Goal: Task Accomplishment & Management: Manage account settings

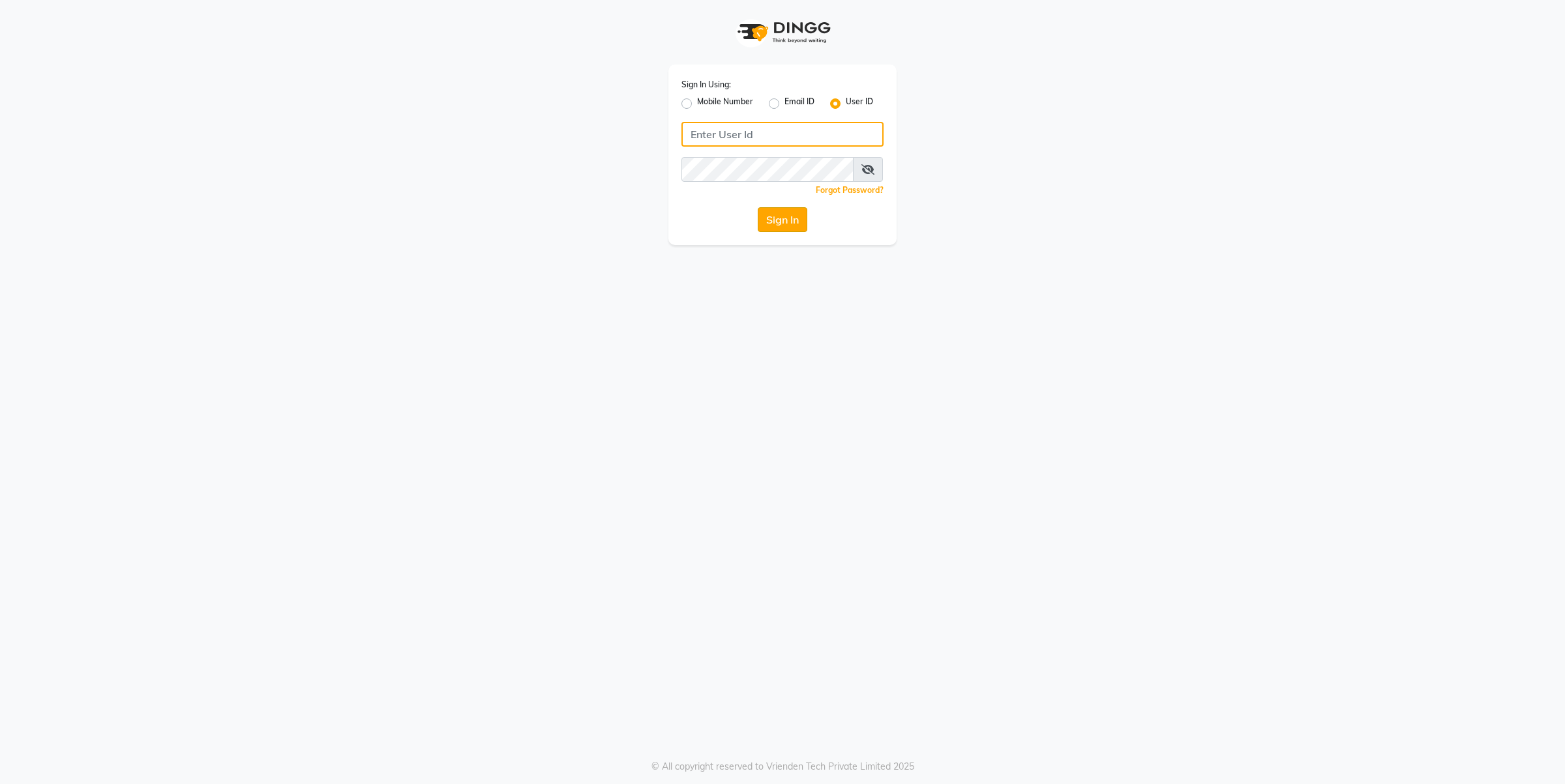
type input "farheen"
click at [766, 227] on button "Sign In" at bounding box center [782, 220] width 50 height 25
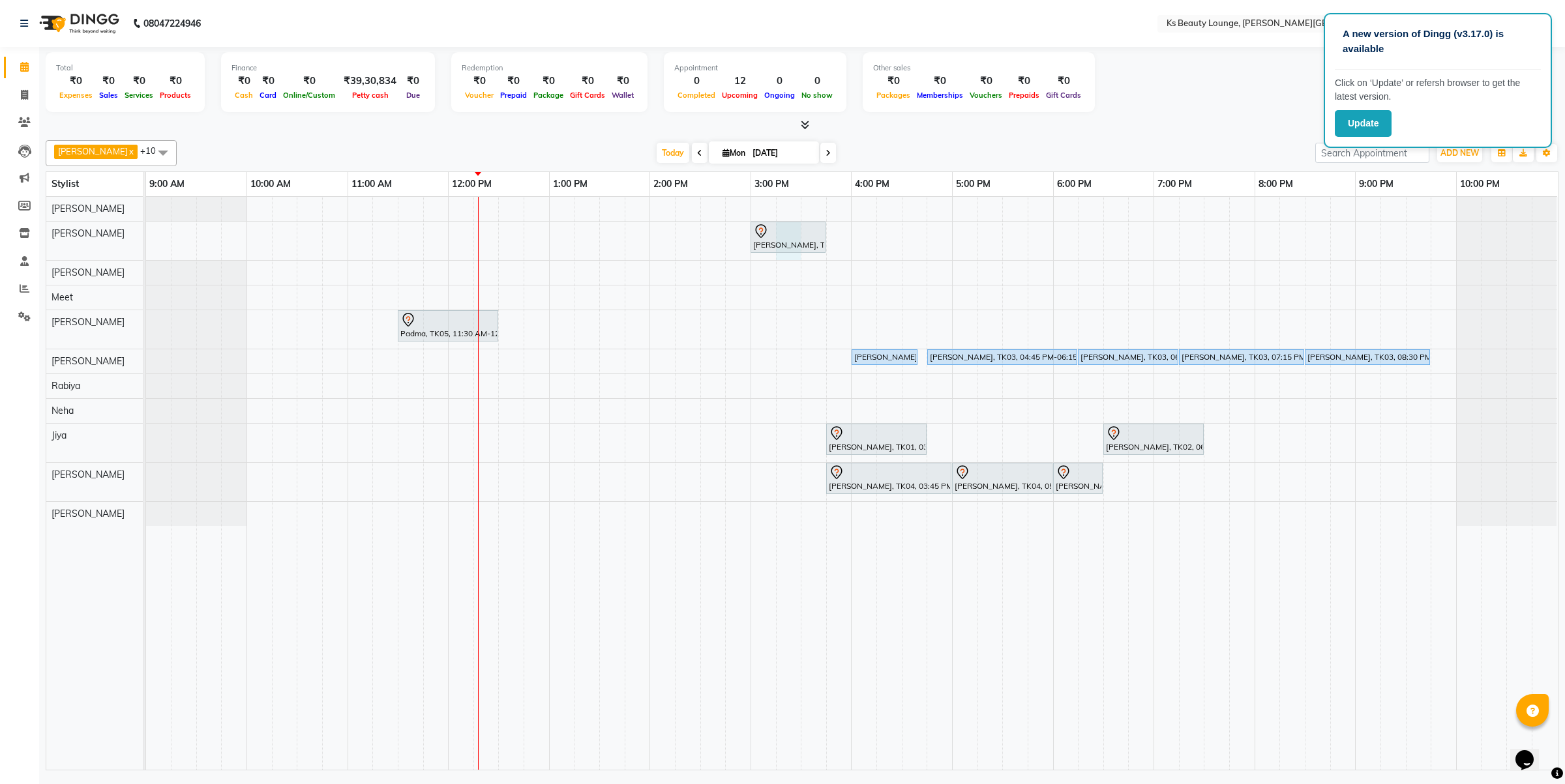
click at [794, 257] on div "Sonal Shah, TK01, 03:00 PM-03:45 PM, Hair Spa Ritual And Scalp Treatments - Mor…" at bounding box center [852, 483] width 1412 height 573
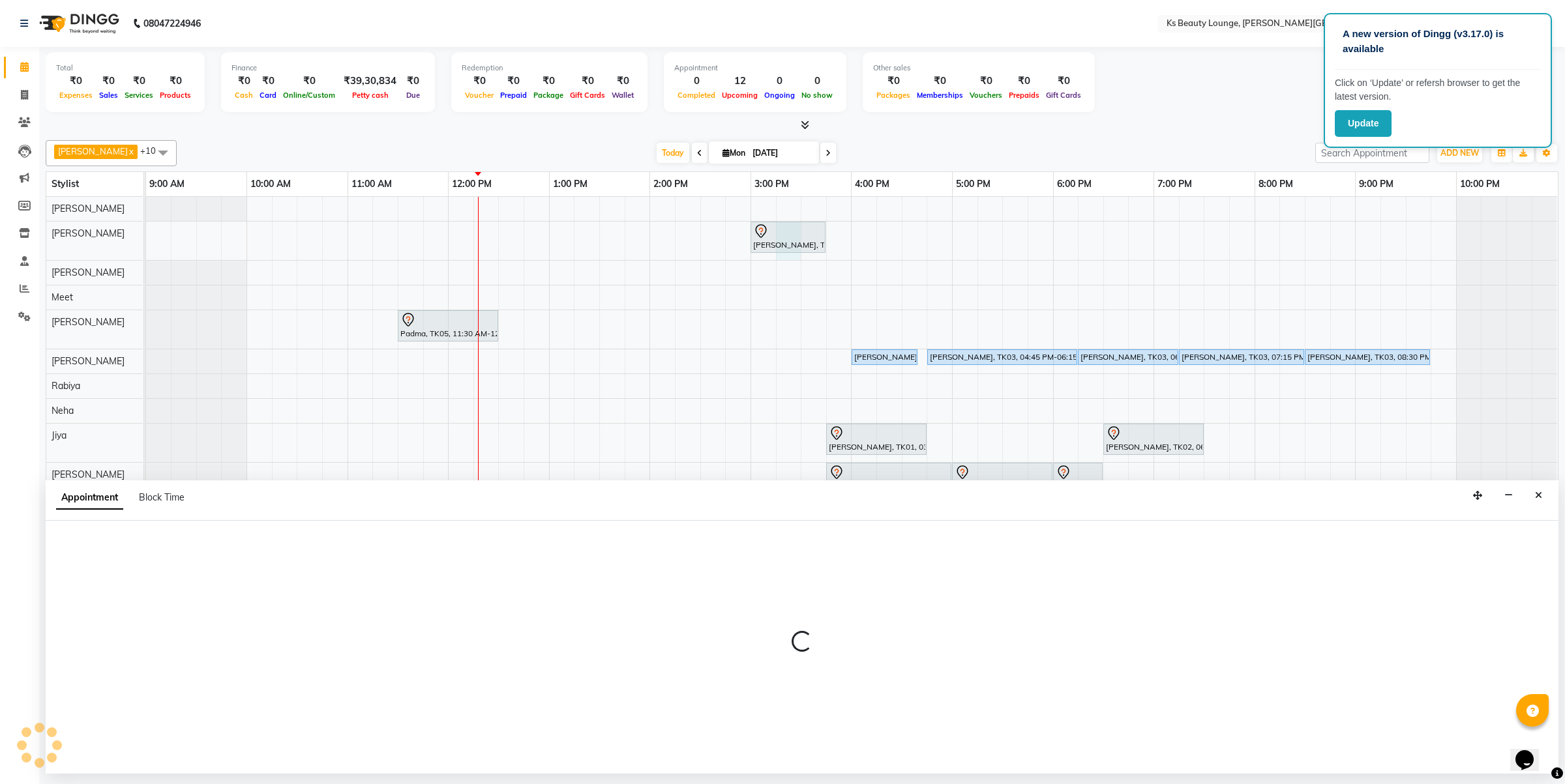
select select "58074"
select select "tentative"
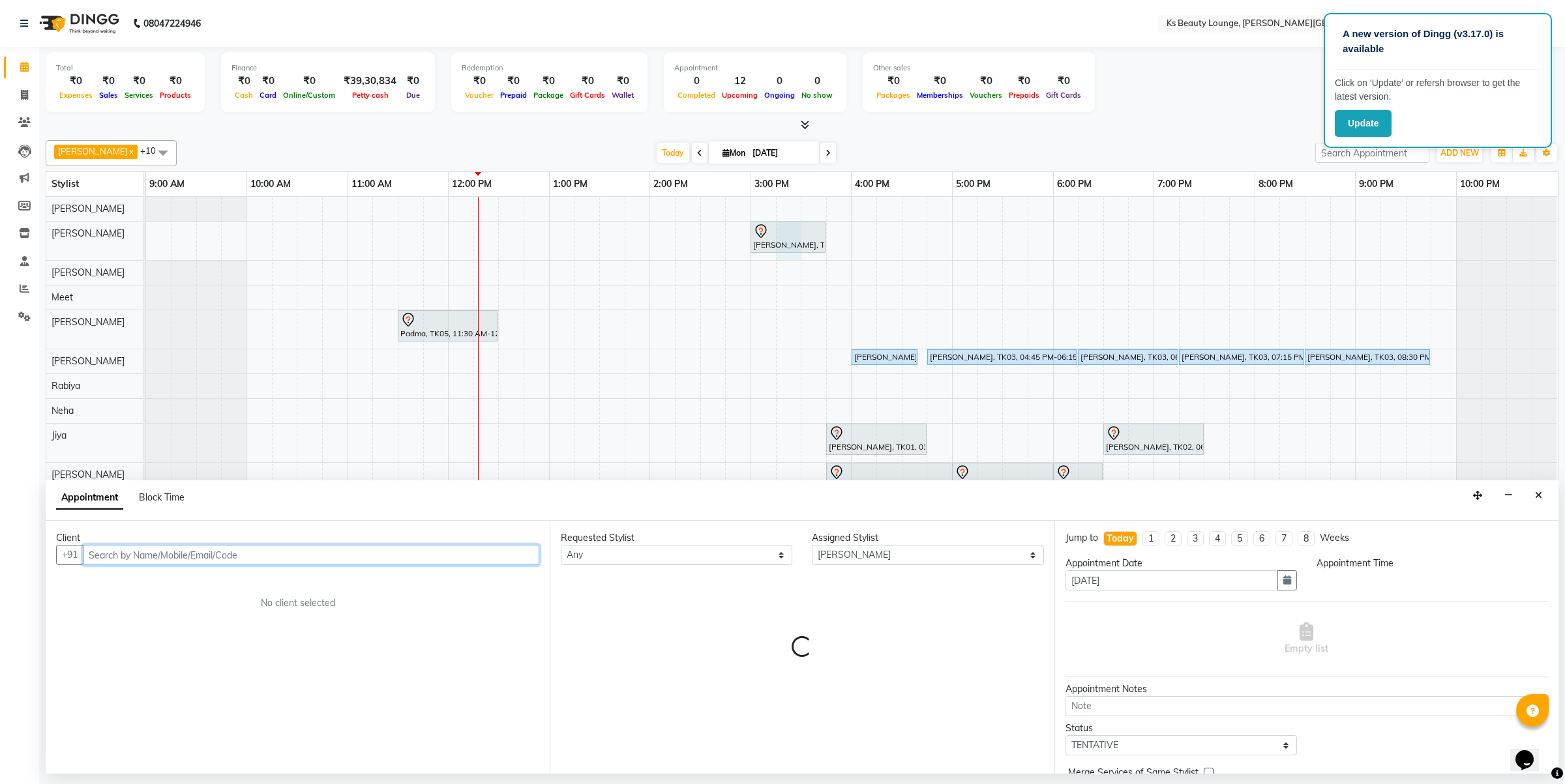
select select "915"
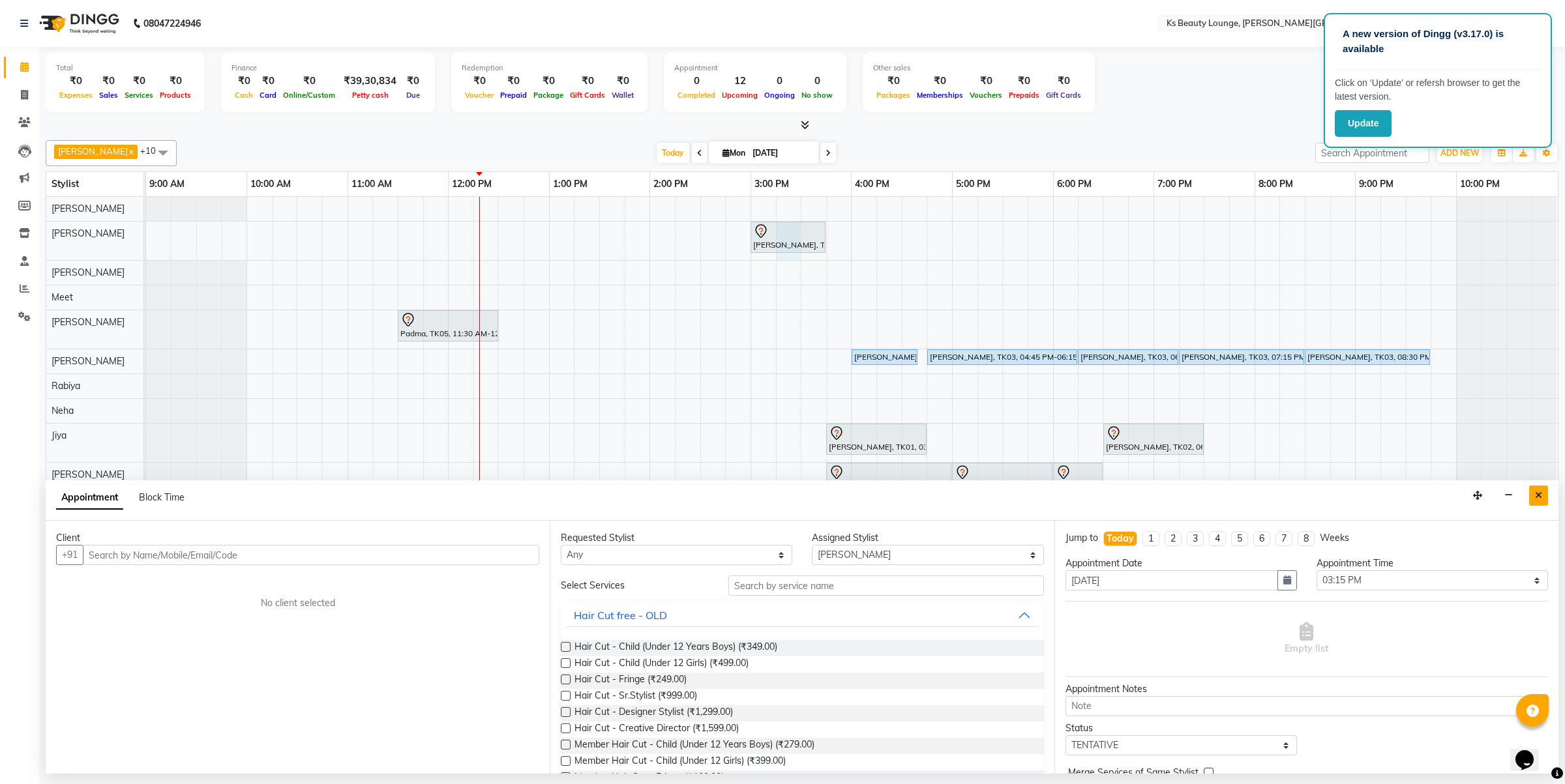
click at [1537, 497] on icon "Close" at bounding box center [1538, 495] width 7 height 9
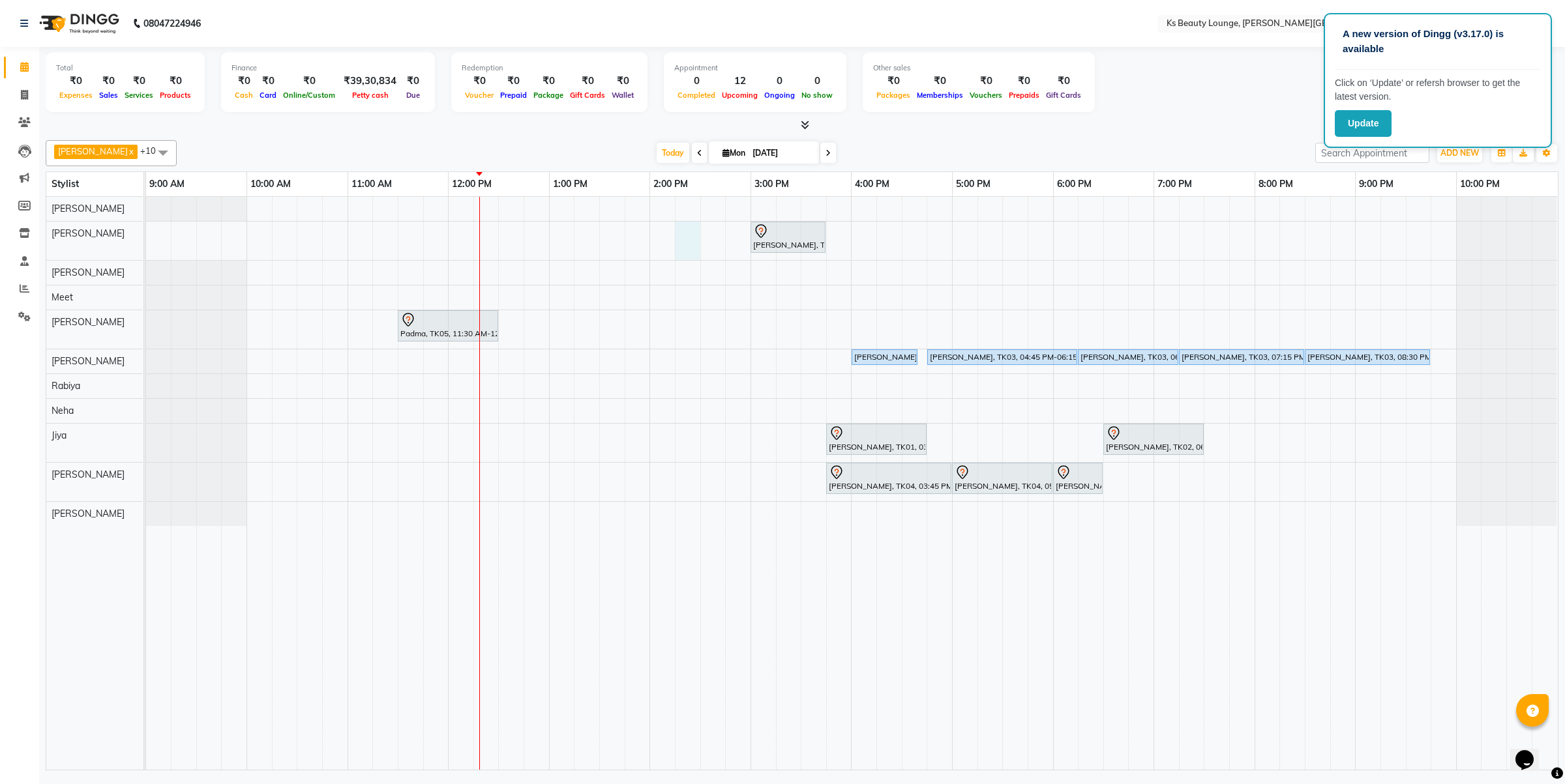
click at [692, 240] on div "Sonal Shah, TK01, 03:00 PM-03:45 PM, Hair Spa Ritual And Scalp Treatments - Mor…" at bounding box center [852, 483] width 1412 height 573
select select "58074"
select select "855"
select select "tentative"
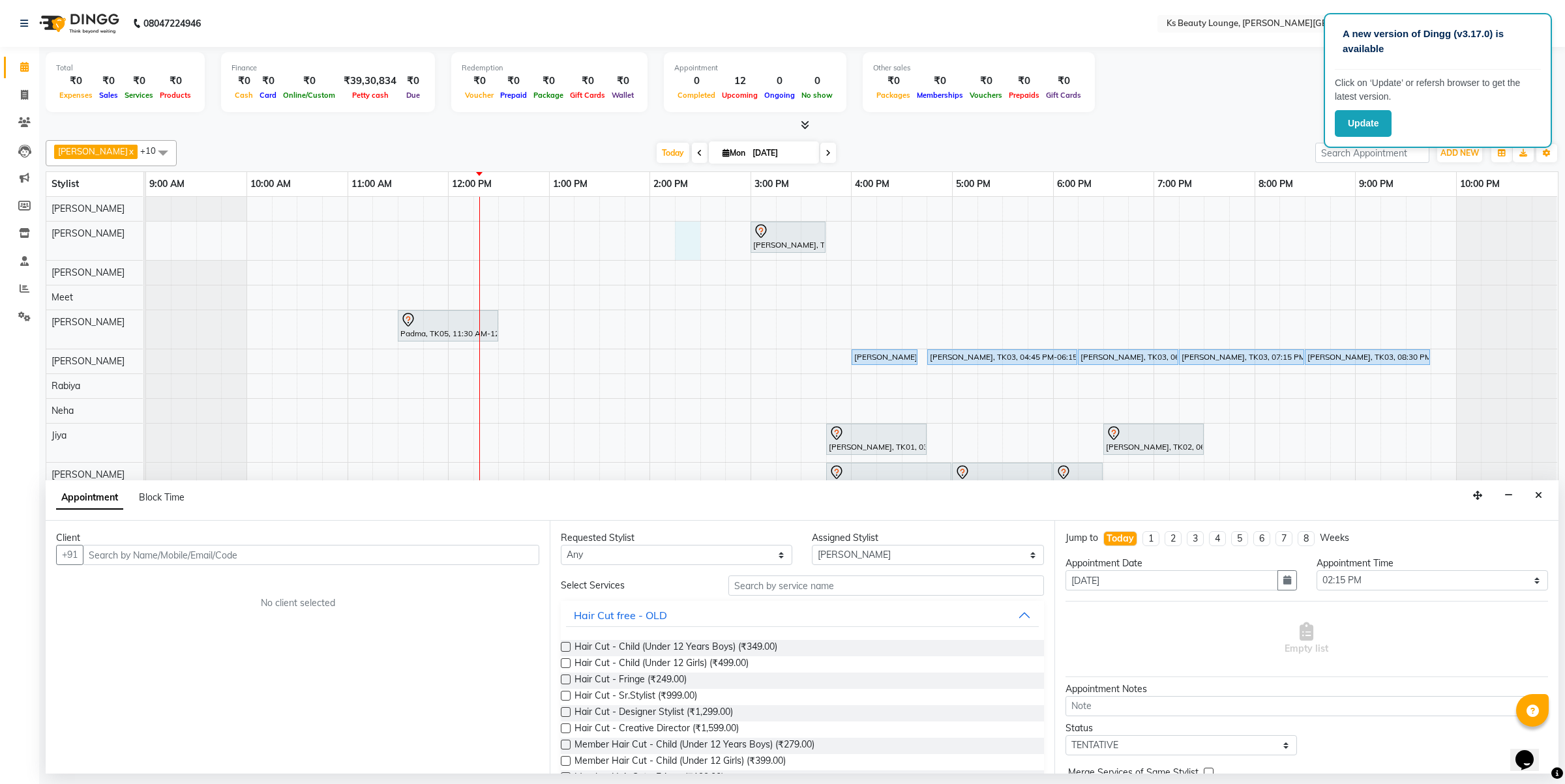
click at [356, 560] on input "text" at bounding box center [311, 555] width 456 height 20
click at [223, 589] on ngb-highlight "9870282042" at bounding box center [219, 583] width 65 height 13
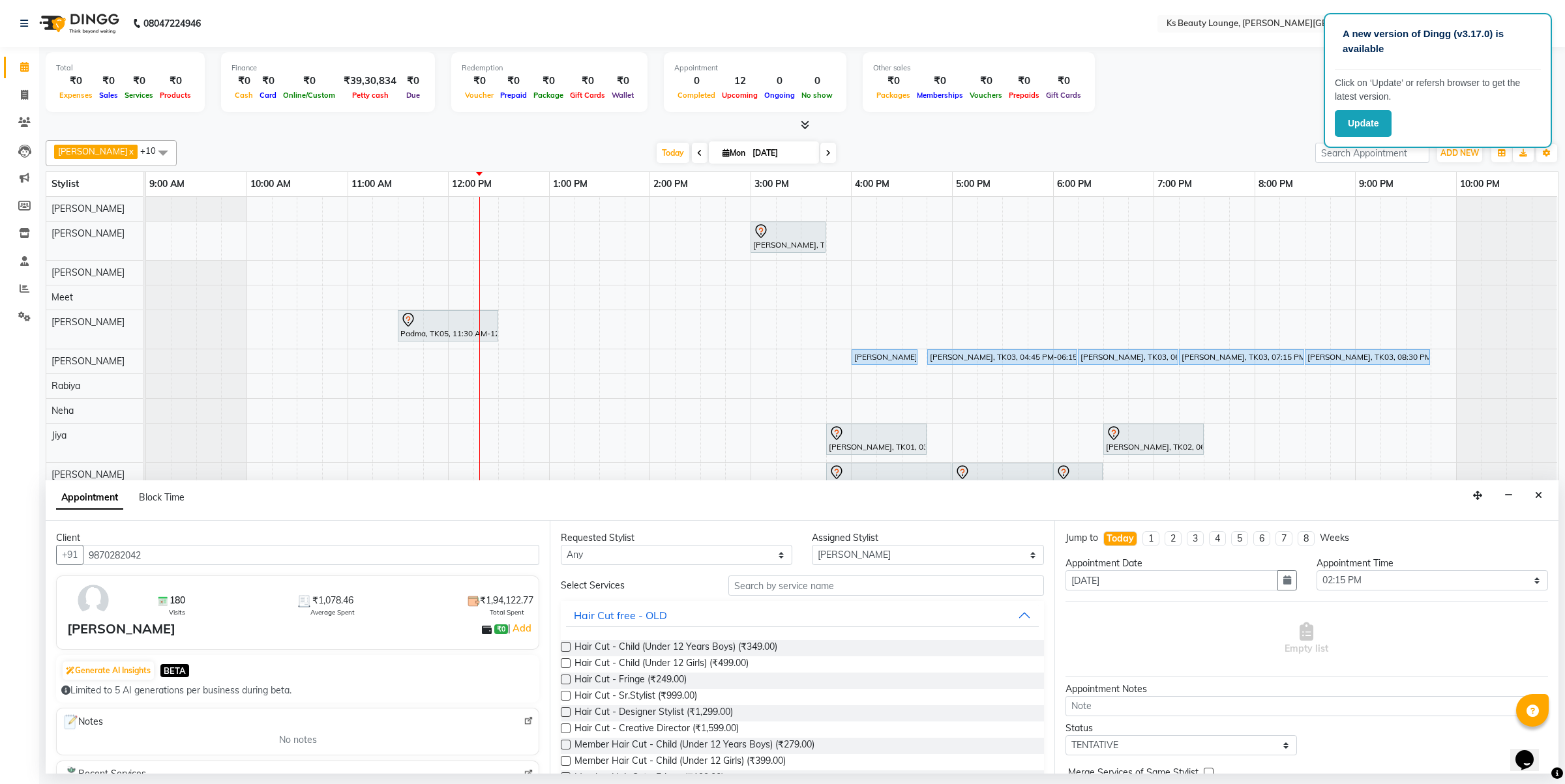
type input "9870282042"
click at [748, 591] on input "text" at bounding box center [886, 585] width 315 height 20
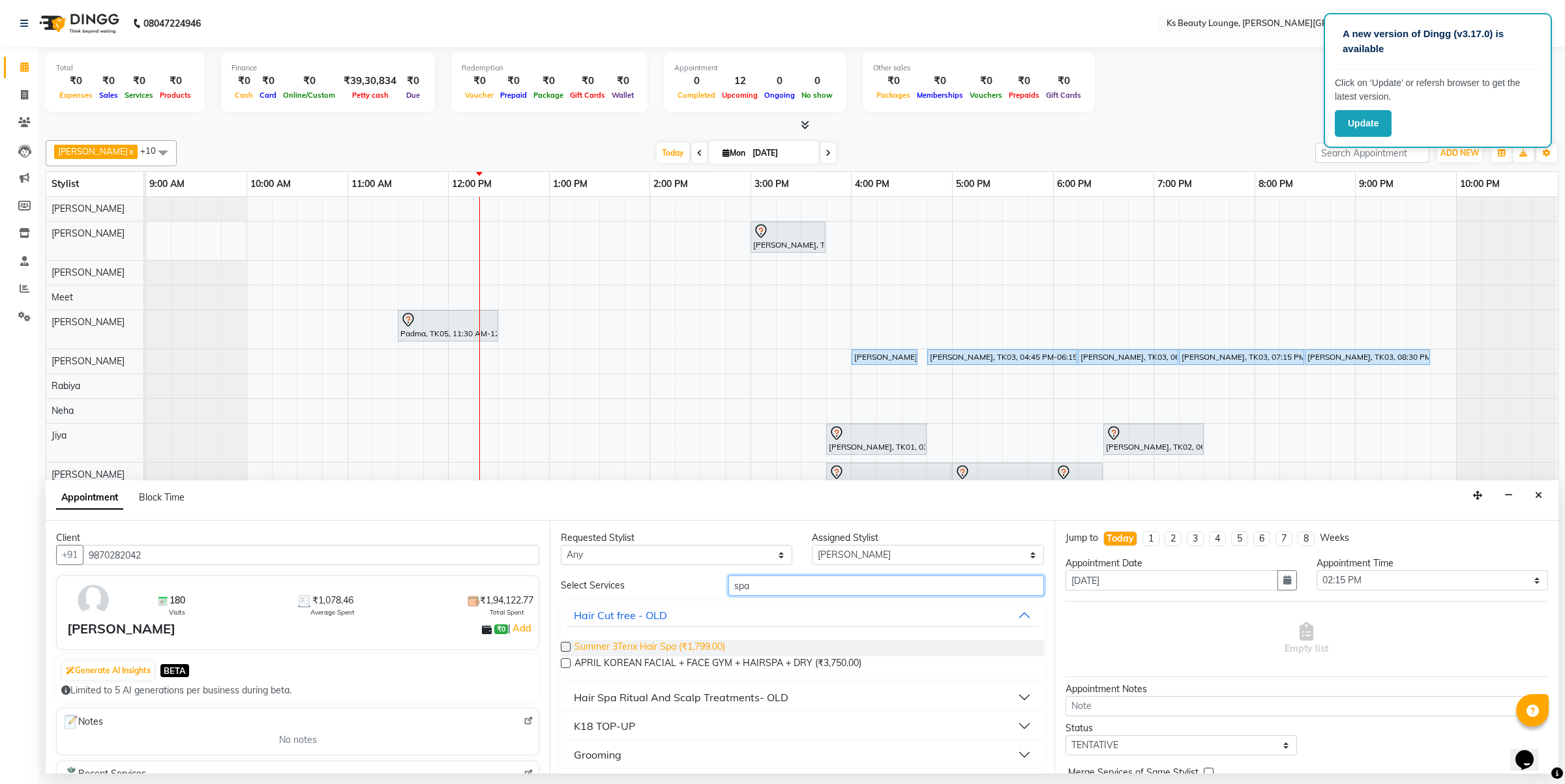
type input "spa"
drag, startPoint x: 618, startPoint y: 644, endPoint x: 747, endPoint y: 686, distance: 135.7
click at [619, 644] on span "Summer 3Tenx Hair Spa (₹1,799.00)" at bounding box center [650, 649] width 151 height 16
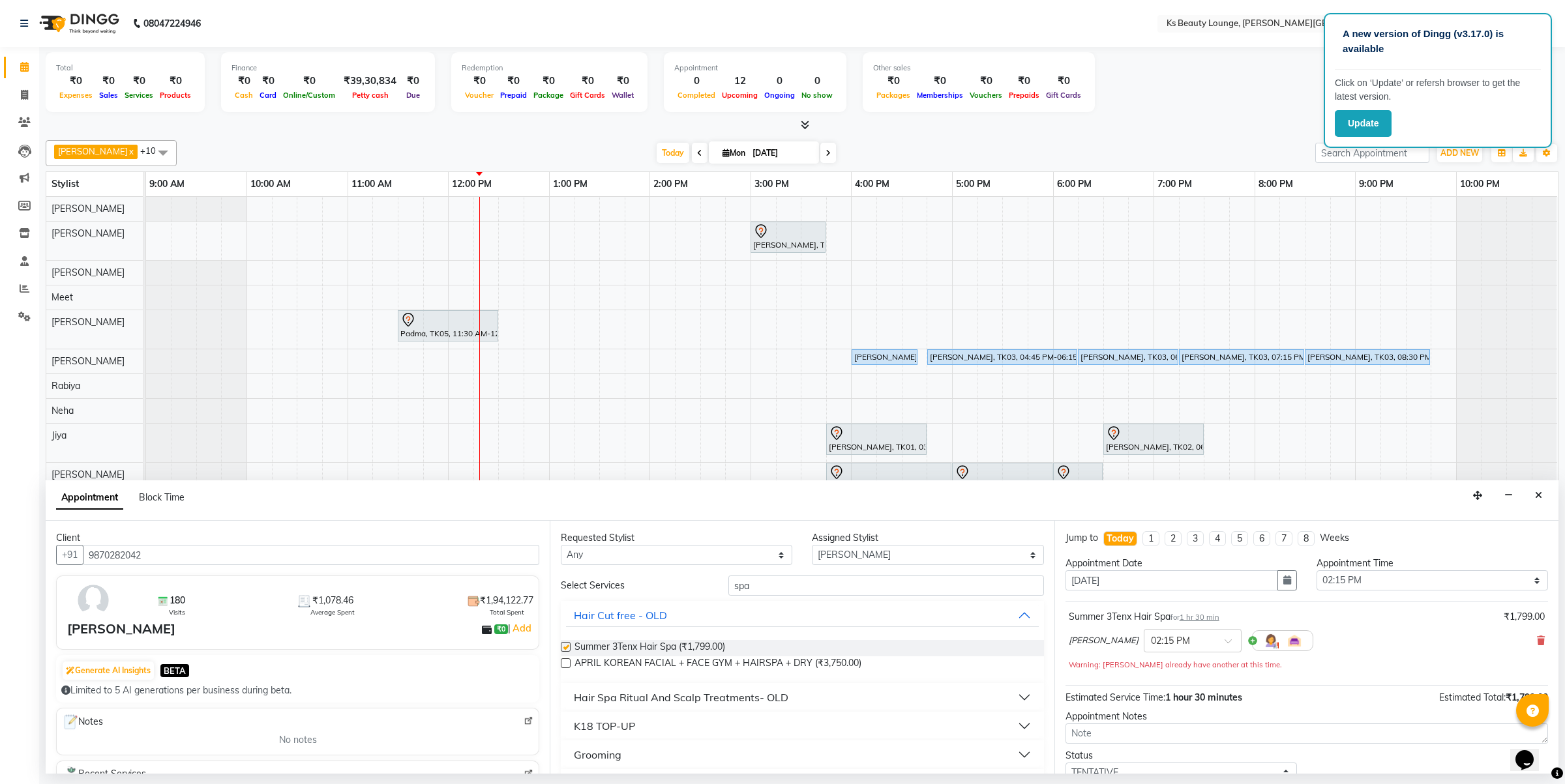
checkbox input "false"
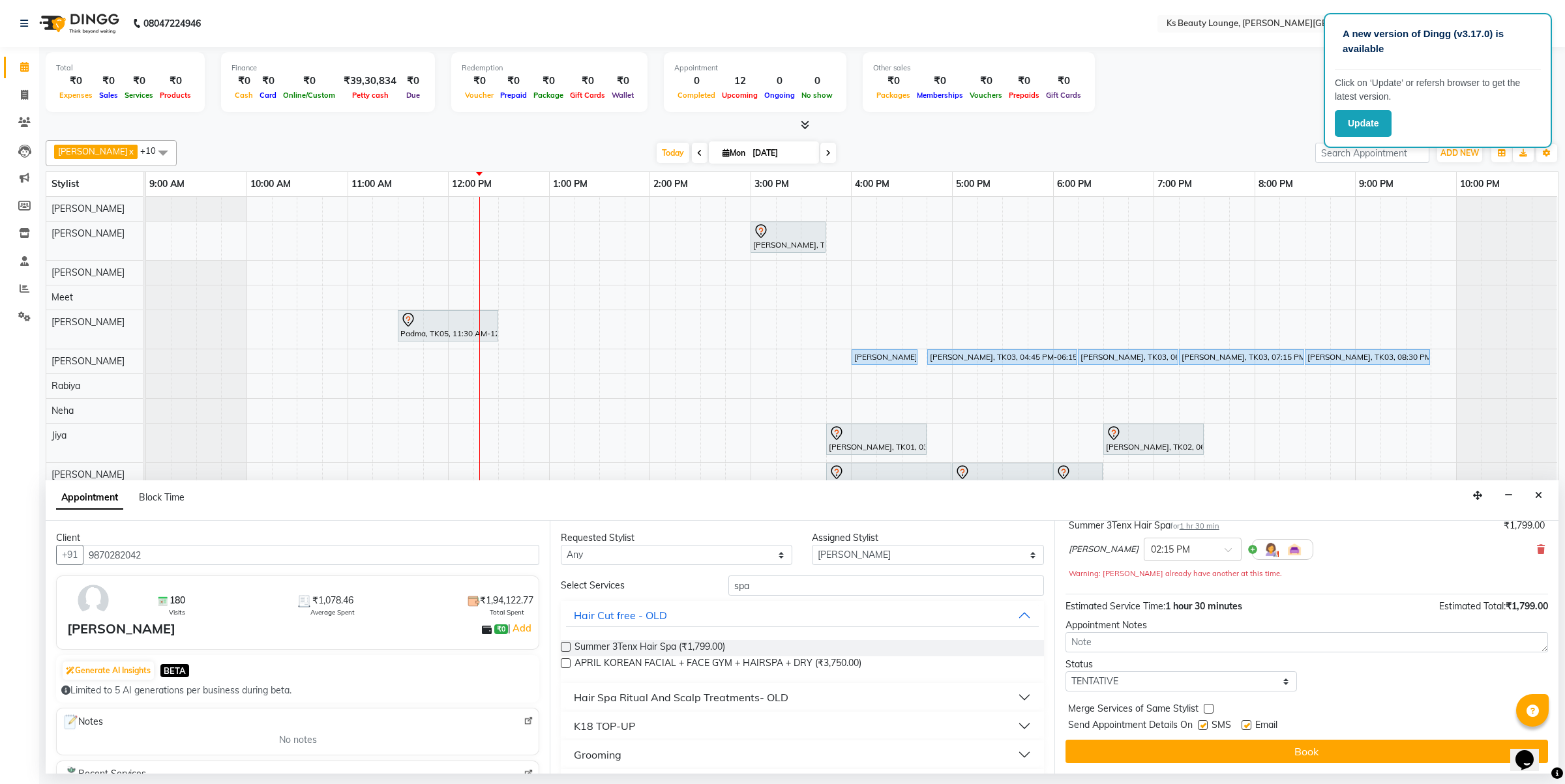
click at [1263, 747] on button "Book" at bounding box center [1307, 751] width 482 height 23
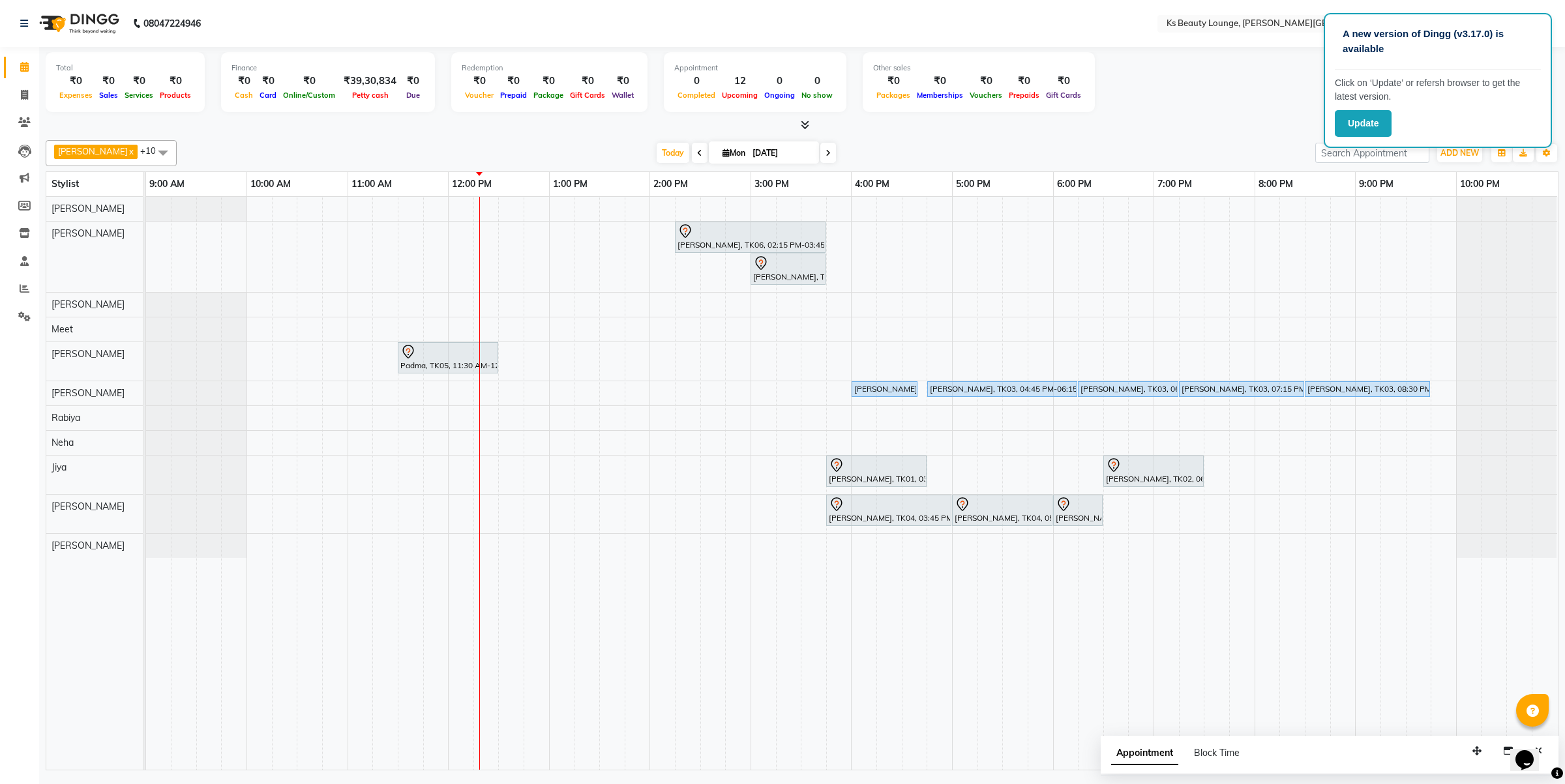
click at [692, 160] on span at bounding box center [700, 152] width 16 height 20
type input "[DATE]"
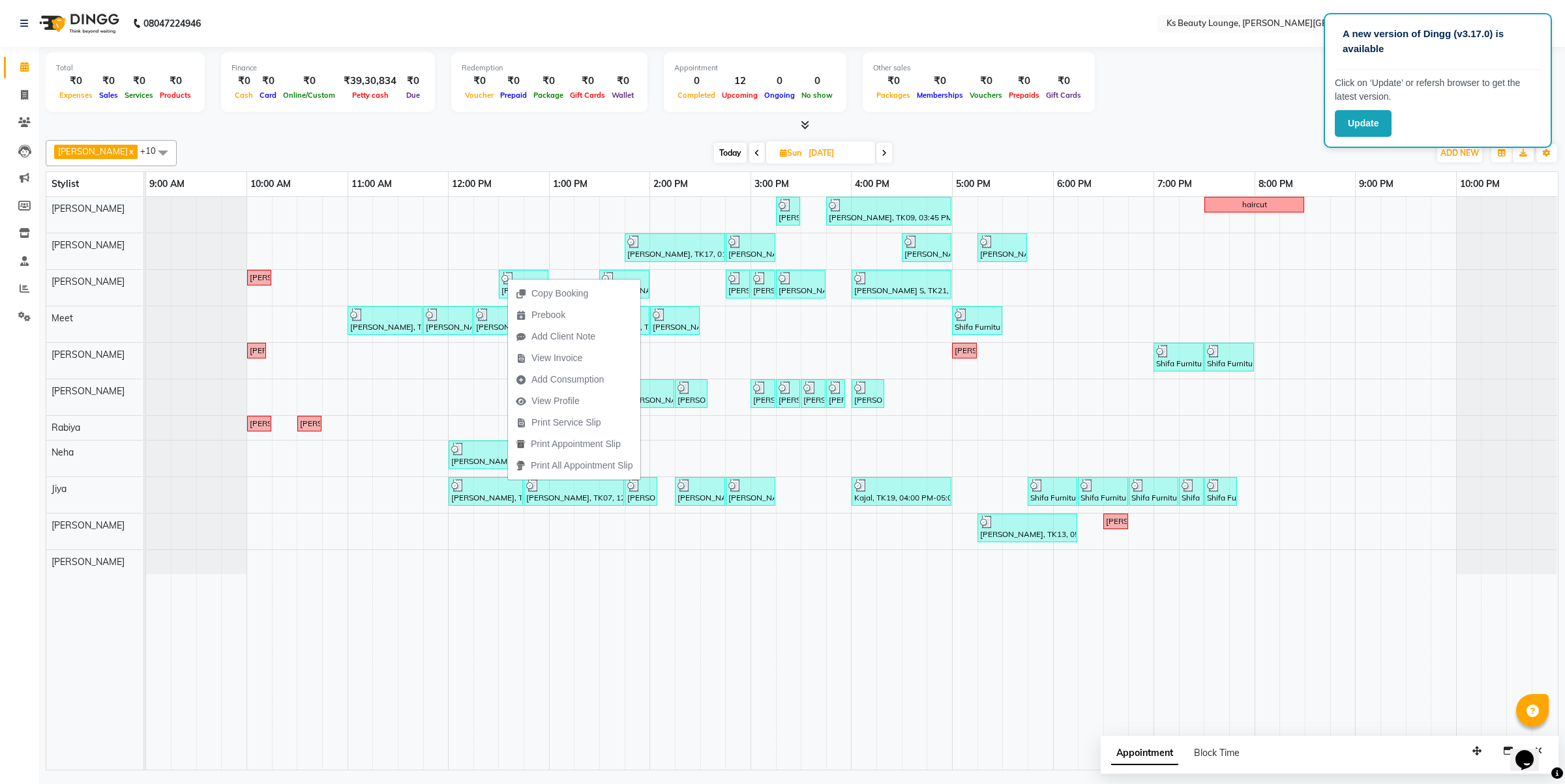
click at [507, 278] on div "Copy Booking Prebook Add Client Note View Invoice Add Consumption View Profile …" at bounding box center [574, 380] width 134 height 203
click at [509, 279] on ul "Copy Booking Prebook Add Client Note View Invoice Add Consumption View Profile …" at bounding box center [574, 380] width 134 height 201
click at [506, 279] on img at bounding box center [508, 278] width 13 height 13
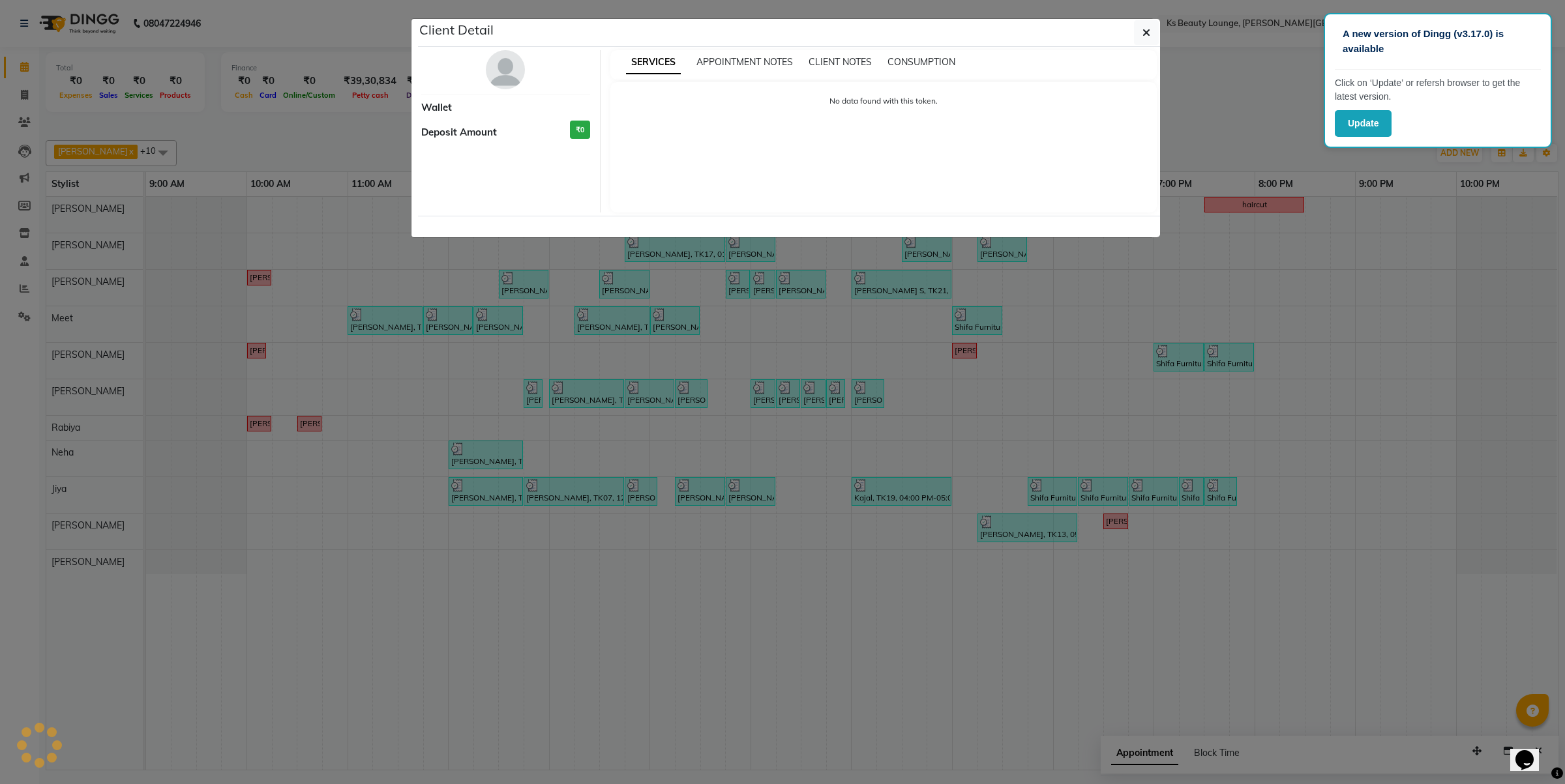
select select "3"
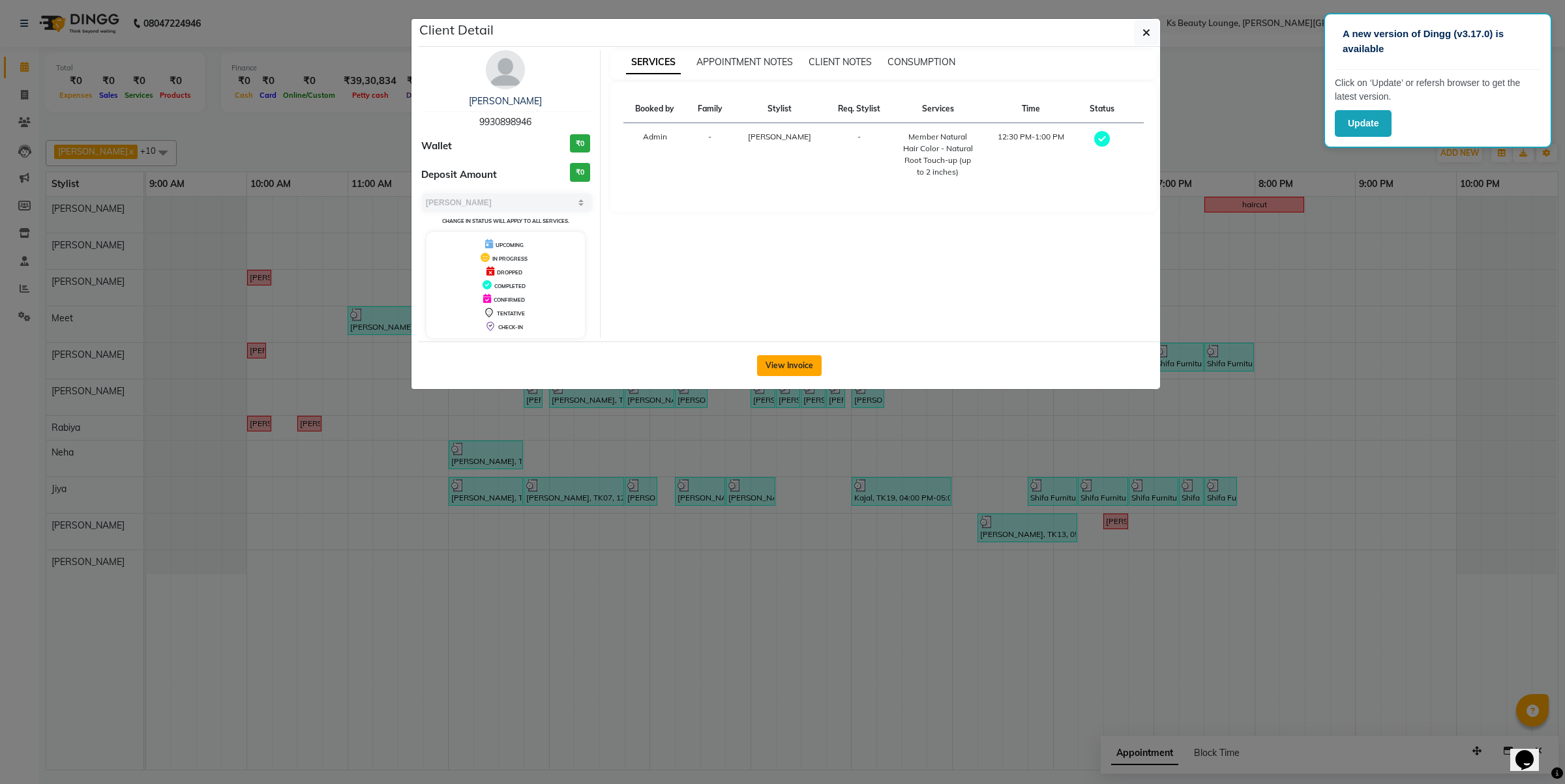
click at [790, 362] on button "View Invoice" at bounding box center [789, 365] width 64 height 20
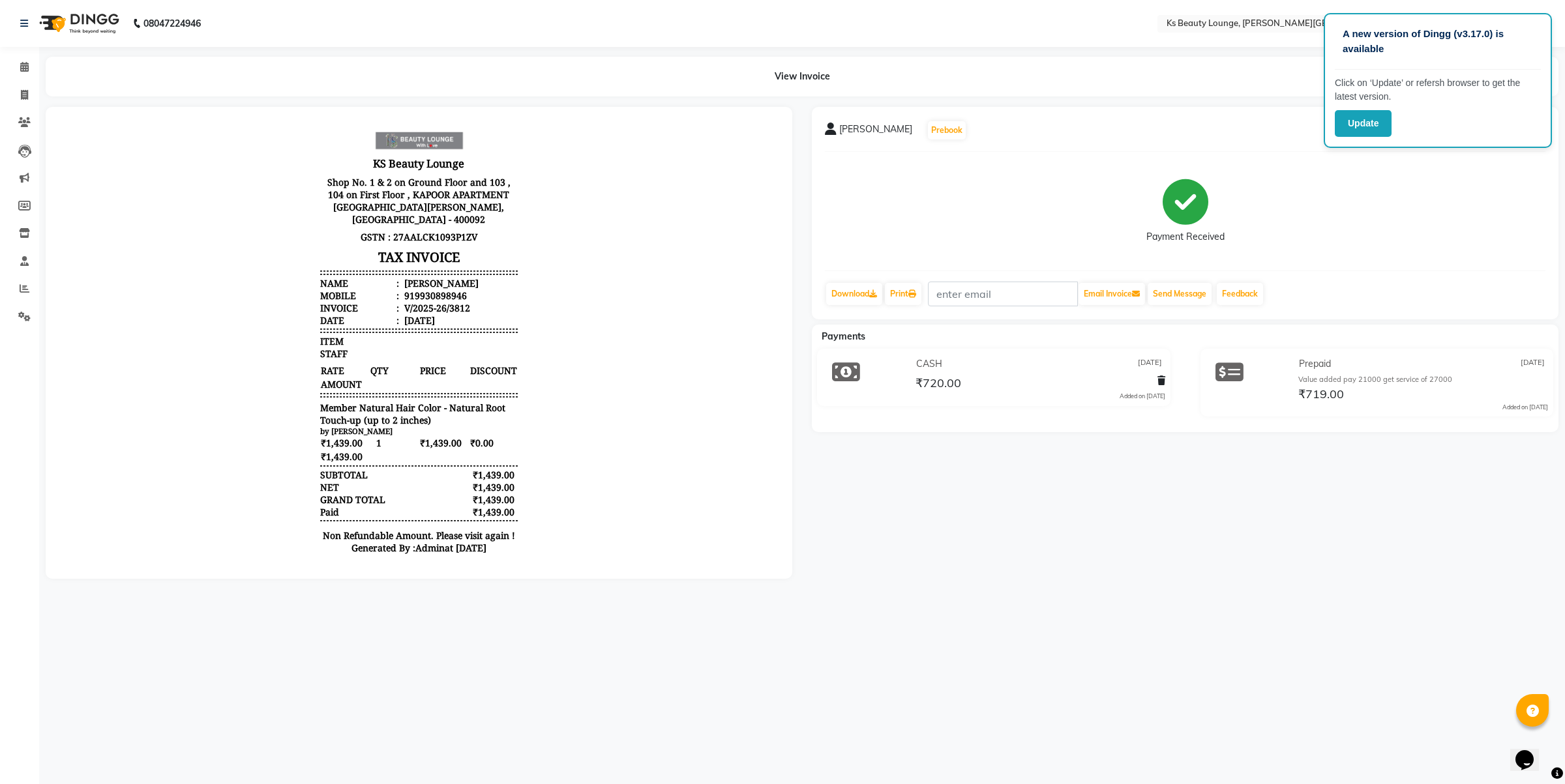
click at [1472, 225] on div "Payment Received" at bounding box center [1185, 211] width 721 height 98
click at [1442, 186] on div "Payment Received" at bounding box center [1185, 211] width 721 height 98
click at [1358, 132] on button "Update" at bounding box center [1364, 124] width 57 height 27
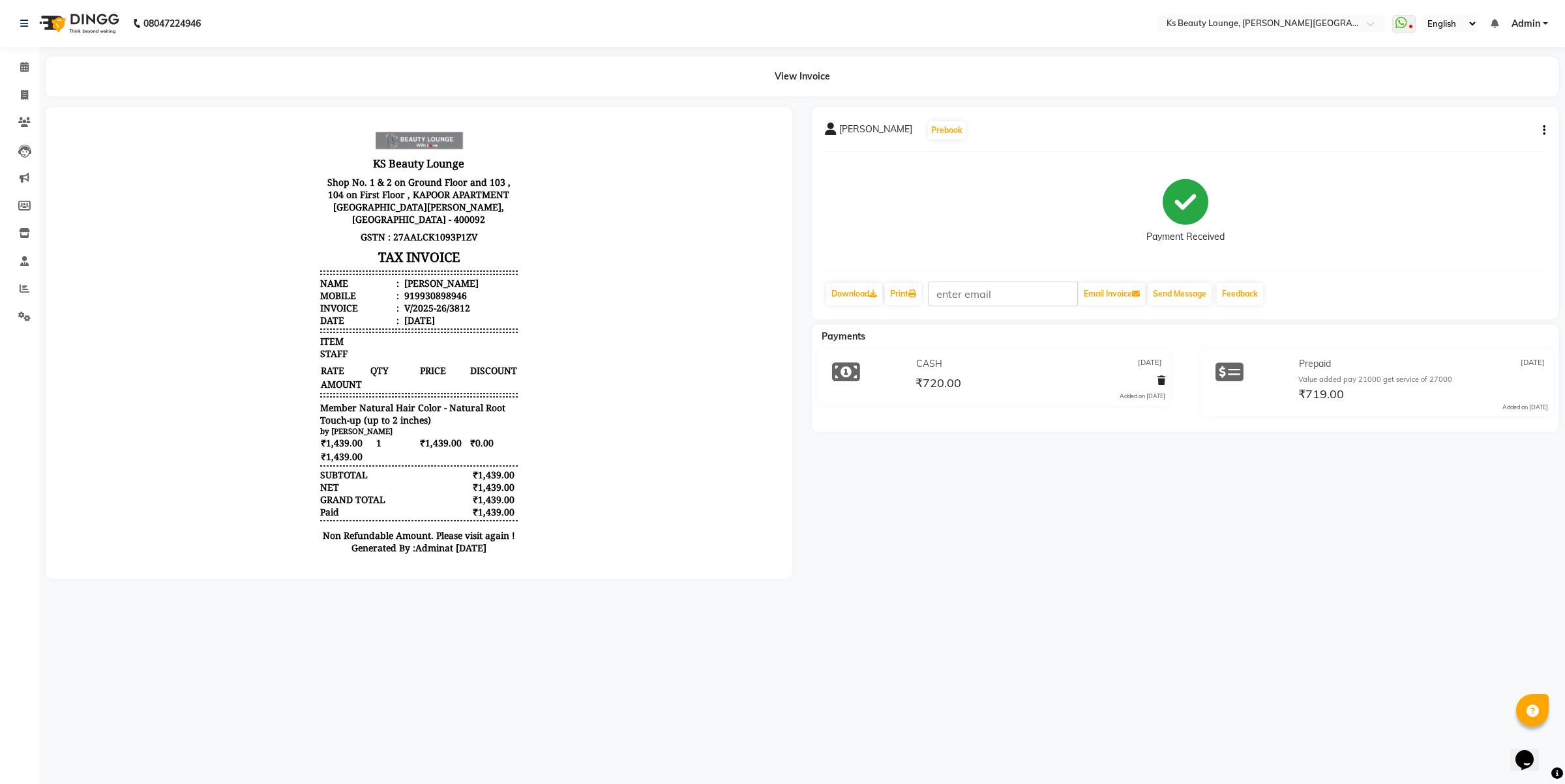
click at [1542, 126] on button "button" at bounding box center [1541, 130] width 8 height 13
click at [1467, 135] on div "Edit Item Staff" at bounding box center [1479, 131] width 89 height 16
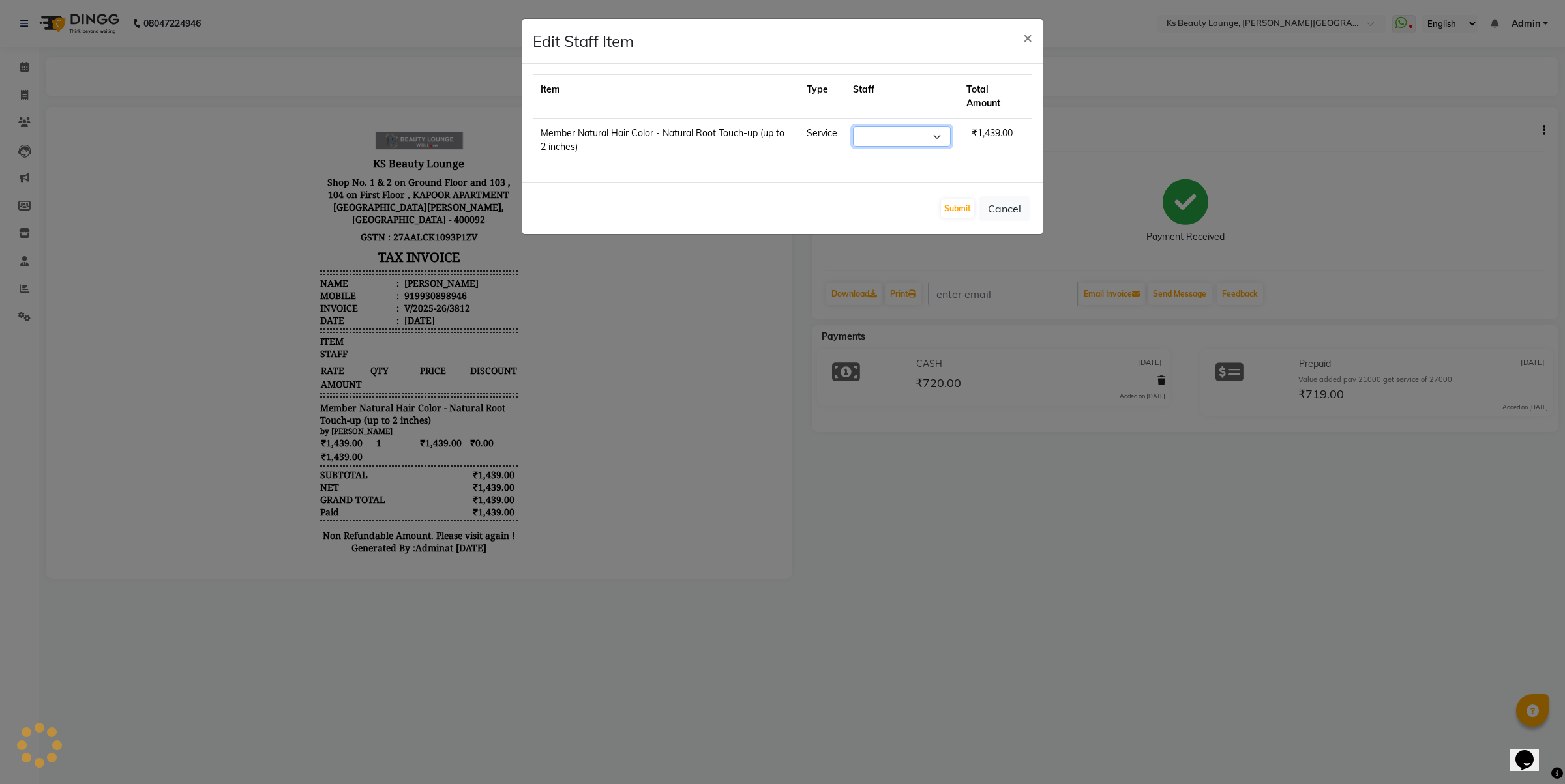
click at [901, 141] on select "Select" at bounding box center [902, 136] width 98 height 20
select select "58074"
click at [853, 127] on select "Select [PERSON_NAME] [PERSON_NAME] [PERSON_NAME] [PERSON_NAME] Jibi Jiya [PERSO…" at bounding box center [902, 136] width 98 height 20
click at [952, 214] on button "Submit" at bounding box center [957, 208] width 33 height 18
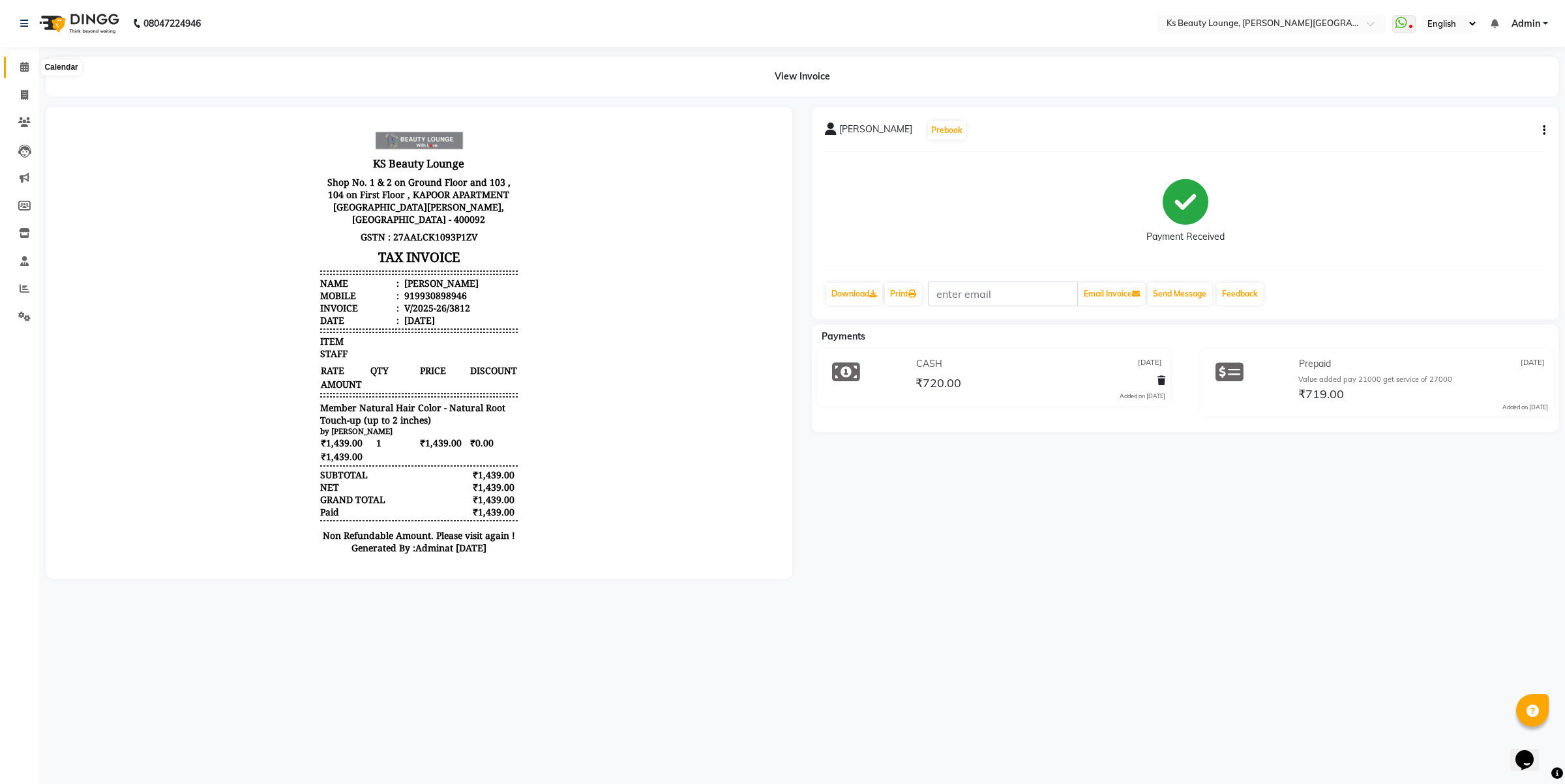
click at [27, 67] on icon at bounding box center [25, 67] width 9 height 10
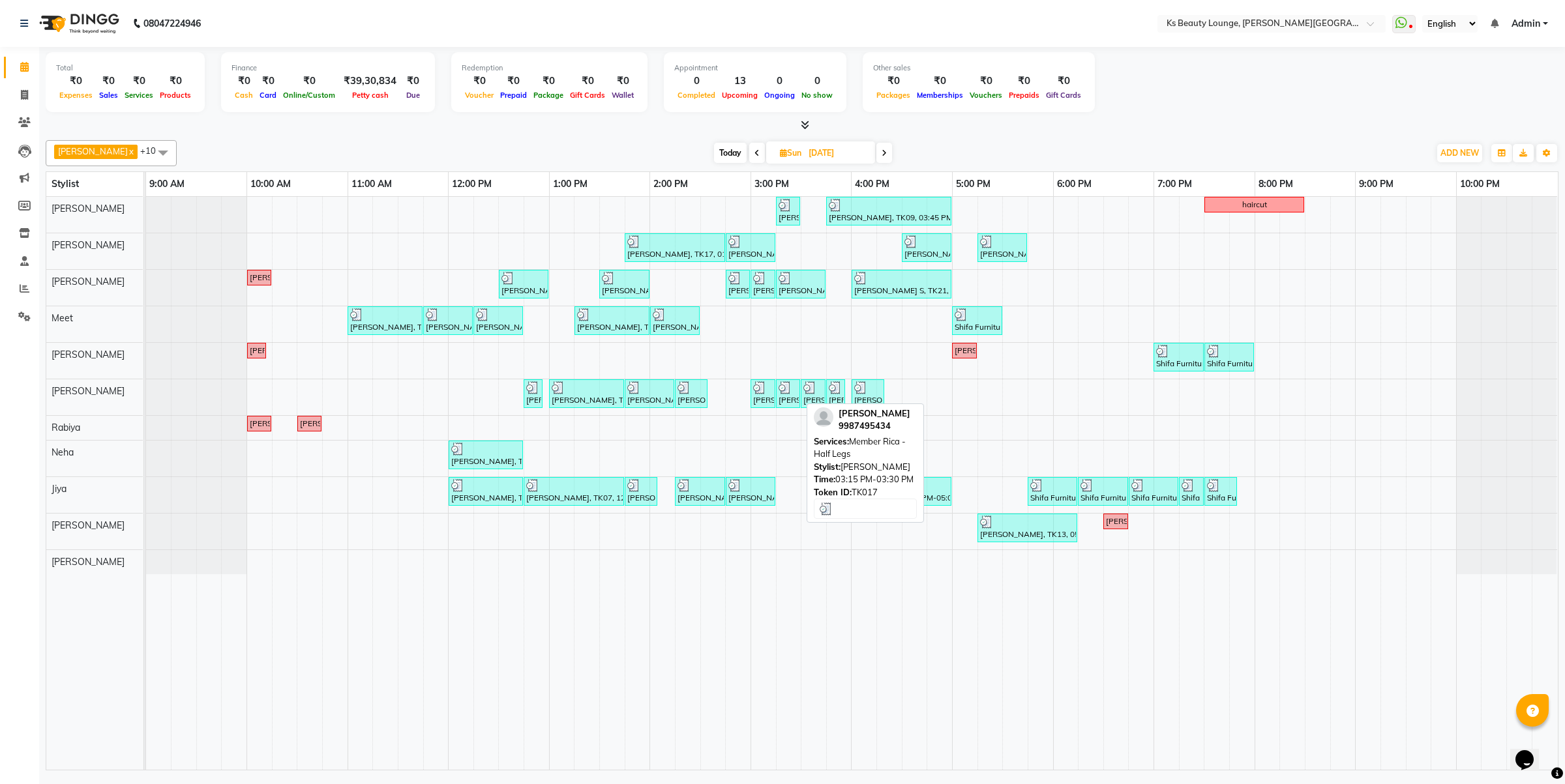
click at [791, 396] on div "[PERSON_NAME], TK17, 03:15 PM-03:30 PM, Member Rica - Half Legs" at bounding box center [788, 394] width 21 height 25
select select "3"
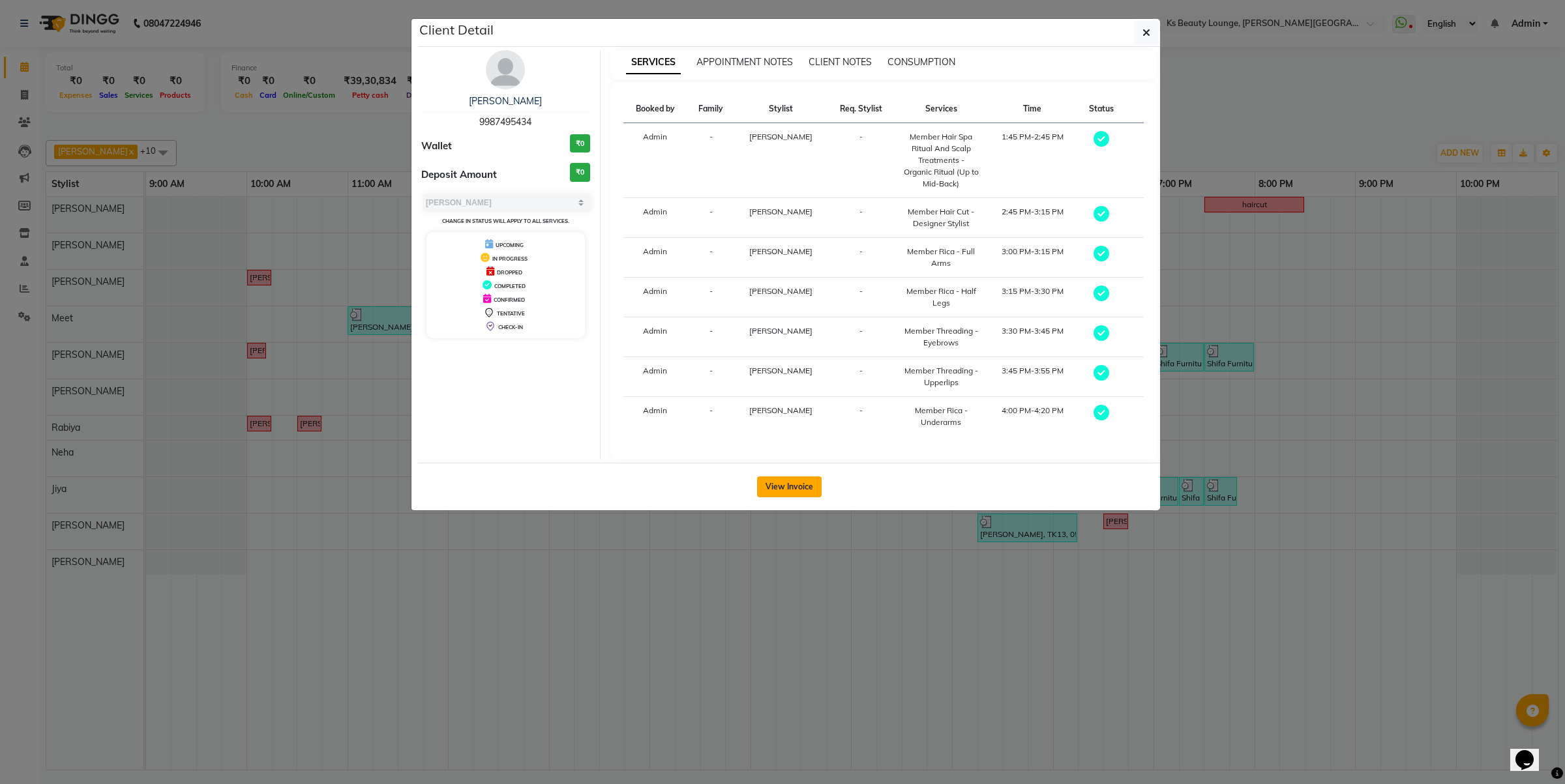
click at [810, 485] on button "View Invoice" at bounding box center [789, 486] width 64 height 20
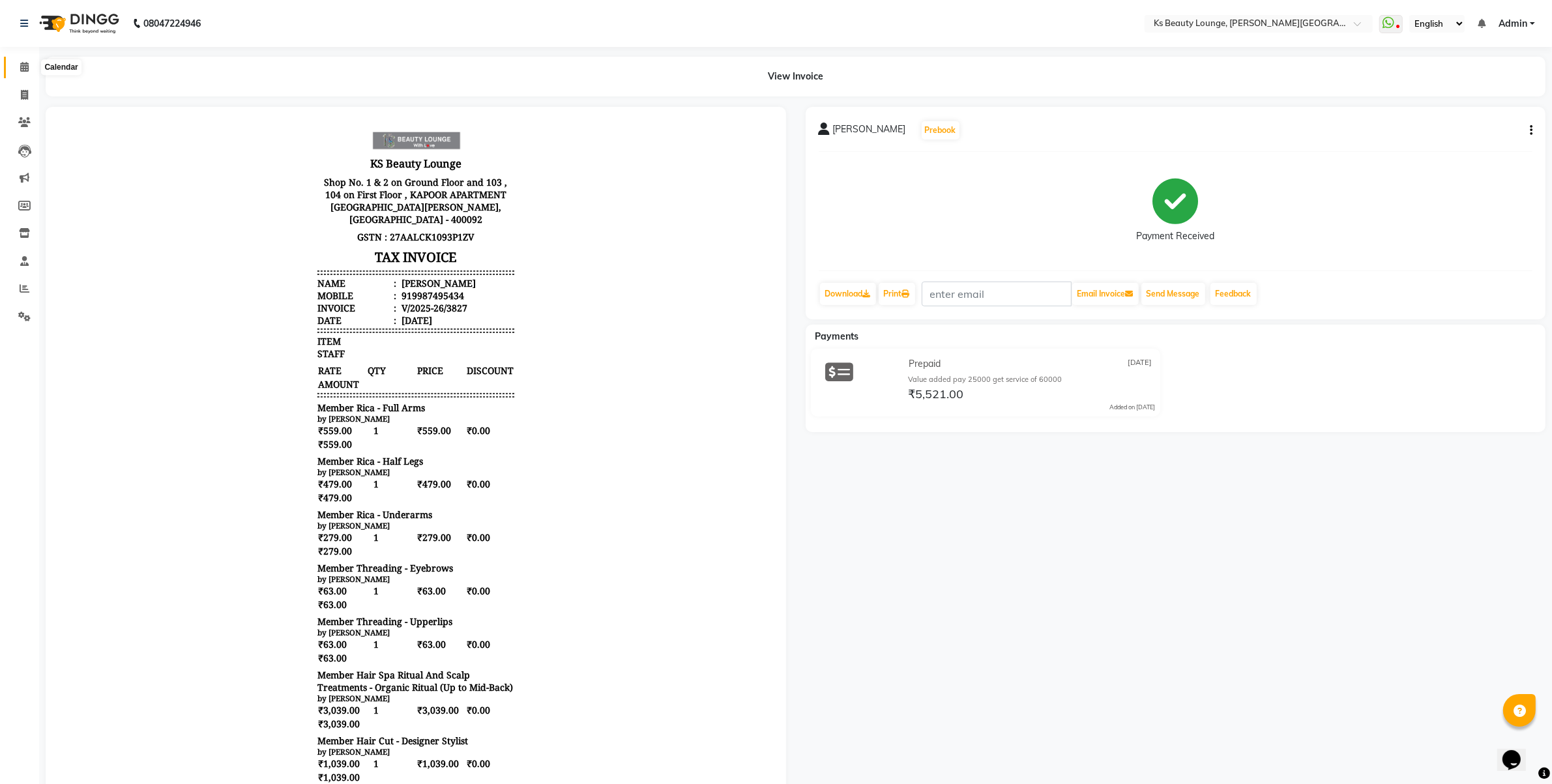
click at [17, 67] on span at bounding box center [25, 67] width 23 height 15
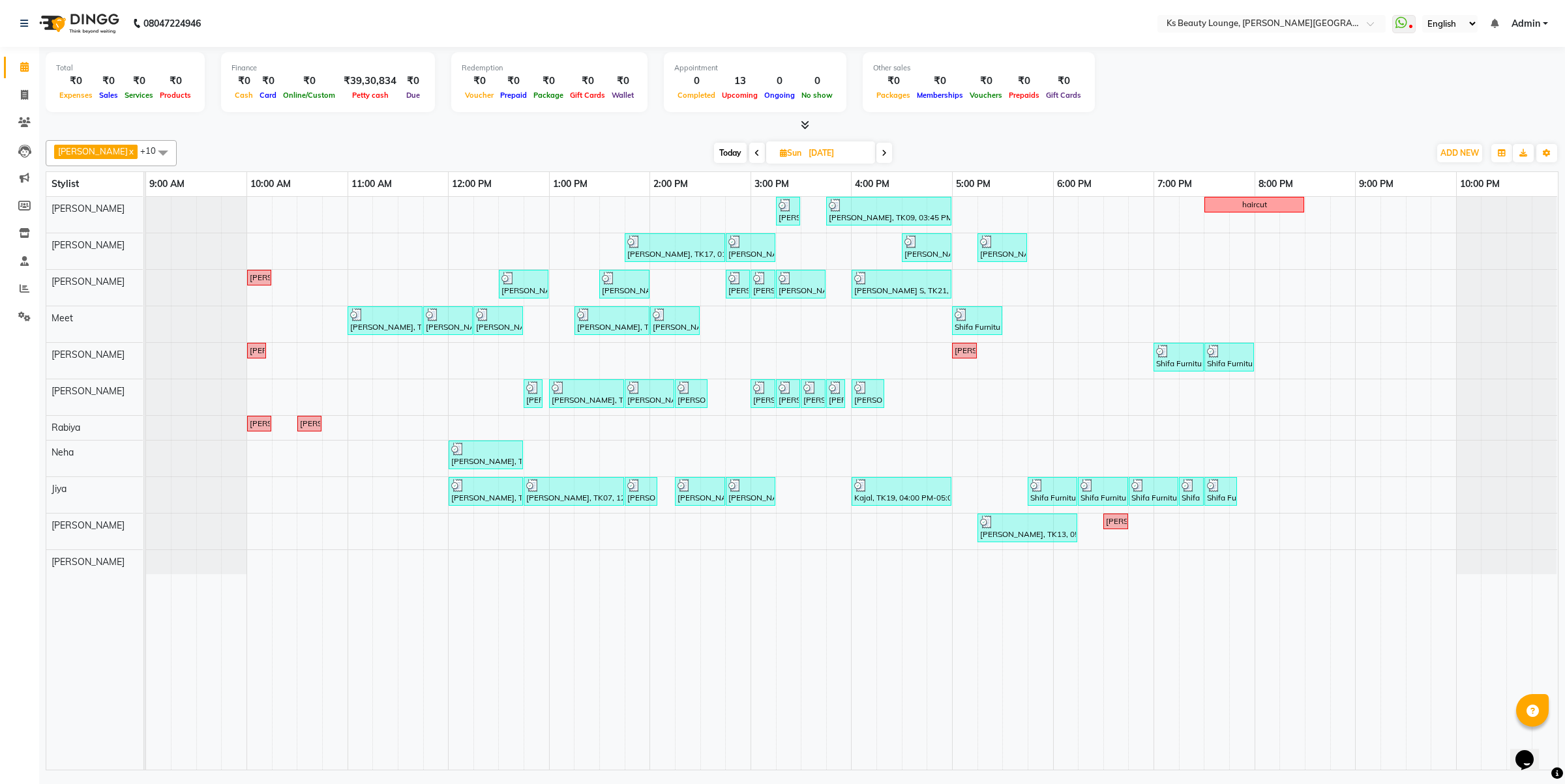
click at [714, 154] on span "Today" at bounding box center [730, 152] width 33 height 20
type input "[DATE]"
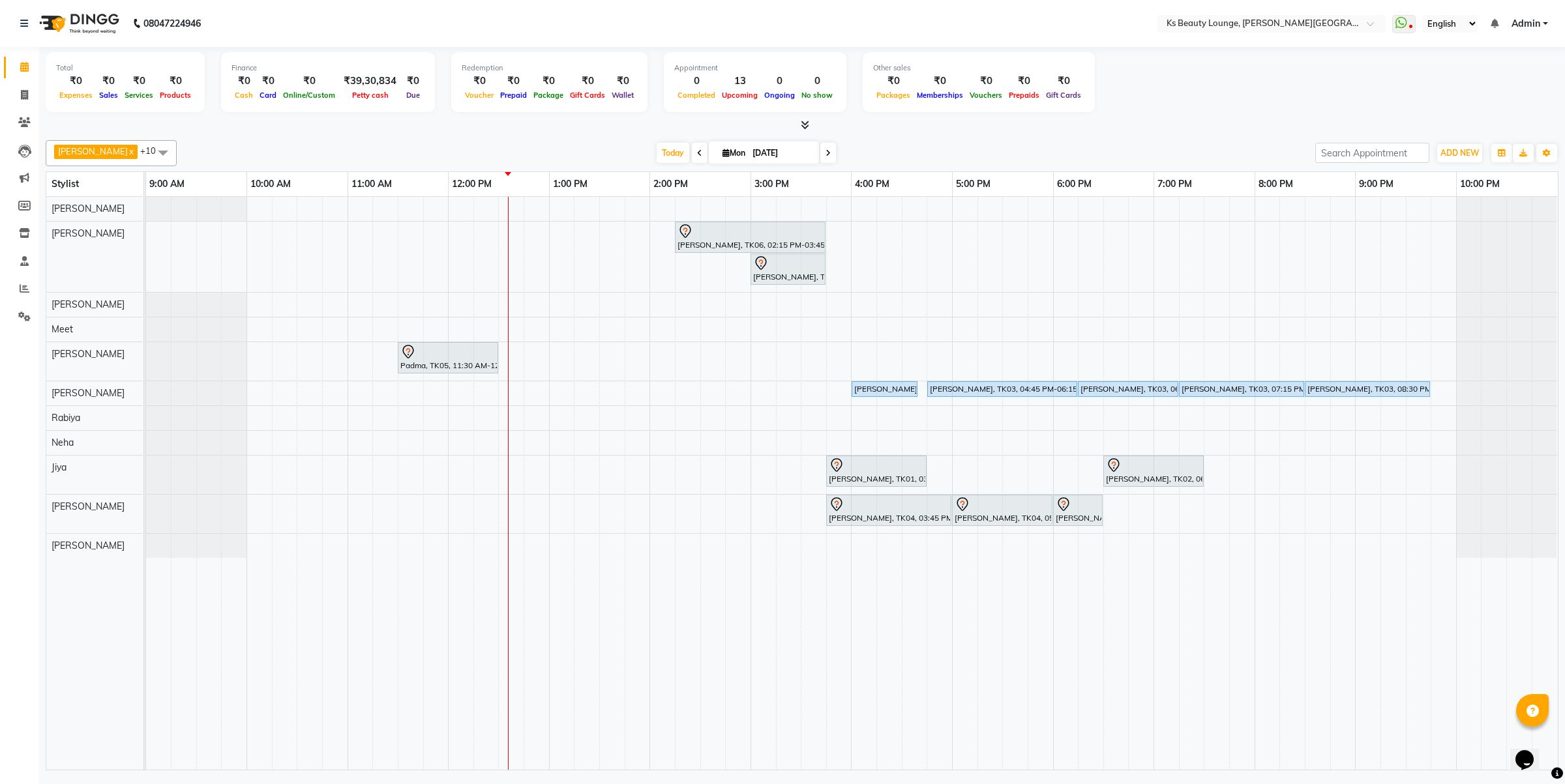
click at [719, 148] on span "Mon" at bounding box center [733, 152] width 29 height 10
select select "9"
select select "2025"
click at [718, 191] on select "Jan Feb Mar Apr May Jun [DATE] Aug Sep Oct Nov Dec" at bounding box center [713, 193] width 50 height 20
select select "7"
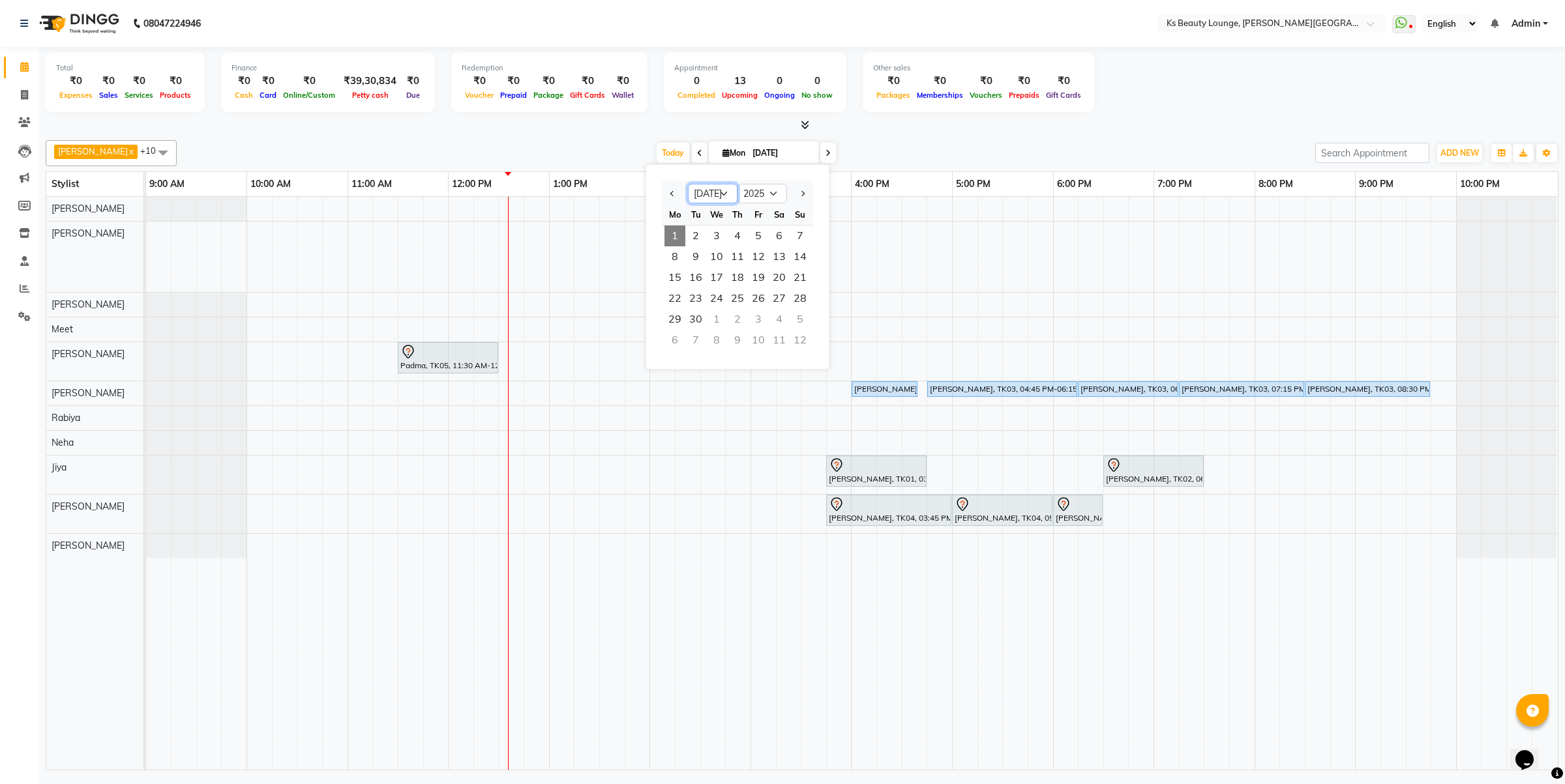
click at [688, 184] on select "Jan Feb Mar Apr May Jun [DATE] Aug Sep Oct Nov Dec" at bounding box center [713, 193] width 50 height 20
click at [699, 258] on span "8" at bounding box center [695, 257] width 20 height 20
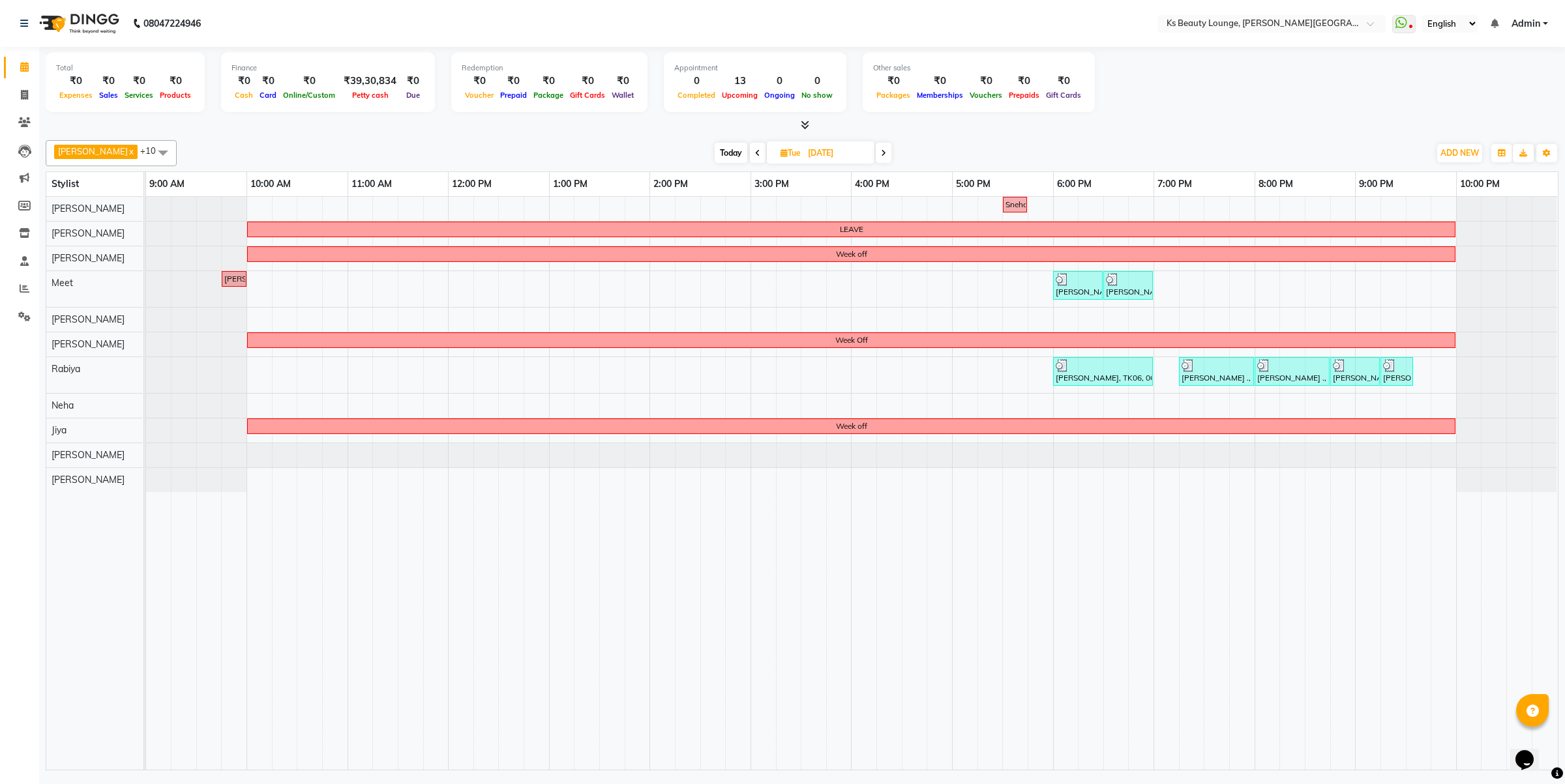
click at [876, 159] on span at bounding box center [884, 152] width 16 height 20
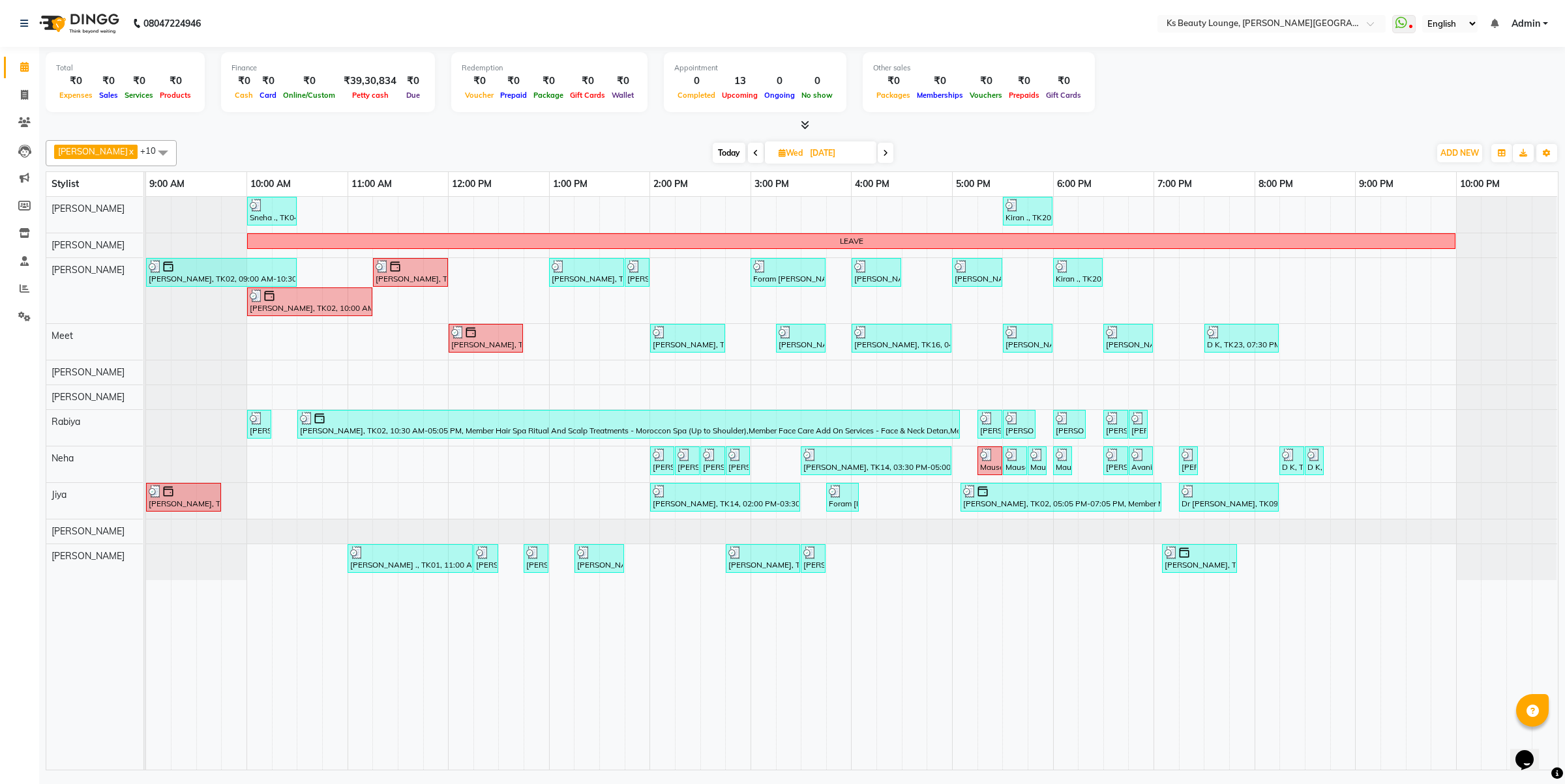
click at [883, 154] on icon at bounding box center [886, 153] width 5 height 8
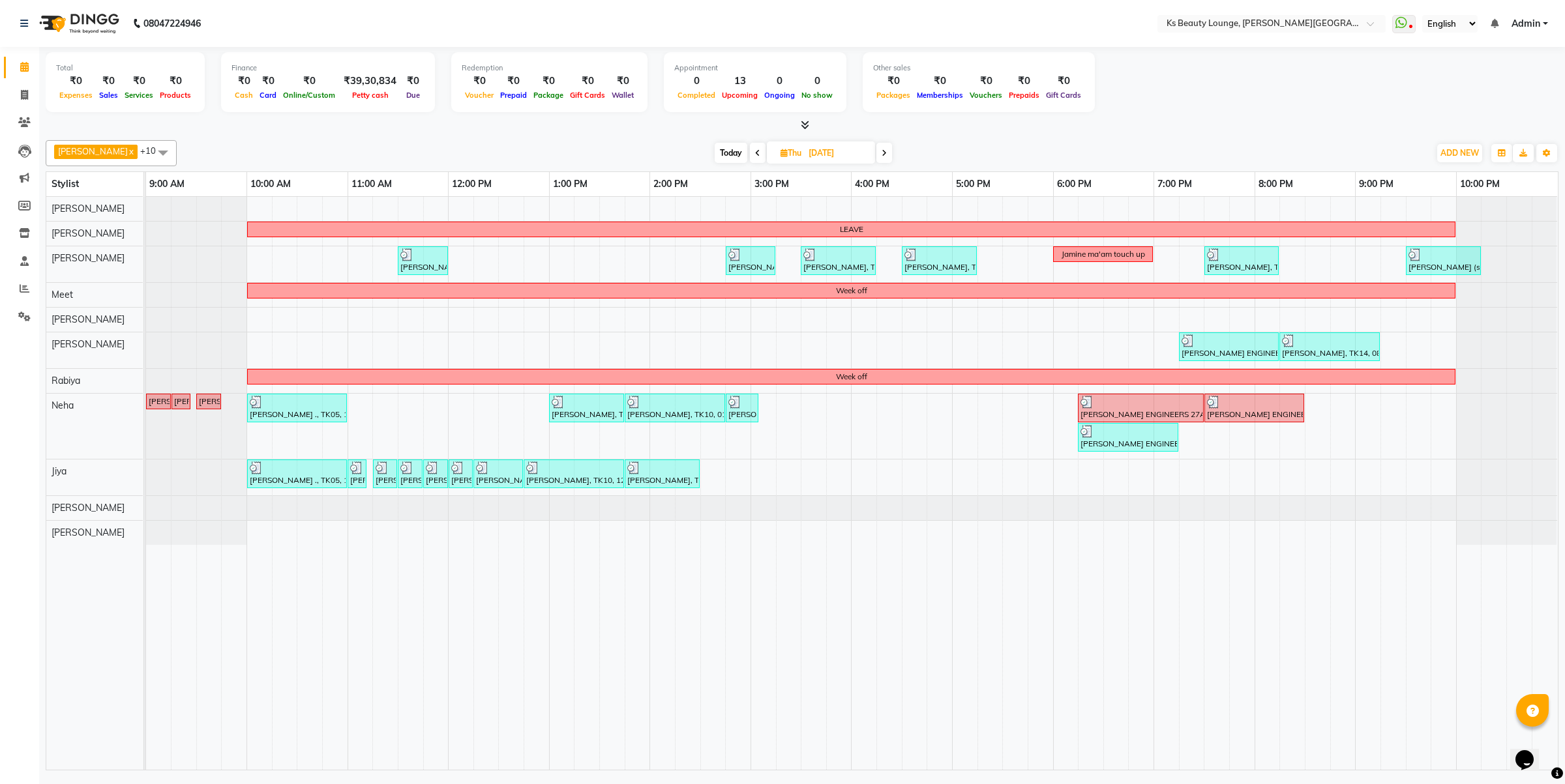
click at [876, 150] on span at bounding box center [884, 152] width 16 height 20
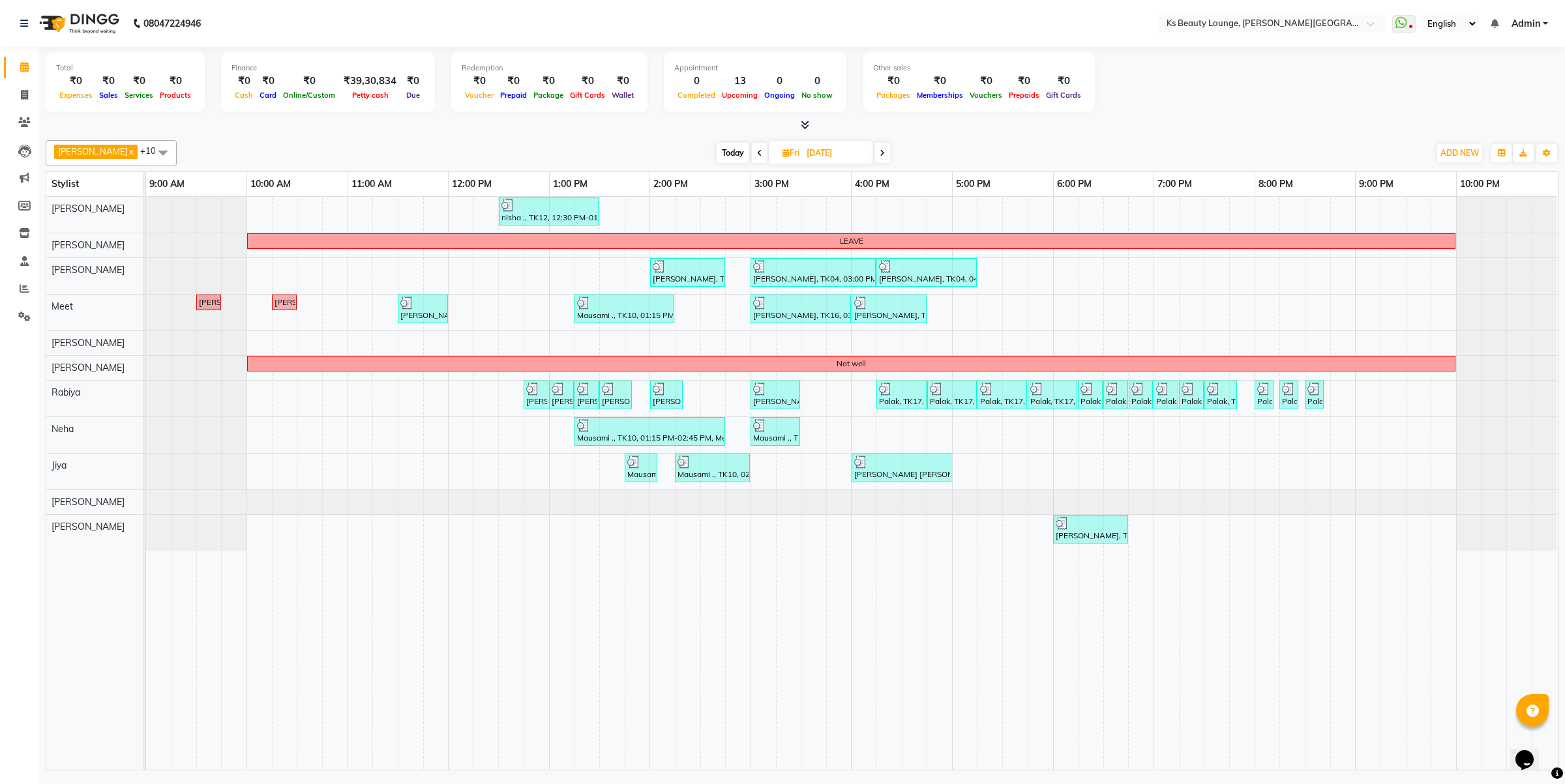
click at [874, 150] on span at bounding box center [882, 152] width 16 height 20
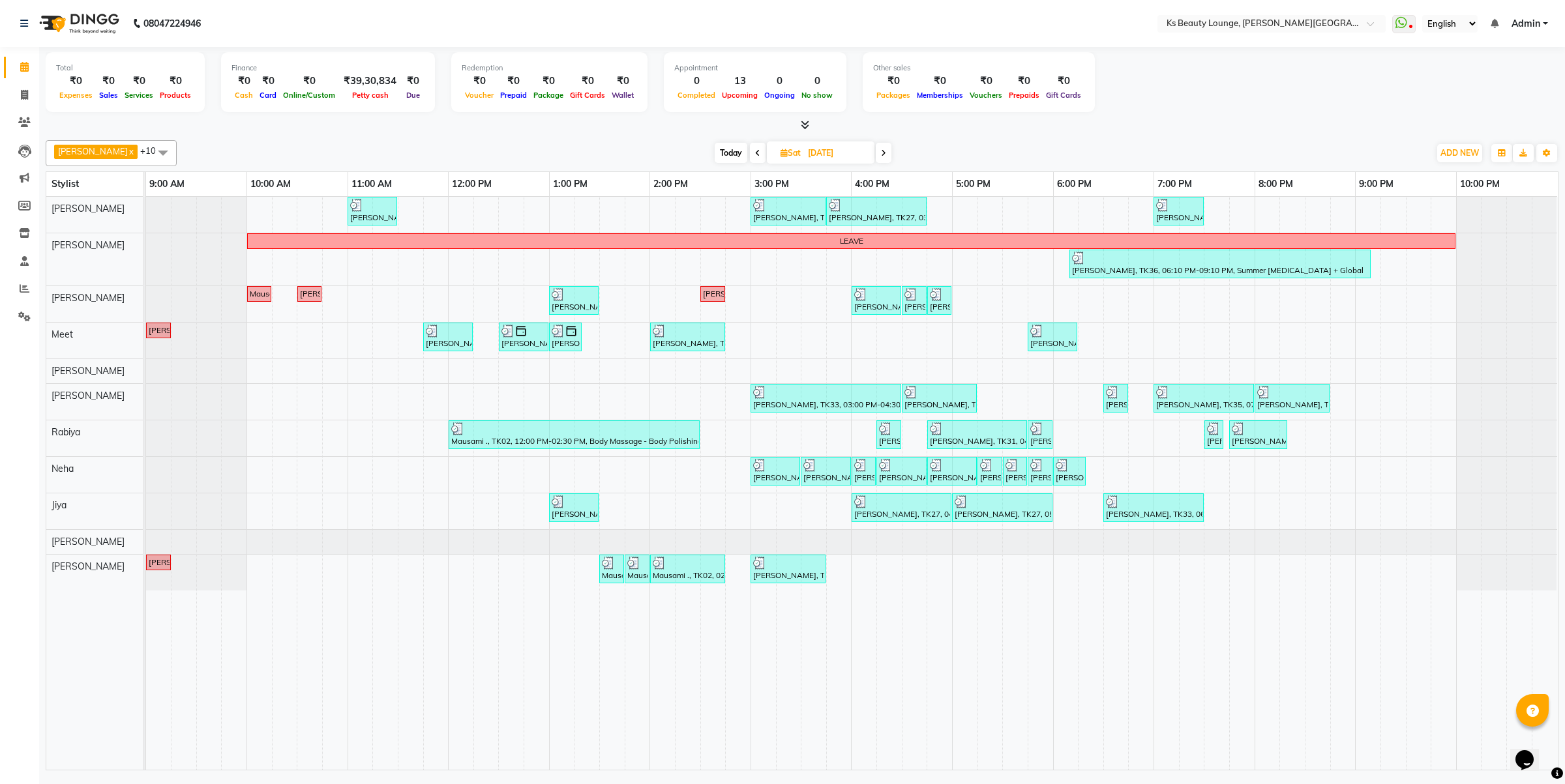
click at [881, 154] on icon at bounding box center [884, 153] width 5 height 8
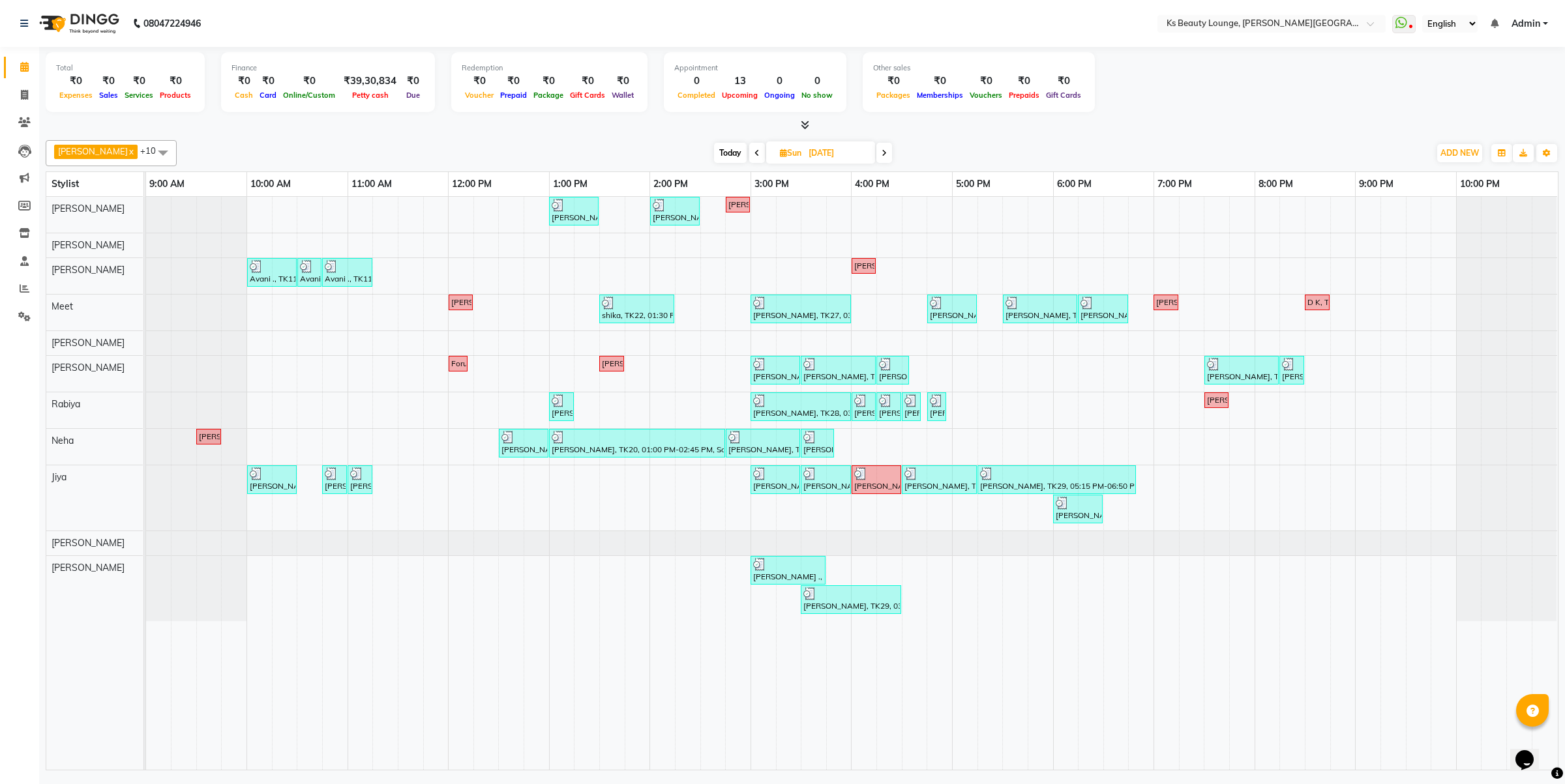
click at [881, 150] on icon at bounding box center [884, 153] width 5 height 8
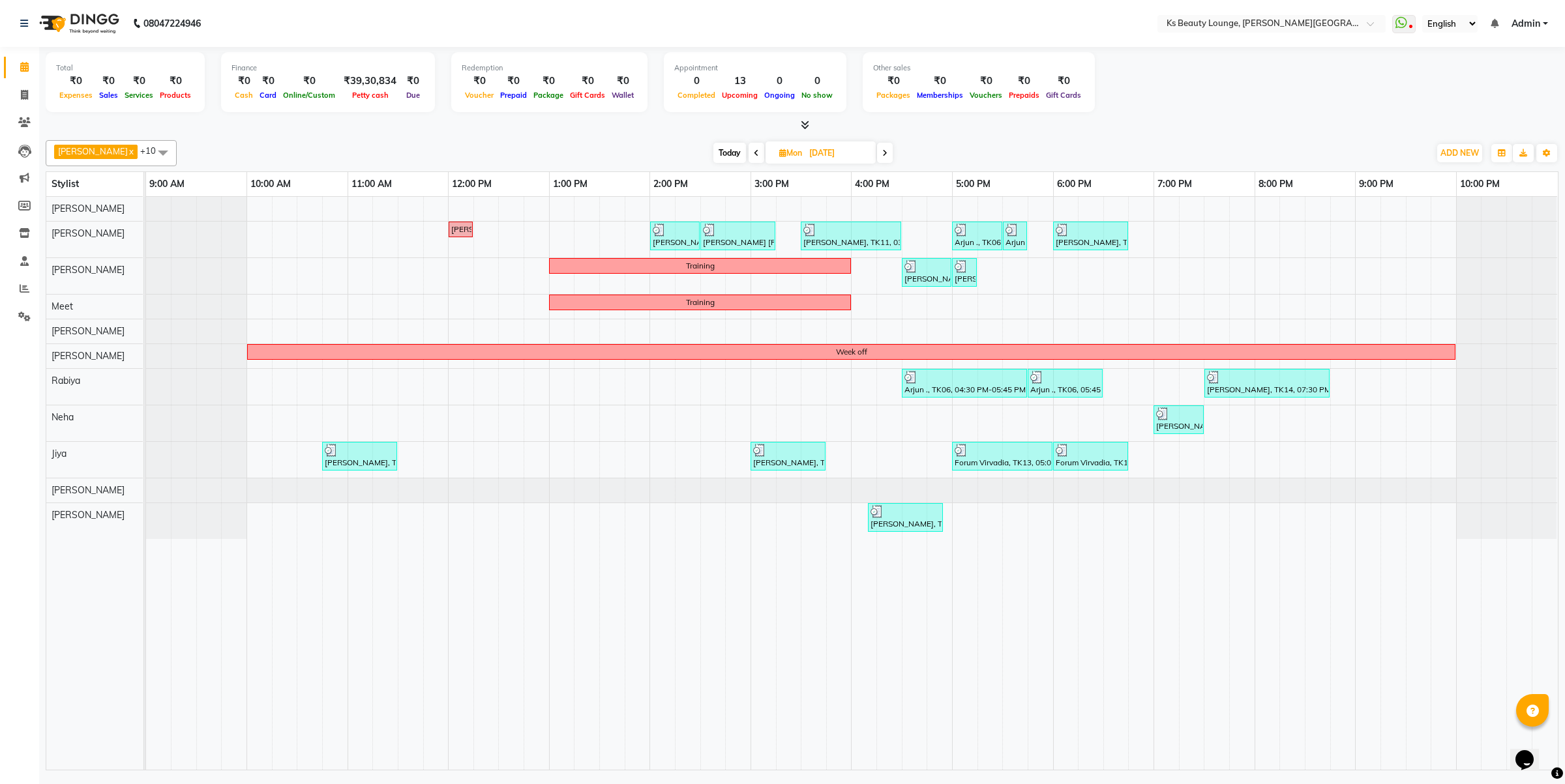
click at [713, 154] on span "Today" at bounding box center [729, 152] width 33 height 20
type input "[DATE]"
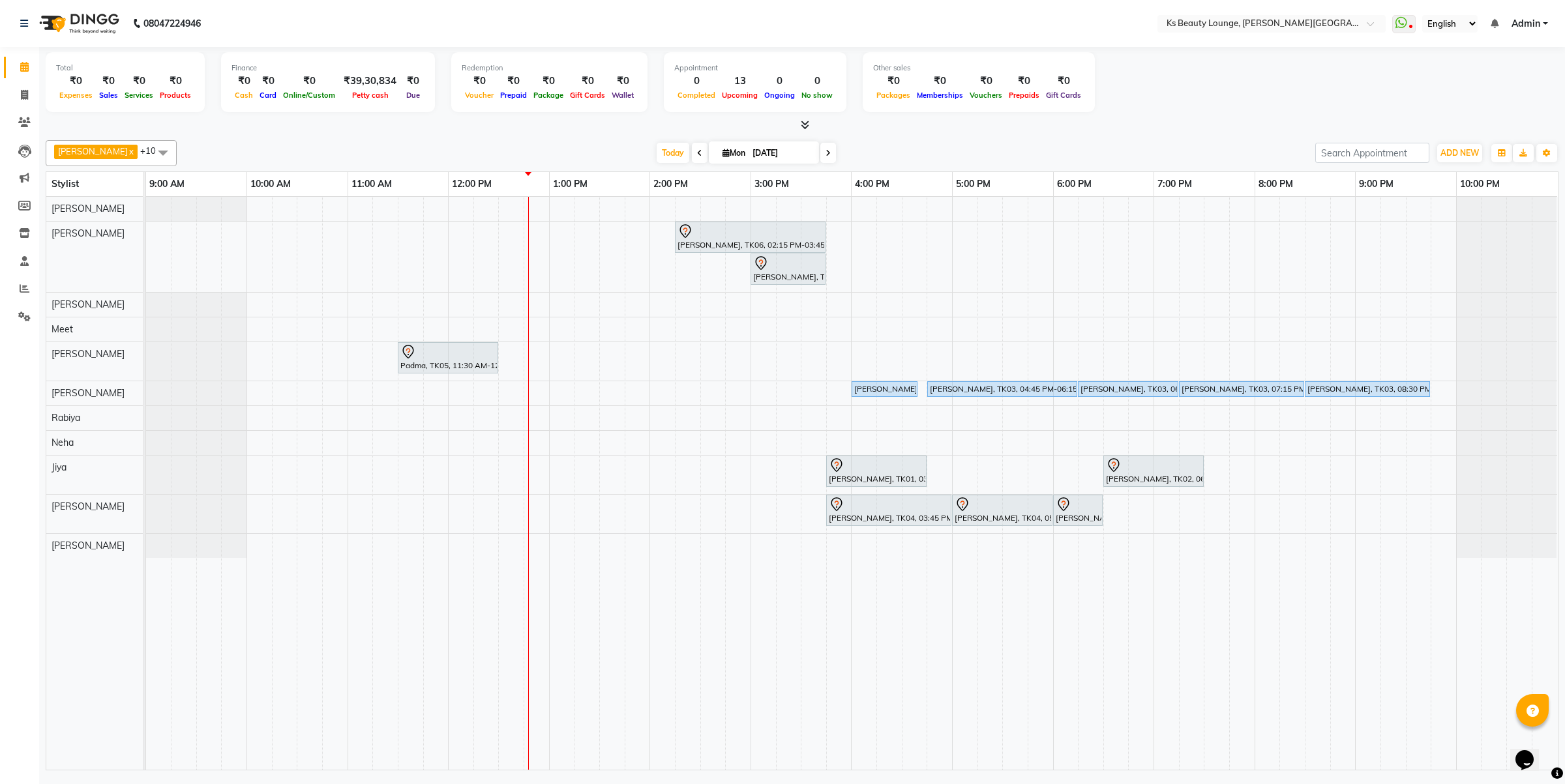
click at [779, 154] on input "[DATE]" at bounding box center [781, 153] width 65 height 20
select select "9"
select select "2025"
click at [796, 254] on span "14" at bounding box center [799, 257] width 20 height 20
type input "[DATE]"
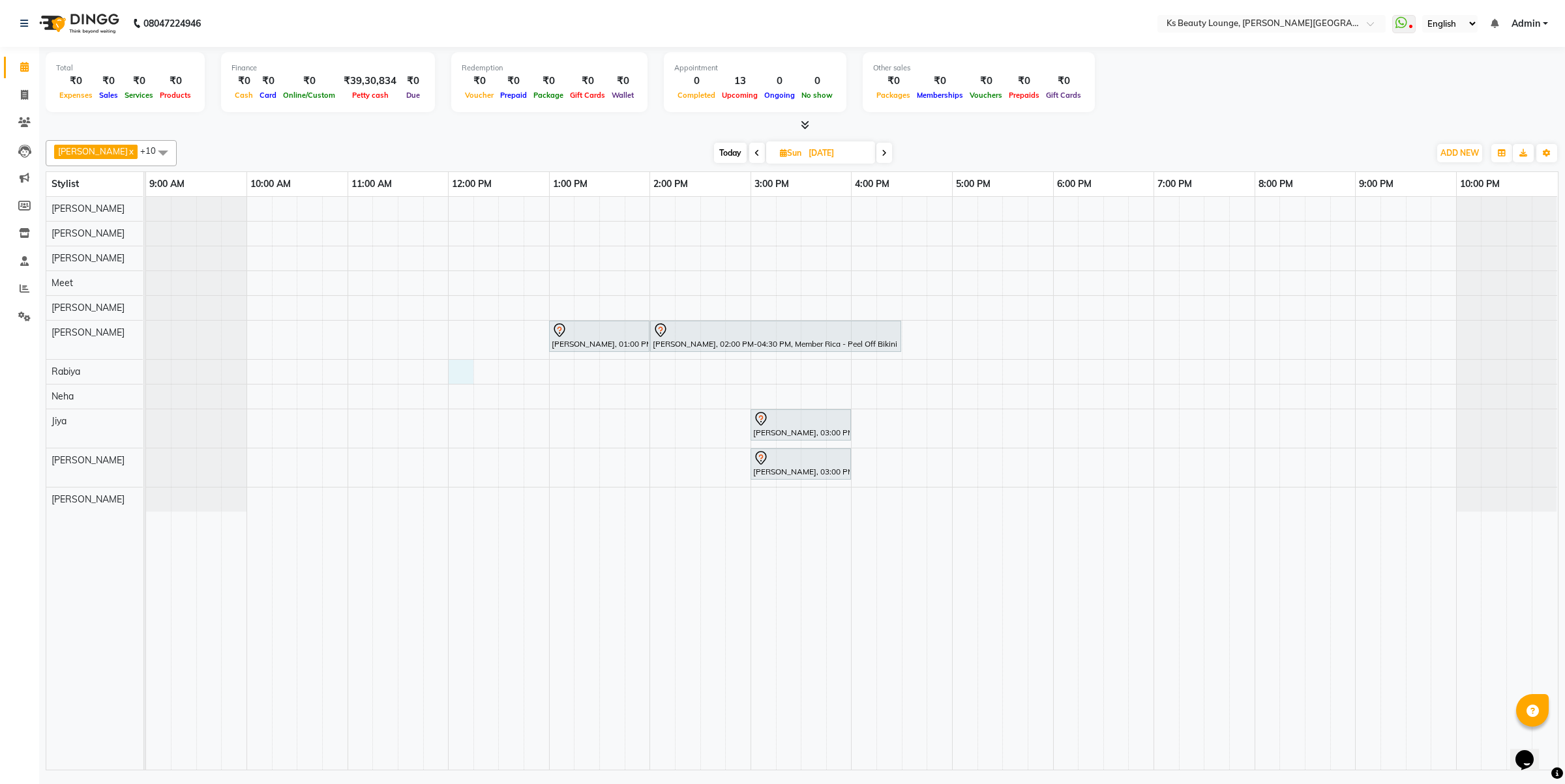
click at [458, 377] on div "[PERSON_NAME] Maru, 01:00 PM-02:00 PM, korean Formulation Therapy - [PERSON_NAM…" at bounding box center [852, 483] width 1412 height 573
select select "79670"
select select "720"
select select "tentative"
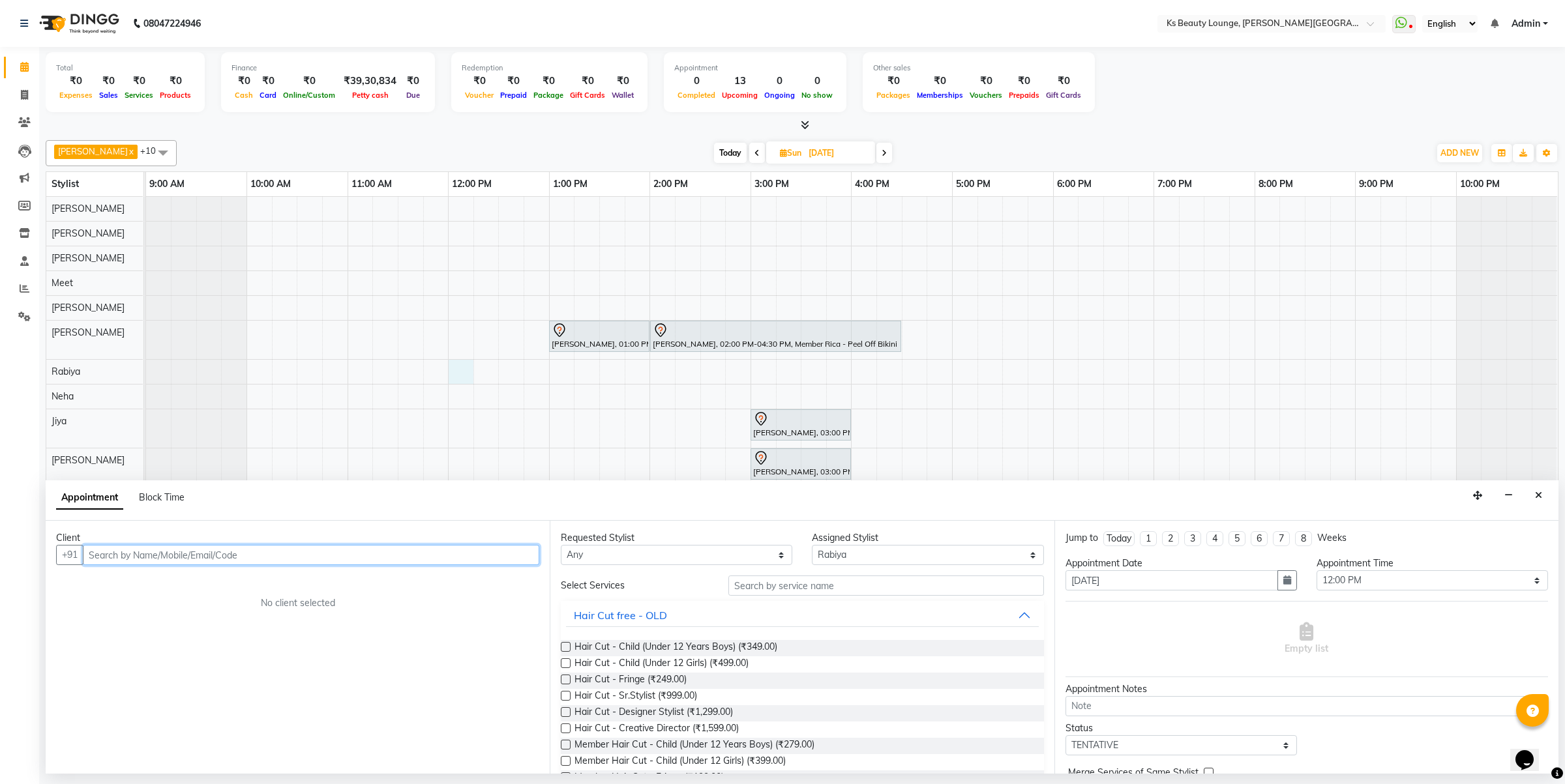
click at [262, 556] on input "text" at bounding box center [311, 555] width 456 height 20
click at [208, 584] on button "[PERSON_NAME] 93237350 72" at bounding box center [177, 582] width 186 height 20
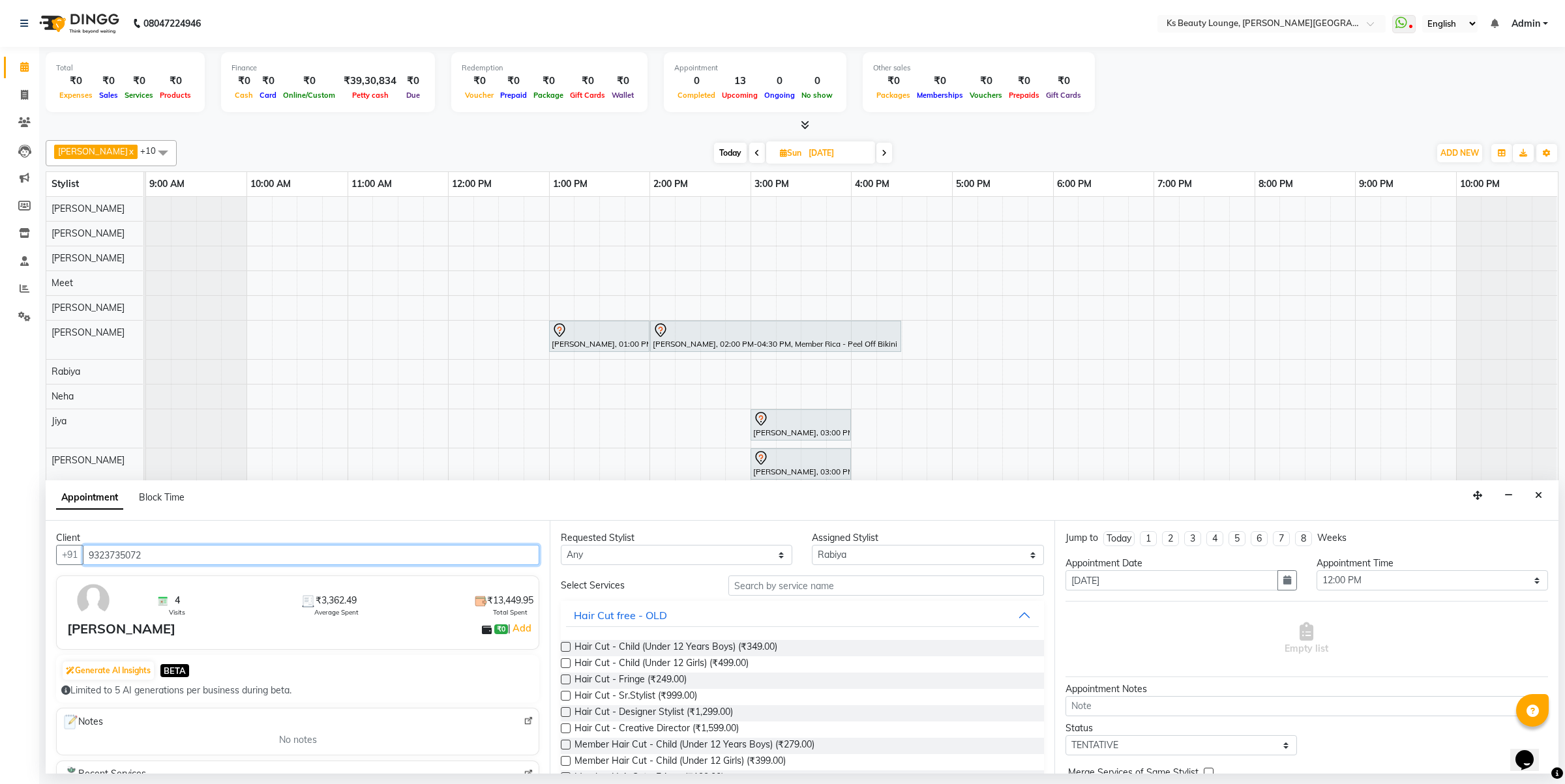
type input "9323735072"
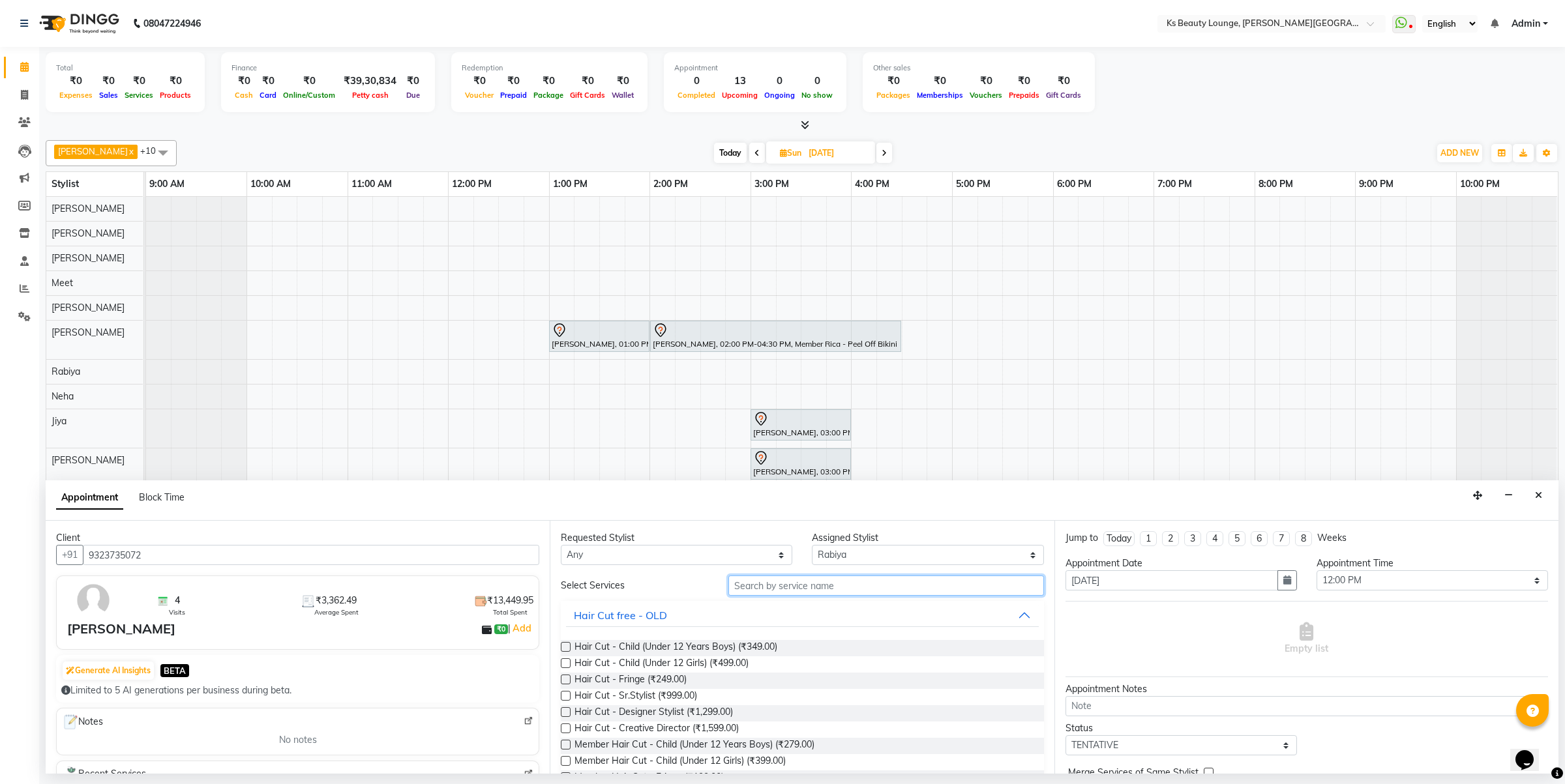
click at [793, 584] on input "text" at bounding box center [886, 585] width 315 height 20
type input "fac"
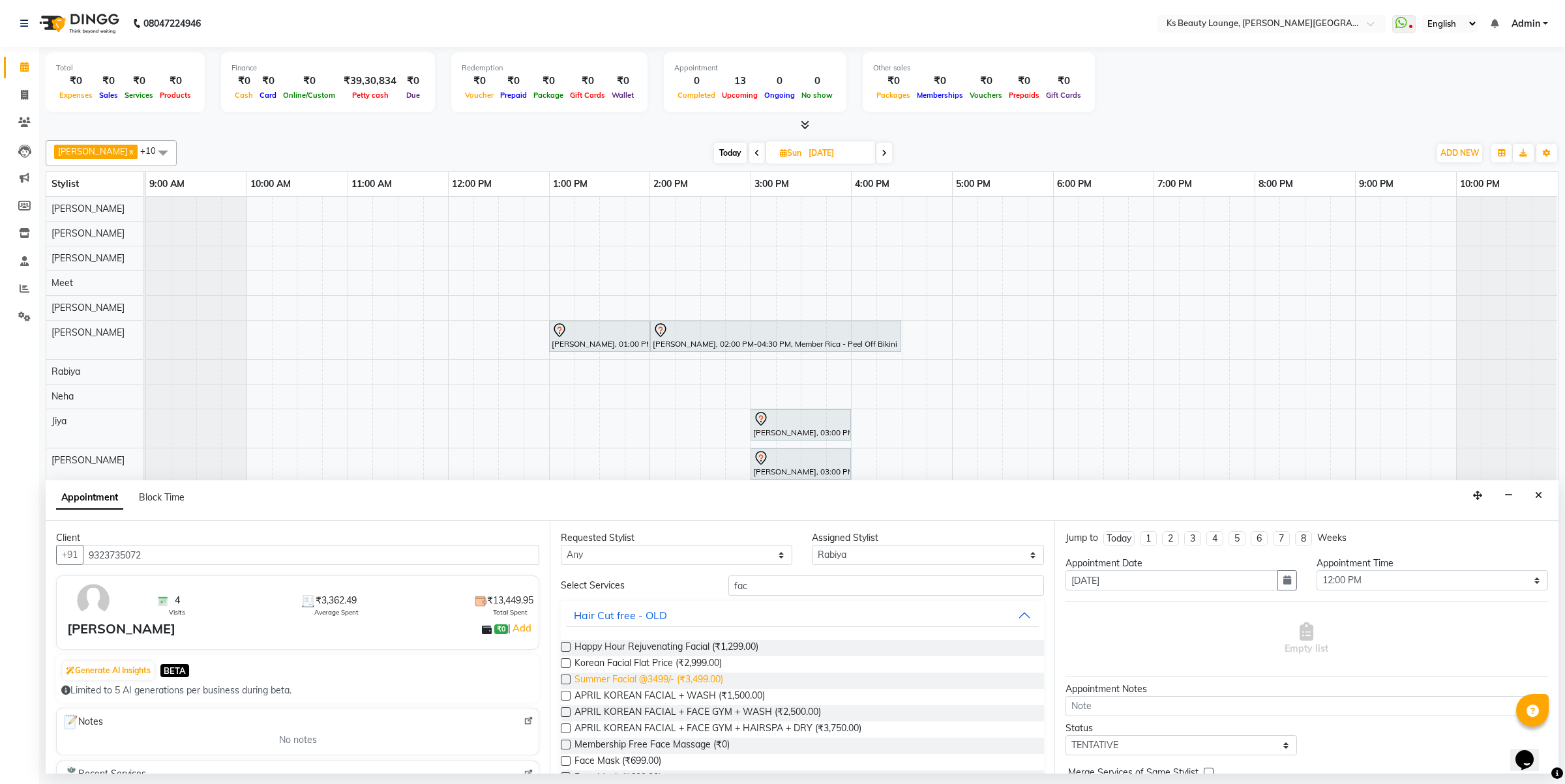
click at [716, 676] on span "Summer Facial @3499/- (₹3,499.00)" at bounding box center [649, 681] width 149 height 16
checkbox input "false"
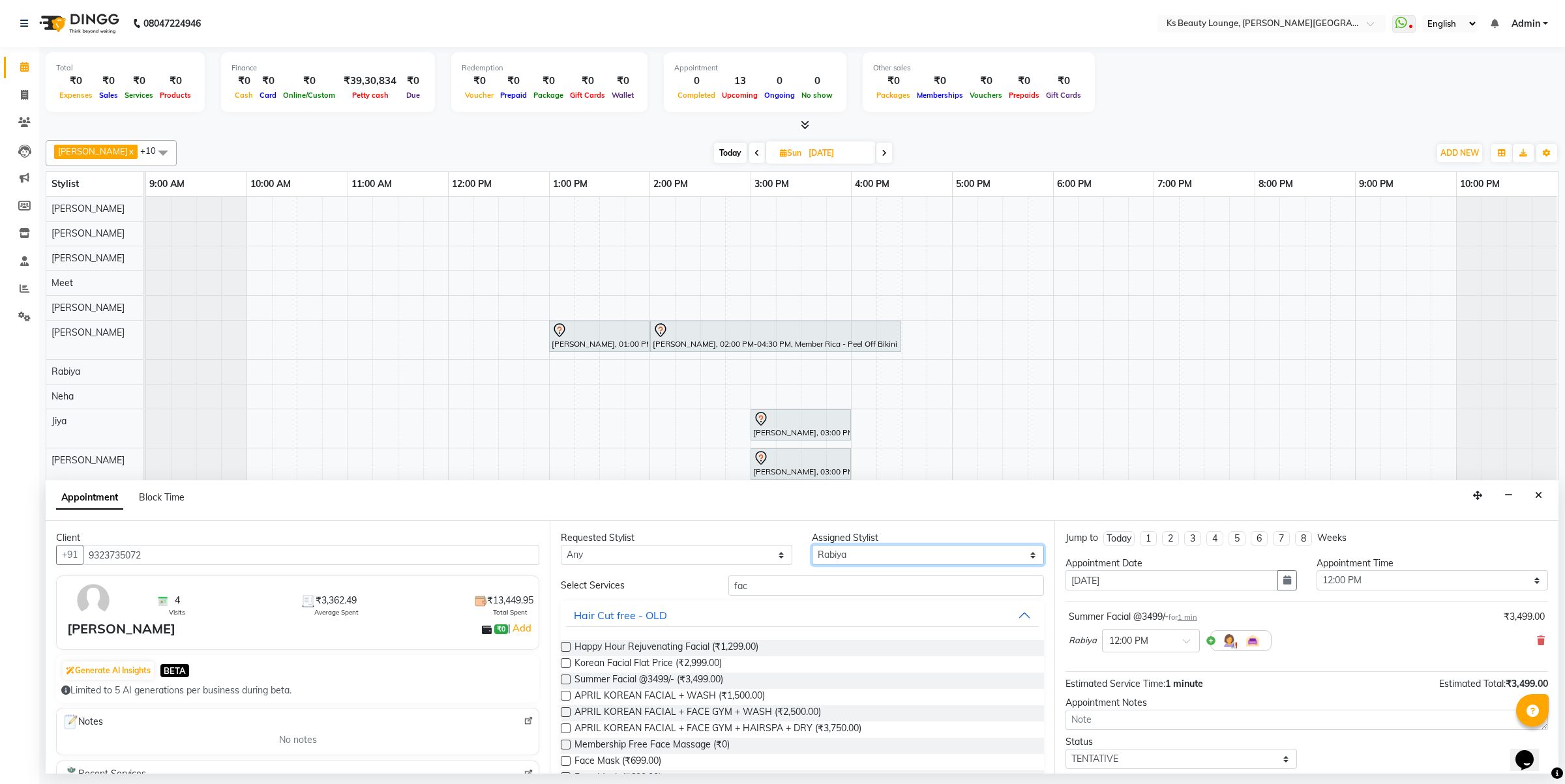
click at [889, 558] on select "Select [PERSON_NAME] [PERSON_NAME] [PERSON_NAME] [PERSON_NAME] [PERSON_NAME] Me…" at bounding box center [928, 555] width 232 height 20
select select "71060"
click at [812, 545] on select "Select [PERSON_NAME] [PERSON_NAME] [PERSON_NAME] [PERSON_NAME] [PERSON_NAME] Me…" at bounding box center [928, 555] width 232 height 20
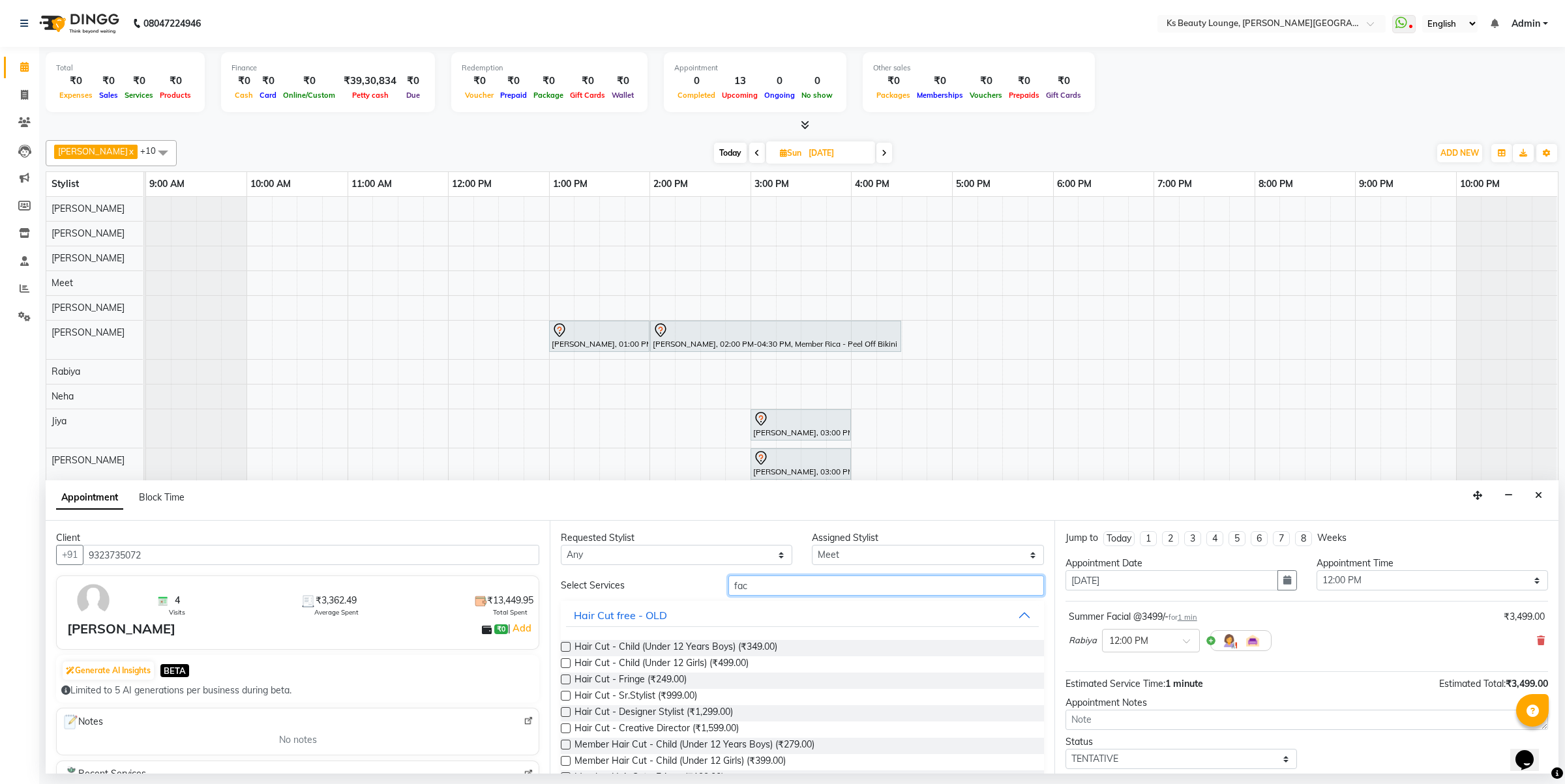
click at [803, 587] on input "fac" at bounding box center [886, 585] width 315 height 20
type input "f"
type input "hair"
click at [588, 693] on span "Hair Cut - Sr.Stylist (₹999.00)" at bounding box center [636, 697] width 123 height 16
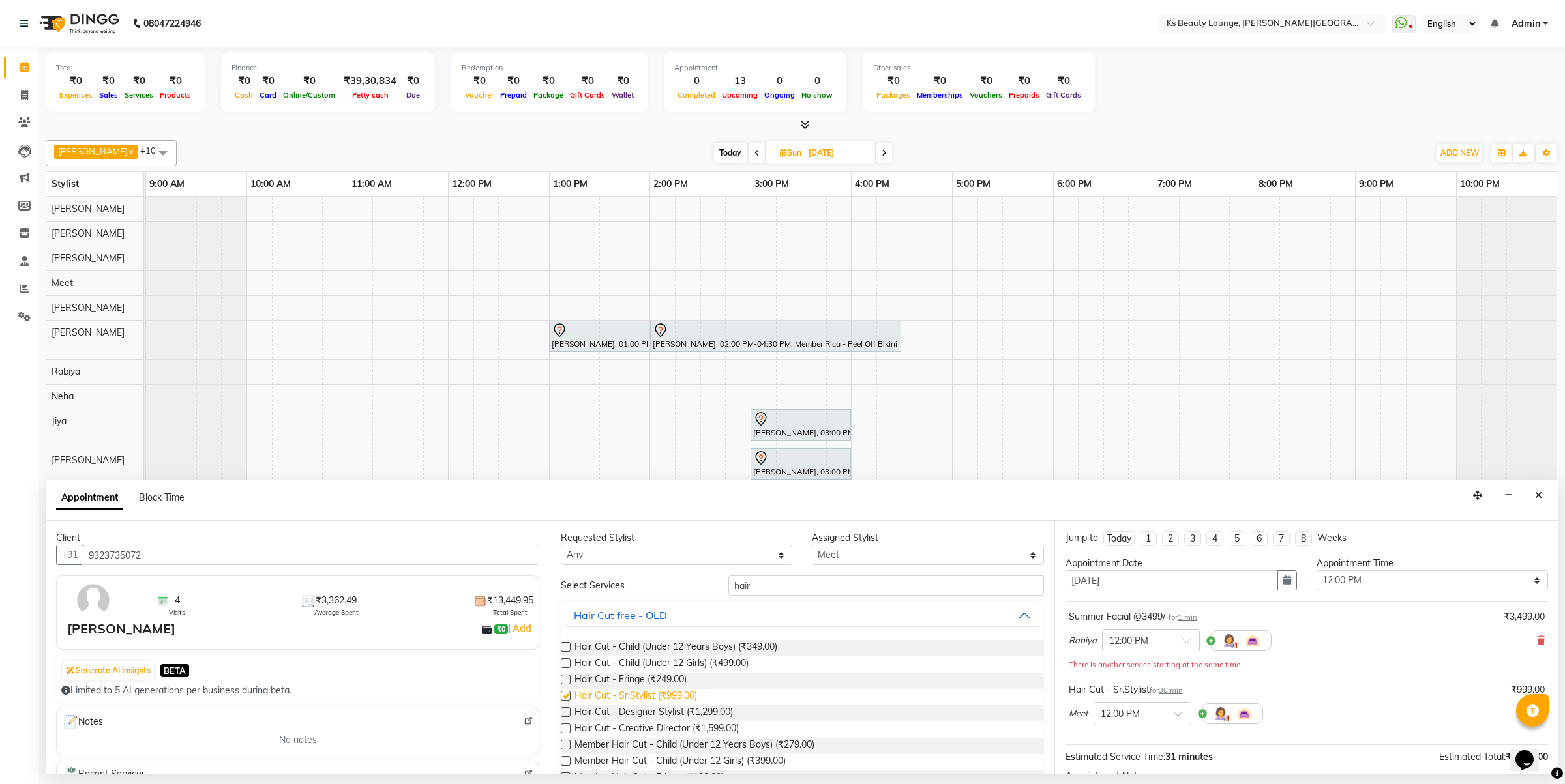
checkbox input "false"
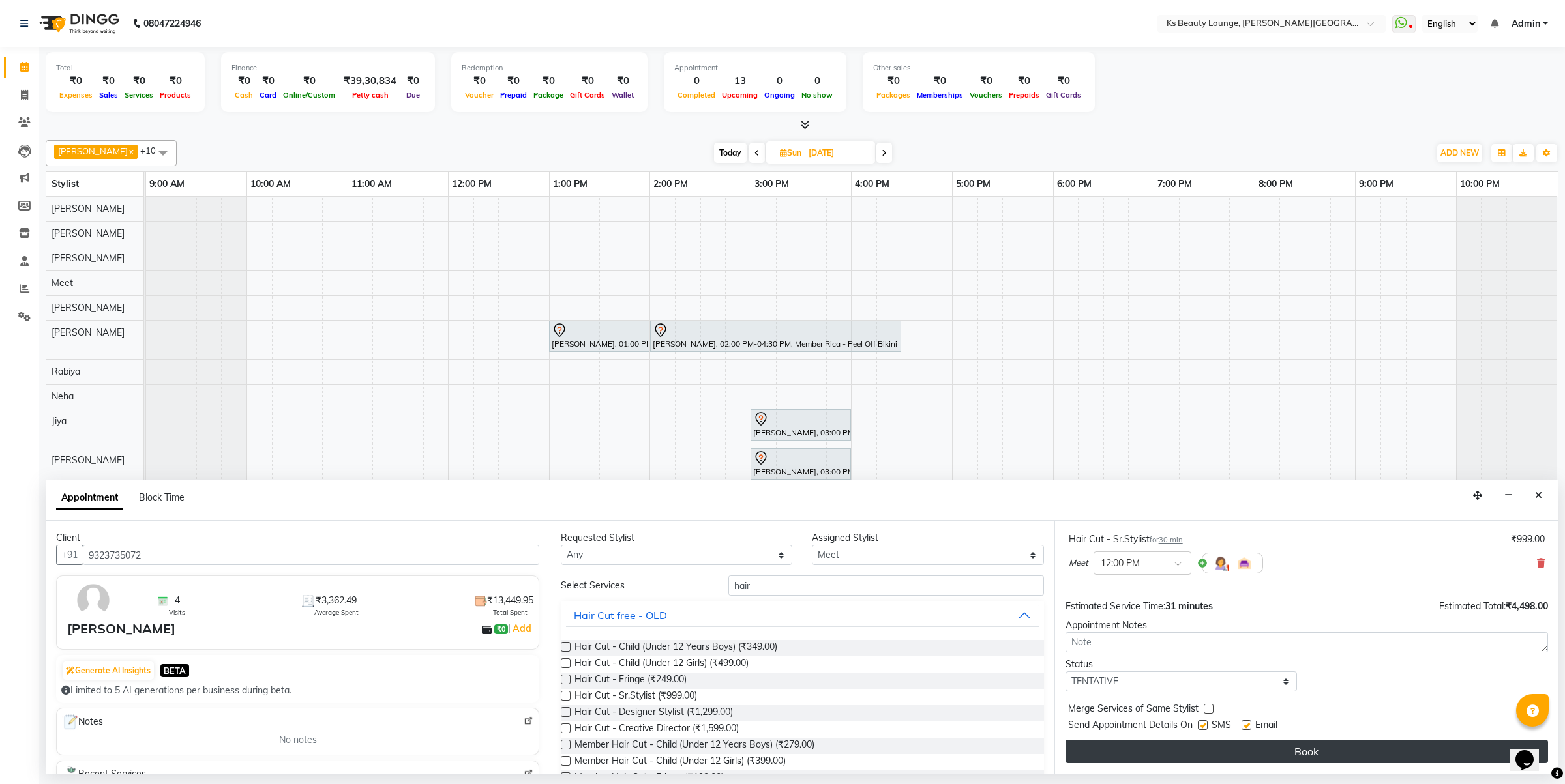
click at [1236, 749] on button "Book" at bounding box center [1307, 751] width 482 height 23
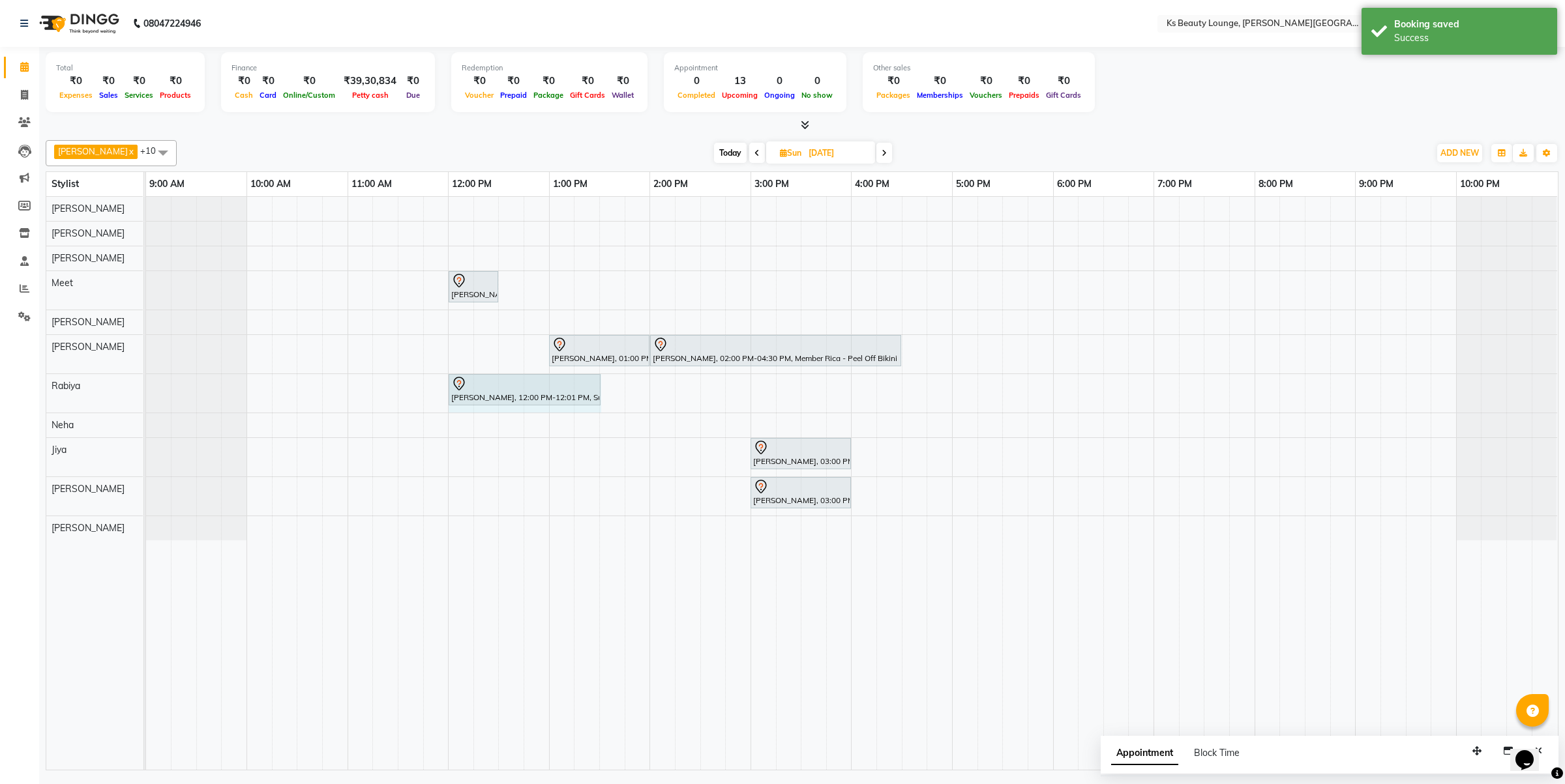
drag, startPoint x: 465, startPoint y: 395, endPoint x: 602, endPoint y: 393, distance: 137.0
click at [146, 393] on div "[PERSON_NAME], 12:00 PM-12:01 PM, Summer Facial @3499/- [PERSON_NAME], 12:00 PM…" at bounding box center [146, 393] width 0 height 38
click at [776, 153] on span "Sun" at bounding box center [790, 152] width 28 height 10
select select "9"
select select "2025"
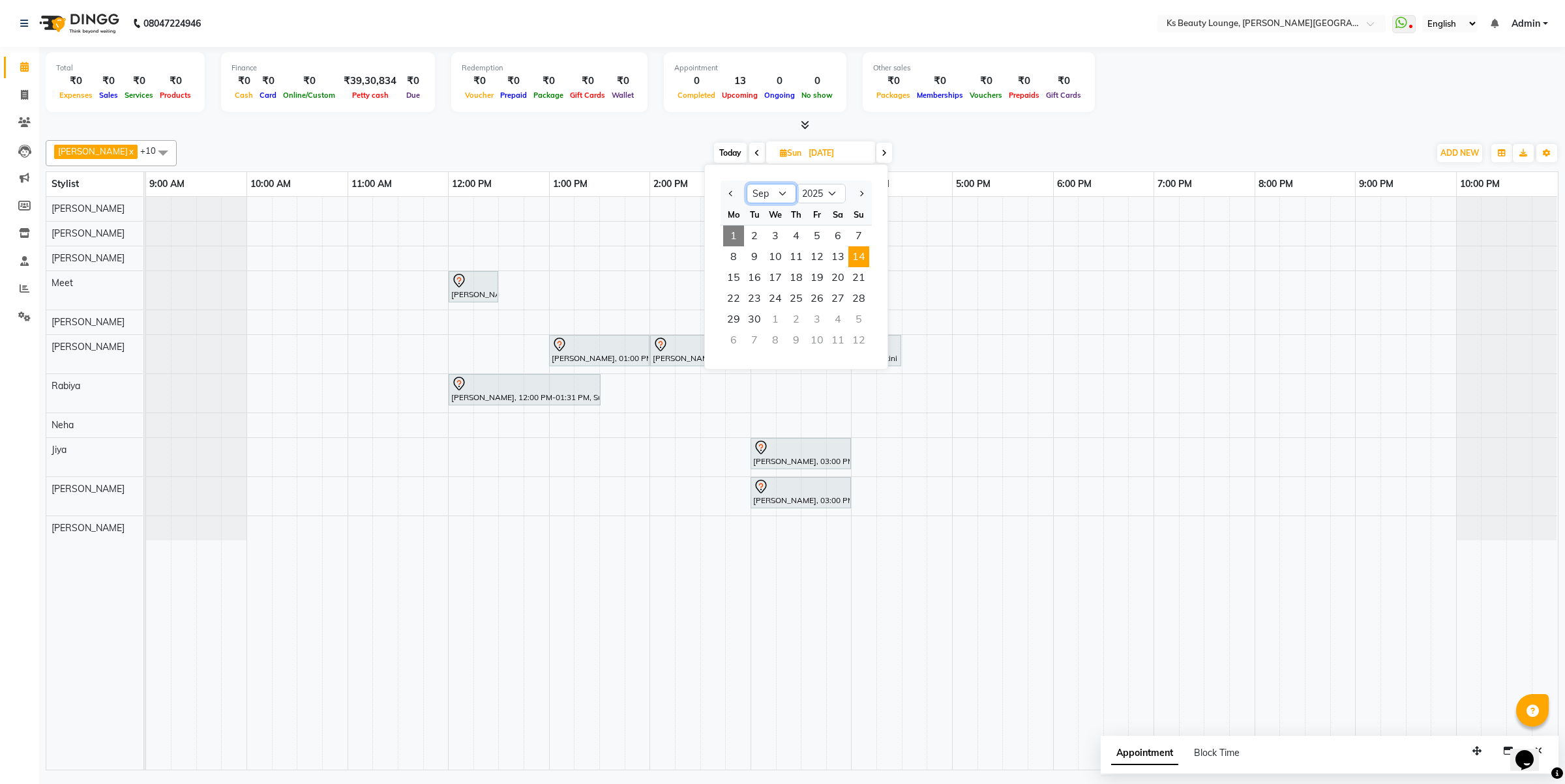
click at [769, 191] on select "Jan Feb Mar Apr May Jun [DATE] Aug Sep Oct Nov Dec" at bounding box center [772, 193] width 50 height 20
select select "7"
click at [747, 184] on select "Jan Feb Mar Apr May Jun [DATE] Aug Sep Oct Nov Dec" at bounding box center [772, 193] width 50 height 20
click at [735, 281] on span "14" at bounding box center [733, 277] width 20 height 20
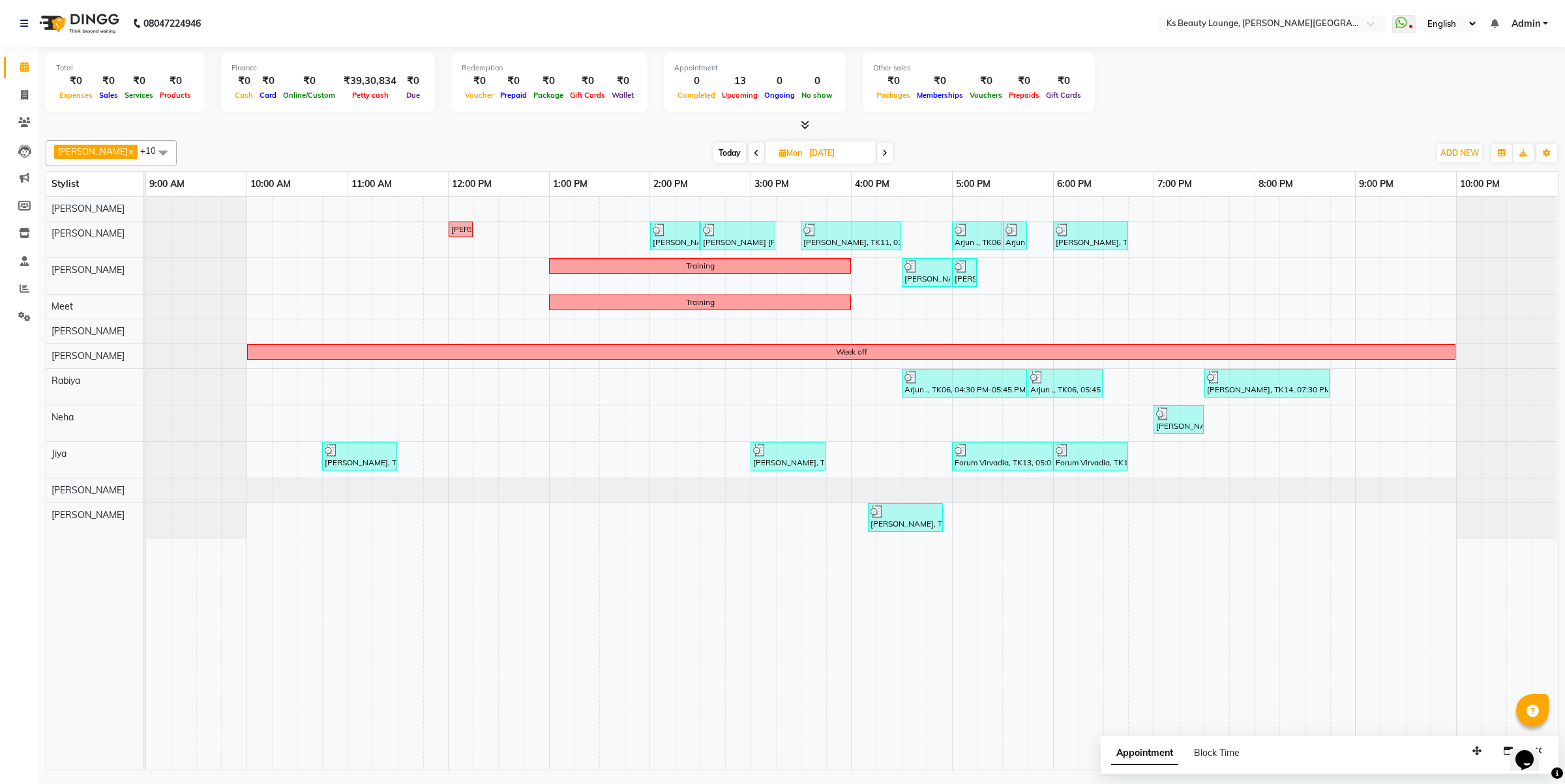
click at [877, 151] on span at bounding box center [885, 152] width 16 height 20
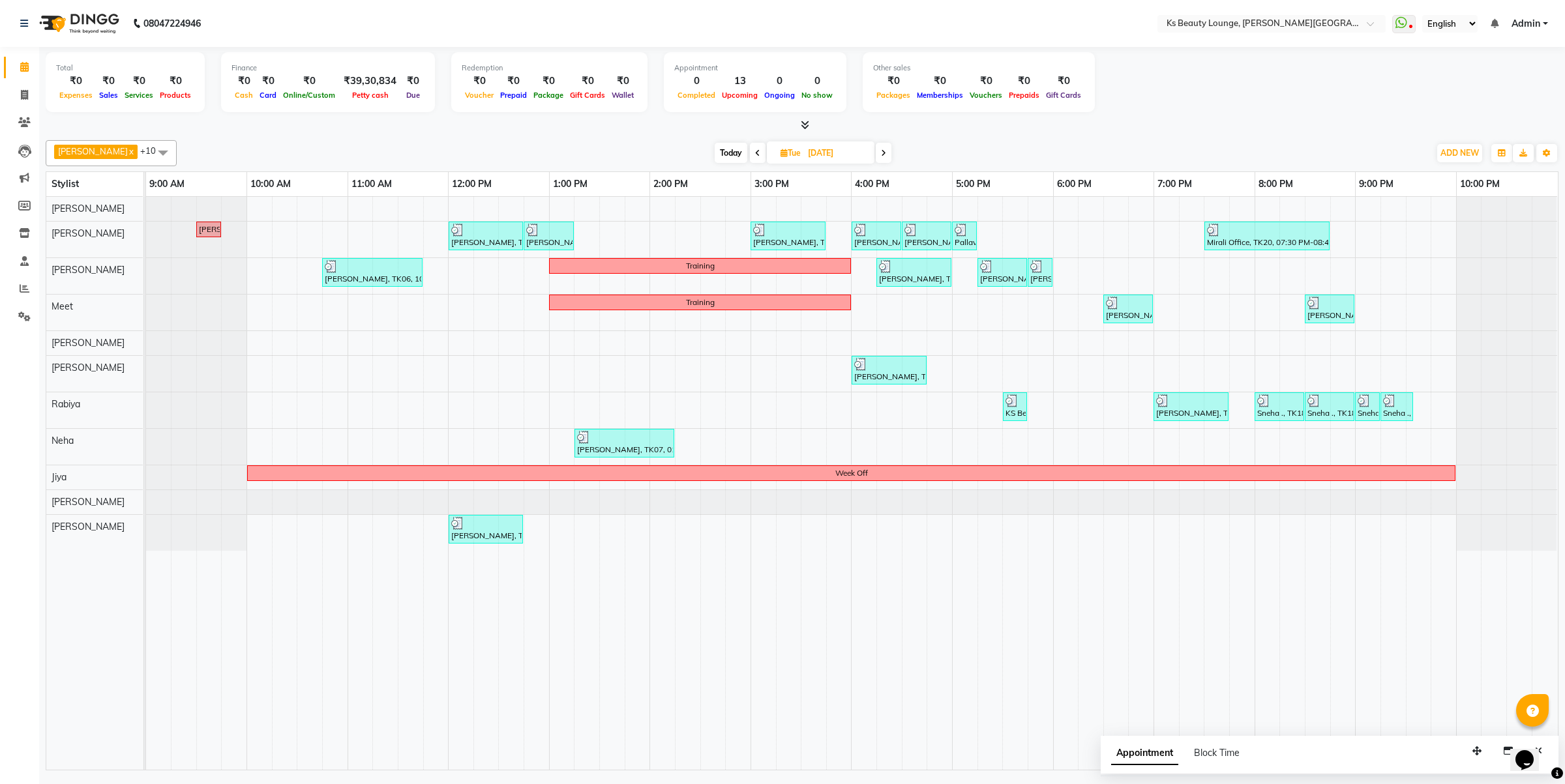
click at [750, 145] on span at bounding box center [758, 152] width 16 height 20
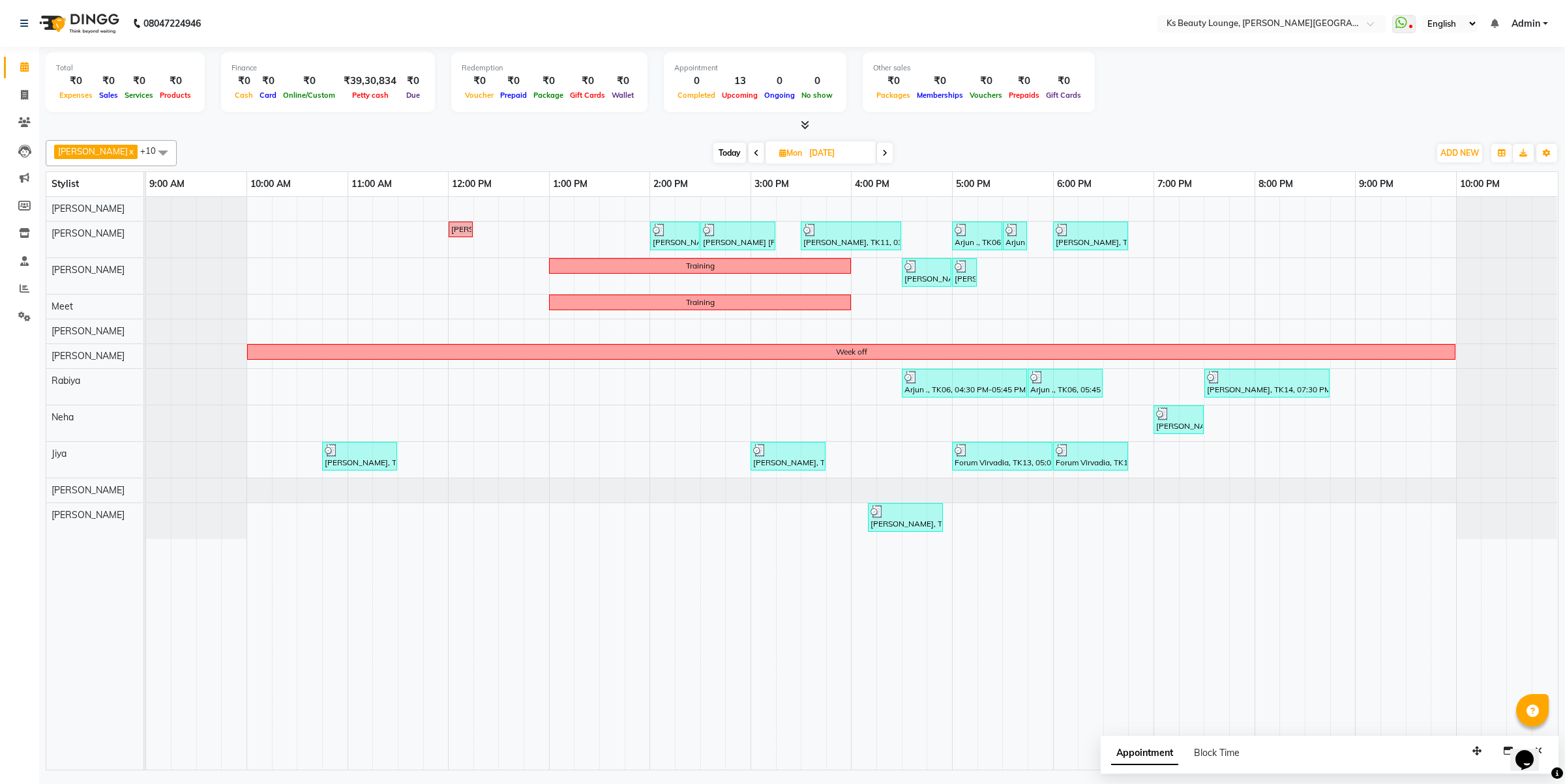
click at [749, 145] on span at bounding box center [757, 152] width 16 height 20
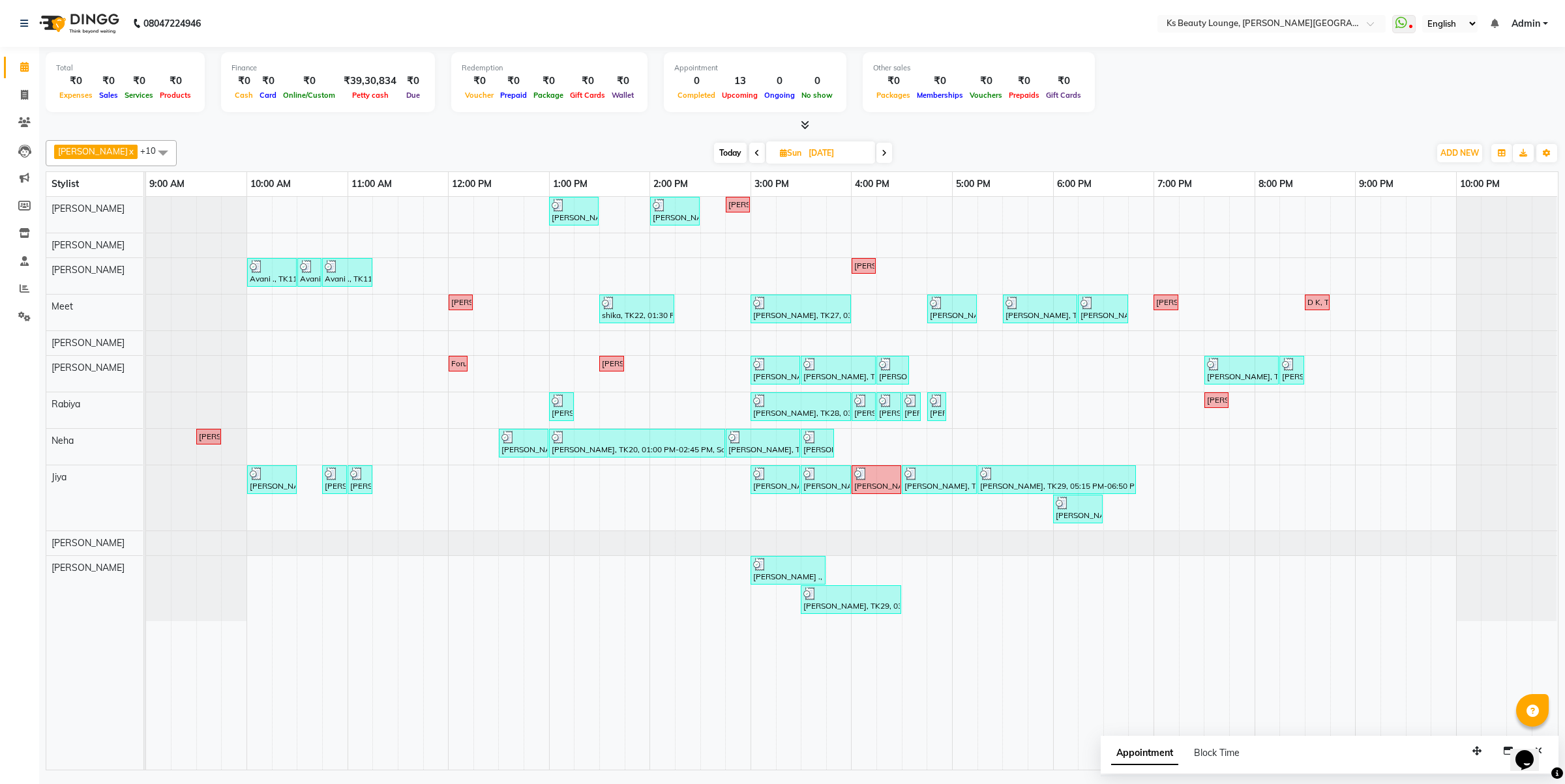
click at [755, 150] on icon at bounding box center [758, 153] width 5 height 8
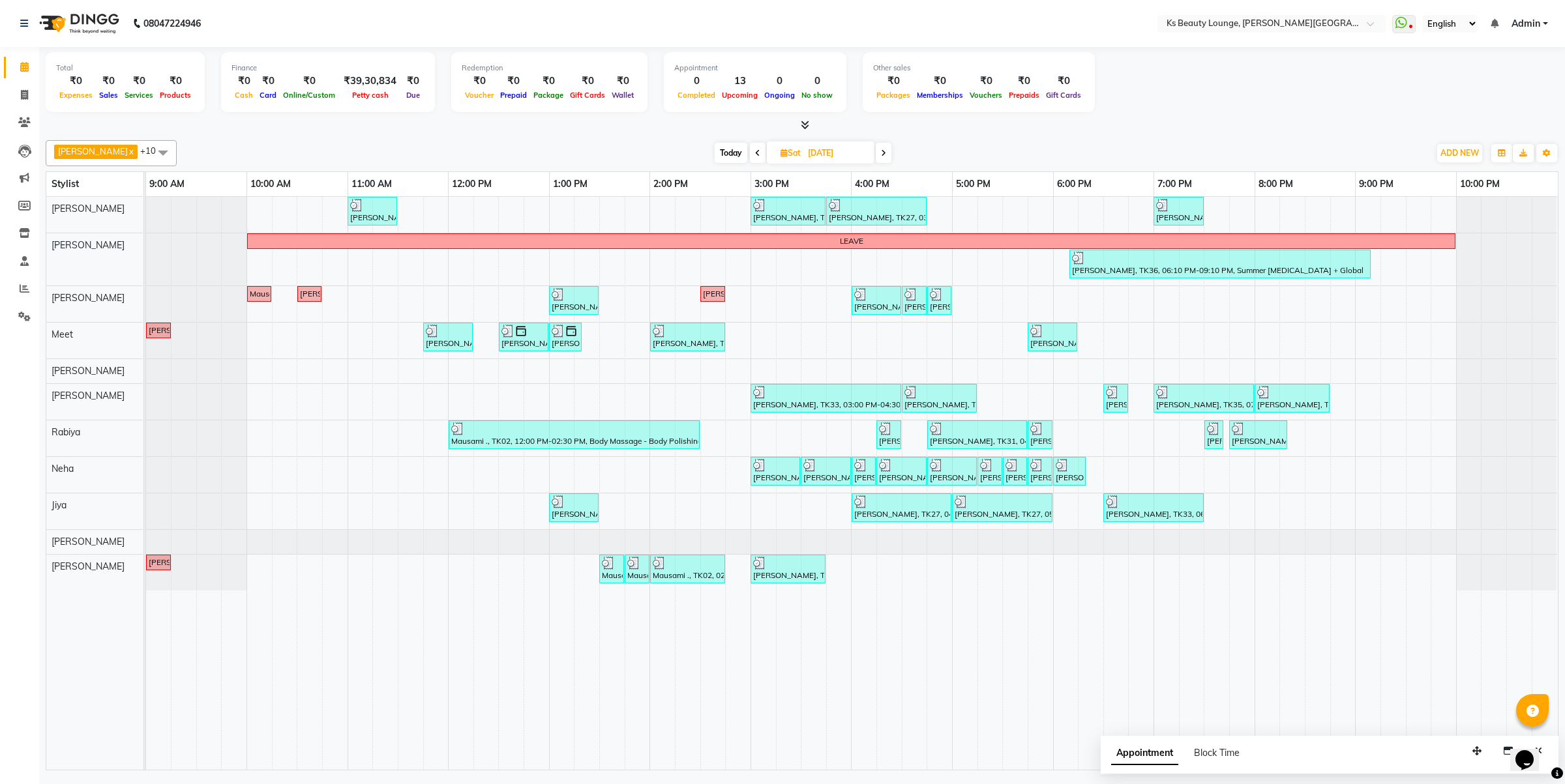
click at [750, 149] on span at bounding box center [758, 152] width 16 height 20
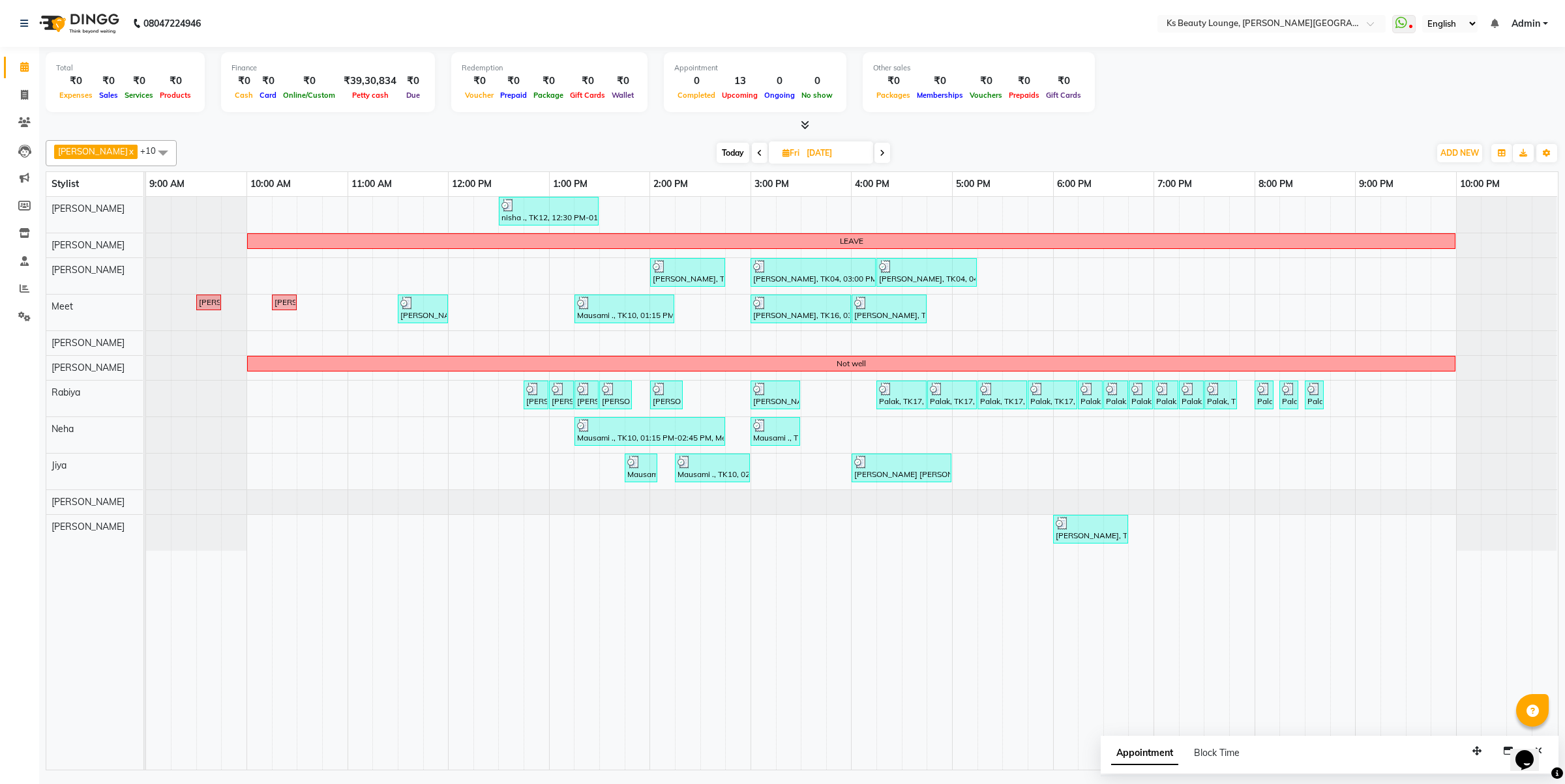
click at [880, 154] on icon at bounding box center [882, 153] width 5 height 8
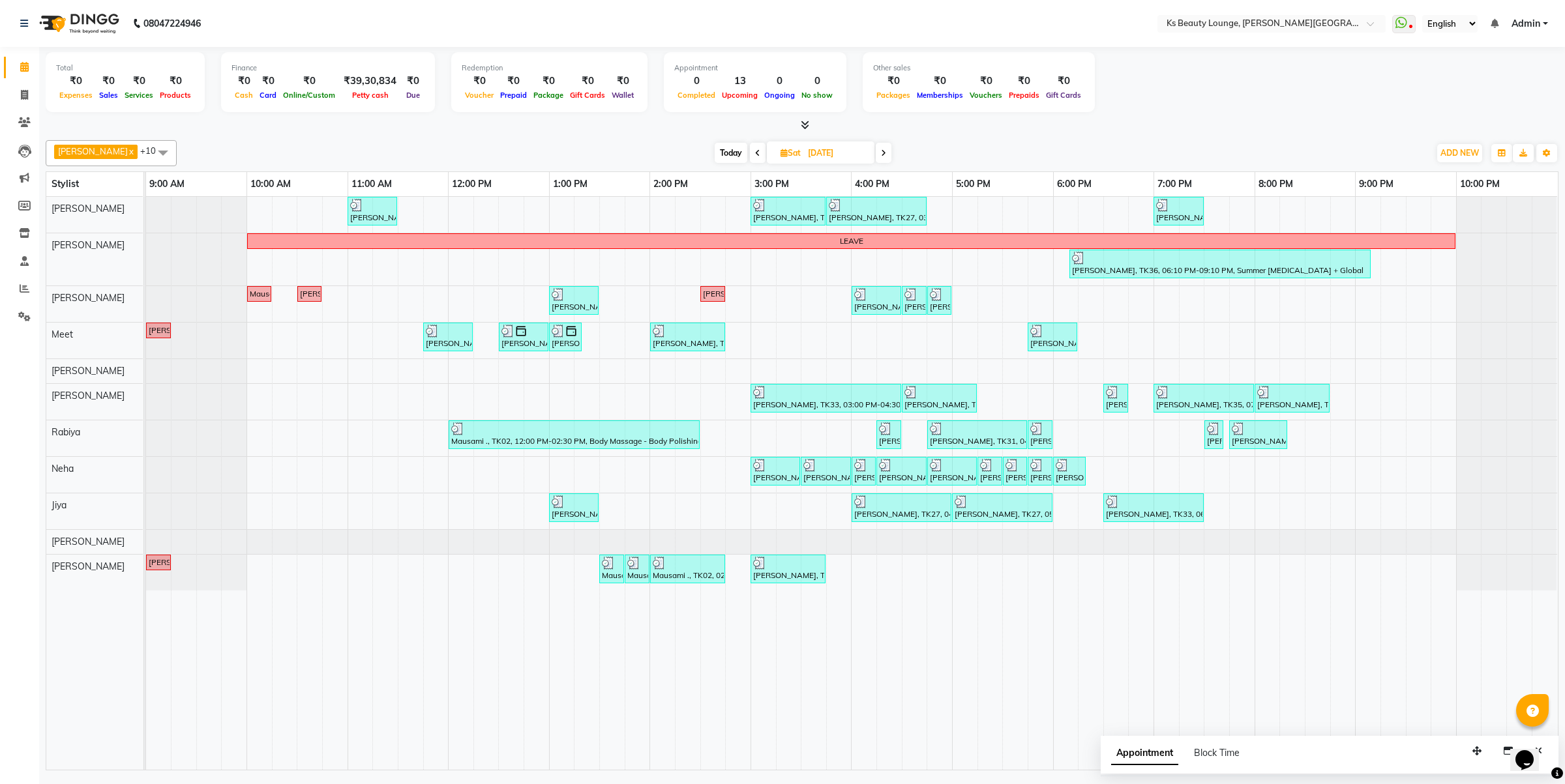
click at [881, 151] on icon at bounding box center [884, 153] width 5 height 8
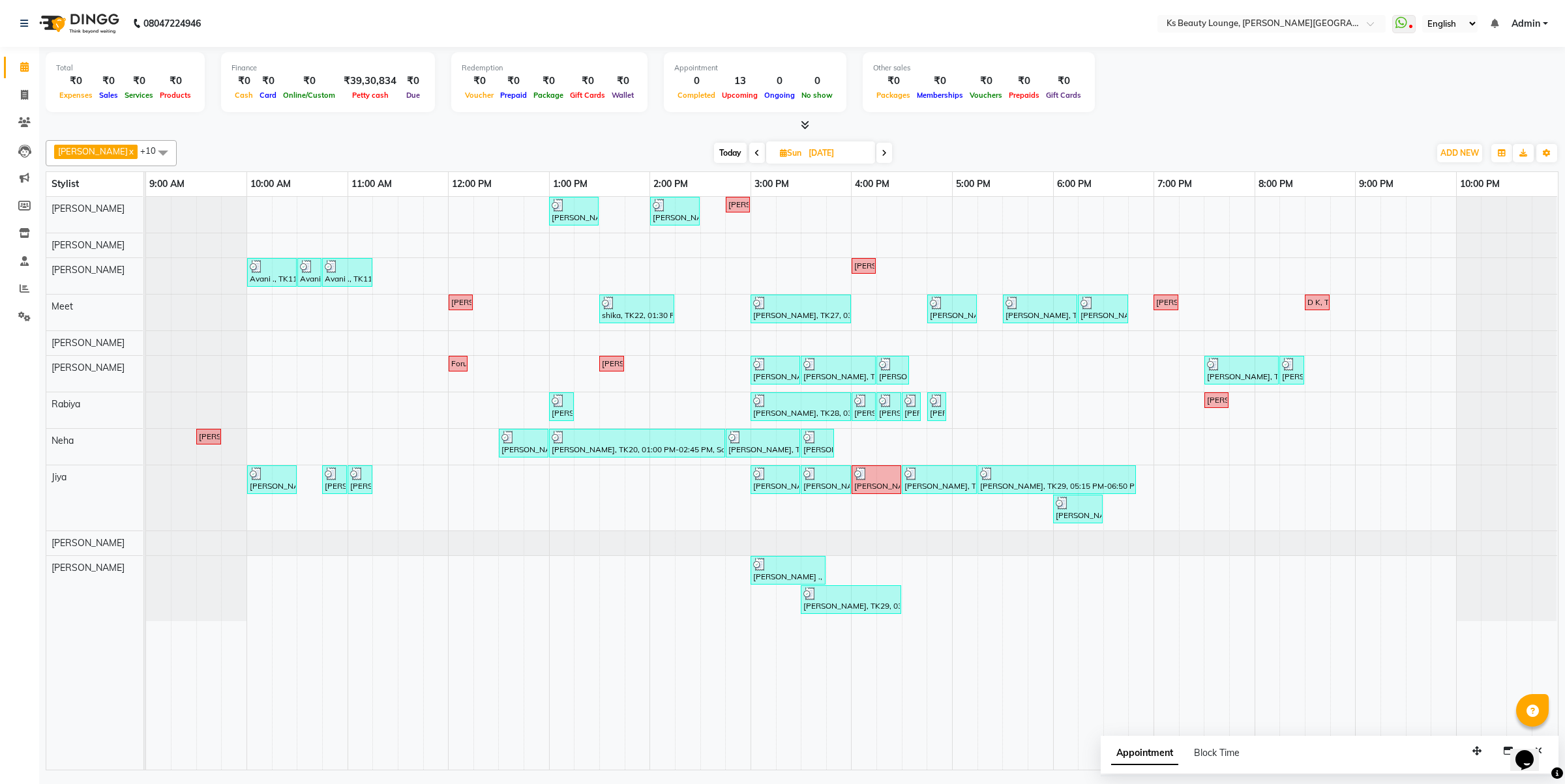
click at [876, 149] on span at bounding box center [884, 152] width 16 height 20
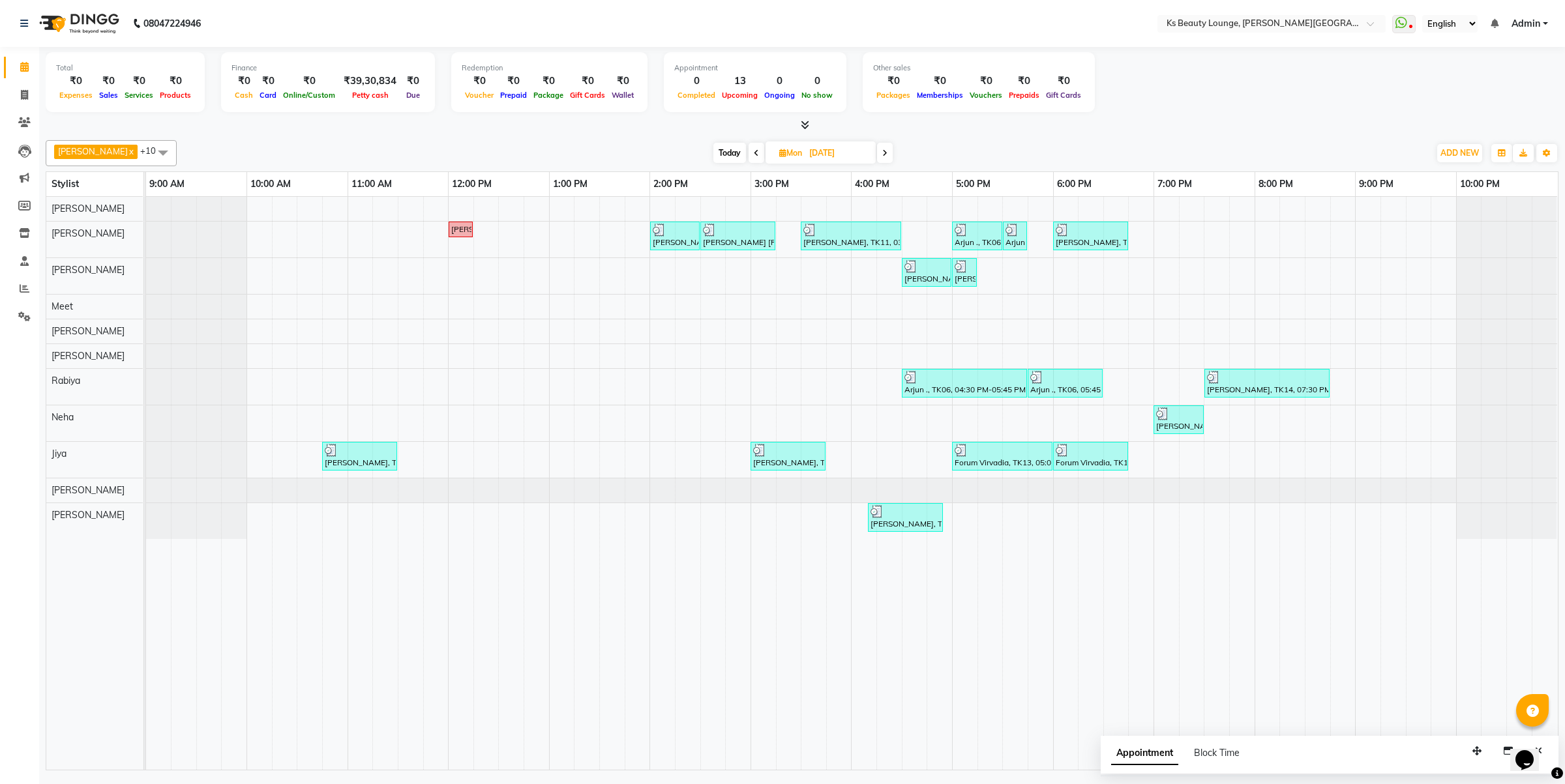
click at [877, 148] on span at bounding box center [885, 152] width 16 height 20
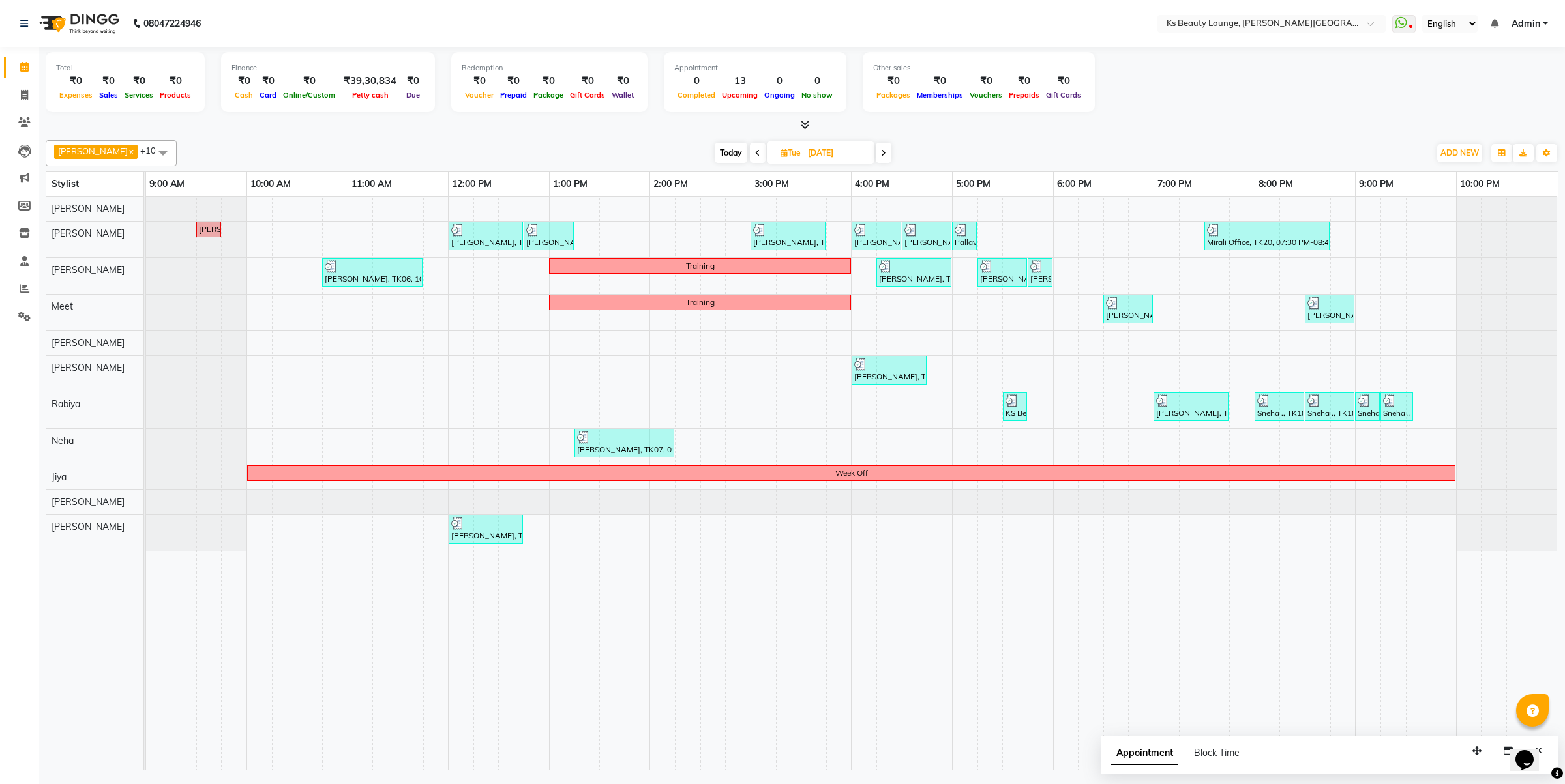
click at [881, 150] on icon at bounding box center [884, 153] width 5 height 8
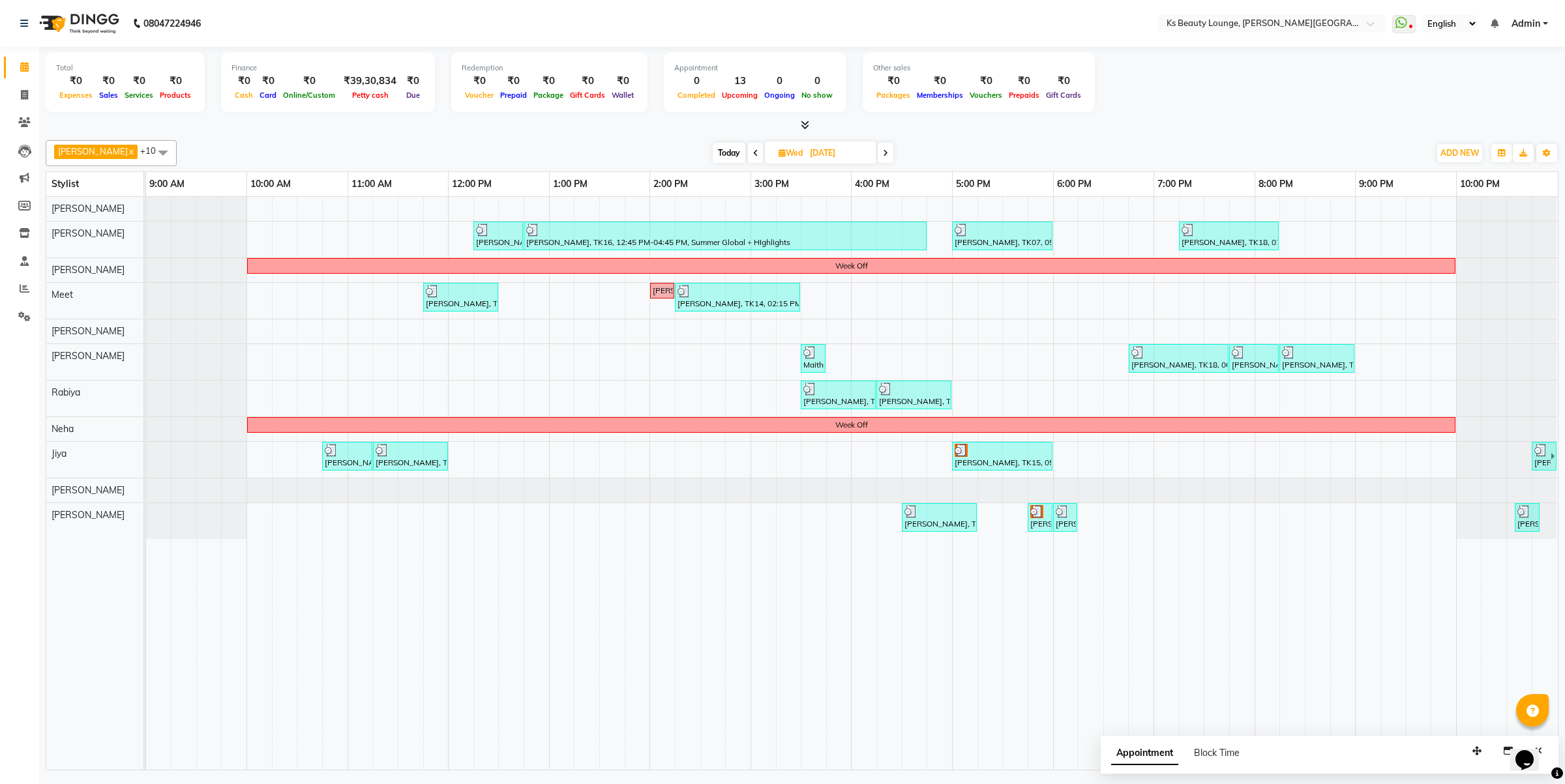
click at [883, 150] on icon at bounding box center [886, 153] width 5 height 8
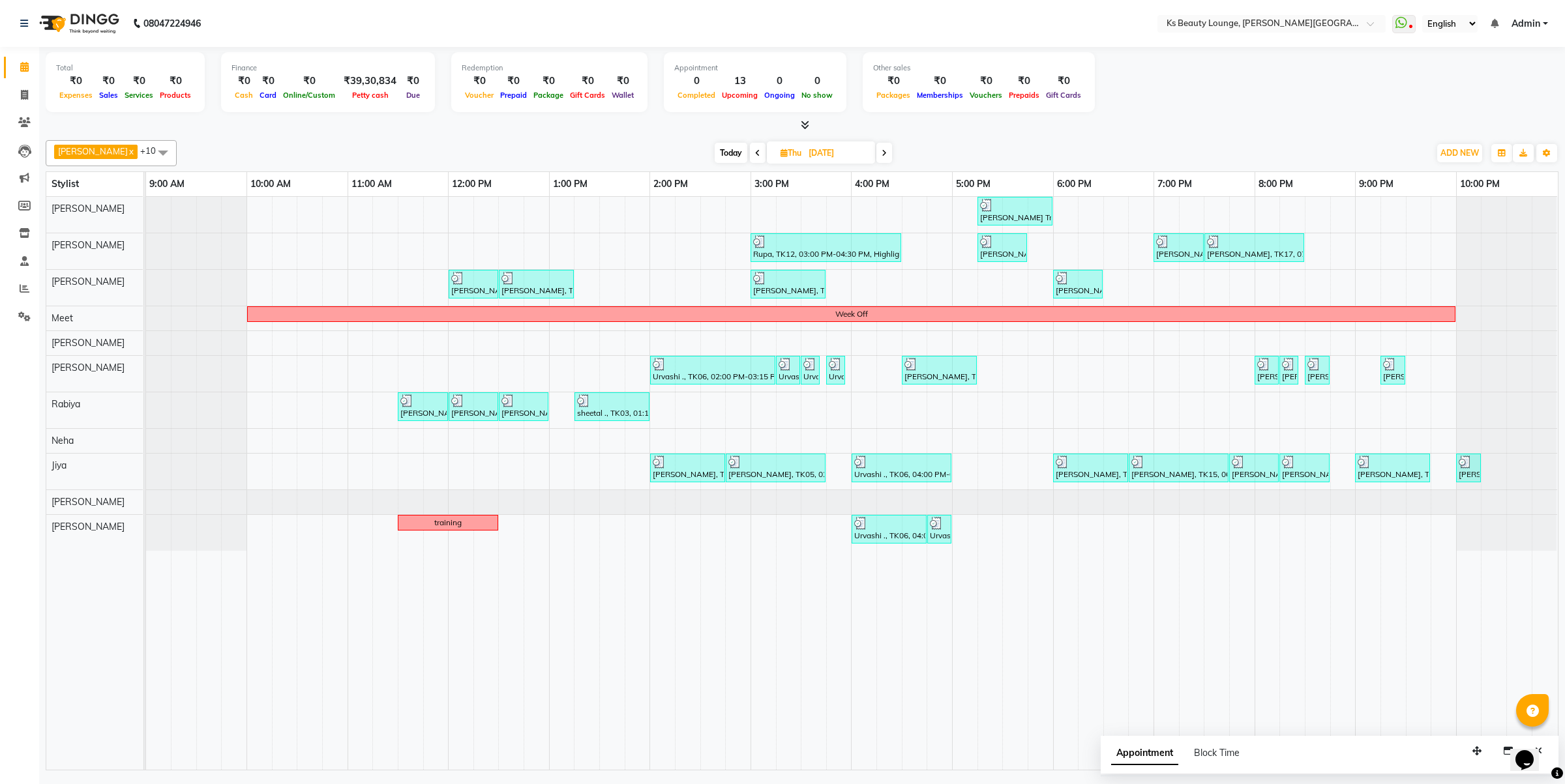
click at [876, 150] on span at bounding box center [884, 152] width 16 height 20
type input "[DATE]"
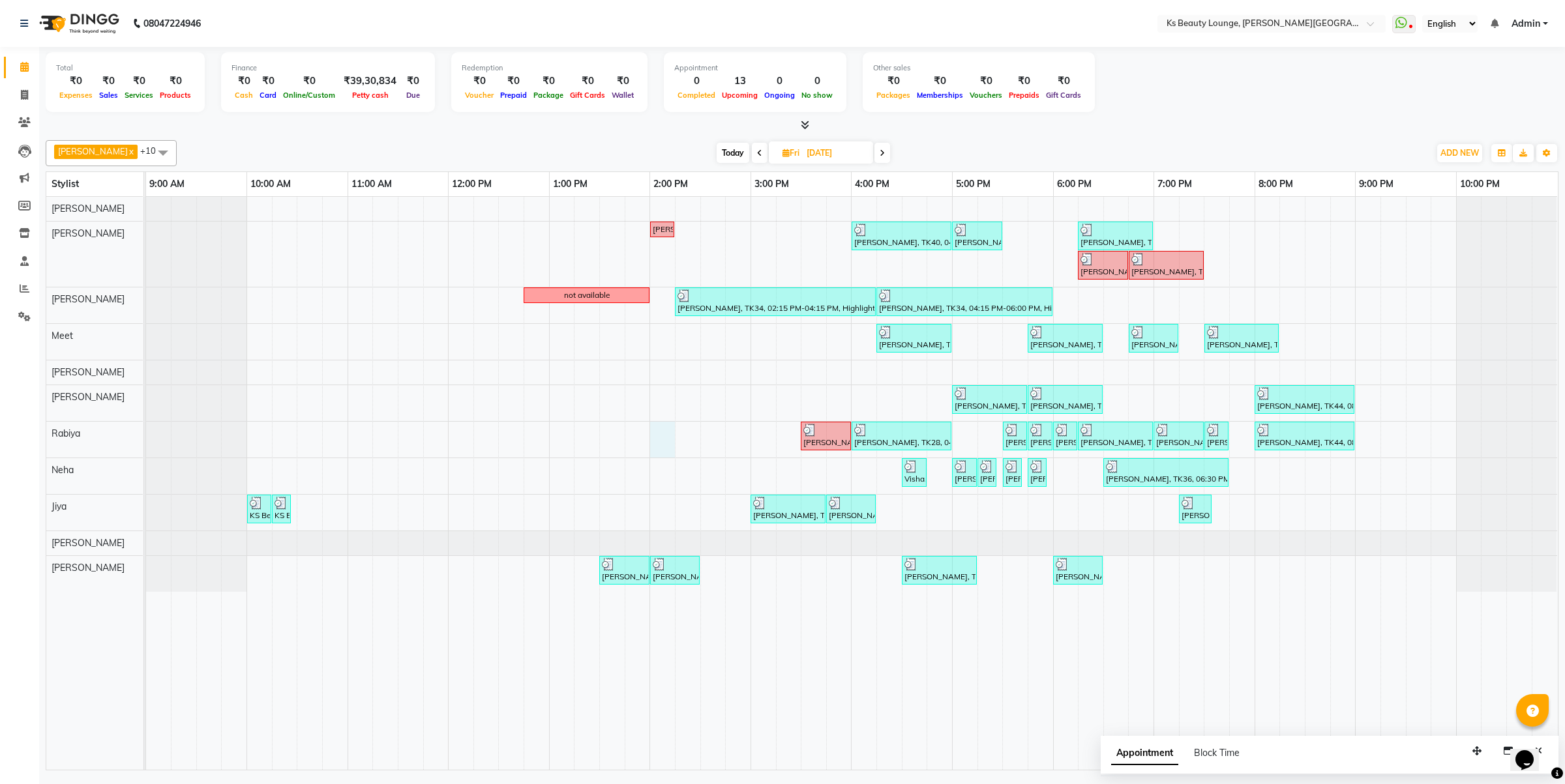
click at [660, 426] on div "[PERSON_NAME], TK21, 02:00 PM-02:15 PM, Member Natural Hair Color - Natural Roo…" at bounding box center [852, 483] width 1412 height 573
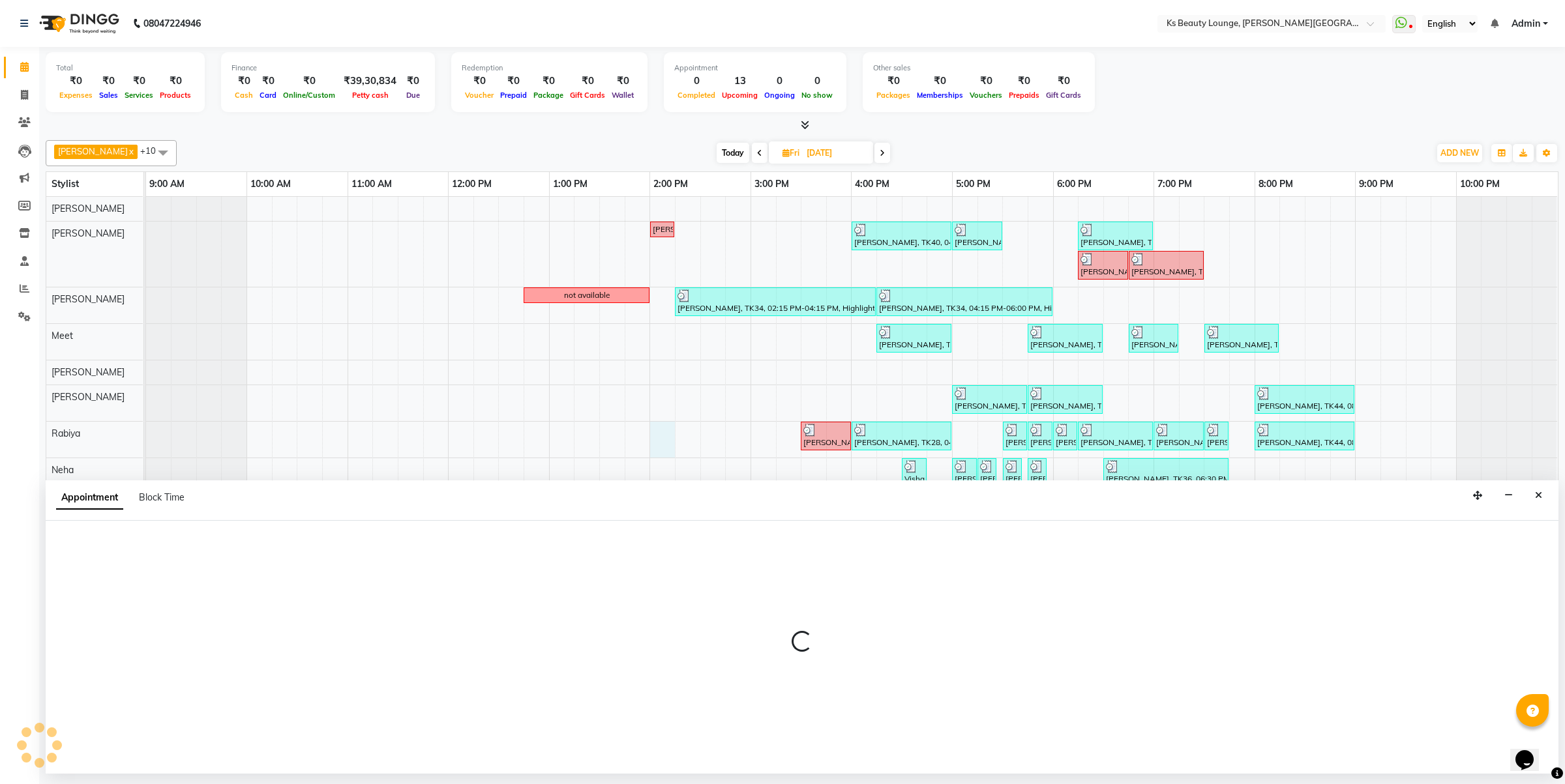
select select "79670"
select select "tentative"
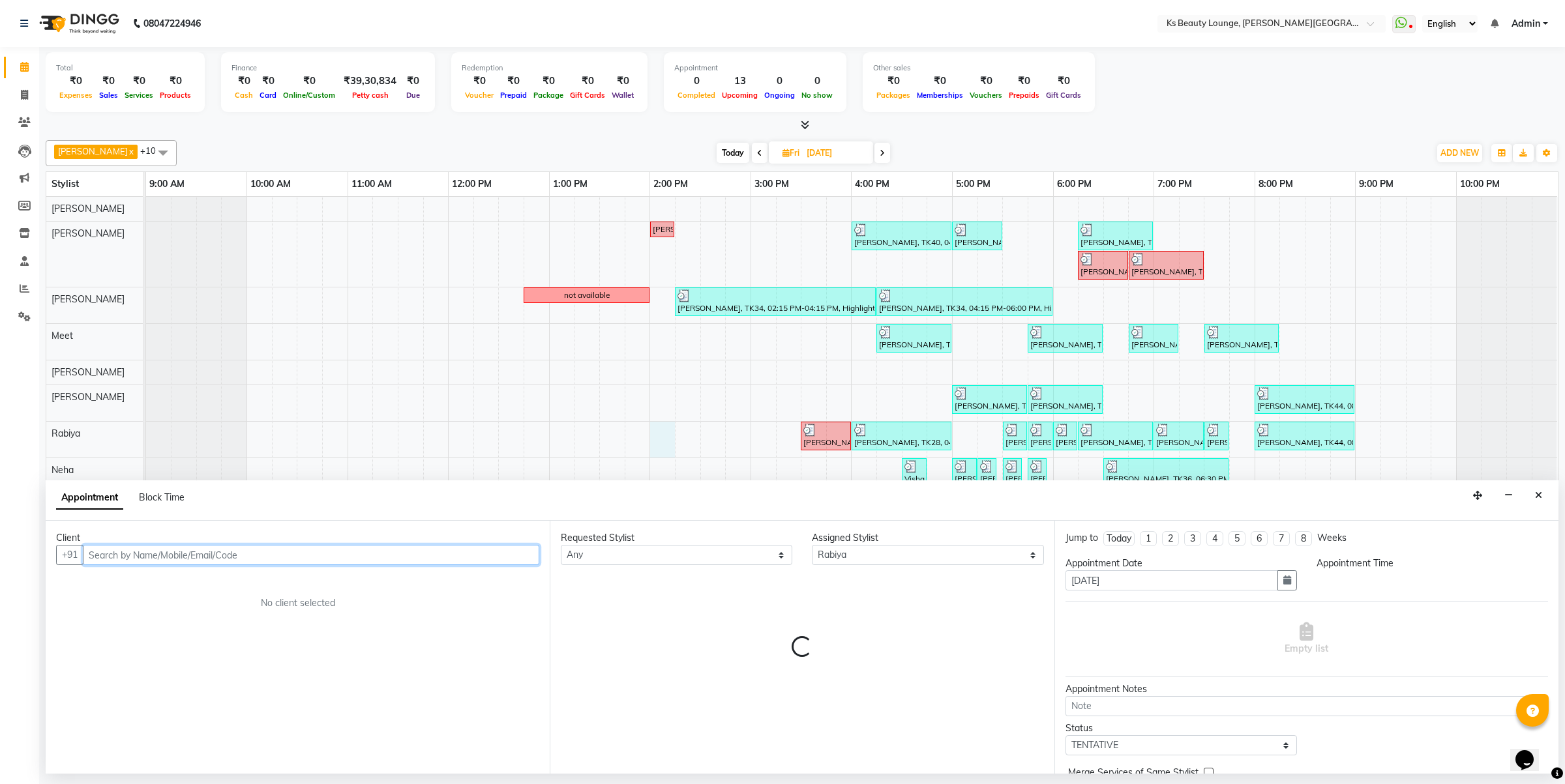
select select "840"
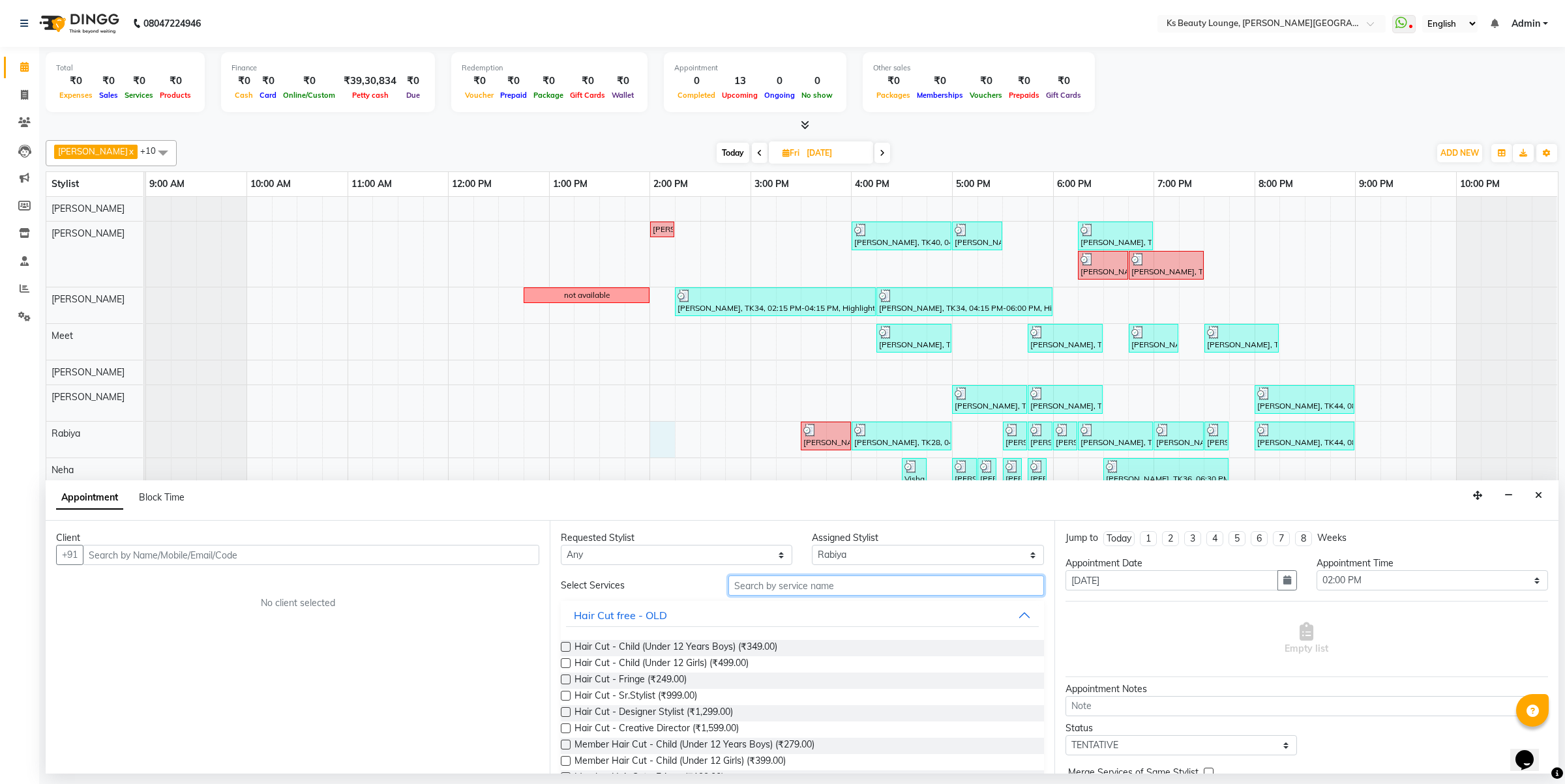
click at [822, 589] on input "text" at bounding box center [886, 585] width 315 height 20
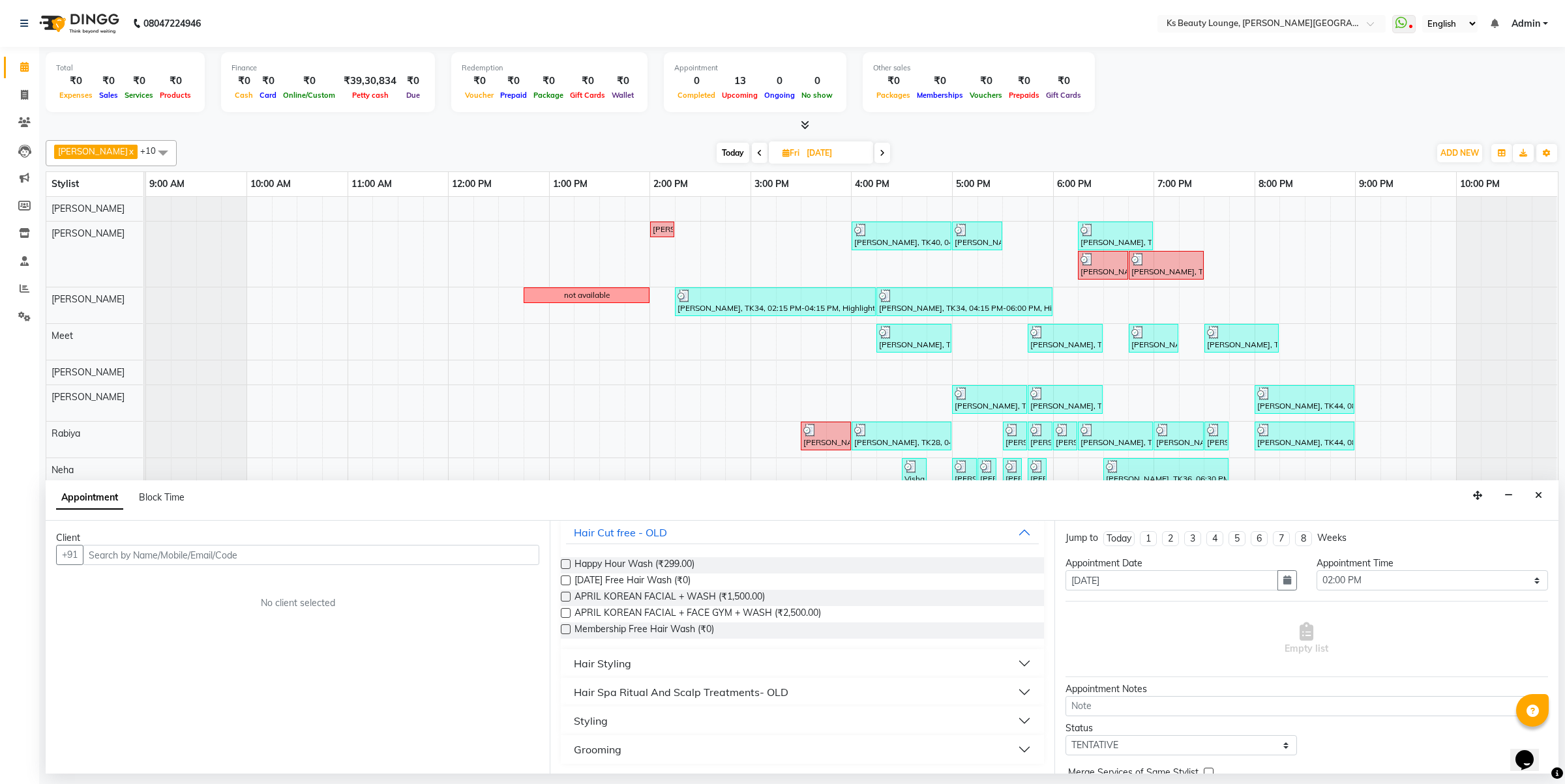
type input "wash"
click at [676, 665] on button "Hair Styling" at bounding box center [802, 664] width 472 height 23
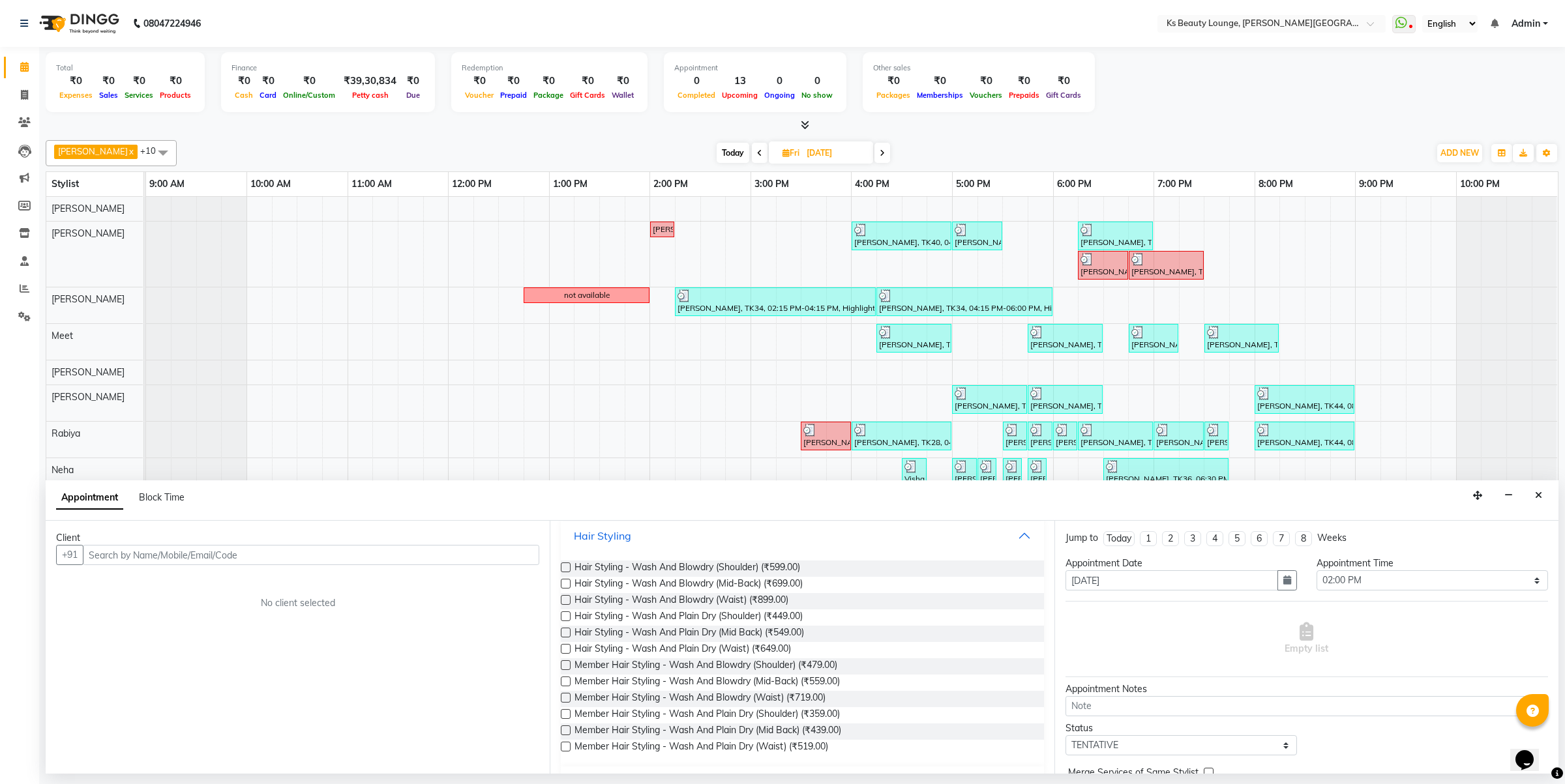
scroll to position [246, 0]
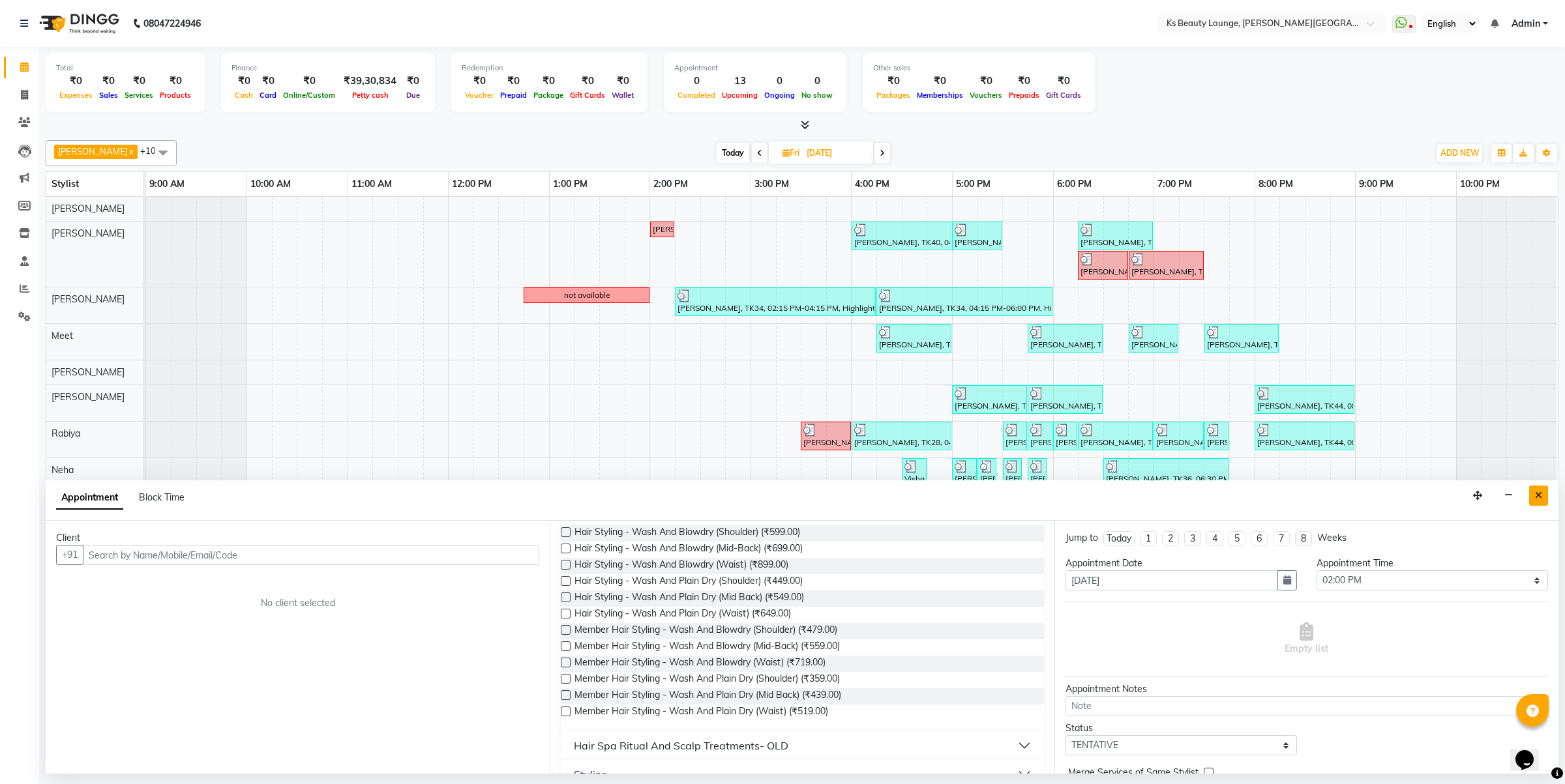
click at [1536, 504] on button "Close" at bounding box center [1538, 495] width 19 height 20
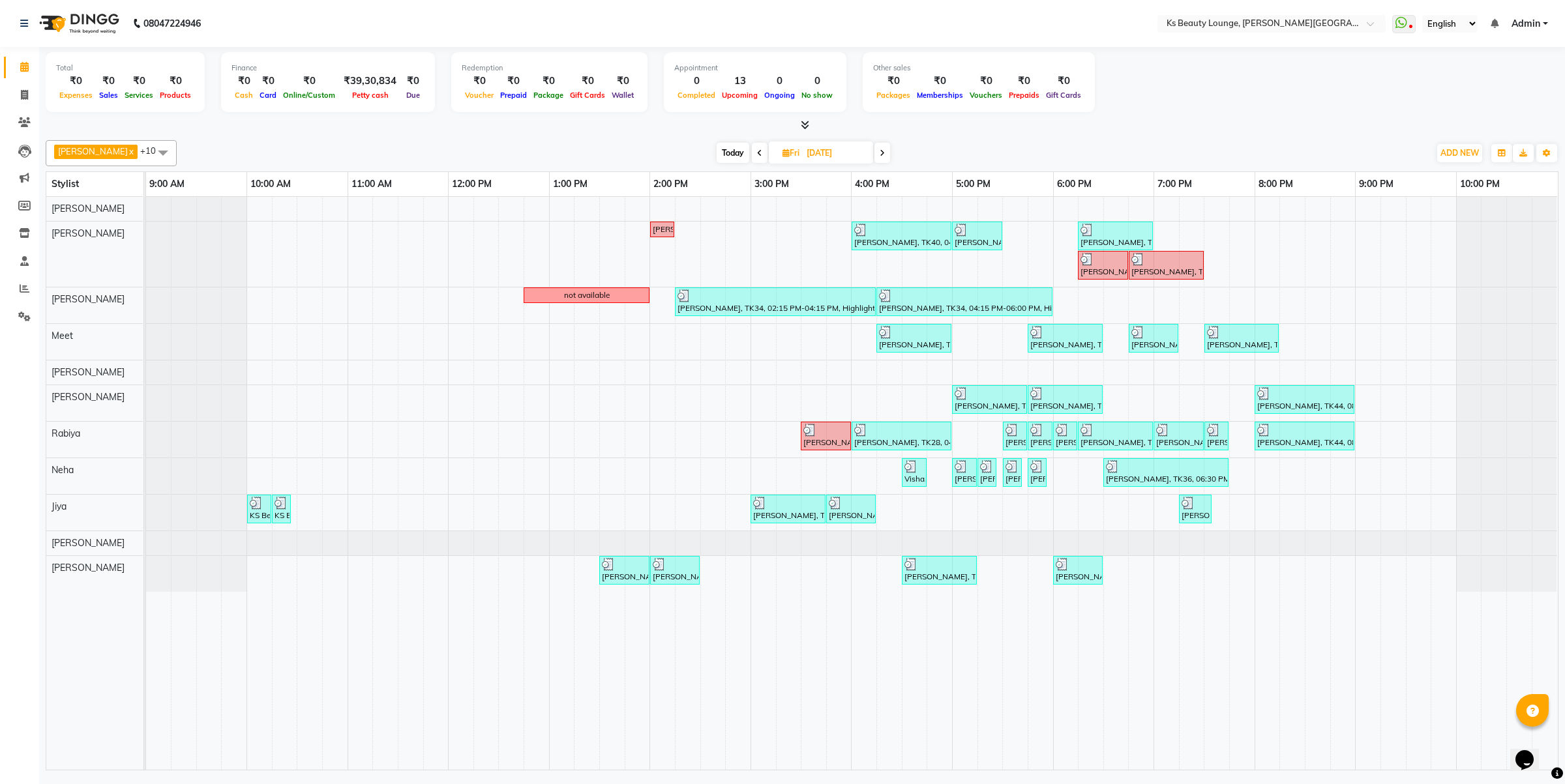
click at [718, 154] on span "Today" at bounding box center [733, 152] width 33 height 20
type input "[DATE]"
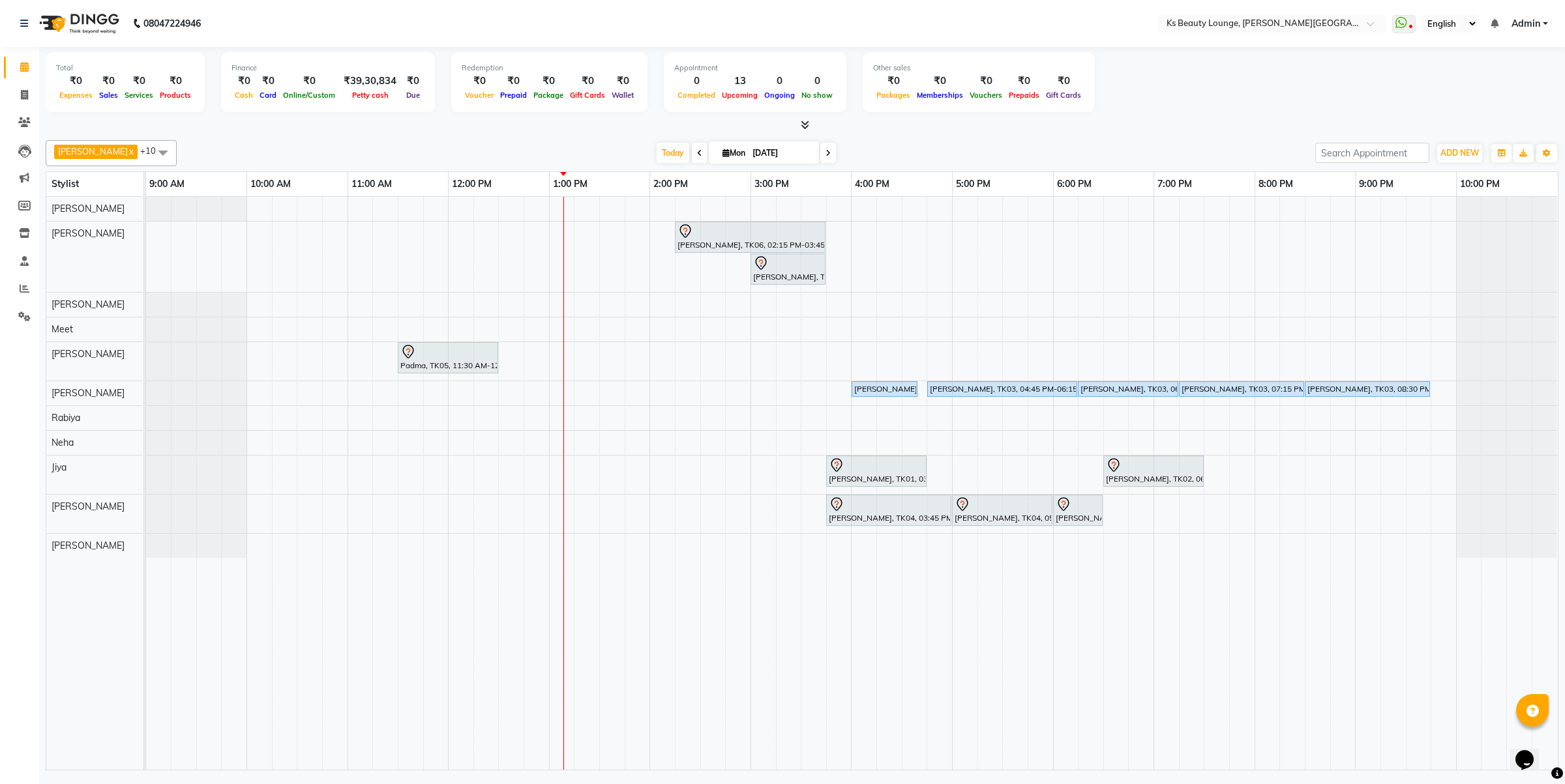
click at [757, 144] on input "[DATE]" at bounding box center [781, 153] width 65 height 20
select select "9"
select select "2025"
click at [709, 237] on span "3" at bounding box center [716, 235] width 20 height 20
type input "03-09-2025"
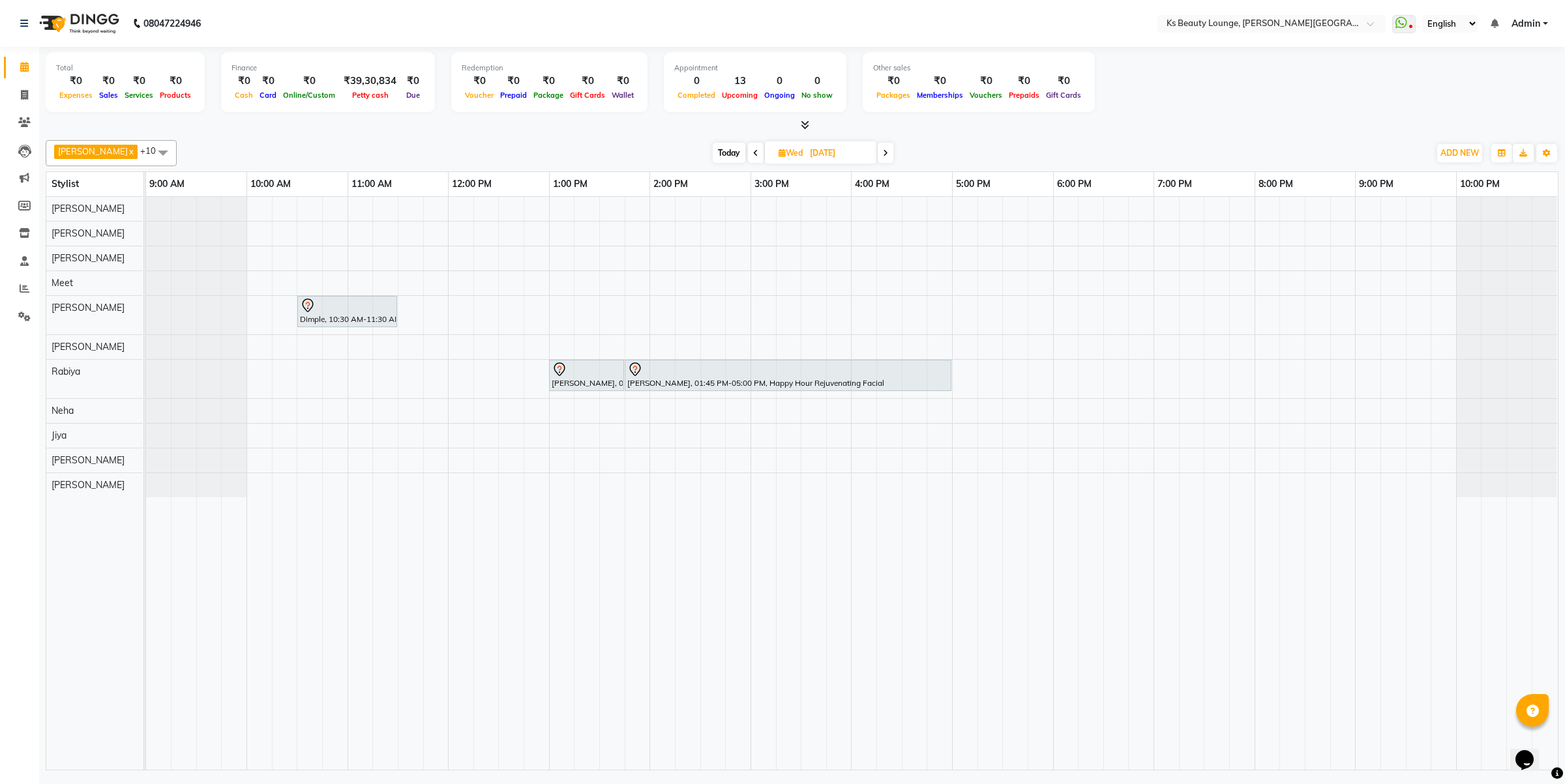
click at [969, 279] on div "Dimple, 10:30 AM-11:30 AM, Natural Hair Color - Natural Root Touch-up (up to 2 …" at bounding box center [852, 483] width 1412 height 573
select select "71060"
select select "1020"
select select "tentative"
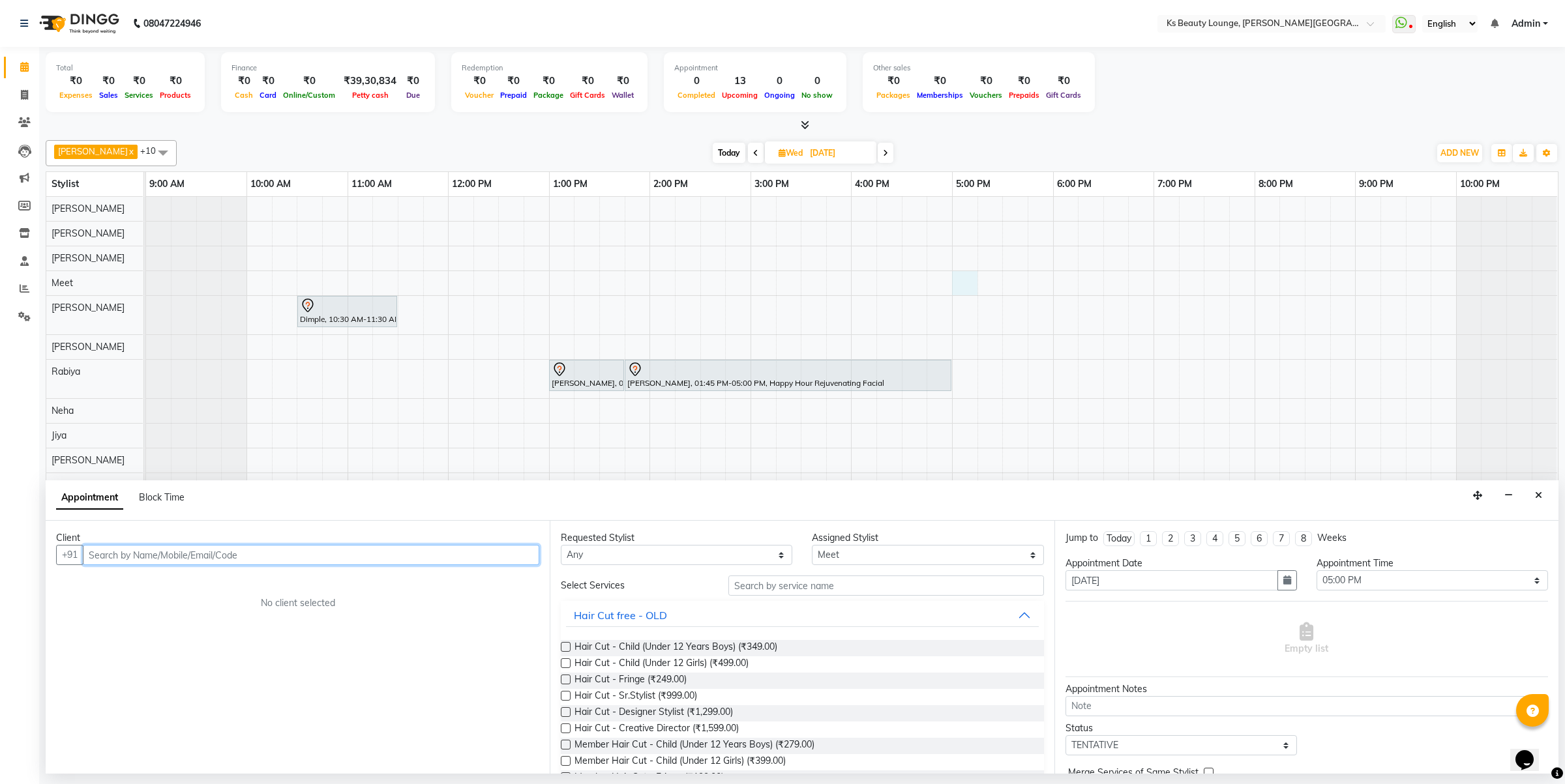
click at [331, 562] on input "text" at bounding box center [311, 555] width 456 height 20
type input "8355954156"
click at [512, 558] on span "Add Client" at bounding box center [512, 554] width 44 height 12
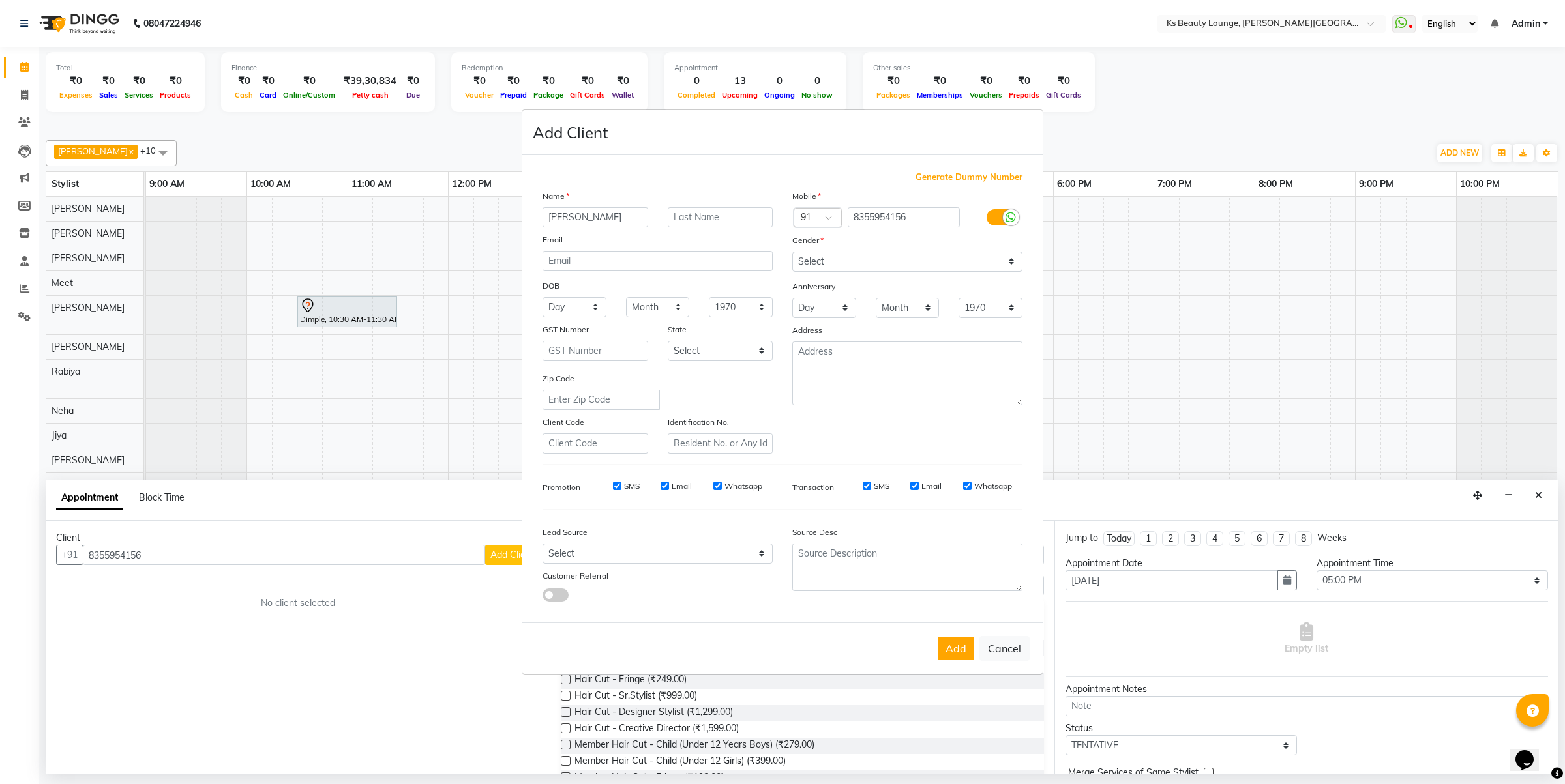
type input "Namrata"
click at [876, 268] on select "Select Male Female Other Prefer Not To Say" at bounding box center [907, 261] width 230 height 20
select select "female"
click at [792, 253] on select "Select Male Female Other Prefer Not To Say" at bounding box center [907, 261] width 230 height 20
click at [951, 645] on button "Add" at bounding box center [955, 649] width 37 height 23
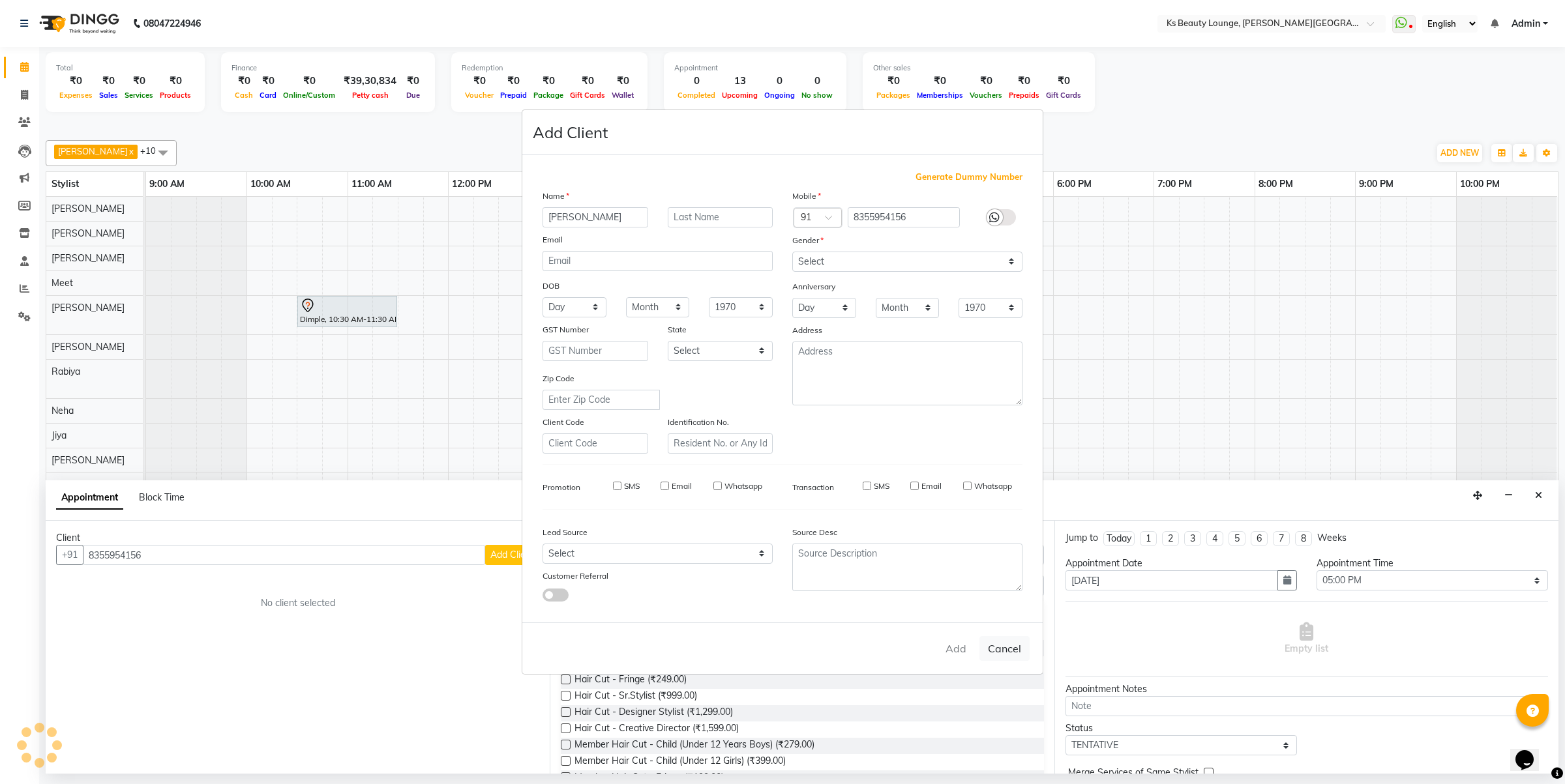
select select
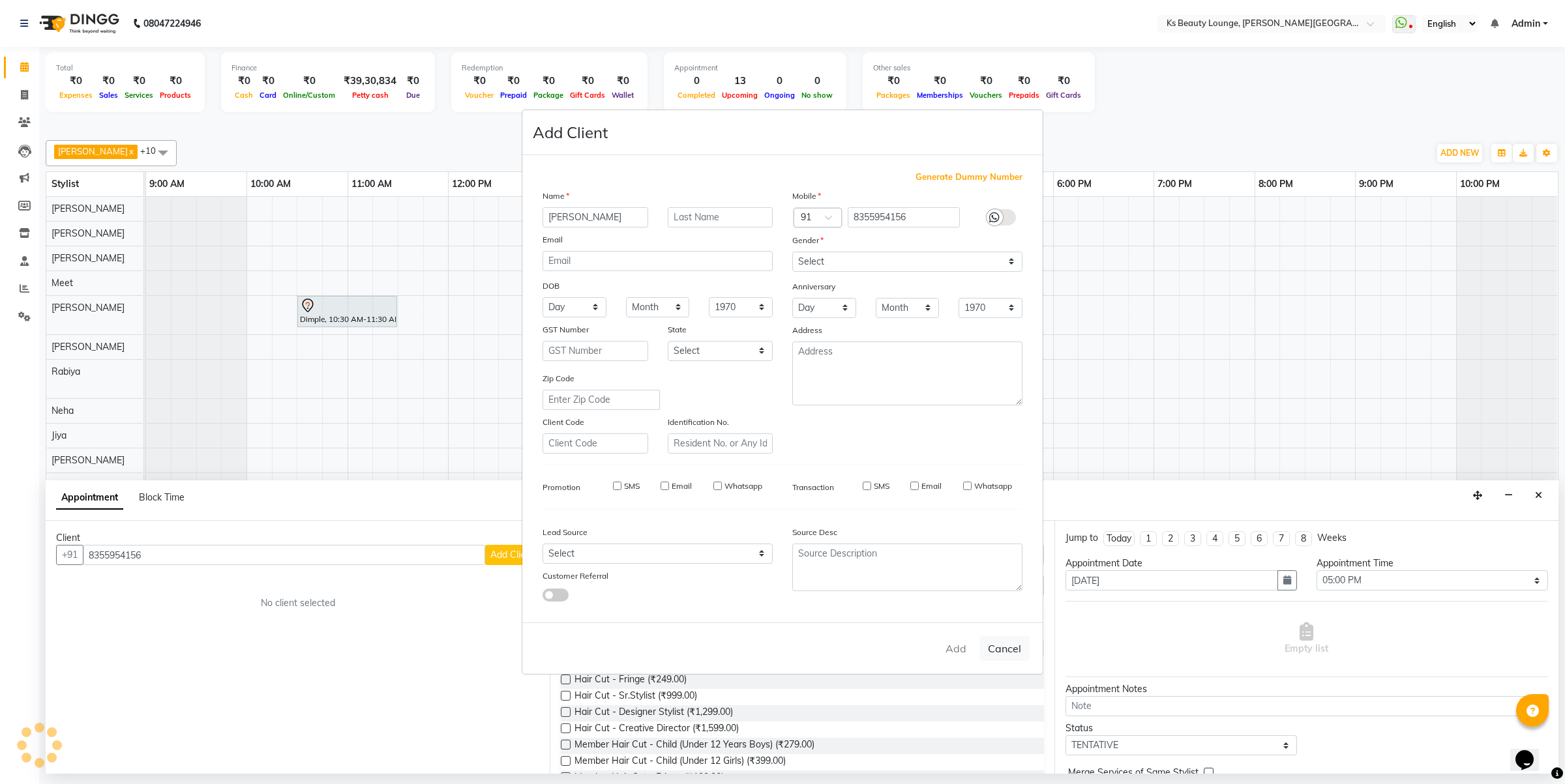
select select
checkbox input "false"
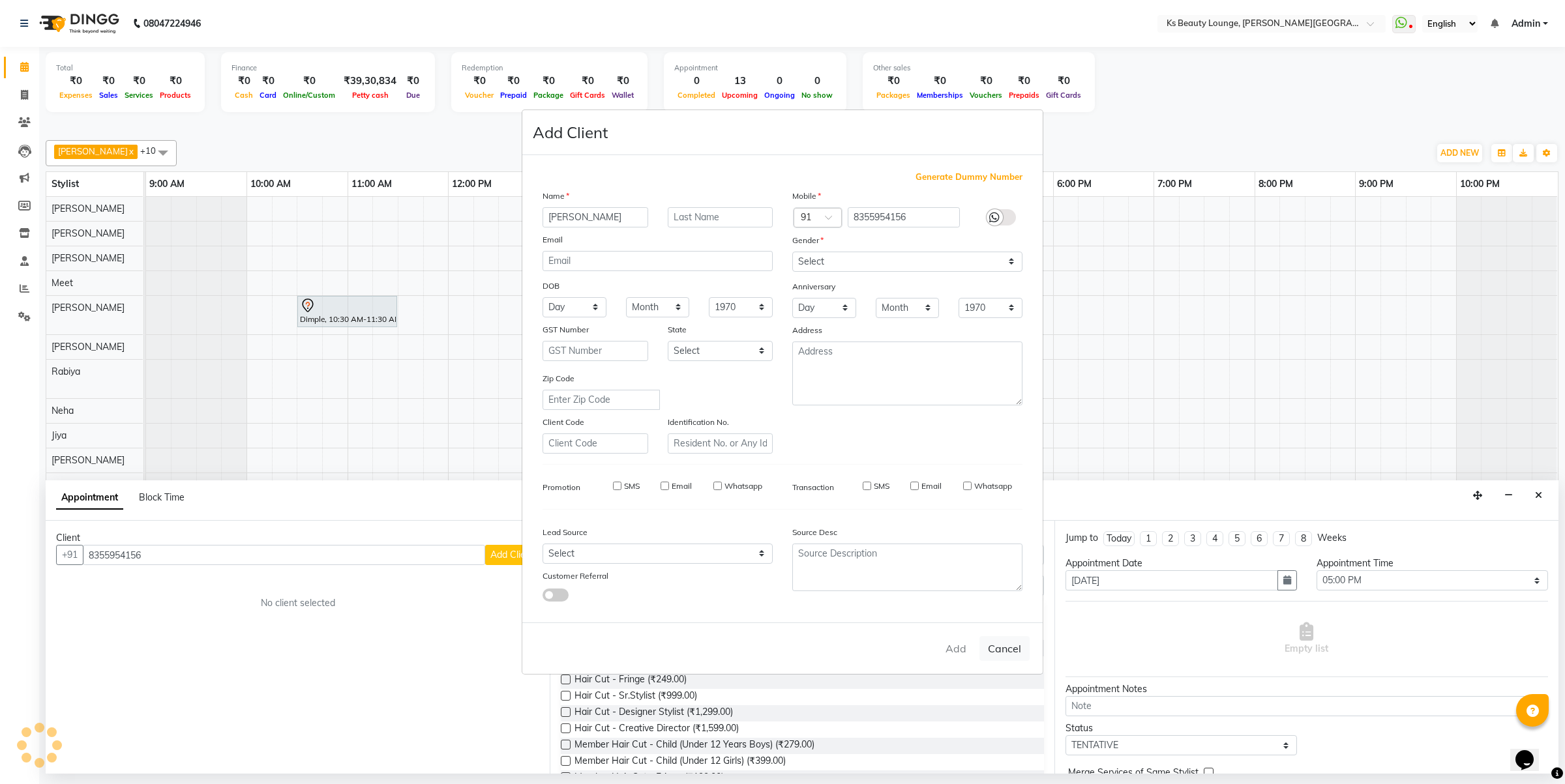
checkbox input "false"
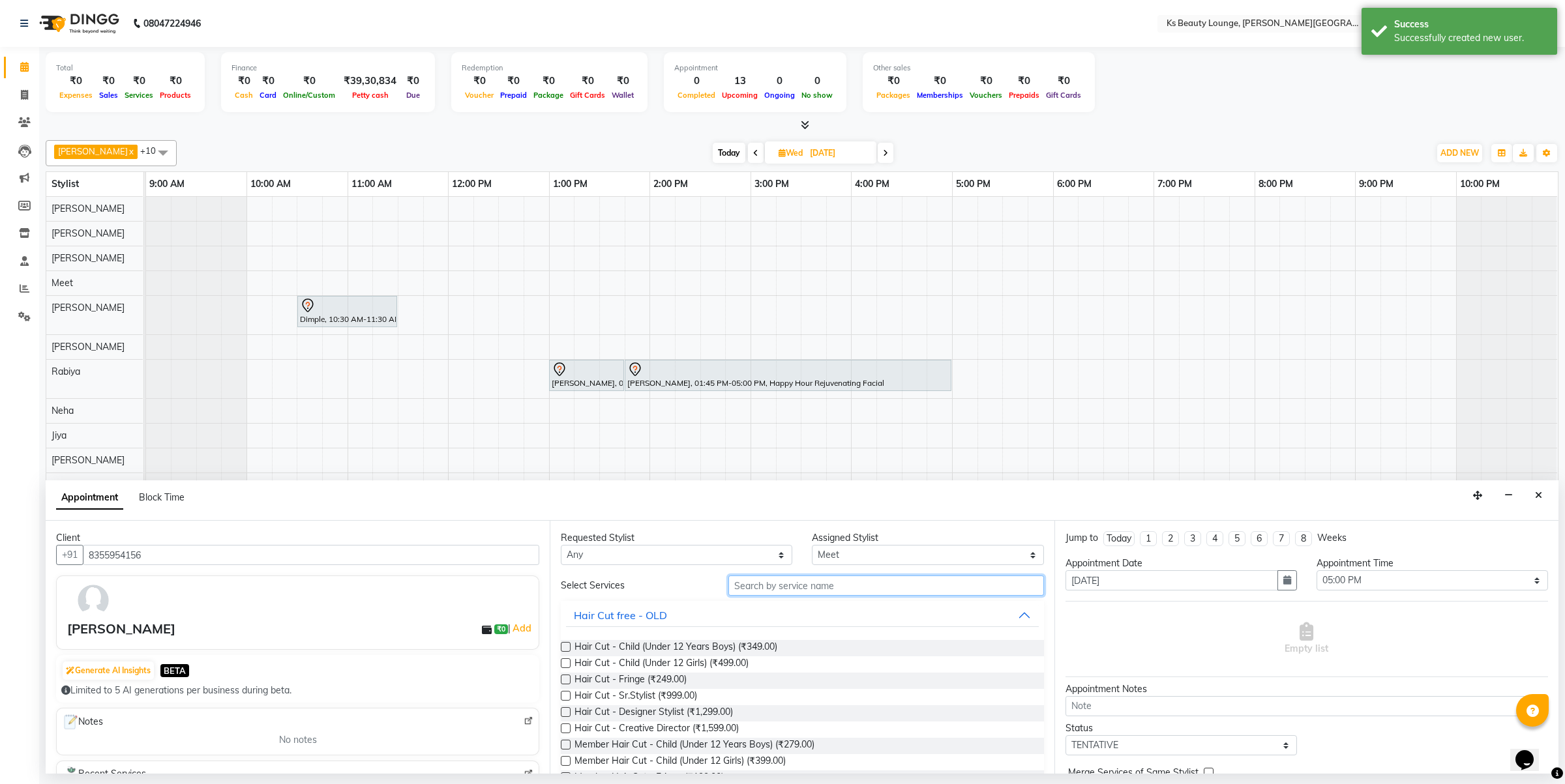
click at [836, 590] on input "text" at bounding box center [886, 585] width 315 height 20
type input "wASH AND"
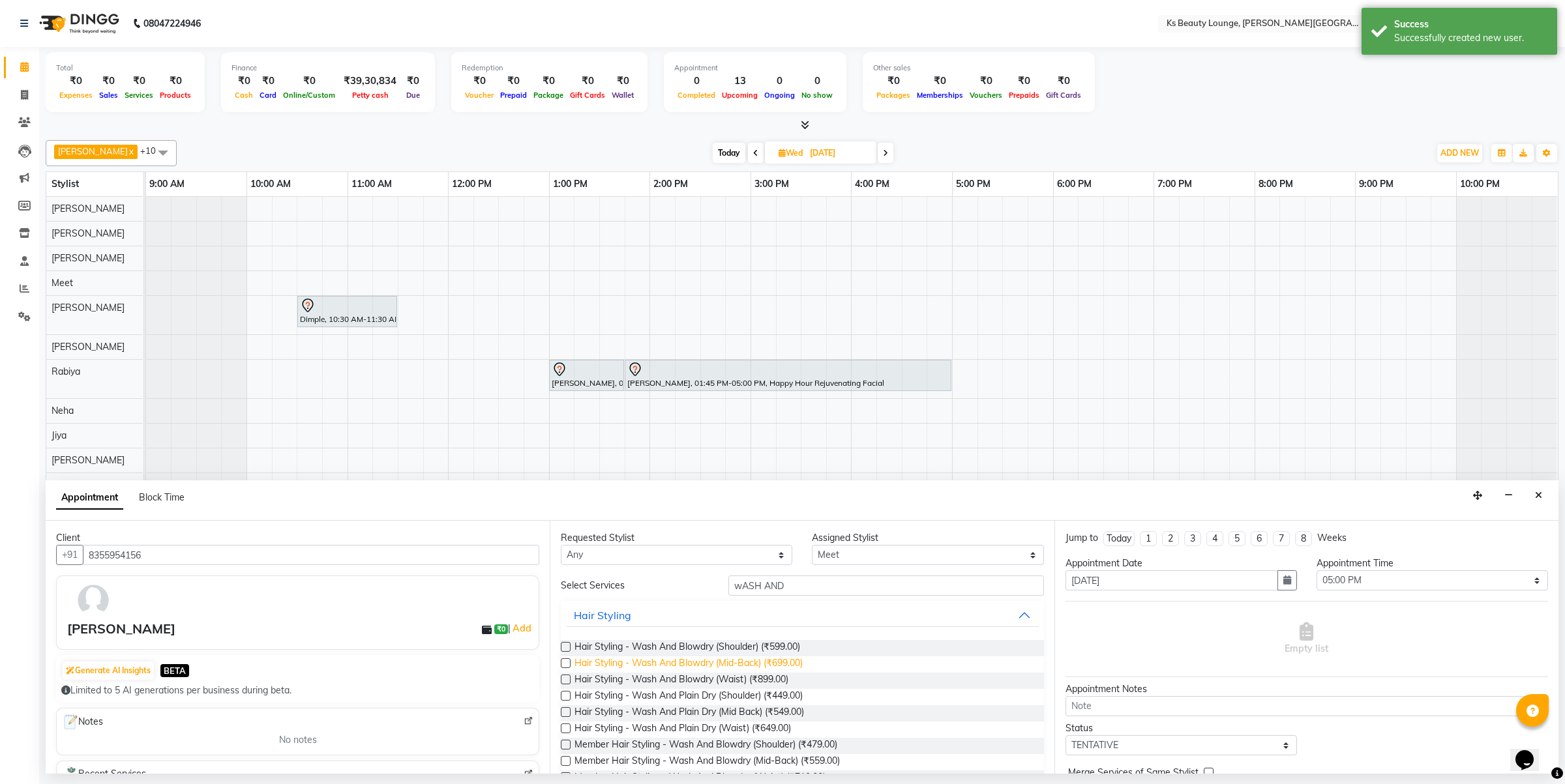
drag, startPoint x: 723, startPoint y: 660, endPoint x: 737, endPoint y: 666, distance: 15.2
click at [724, 660] on span "Hair Styling - Wash And Blowdry (Mid-Back) (₹699.00)" at bounding box center [689, 665] width 228 height 16
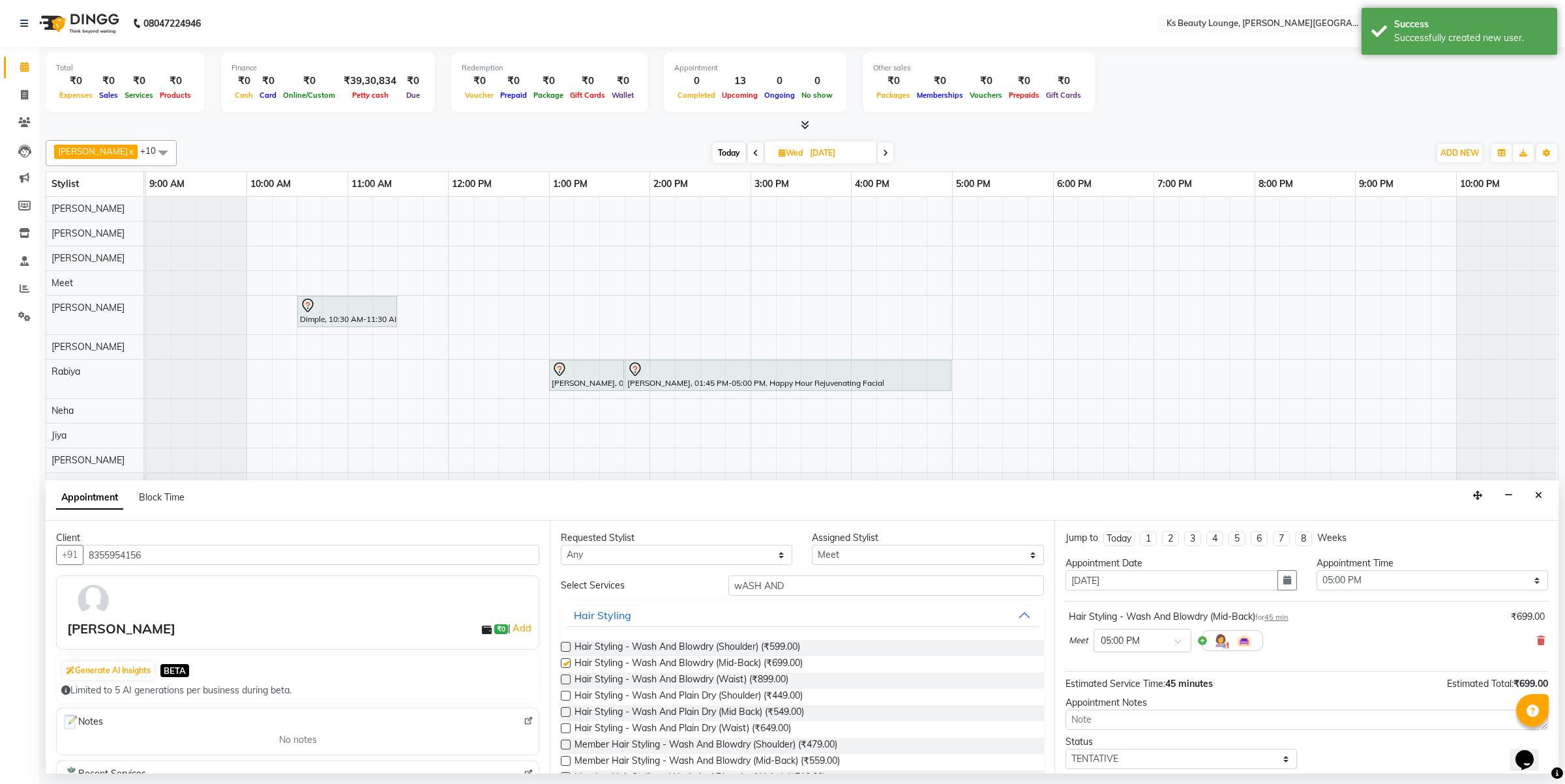
checkbox input "false"
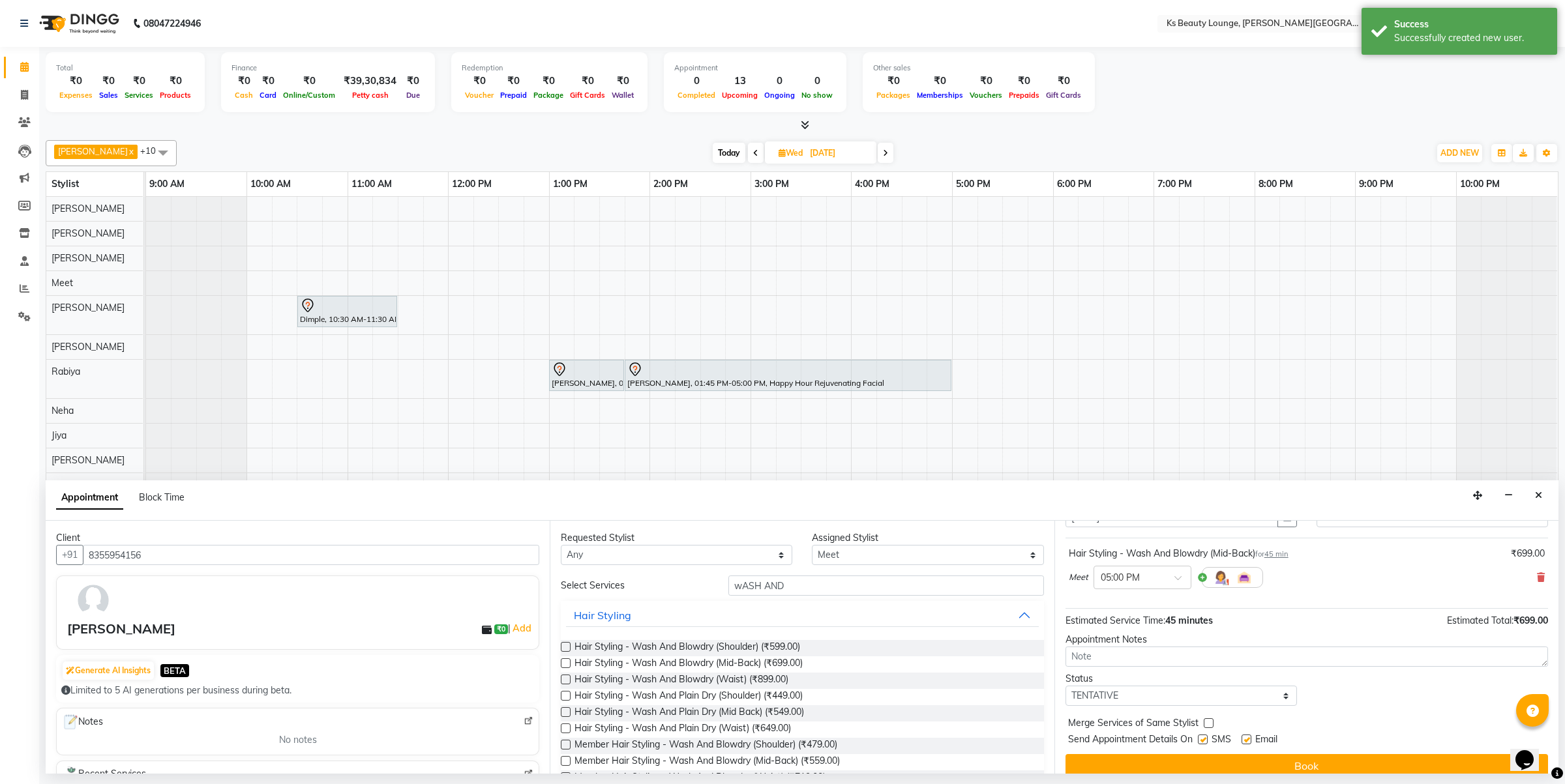
scroll to position [79, 0]
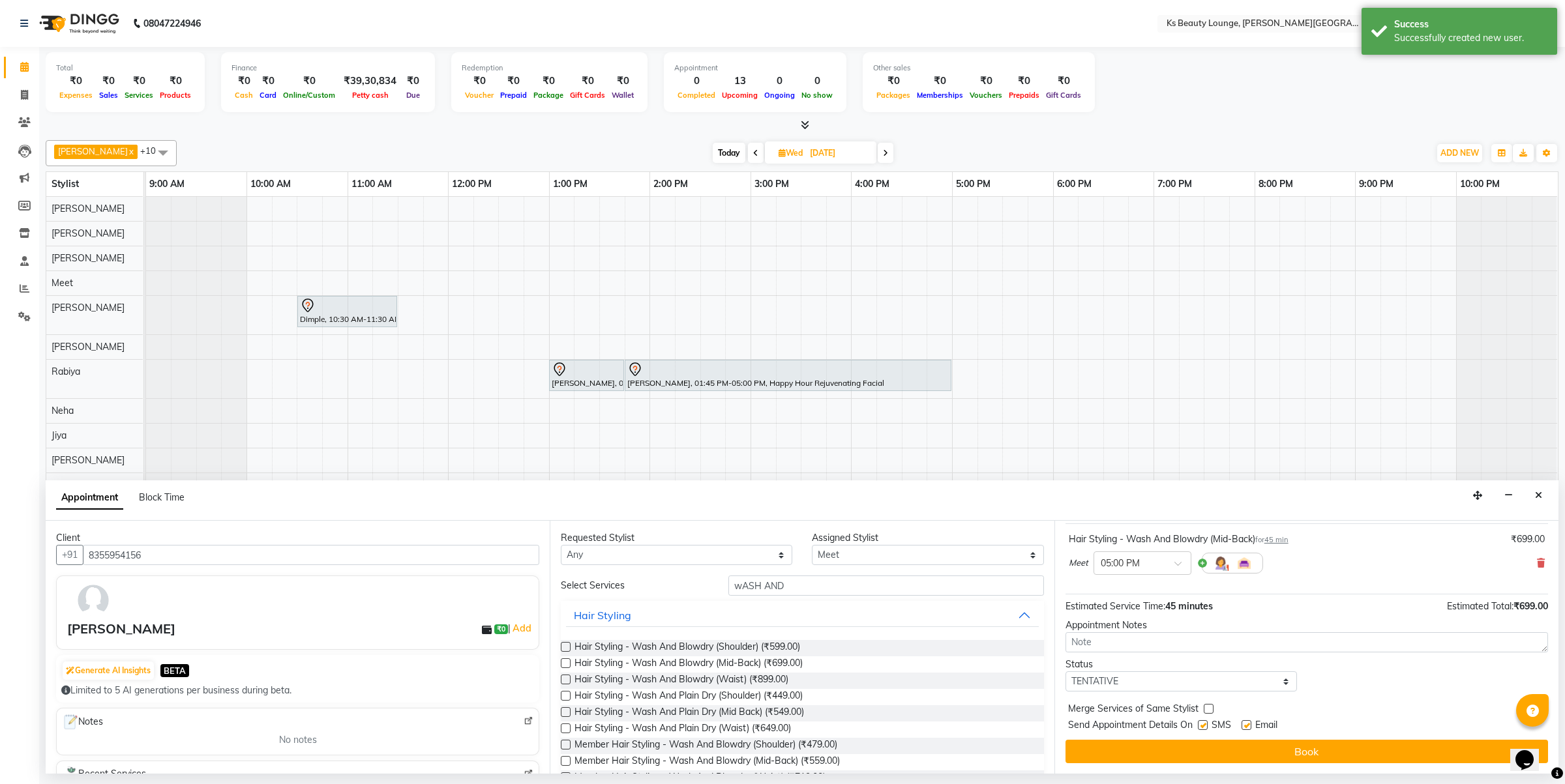
click at [1313, 760] on button "Book" at bounding box center [1307, 751] width 482 height 23
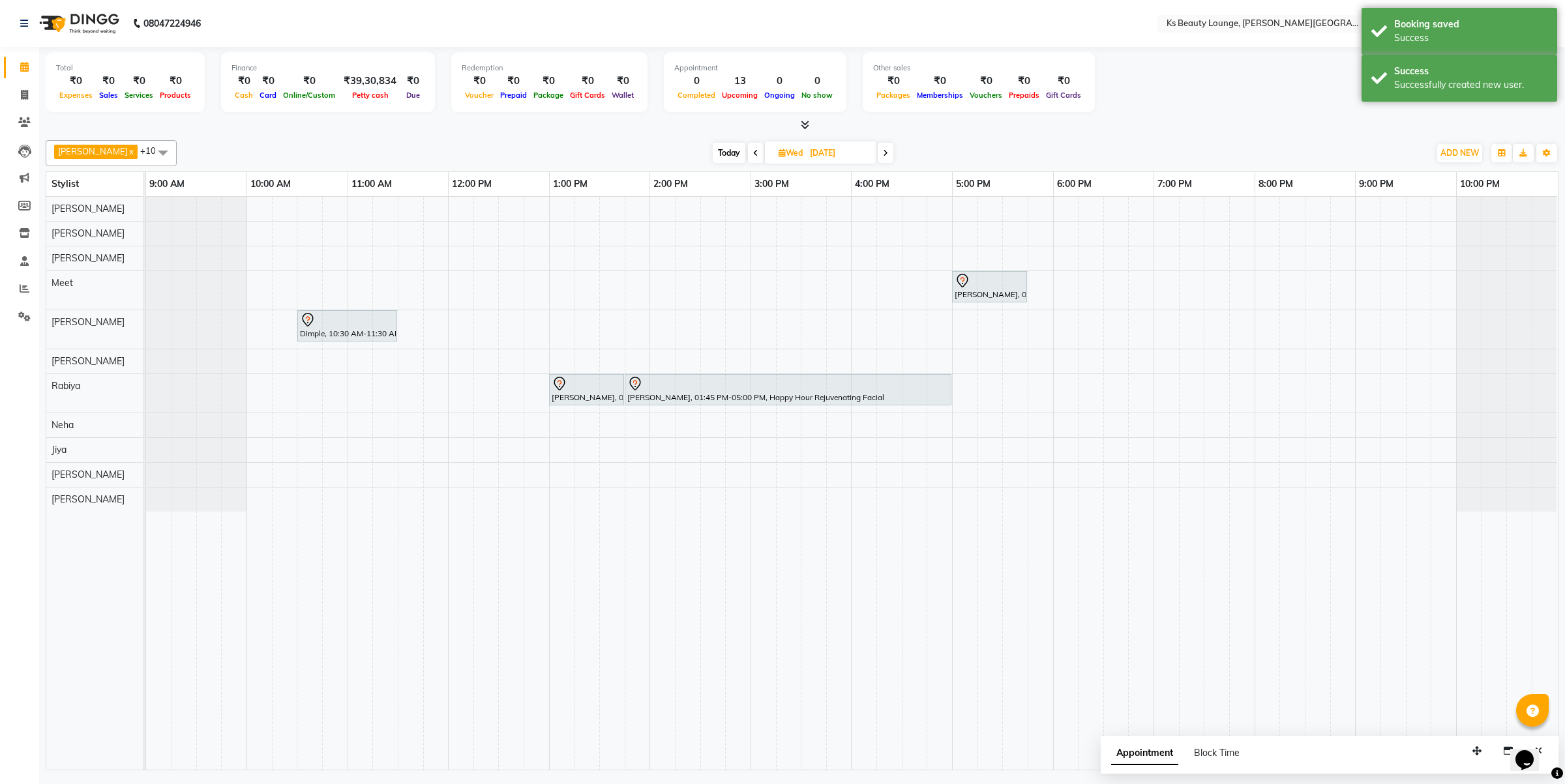
click at [713, 149] on span "Today" at bounding box center [729, 152] width 33 height 20
type input "[DATE]"
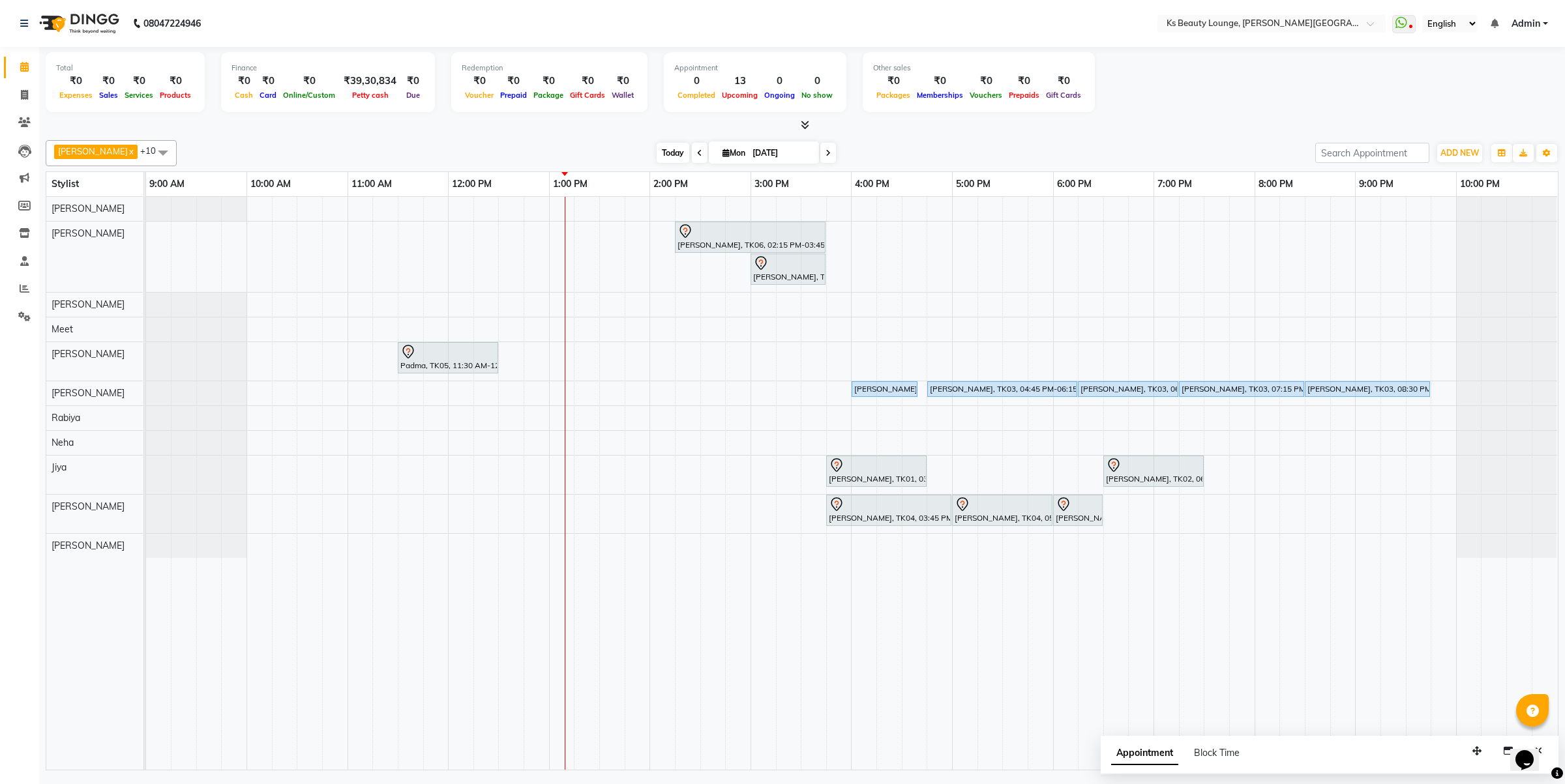
click at [665, 154] on span "Today" at bounding box center [673, 152] width 33 height 20
drag, startPoint x: 1129, startPoint y: 478, endPoint x: 442, endPoint y: 524, distance: 688.5
click at [442, 524] on tbody "Hetal Gandhi, TK06, 02:15 PM-03:45 PM, Summer 3Tenx Hair Spa Sonal Shah, TK01, …" at bounding box center [851, 377] width 1411 height 361
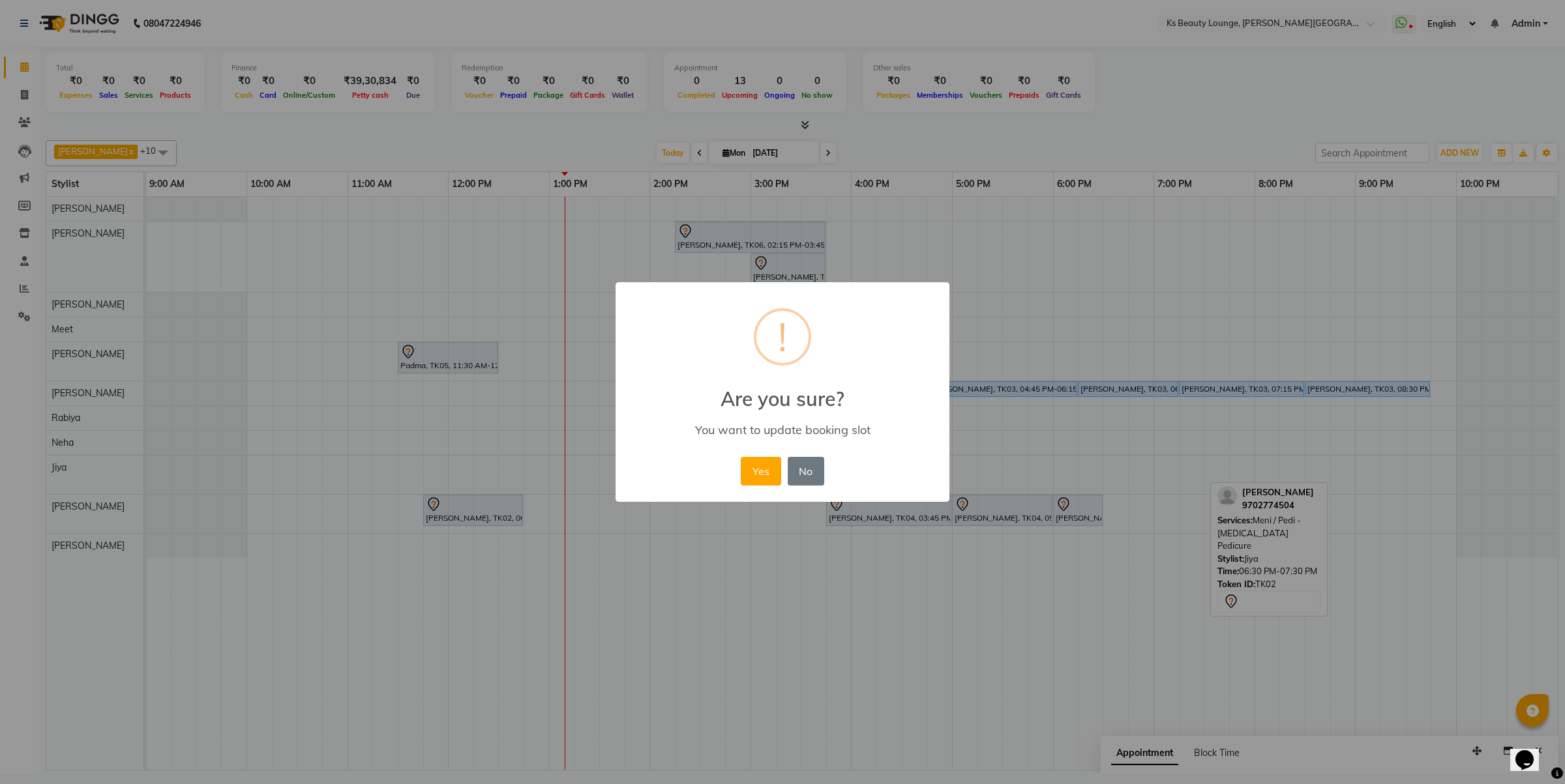
click at [741, 457] on button "Yes" at bounding box center [760, 471] width 40 height 29
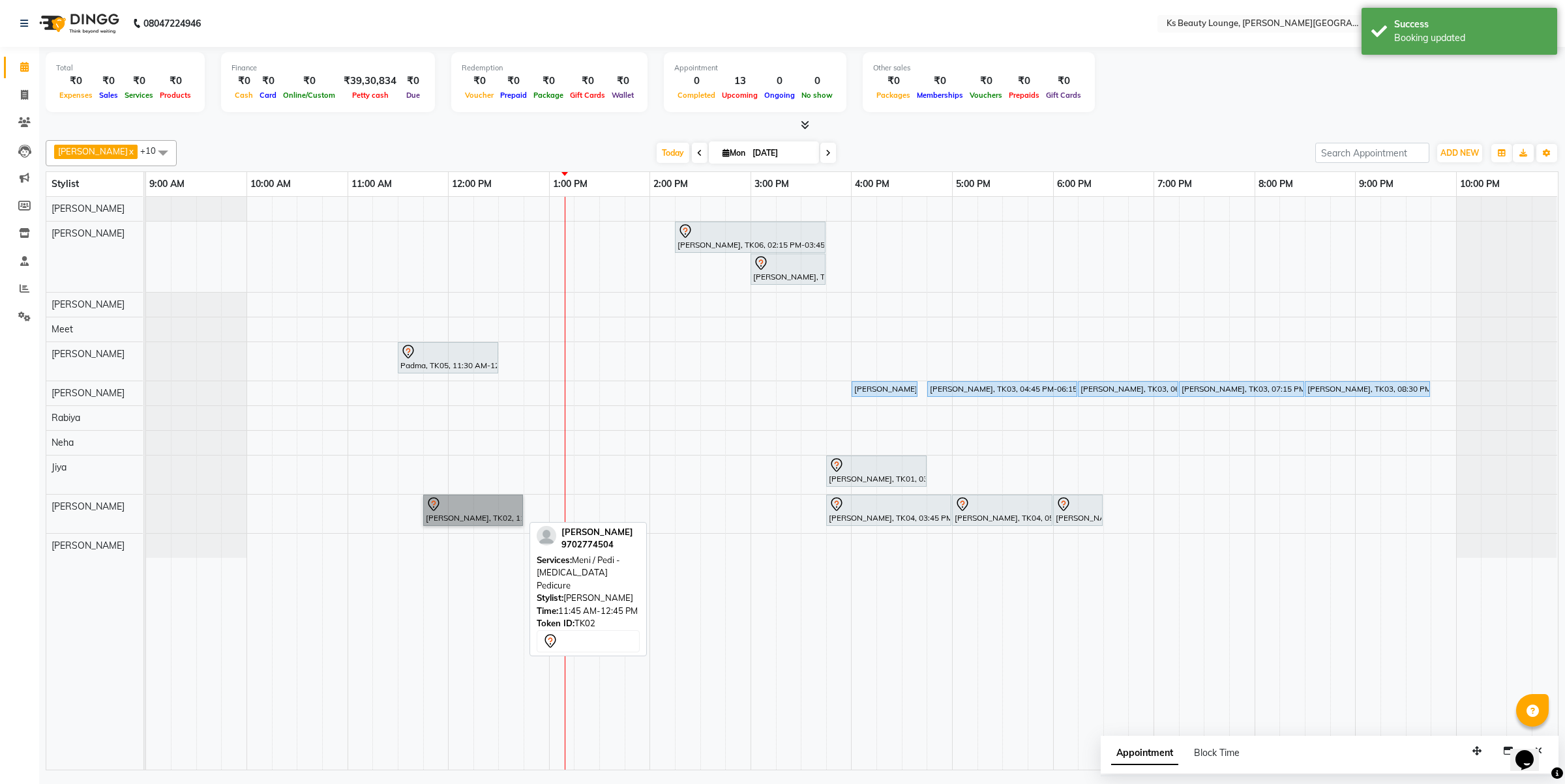
drag, startPoint x: 431, startPoint y: 495, endPoint x: 436, endPoint y: 510, distance: 15.8
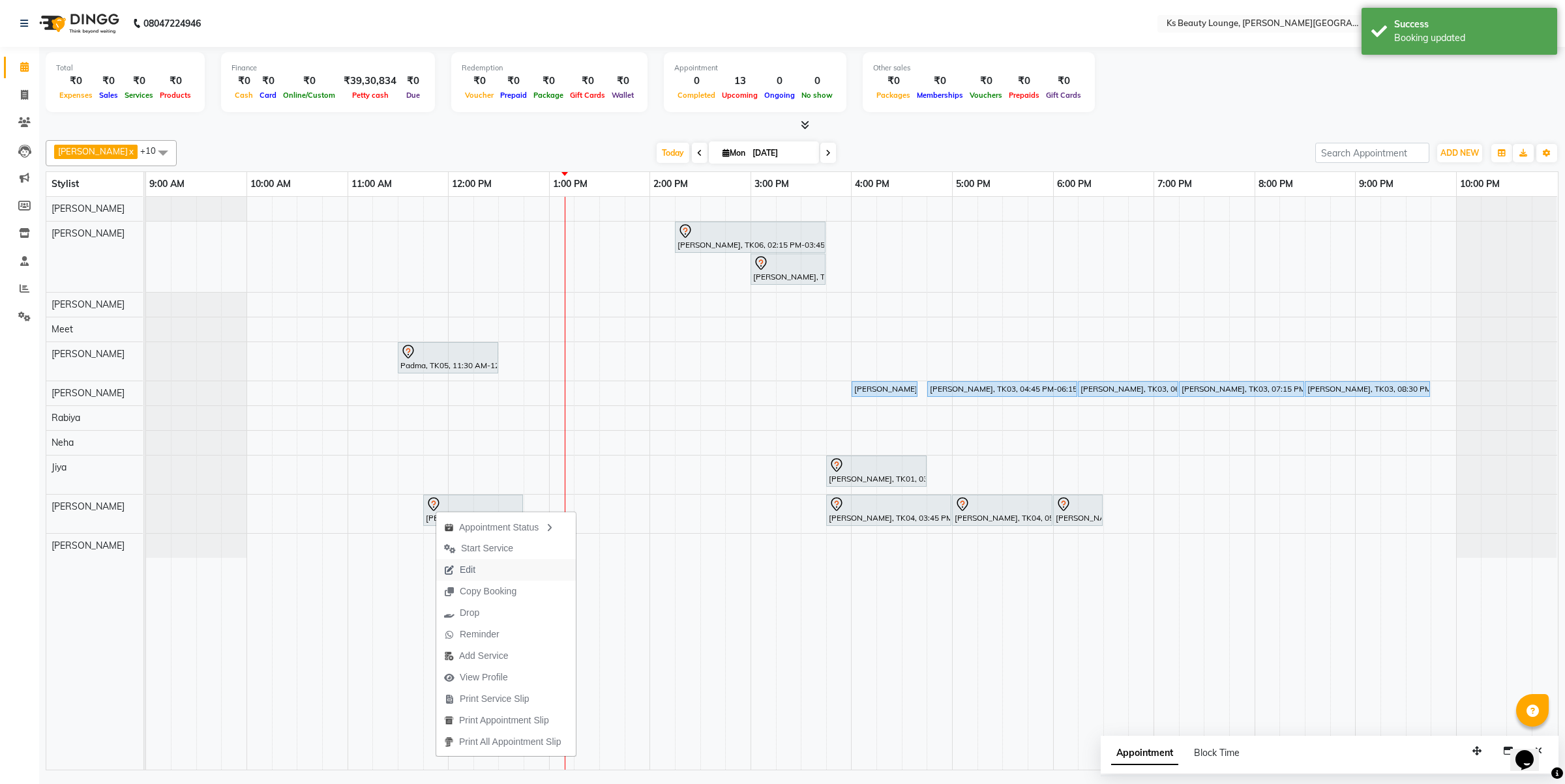
click at [484, 568] on button "Edit" at bounding box center [506, 570] width 140 height 21
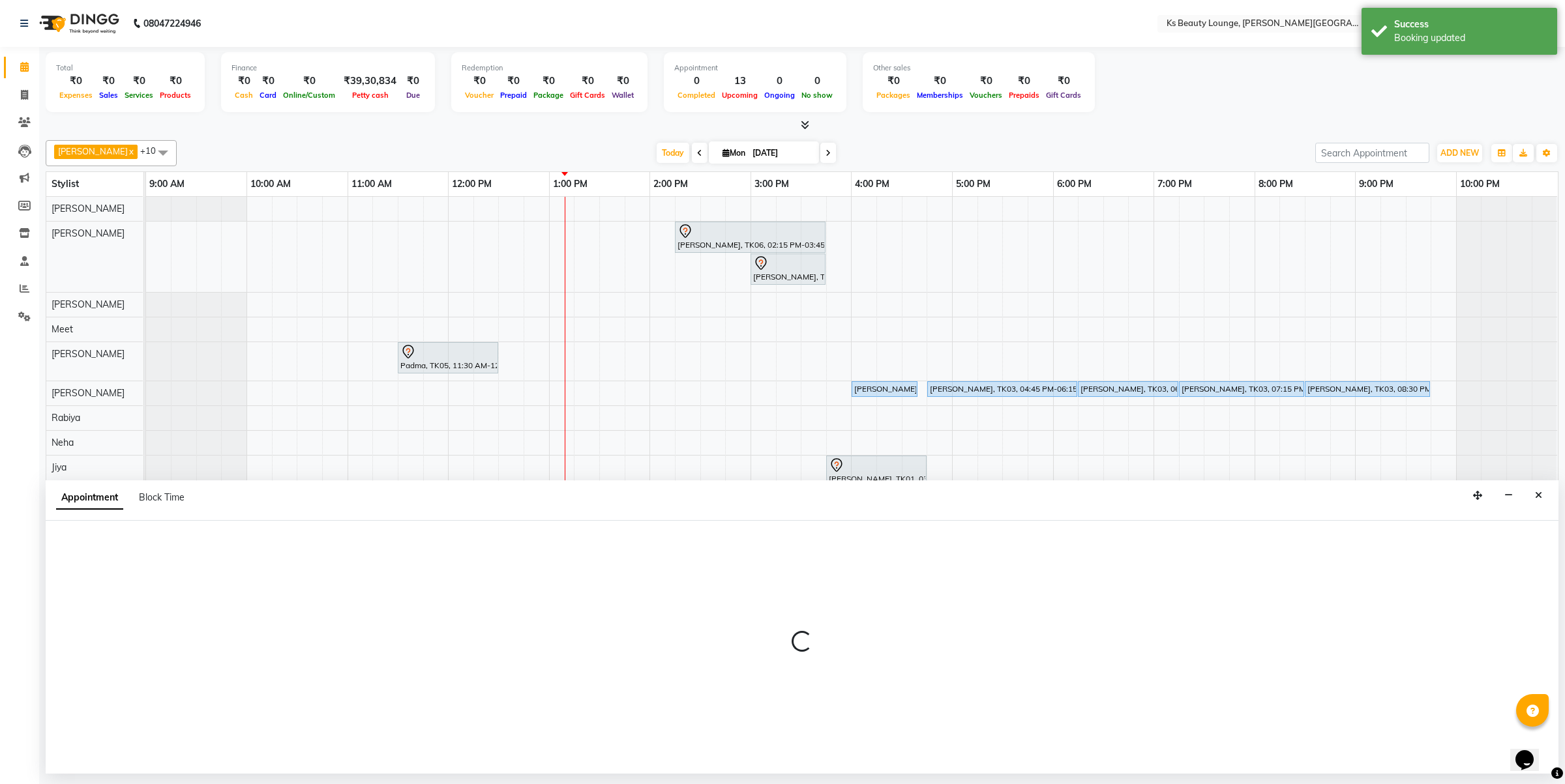
select select "tentative"
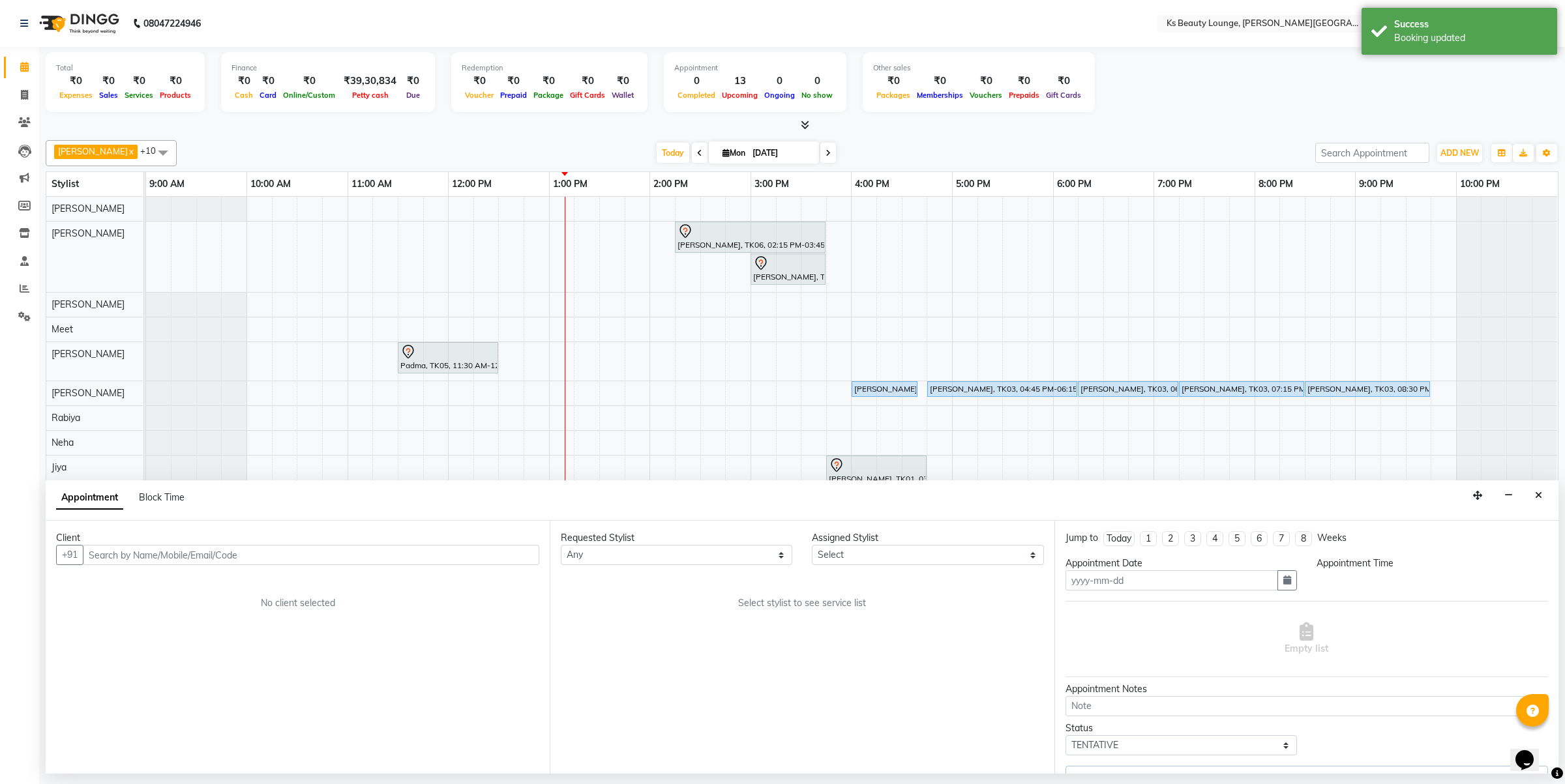
type input "[DATE]"
select select "87953"
select select "705"
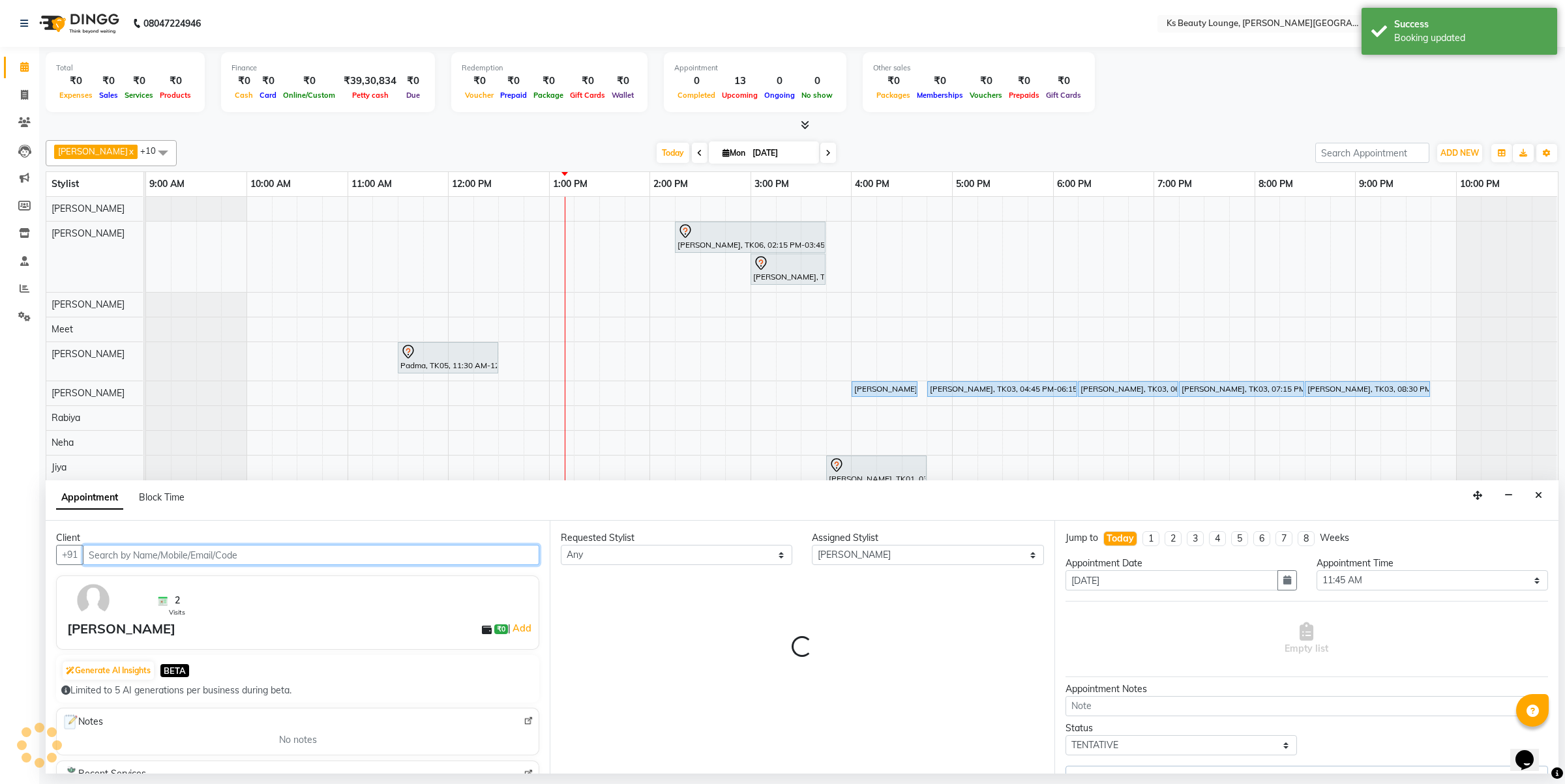
select select "1892"
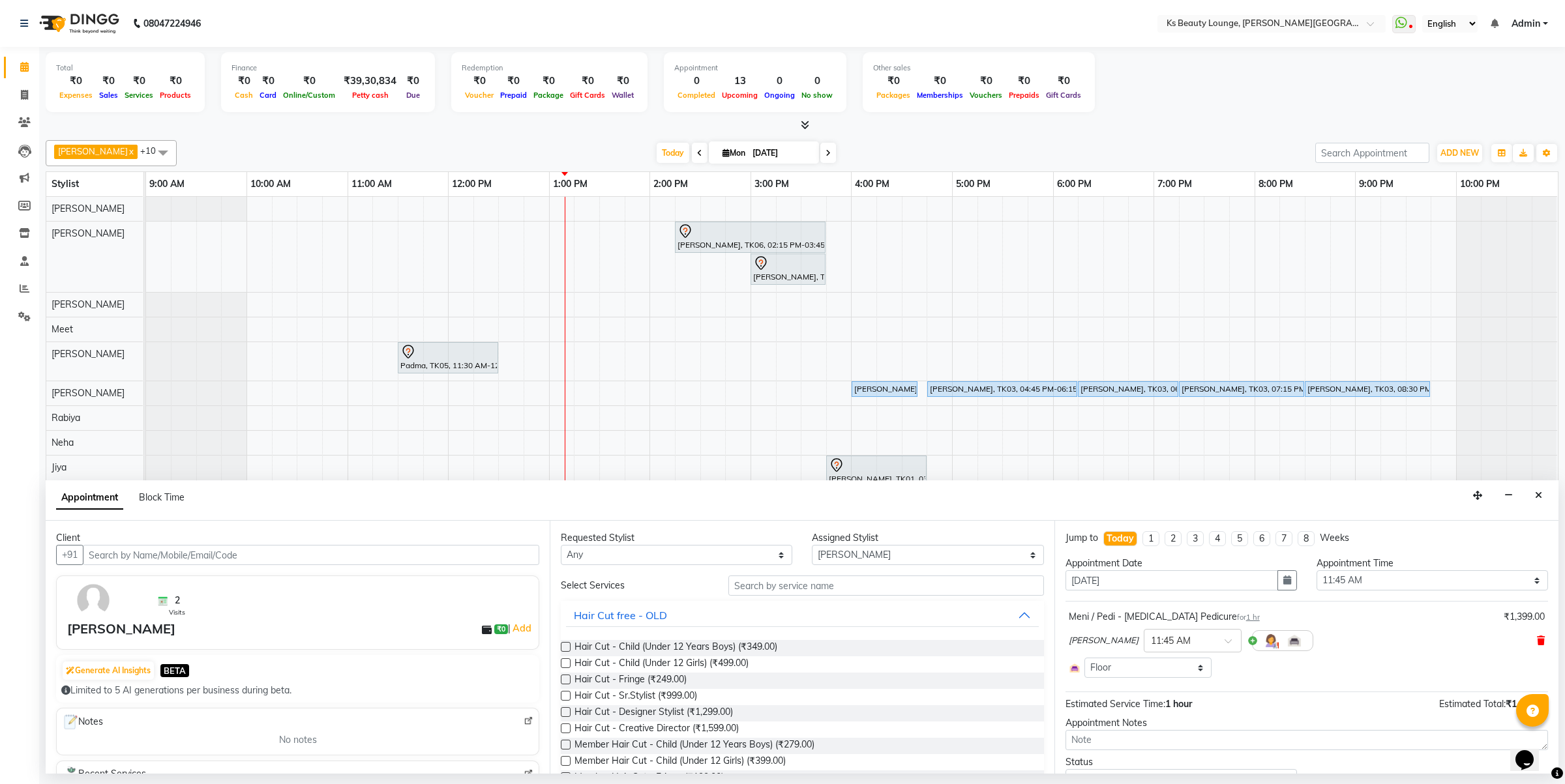
click at [1537, 641] on icon at bounding box center [1541, 641] width 8 height 9
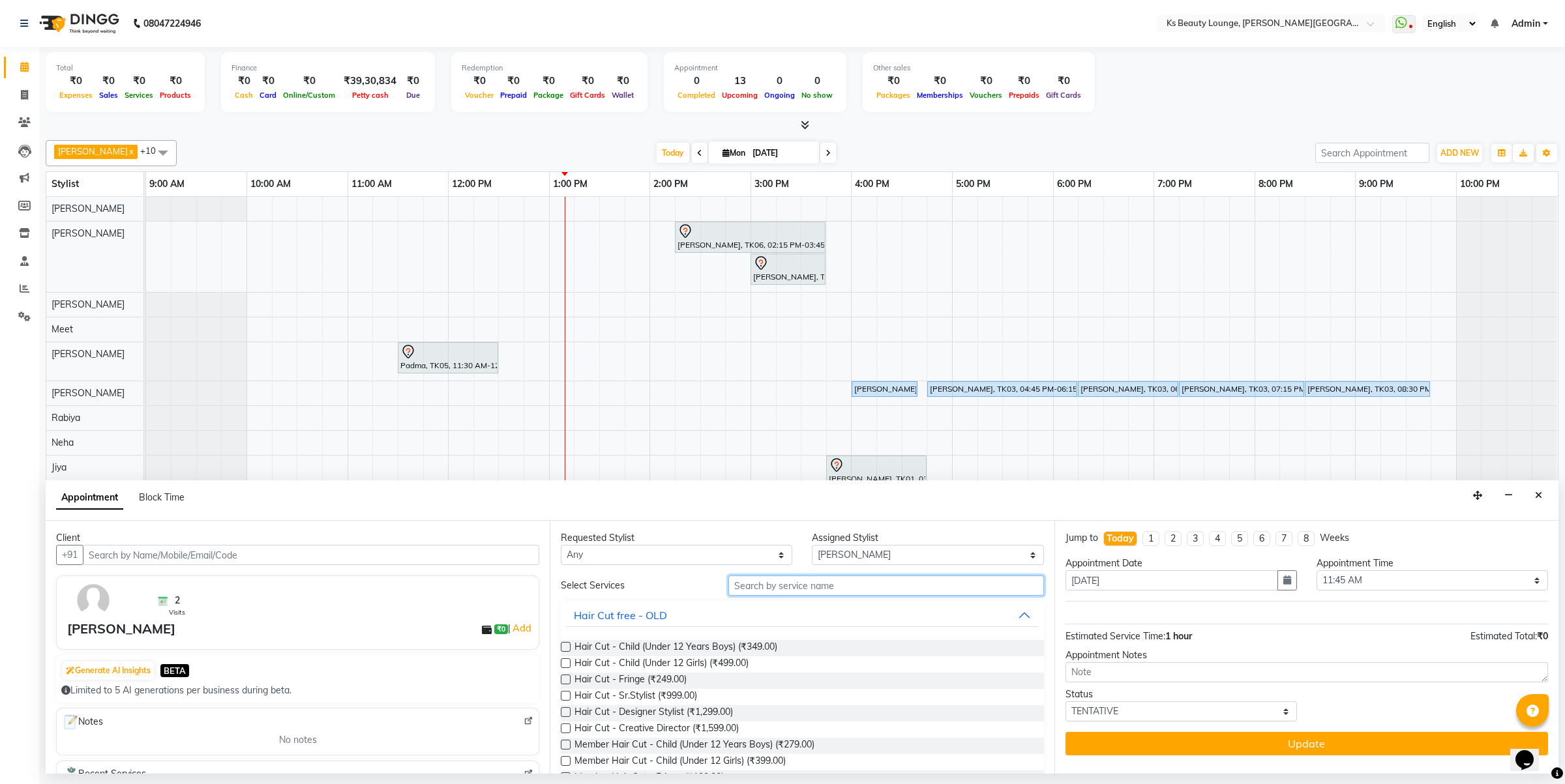
click at [866, 582] on input "text" at bounding box center [886, 585] width 315 height 20
type input "C"
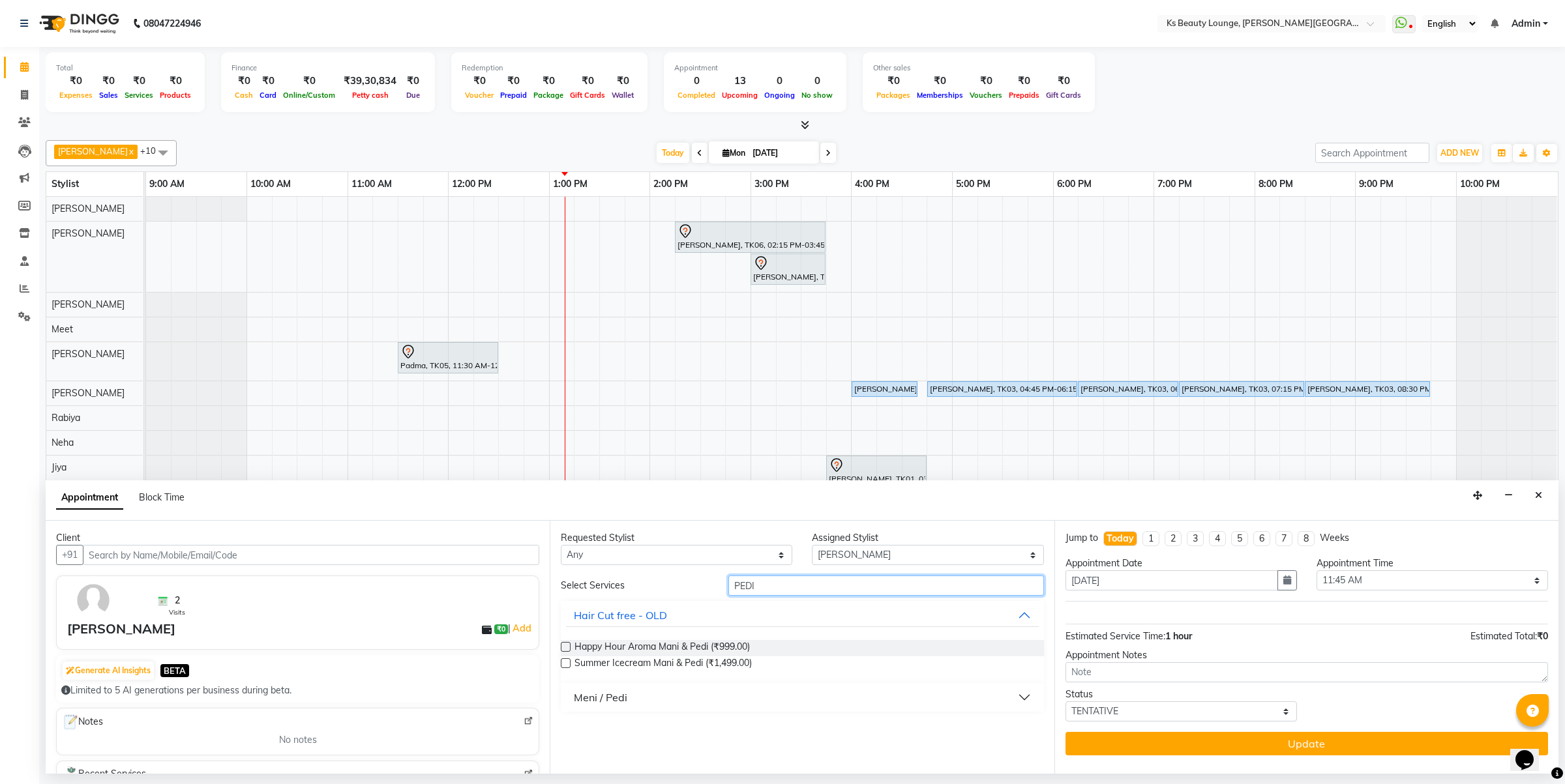
type input "PEDI"
click at [585, 701] on div "Meni / Pedi" at bounding box center [601, 698] width 53 height 16
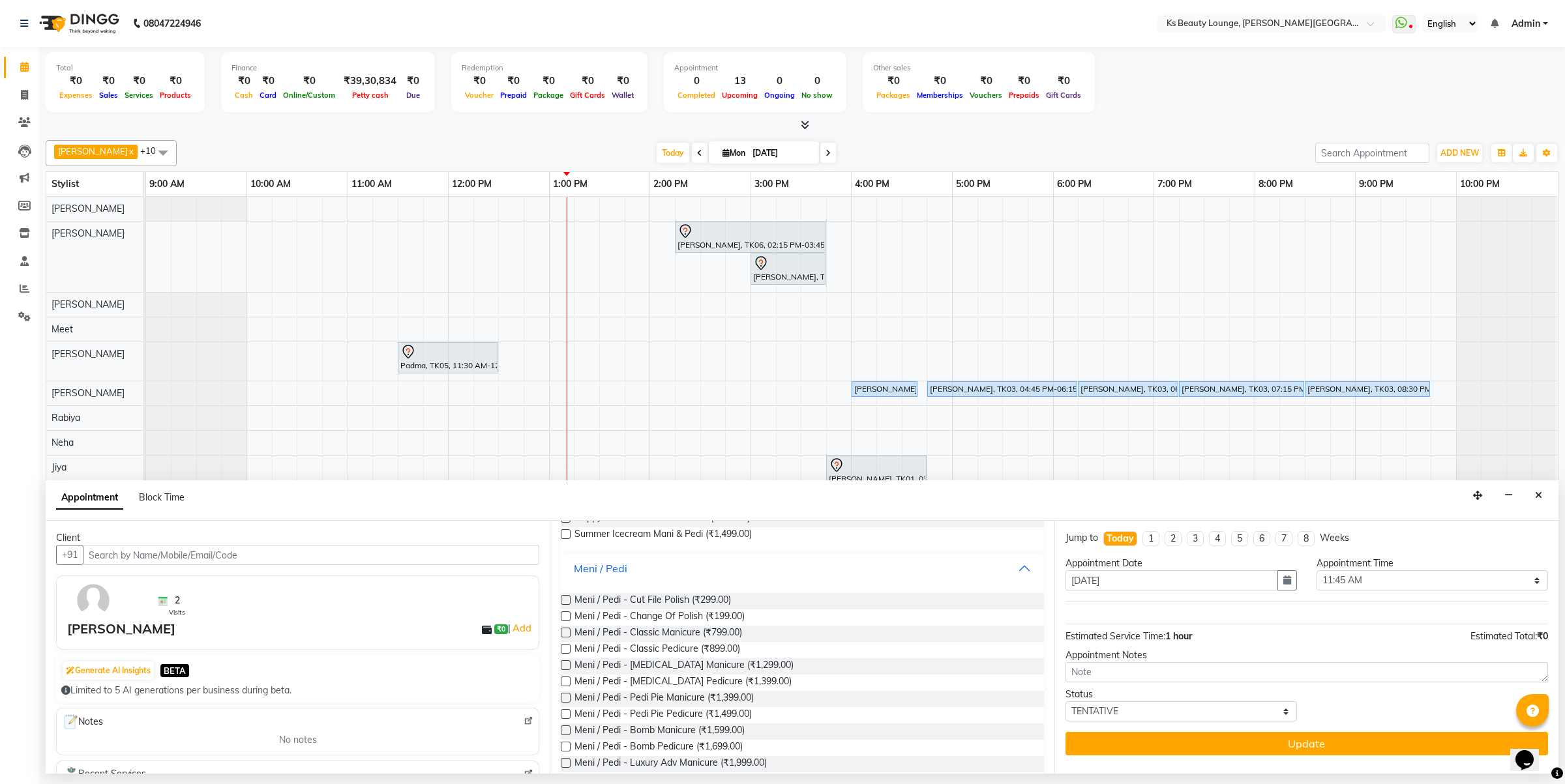
scroll to position [163, 0]
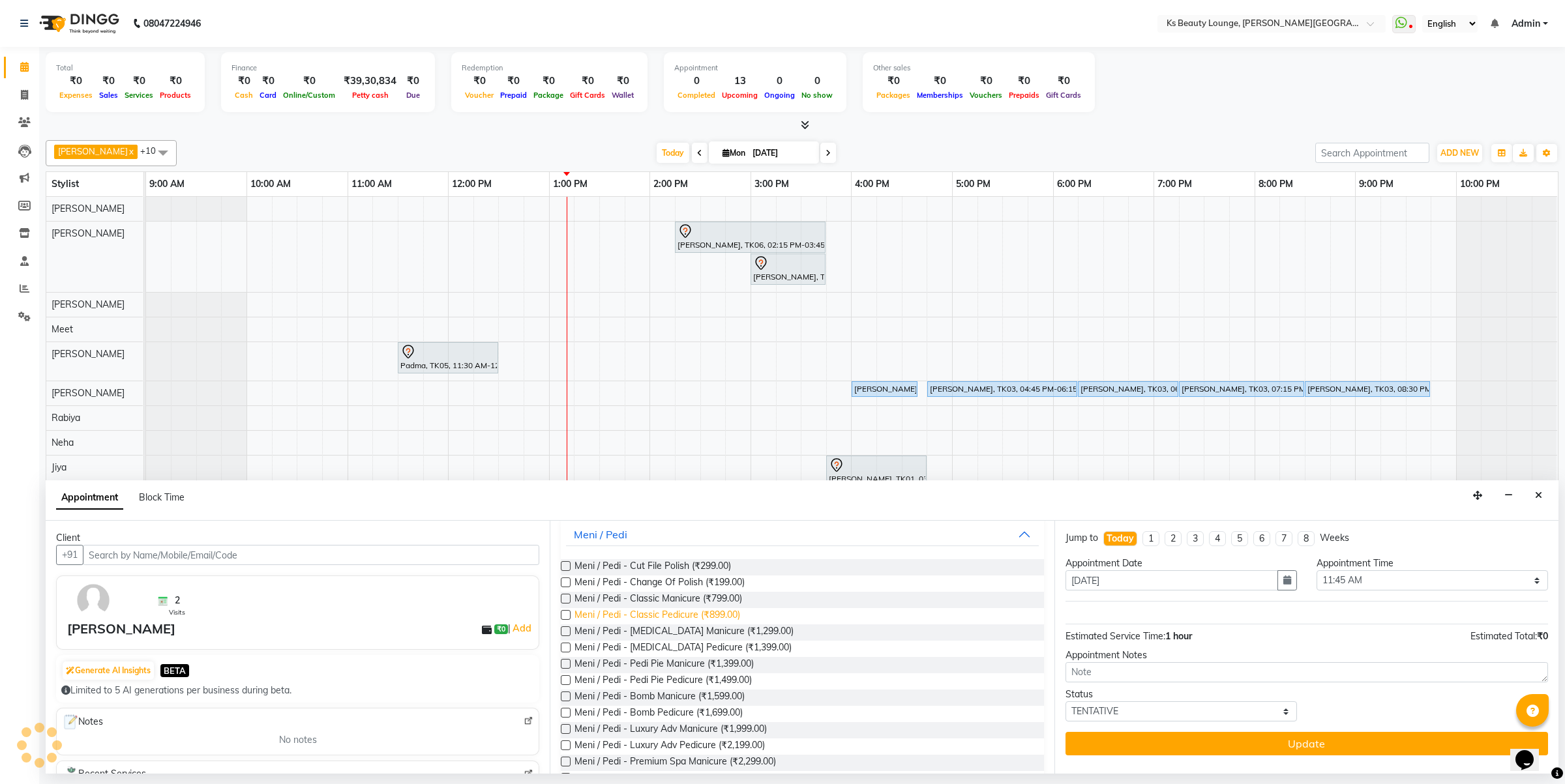
click at [682, 621] on span "Meni / Pedi - Classic Pedicure (₹899.00)" at bounding box center [658, 617] width 166 height 16
checkbox input "false"
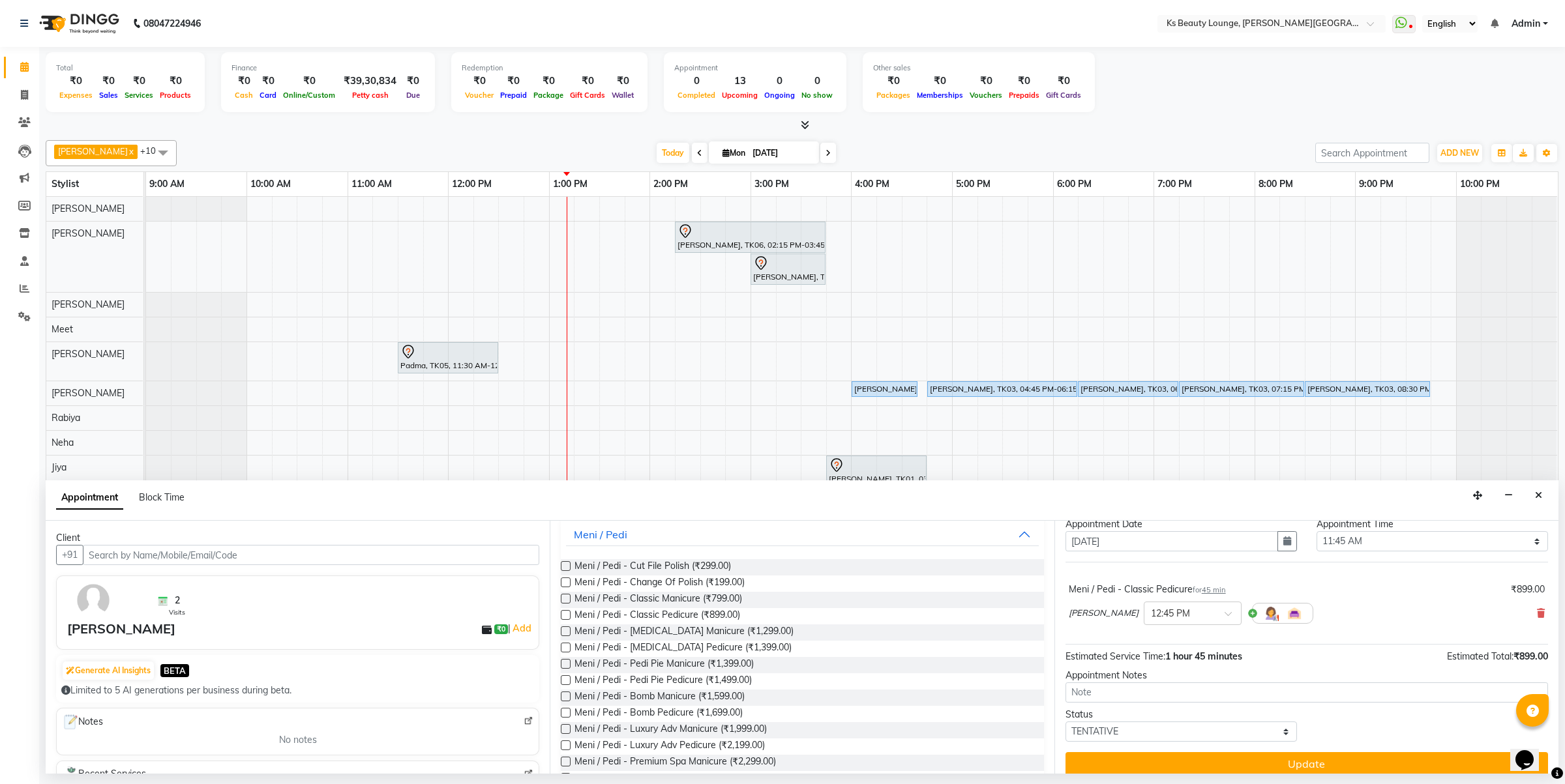
scroll to position [53, 0]
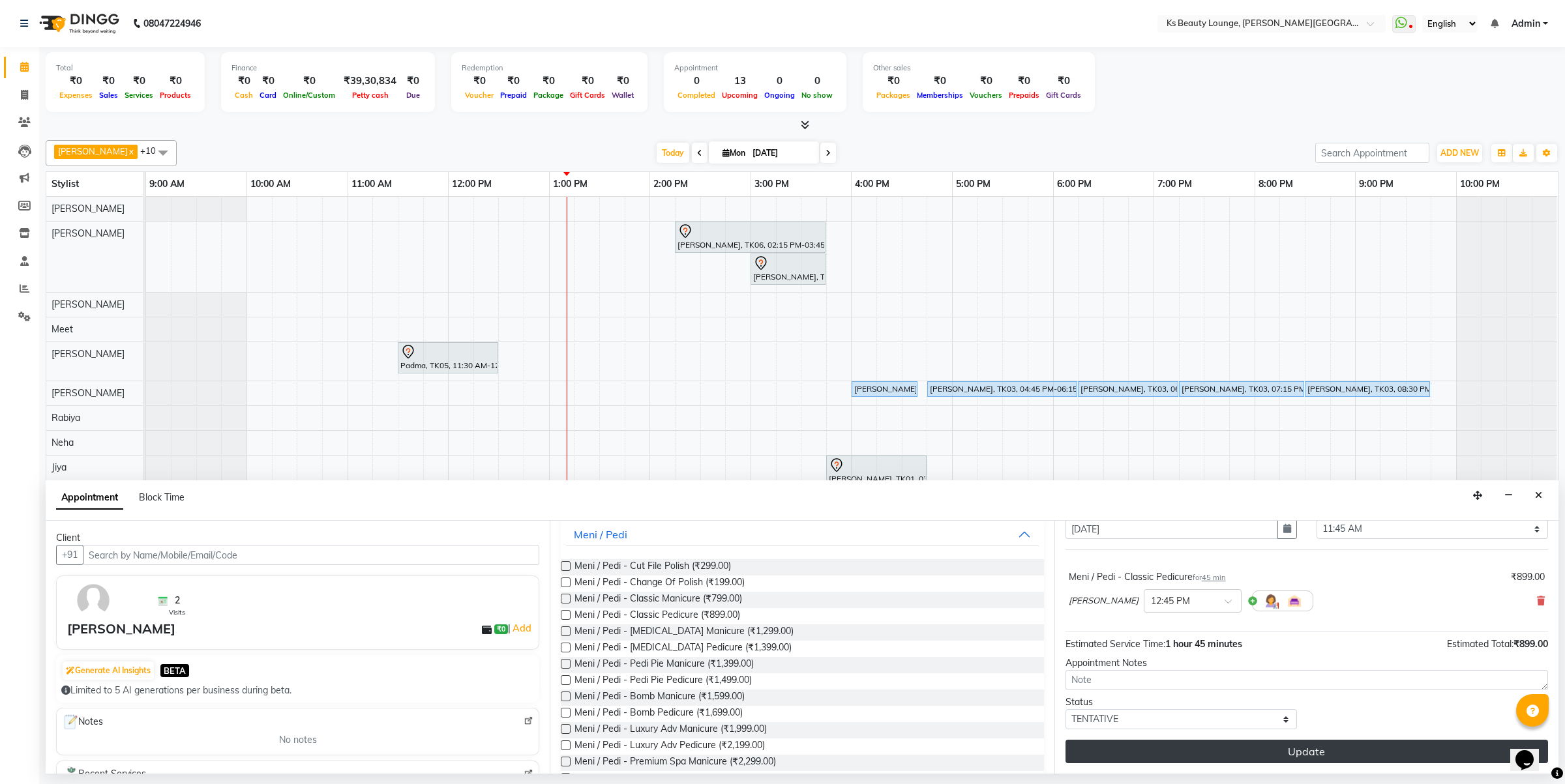
click at [1272, 745] on button "Update" at bounding box center [1307, 751] width 482 height 23
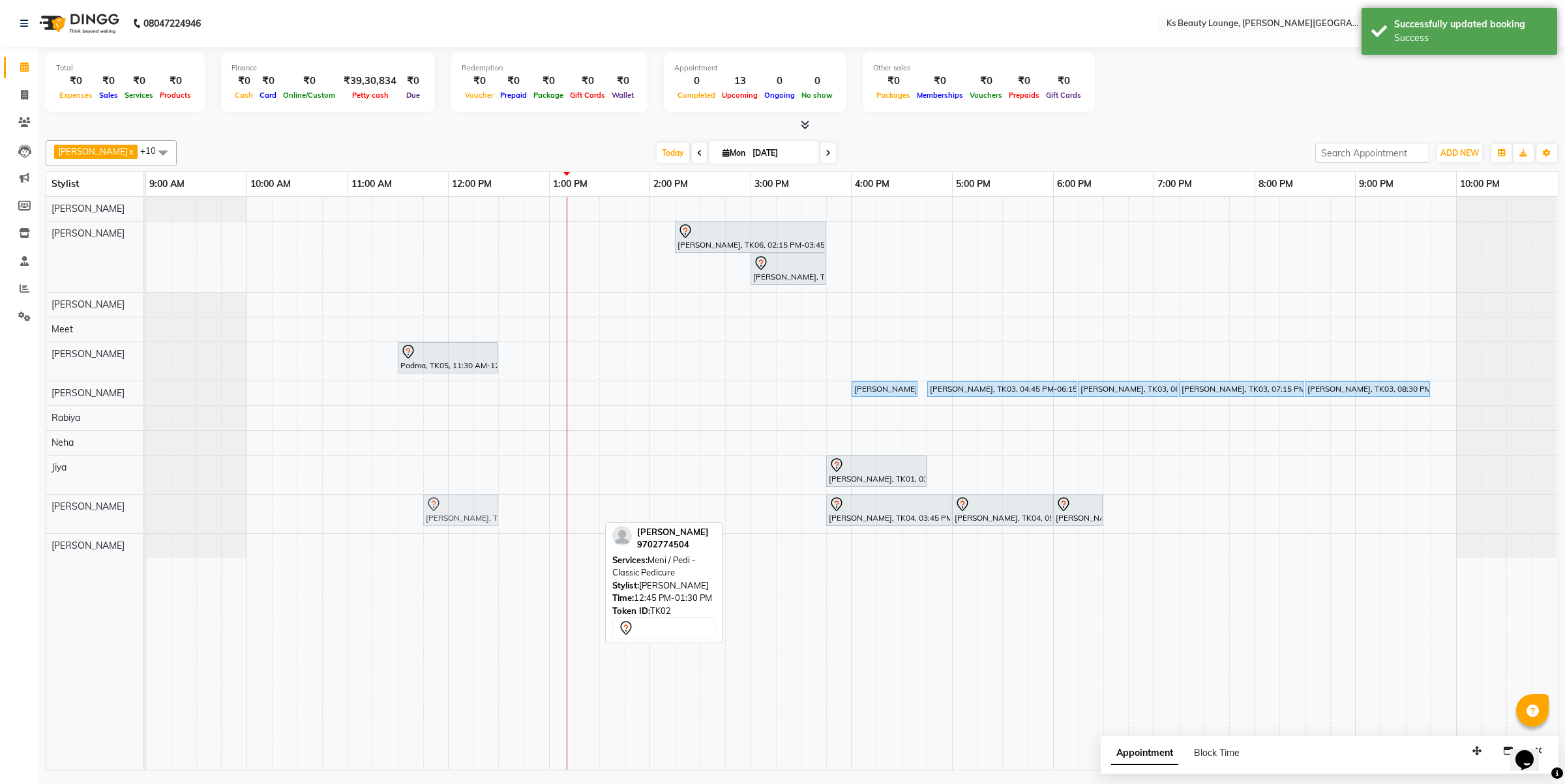
drag, startPoint x: 556, startPoint y: 510, endPoint x: 464, endPoint y: 519, distance: 92.4
click at [146, 519] on div "Ashish Goyal, TK02, 12:45 PM-01:30 PM, Meni / Pedi - Classic Pedicure Suraj Tha…" at bounding box center [146, 513] width 0 height 38
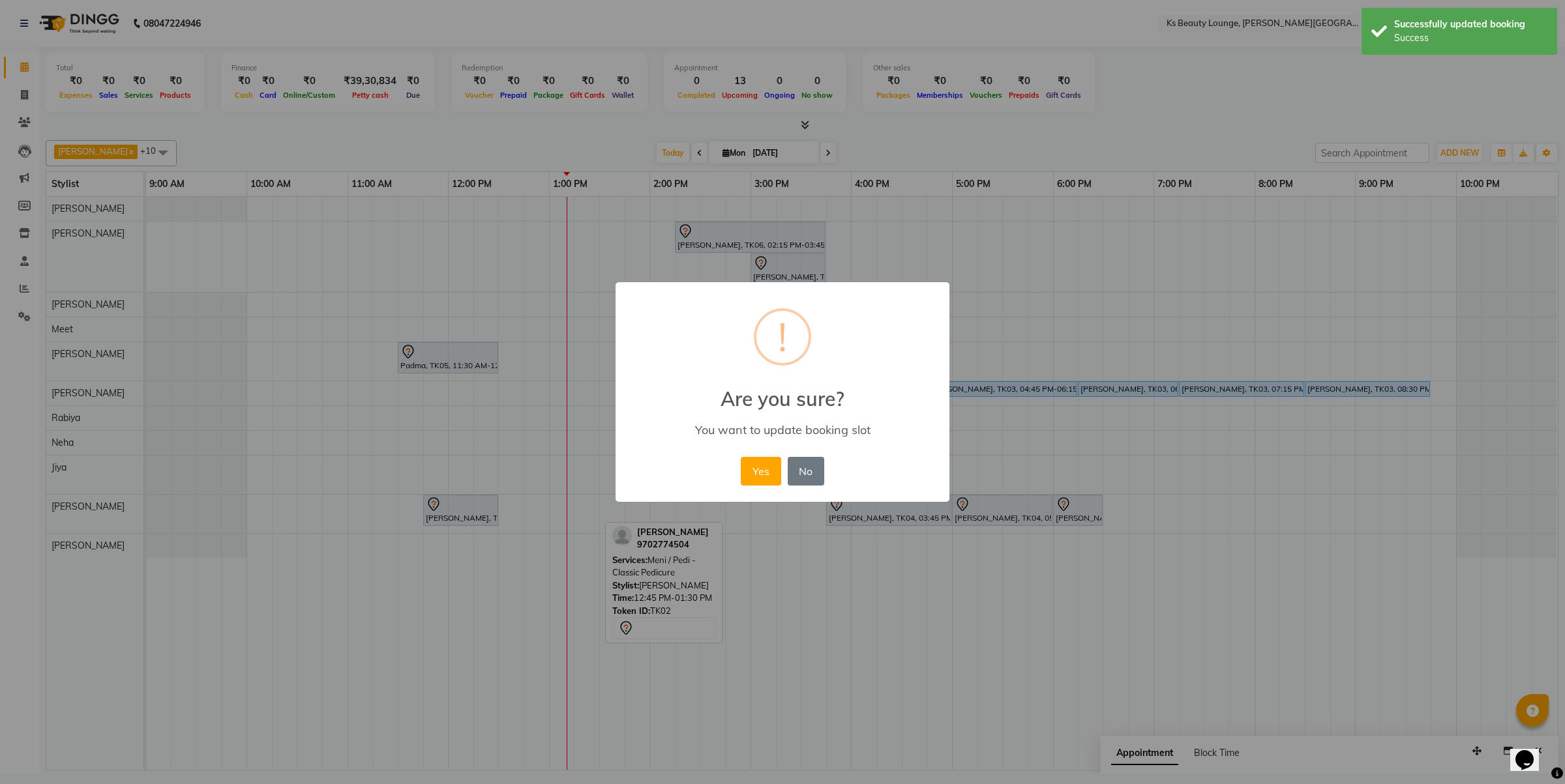
click at [741, 457] on button "Yes" at bounding box center [760, 471] width 40 height 29
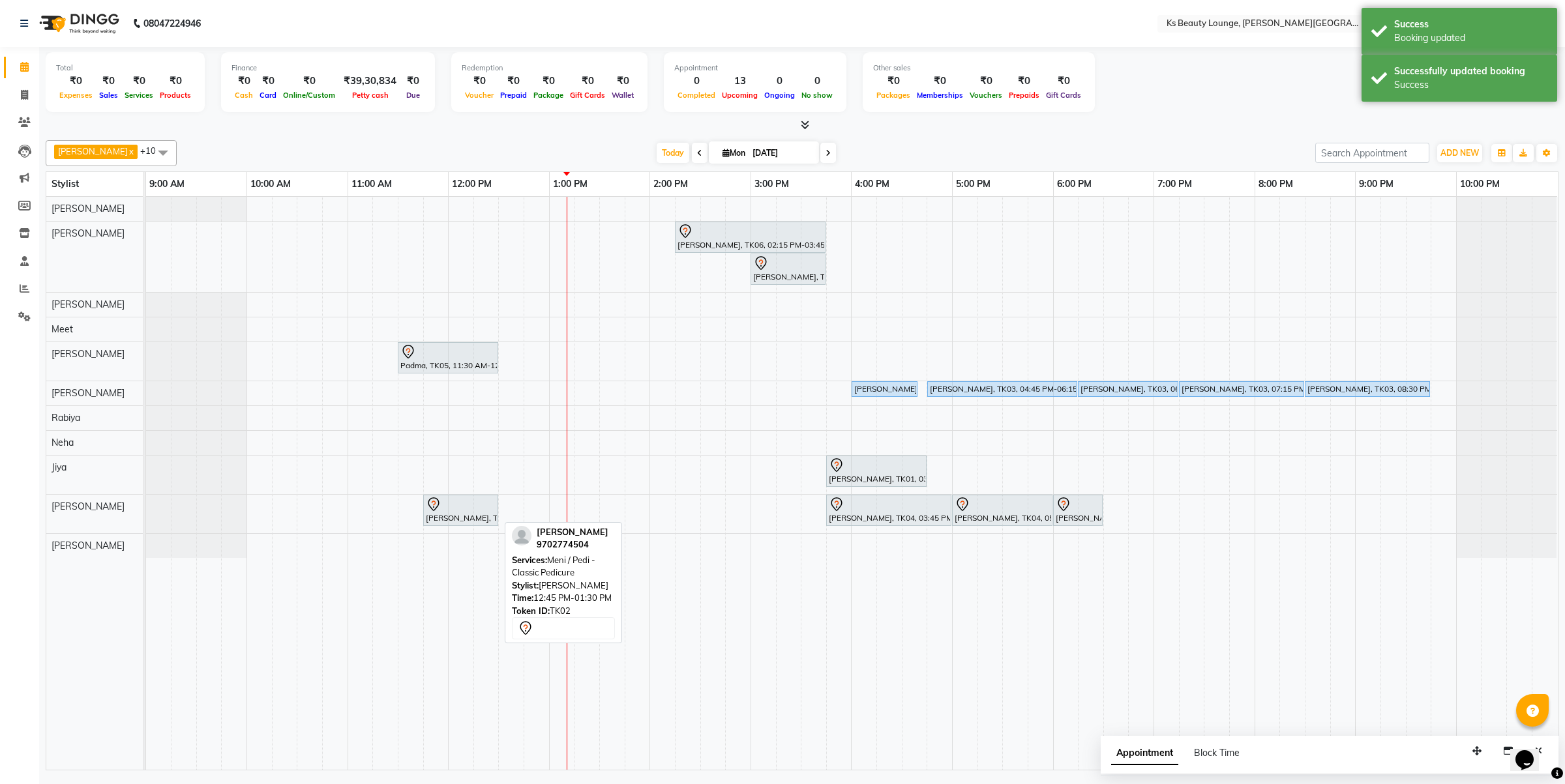
click at [464, 519] on div "Ashish Goyal, TK02, 11:45 AM-12:30 PM, Meni / Pedi - Classic Pedicure" at bounding box center [460, 510] width 72 height 28
select select "7"
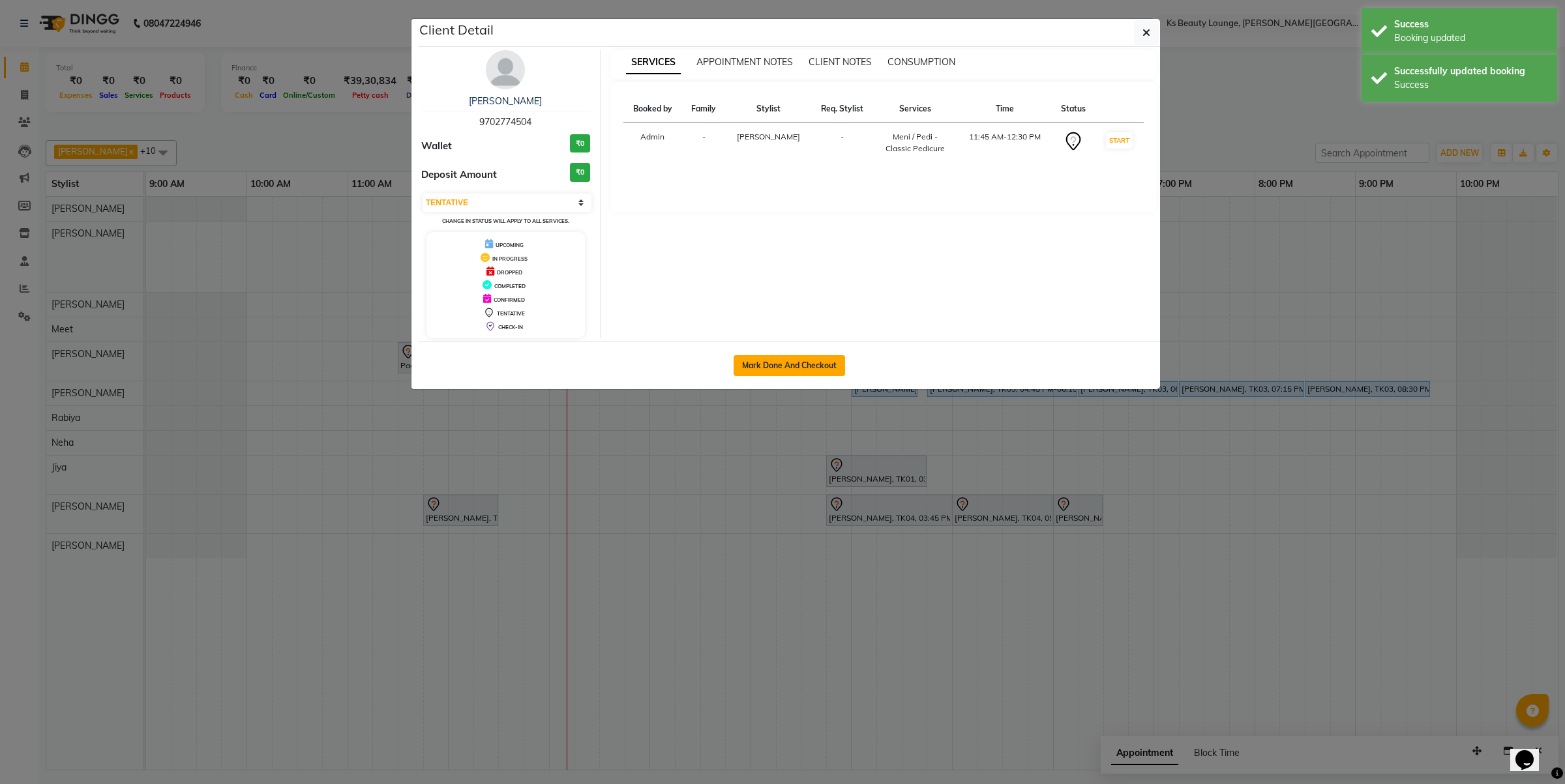
click at [814, 372] on button "Mark Done And Checkout" at bounding box center [789, 365] width 111 height 20
select select "service"
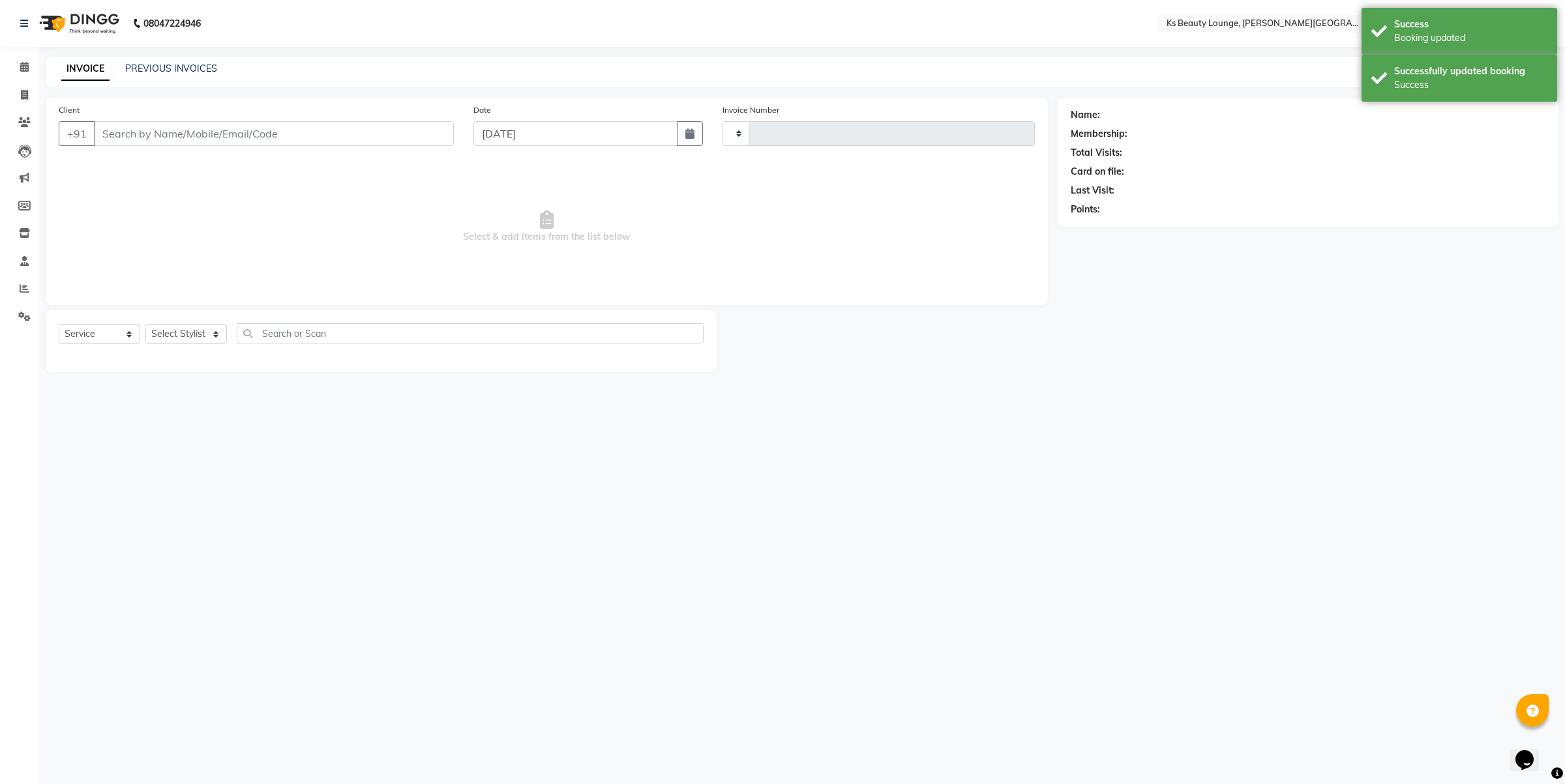
select select "3"
type input "3829"
select select "4411"
type input "9702774504"
select select "87953"
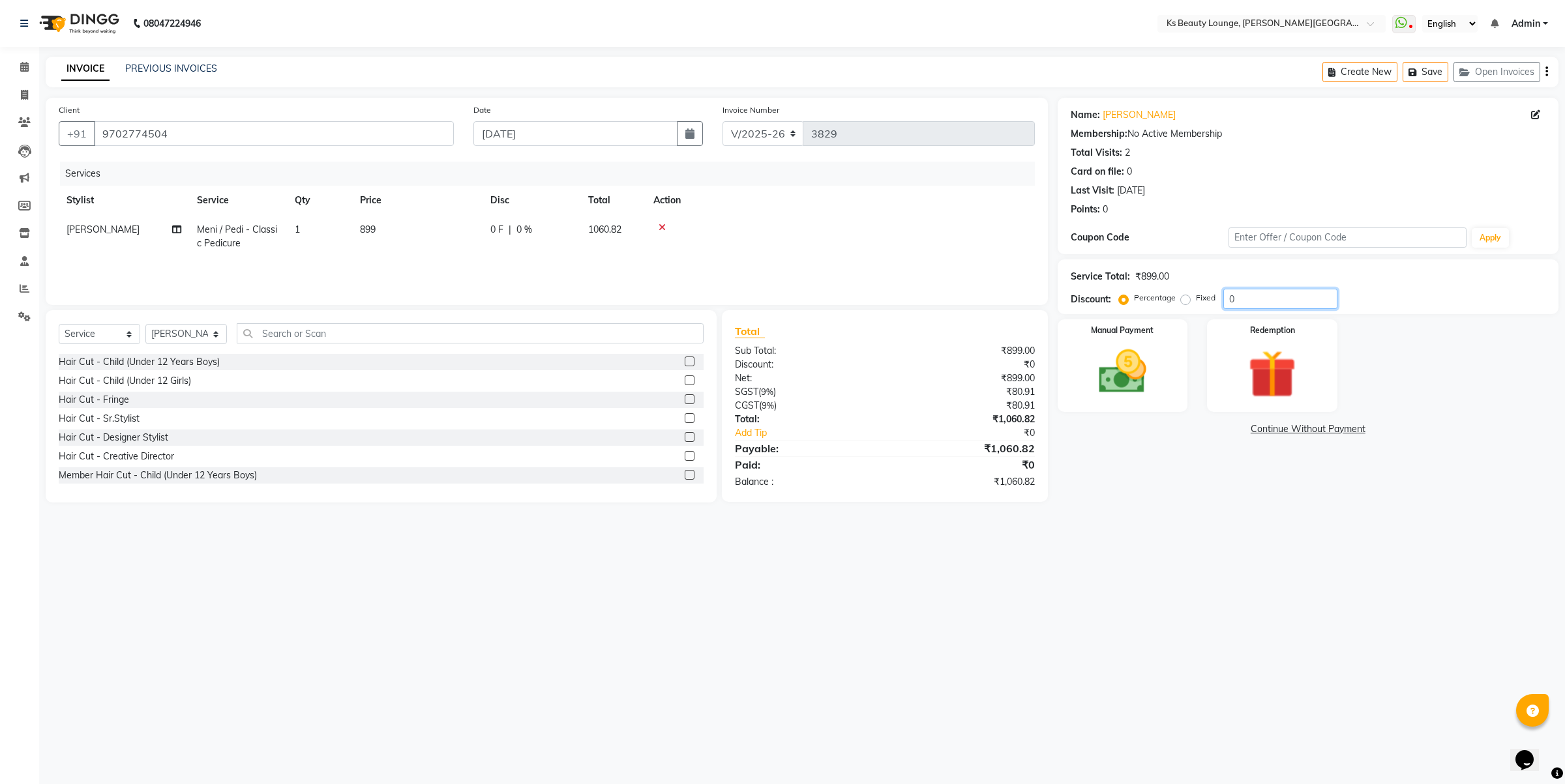
drag, startPoint x: 1249, startPoint y: 291, endPoint x: 1141, endPoint y: 305, distance: 108.9
click at [1135, 304] on div "Percentage Fixed 0" at bounding box center [1230, 298] width 216 height 20
type input "50"
click at [1130, 385] on img at bounding box center [1122, 372] width 81 height 57
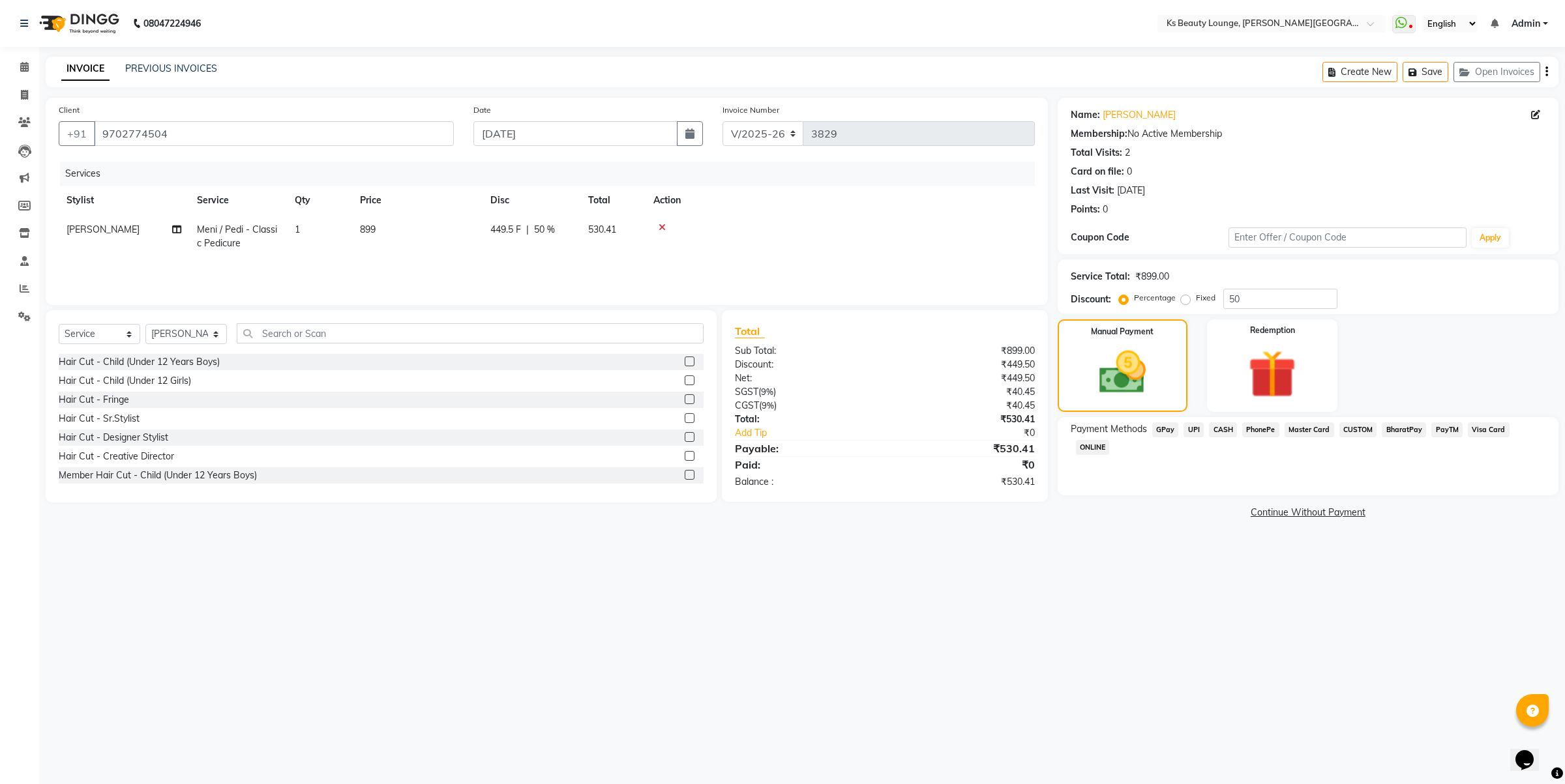
click at [1187, 436] on span "UPI" at bounding box center [1193, 429] width 20 height 15
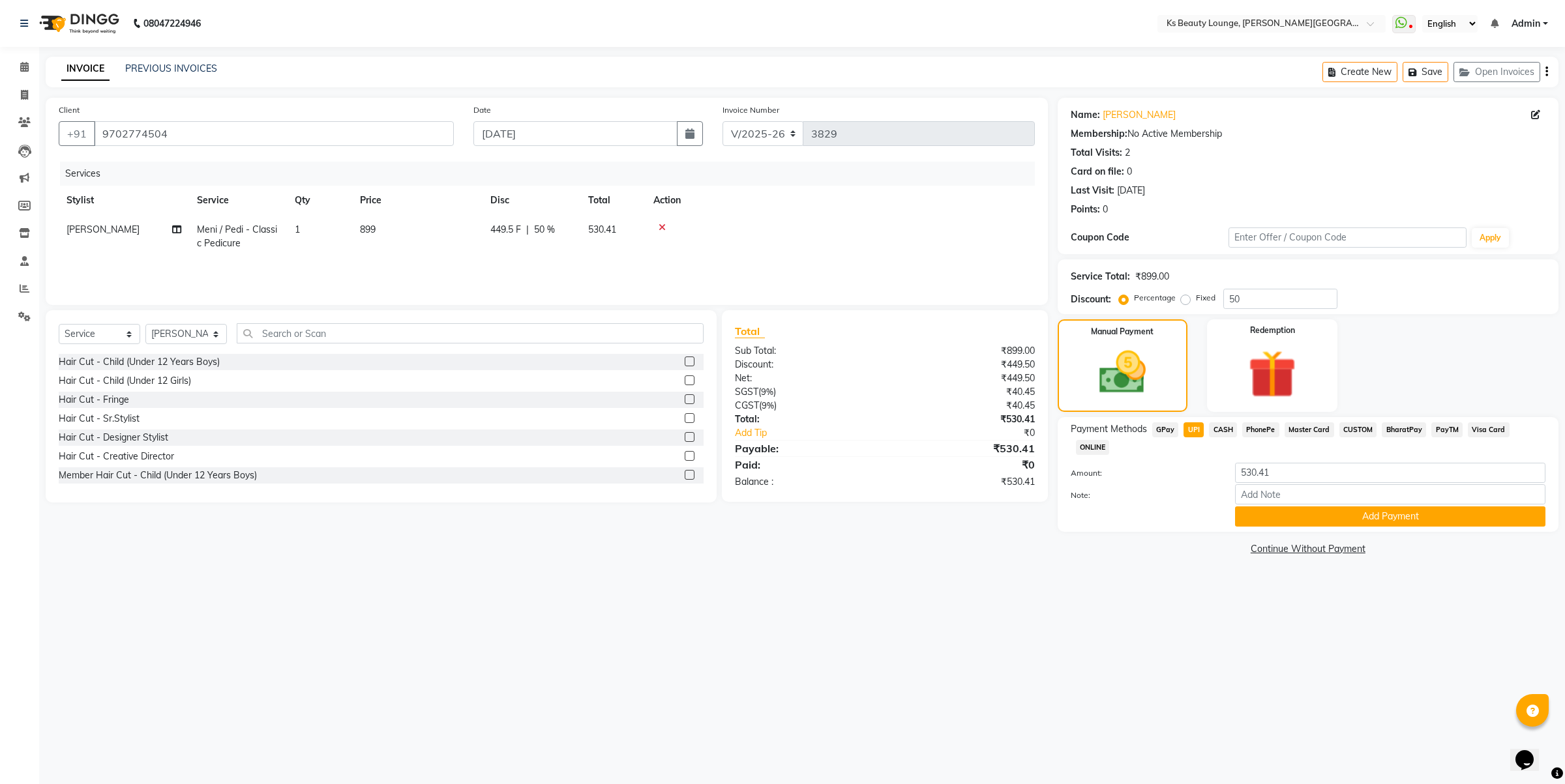
click at [1277, 510] on div "Payment Methods GPay UPI CASH PhonePe Master Card CUSTOM BharatPay PayTM Visa C…" at bounding box center [1308, 474] width 501 height 115
click at [1274, 507] on button "Add Payment" at bounding box center [1390, 517] width 310 height 20
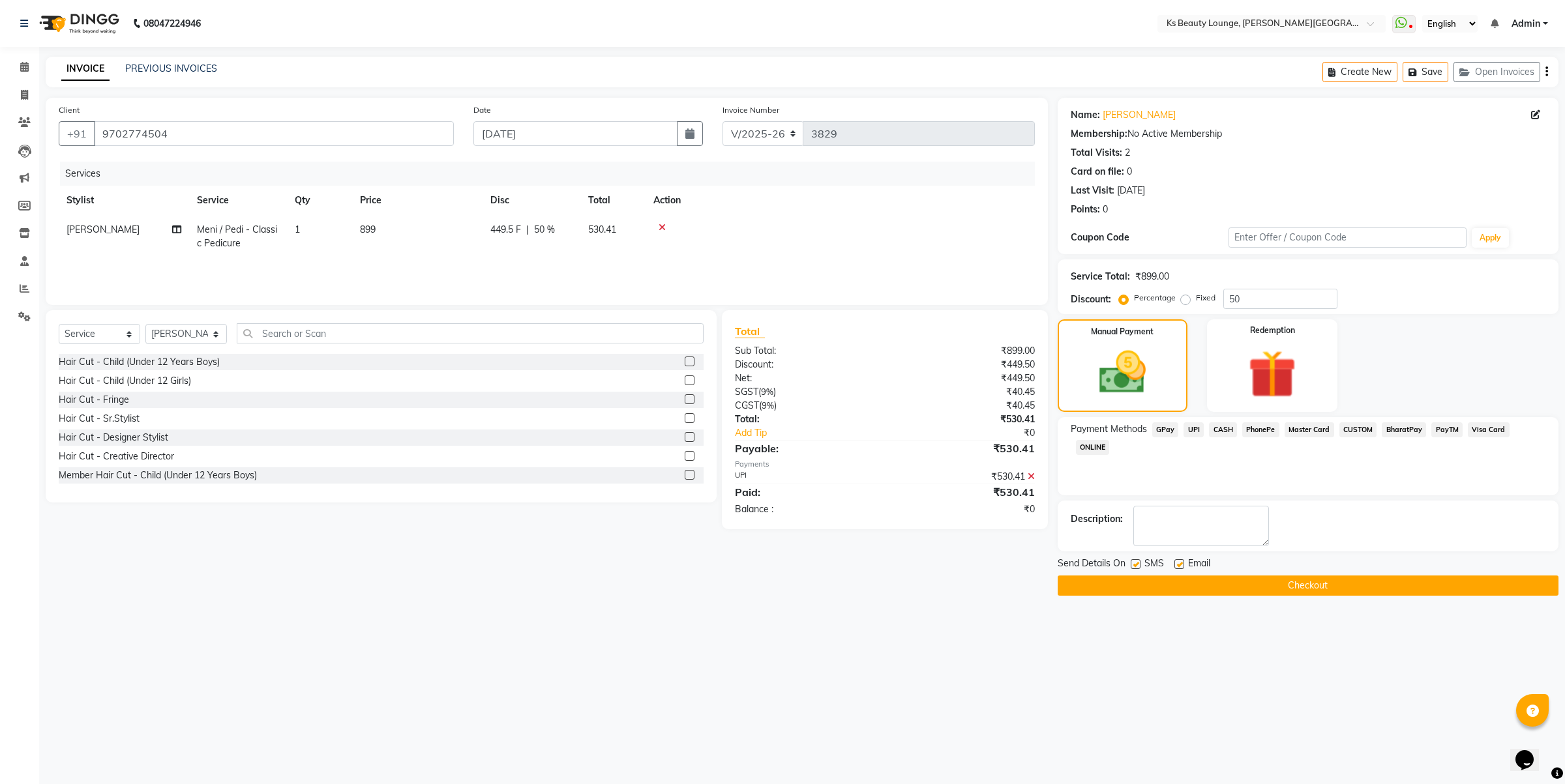
click at [1301, 580] on button "Checkout" at bounding box center [1308, 585] width 501 height 20
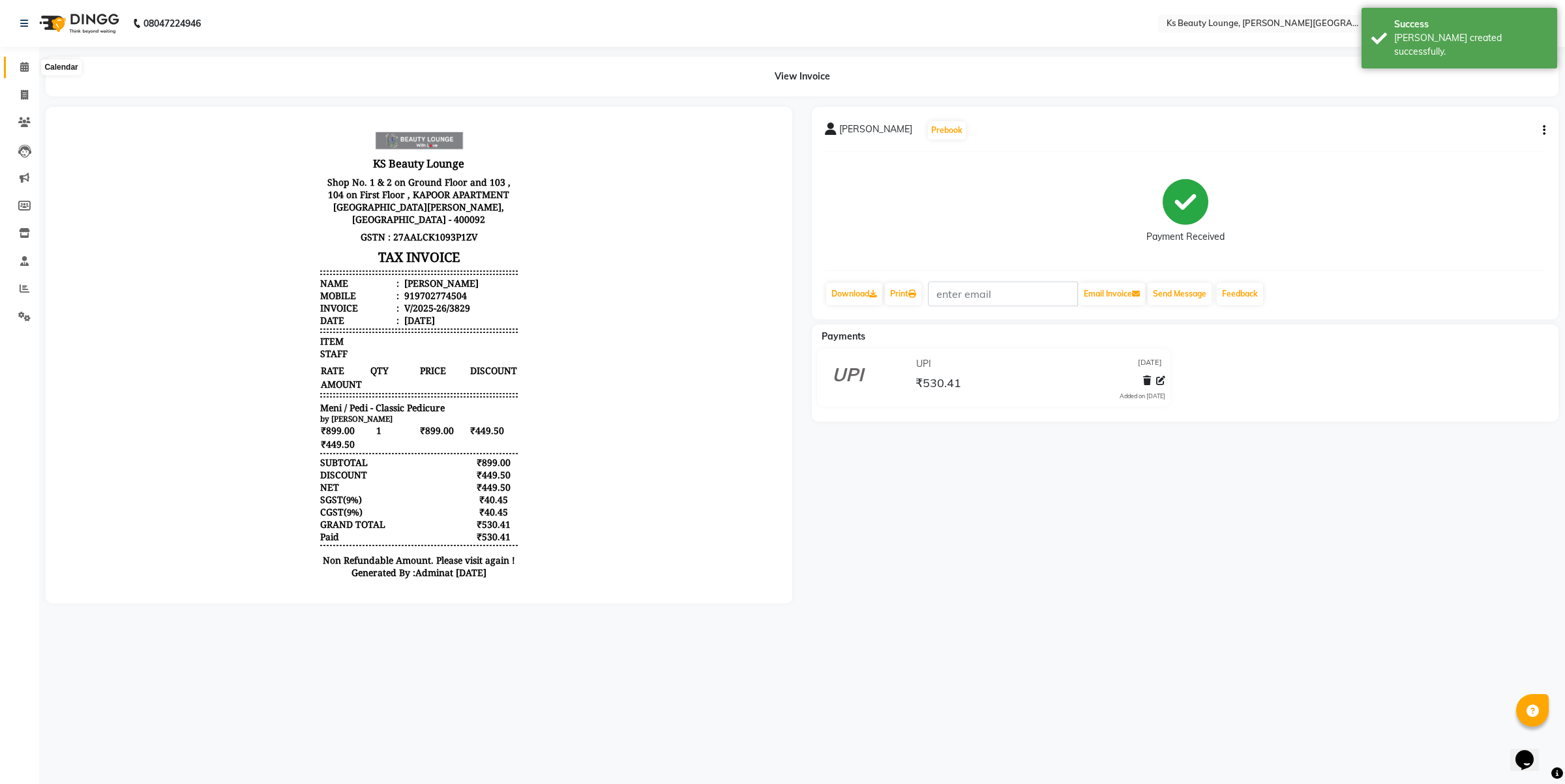
click at [20, 61] on span at bounding box center [25, 67] width 23 height 15
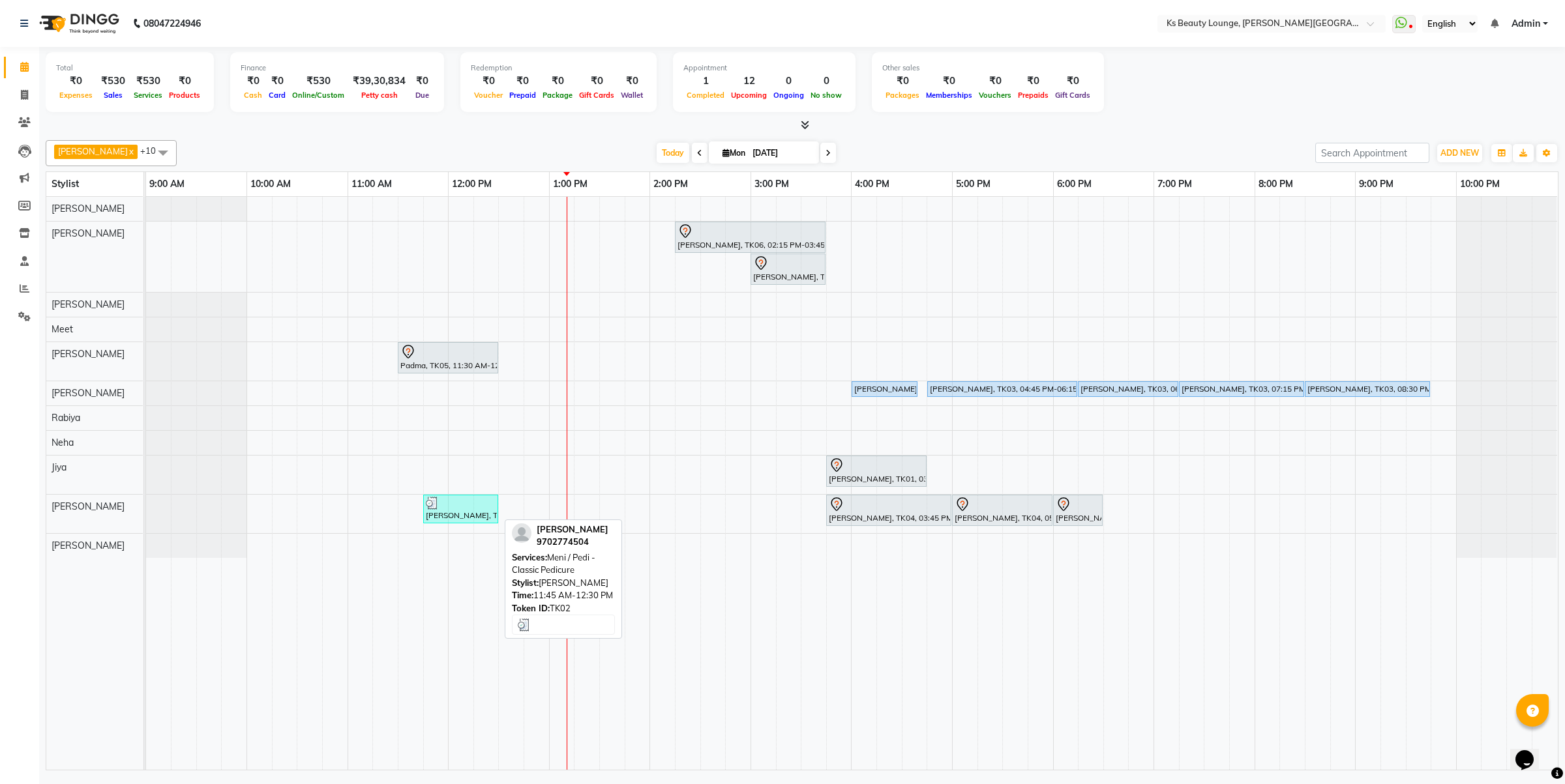
click at [466, 509] on div at bounding box center [461, 503] width 70 height 13
select select "3"
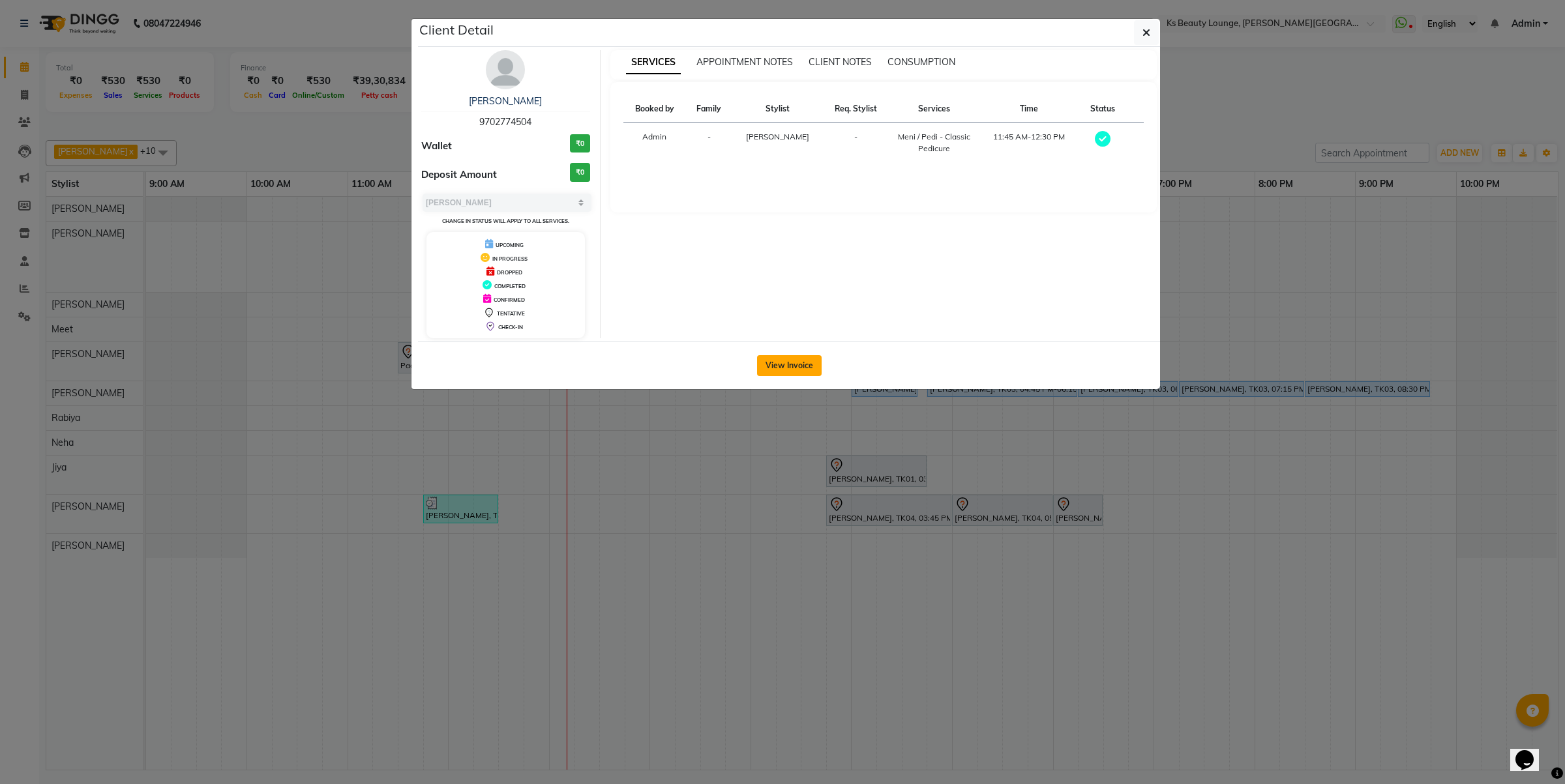
click at [793, 373] on button "View Invoice" at bounding box center [789, 365] width 64 height 20
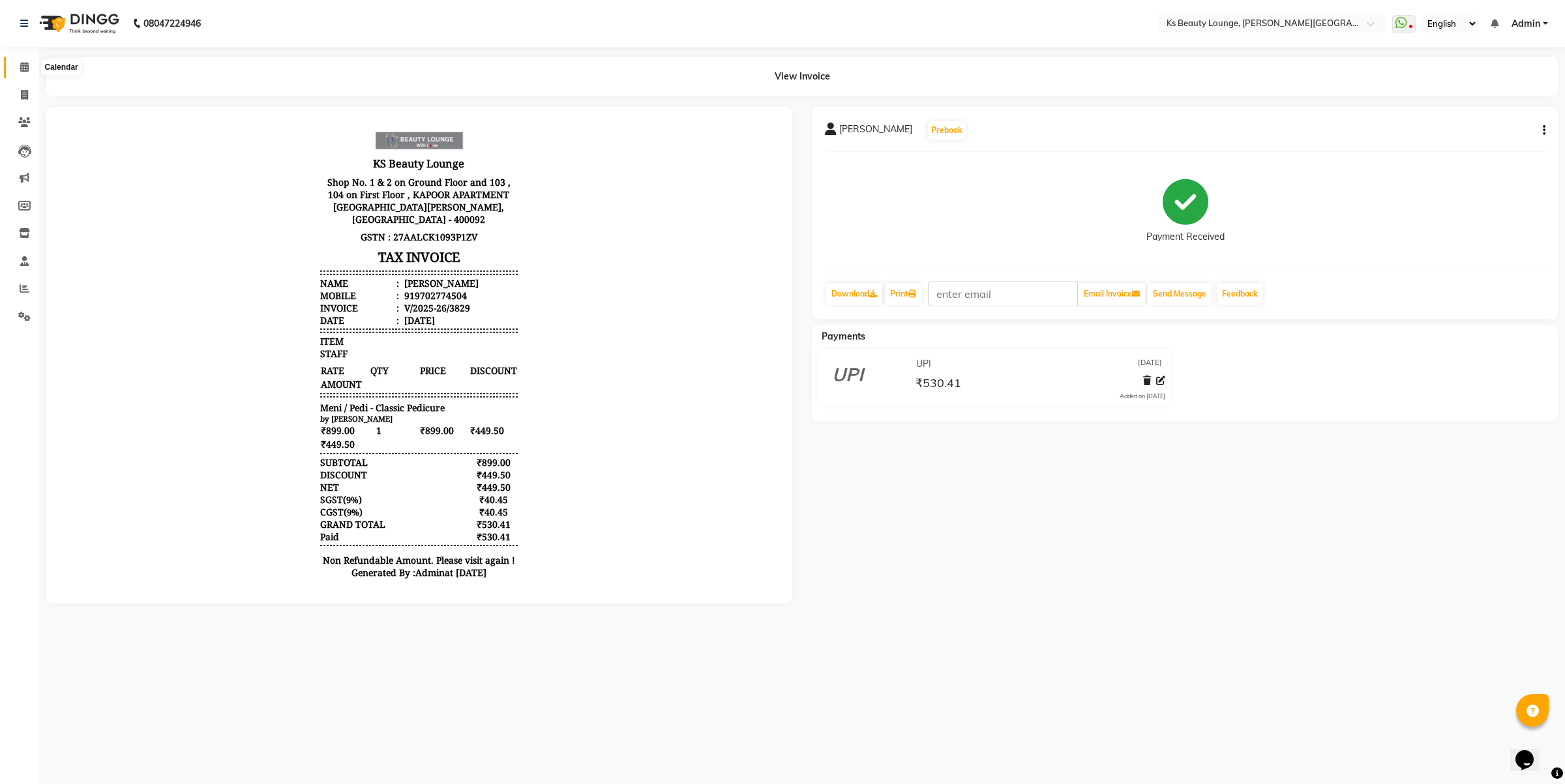
click at [7, 67] on link "Calendar" at bounding box center [19, 68] width 31 height 21
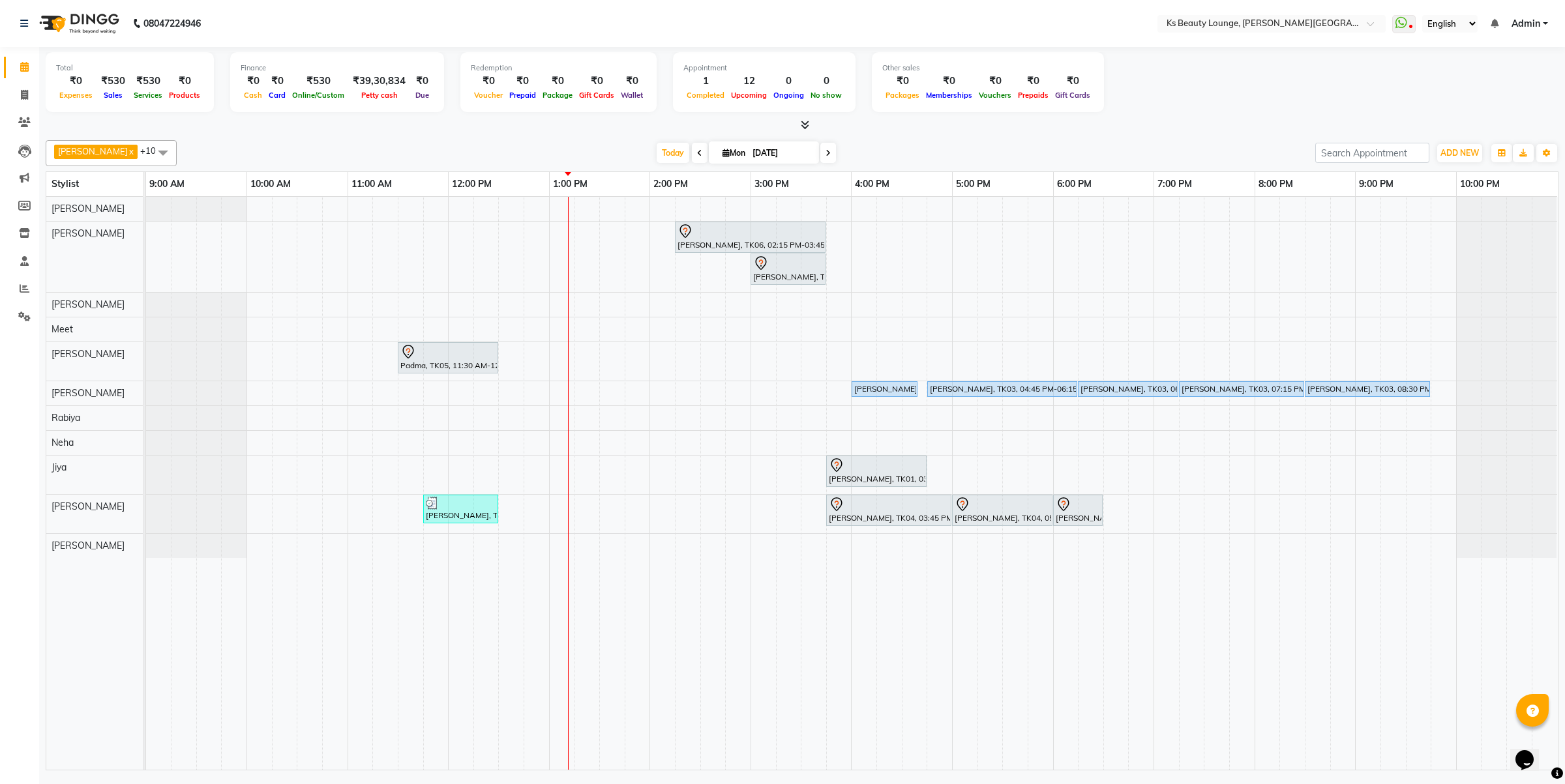
click at [820, 153] on span at bounding box center [828, 152] width 16 height 20
type input "02-09-2025"
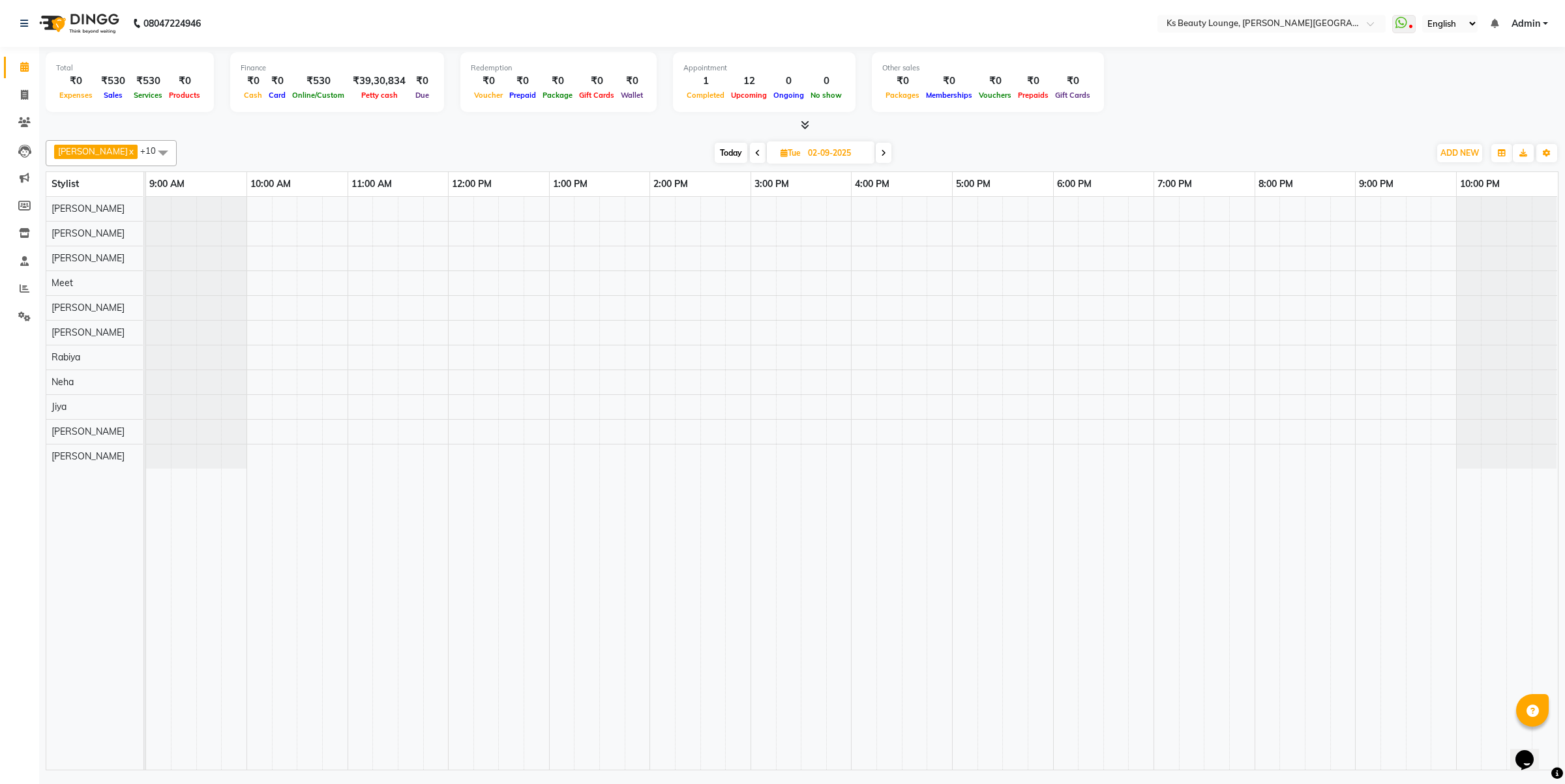
click at [457, 359] on div at bounding box center [852, 483] width 1412 height 573
select select "79670"
select select "tentative"
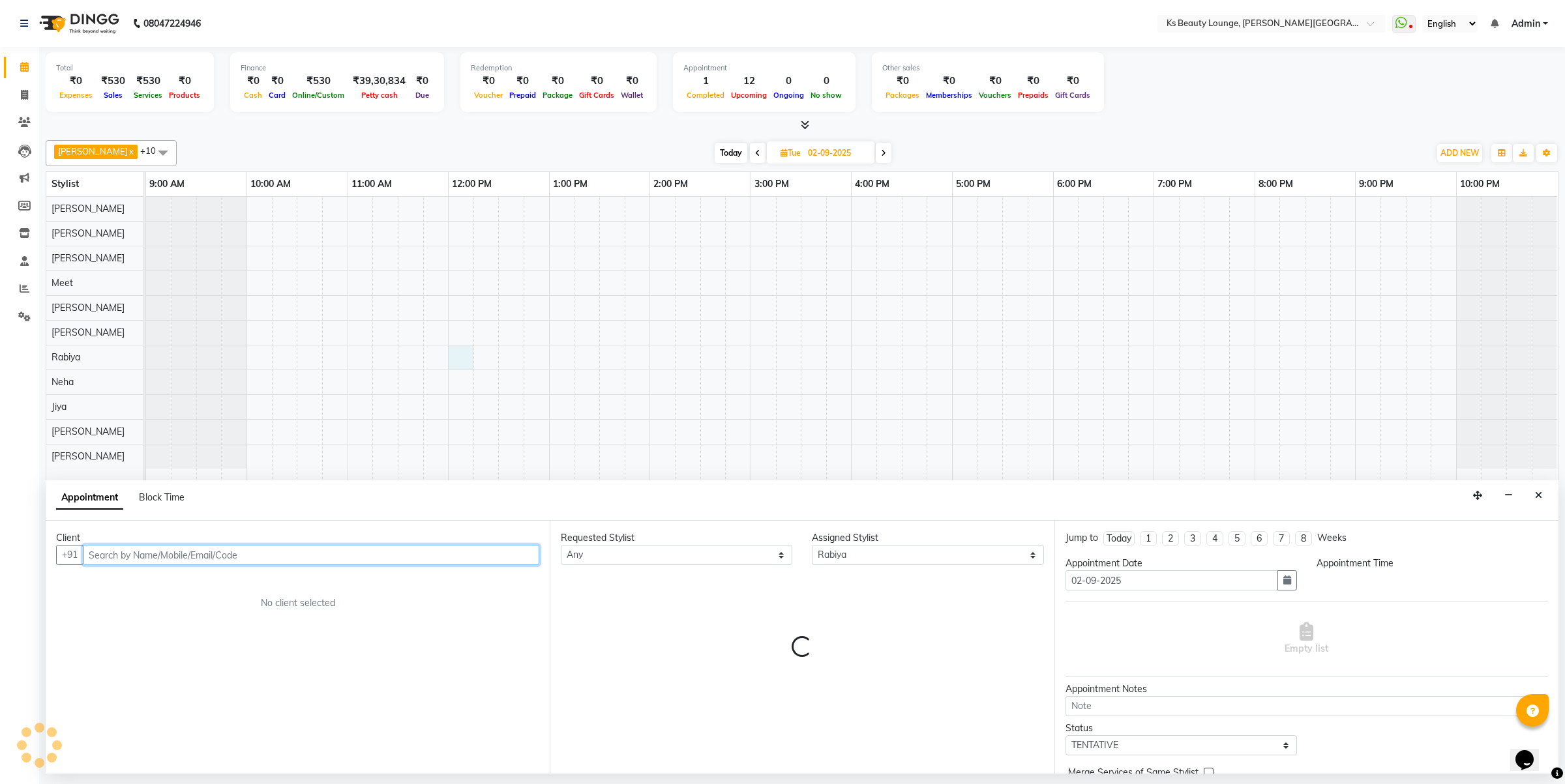
select select "720"
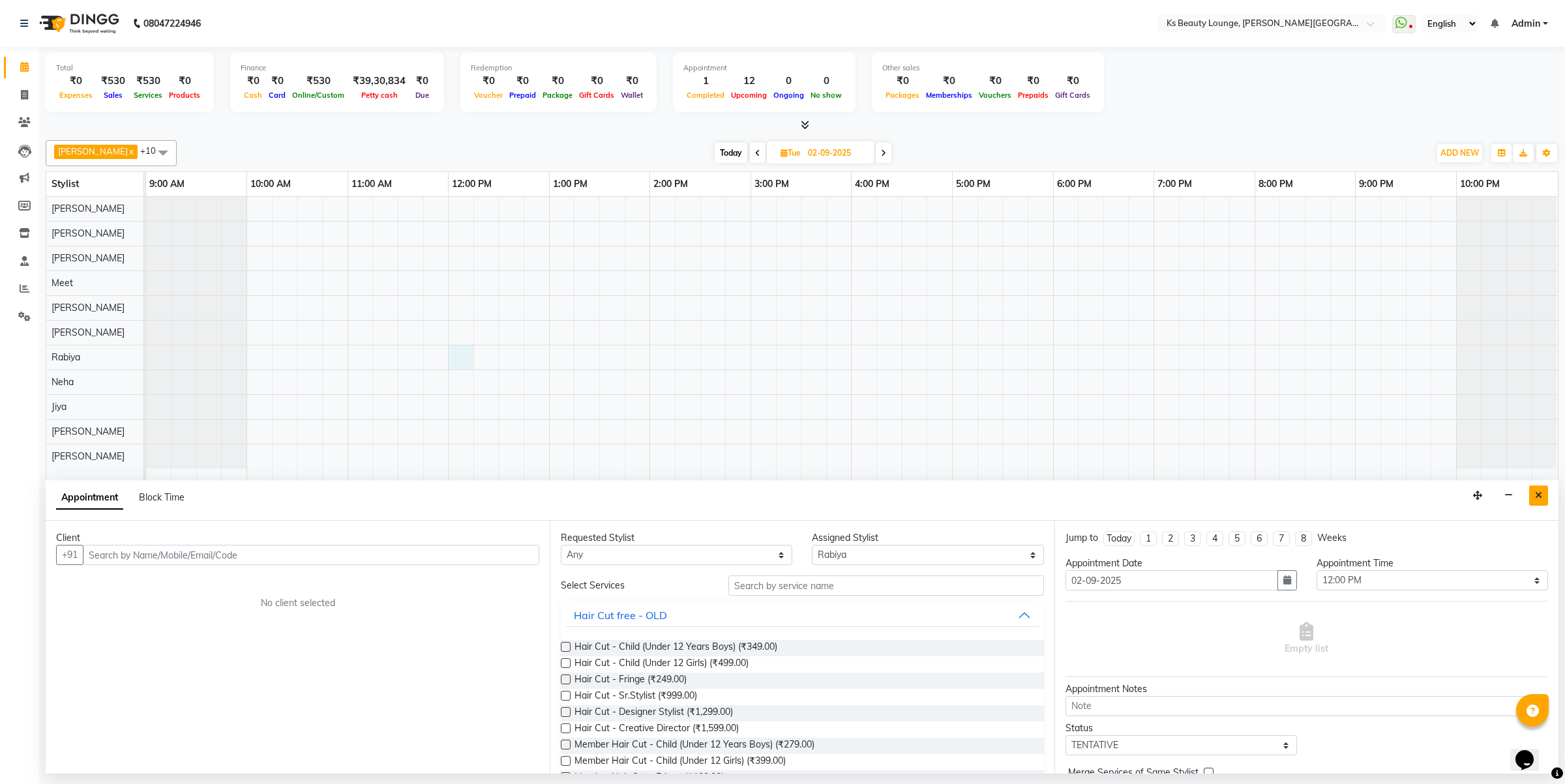
click at [1539, 493] on icon "Close" at bounding box center [1538, 495] width 7 height 9
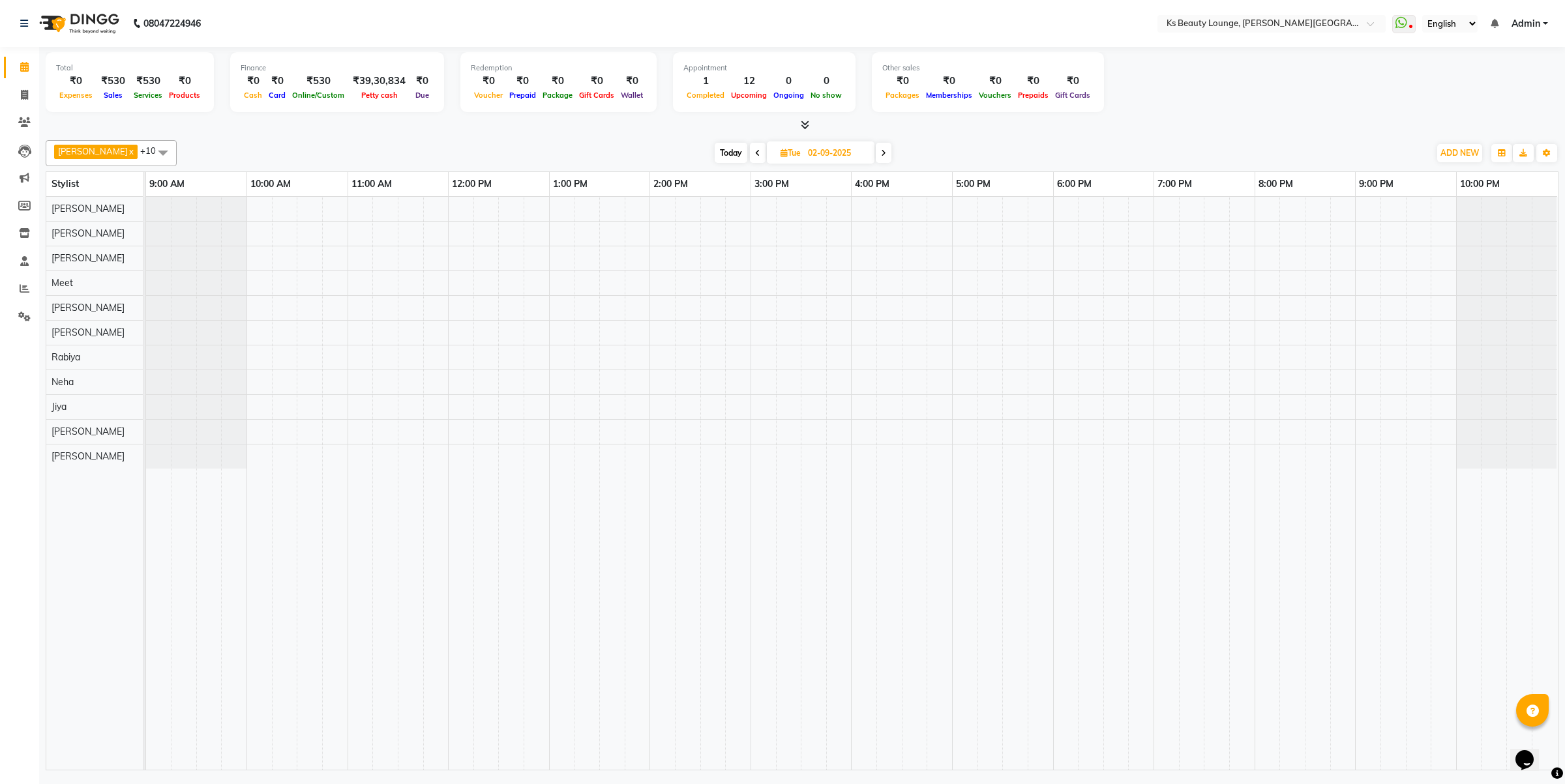
click at [566, 356] on div at bounding box center [852, 483] width 1412 height 573
select select "79670"
select select "780"
select select "tentative"
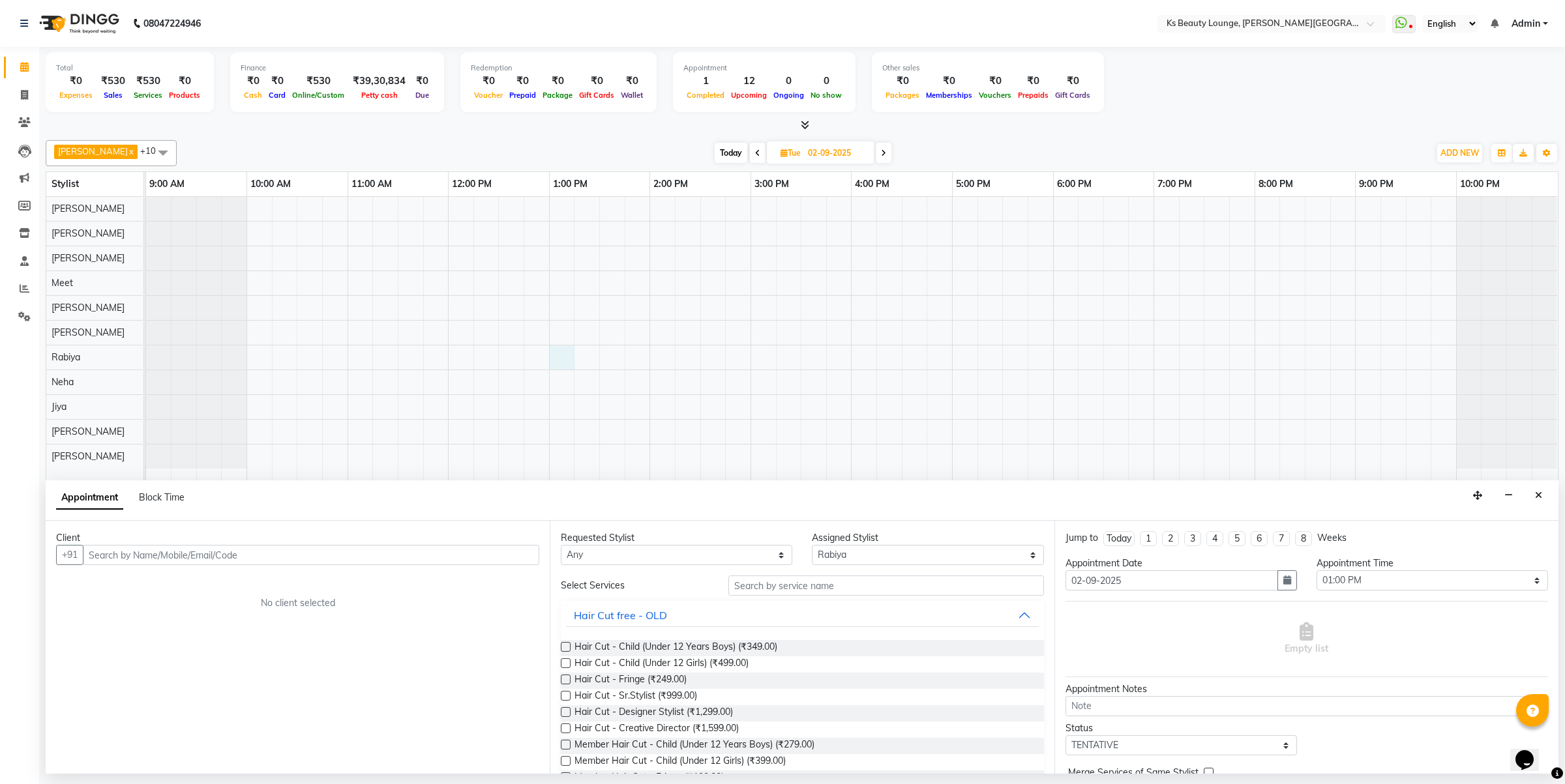
type input "V"
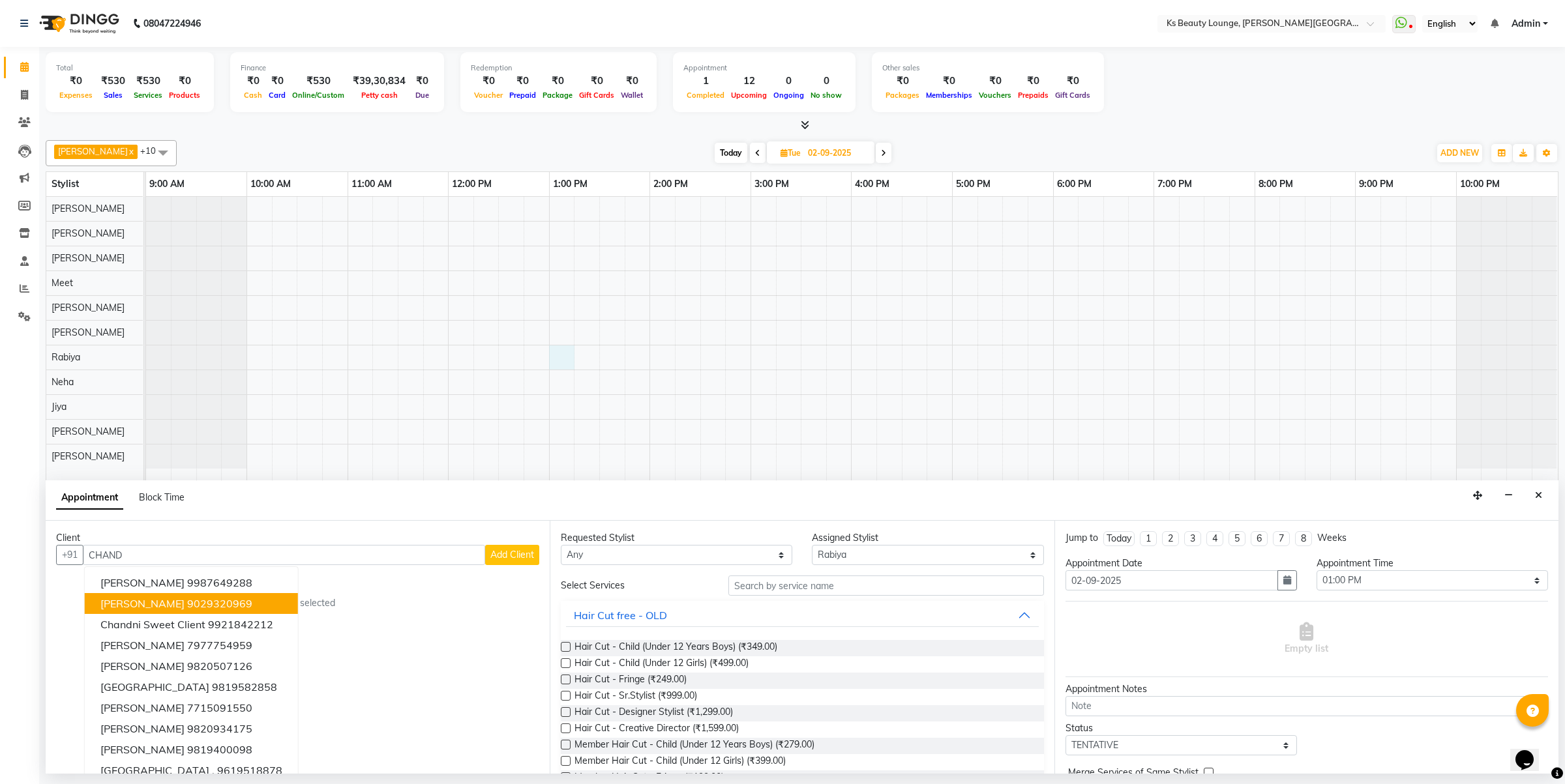
click at [194, 600] on ngb-highlight "9029320969" at bounding box center [219, 603] width 65 height 13
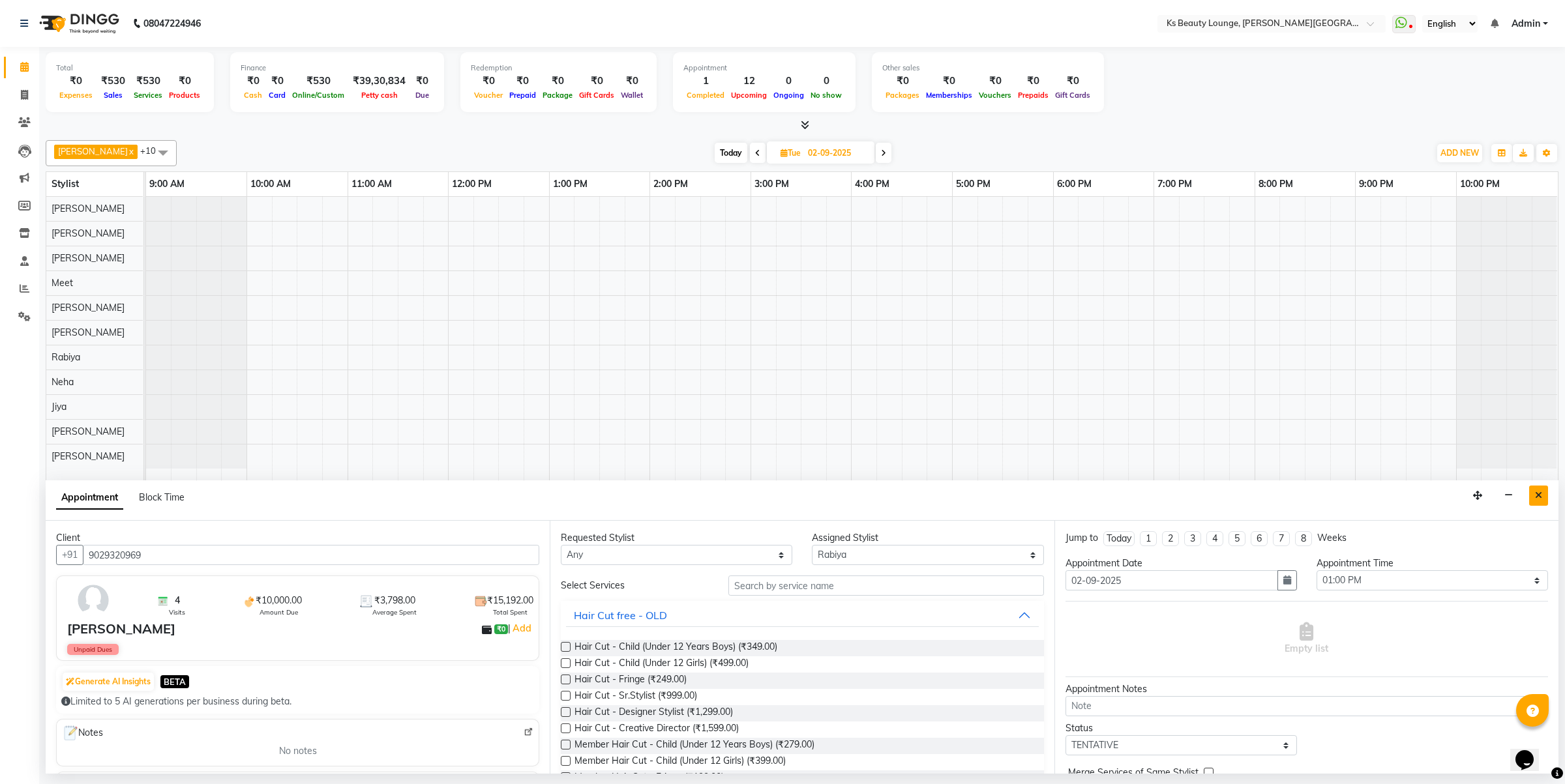
type input "9029320969"
click at [1541, 487] on button "Close" at bounding box center [1538, 495] width 19 height 20
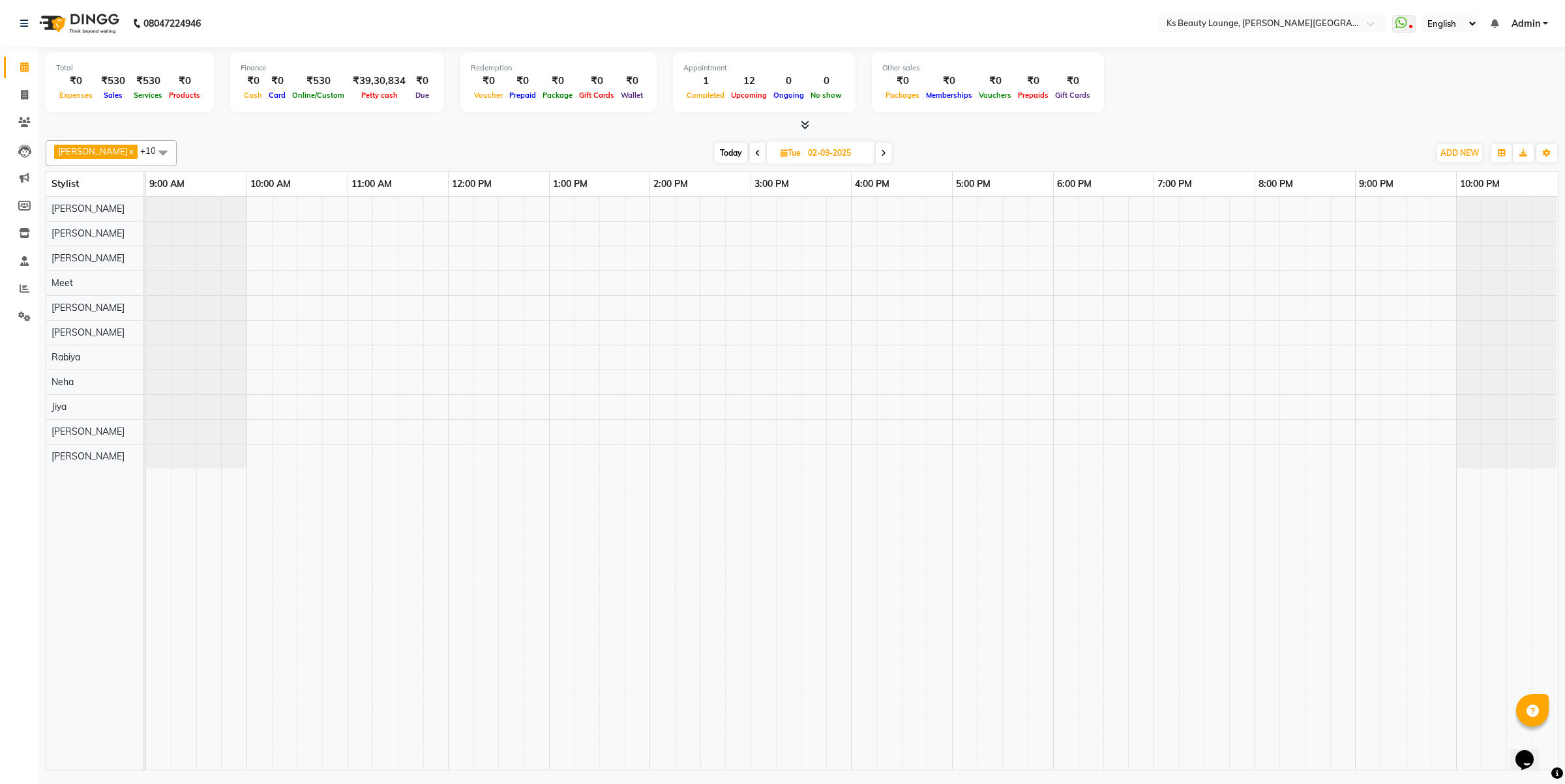
click at [552, 362] on div at bounding box center [852, 483] width 1412 height 573
select select "79670"
select select "tentative"
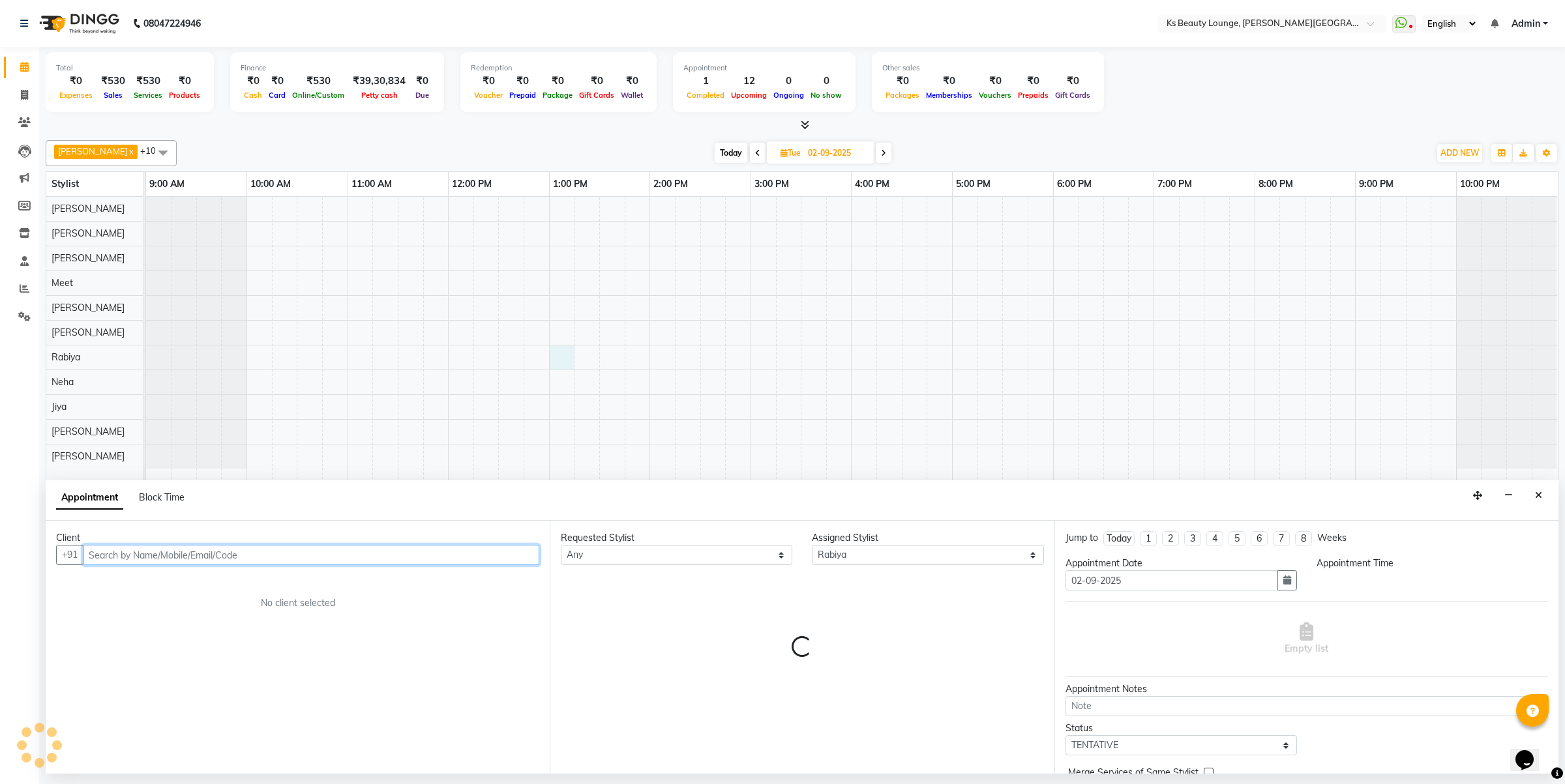
select select "780"
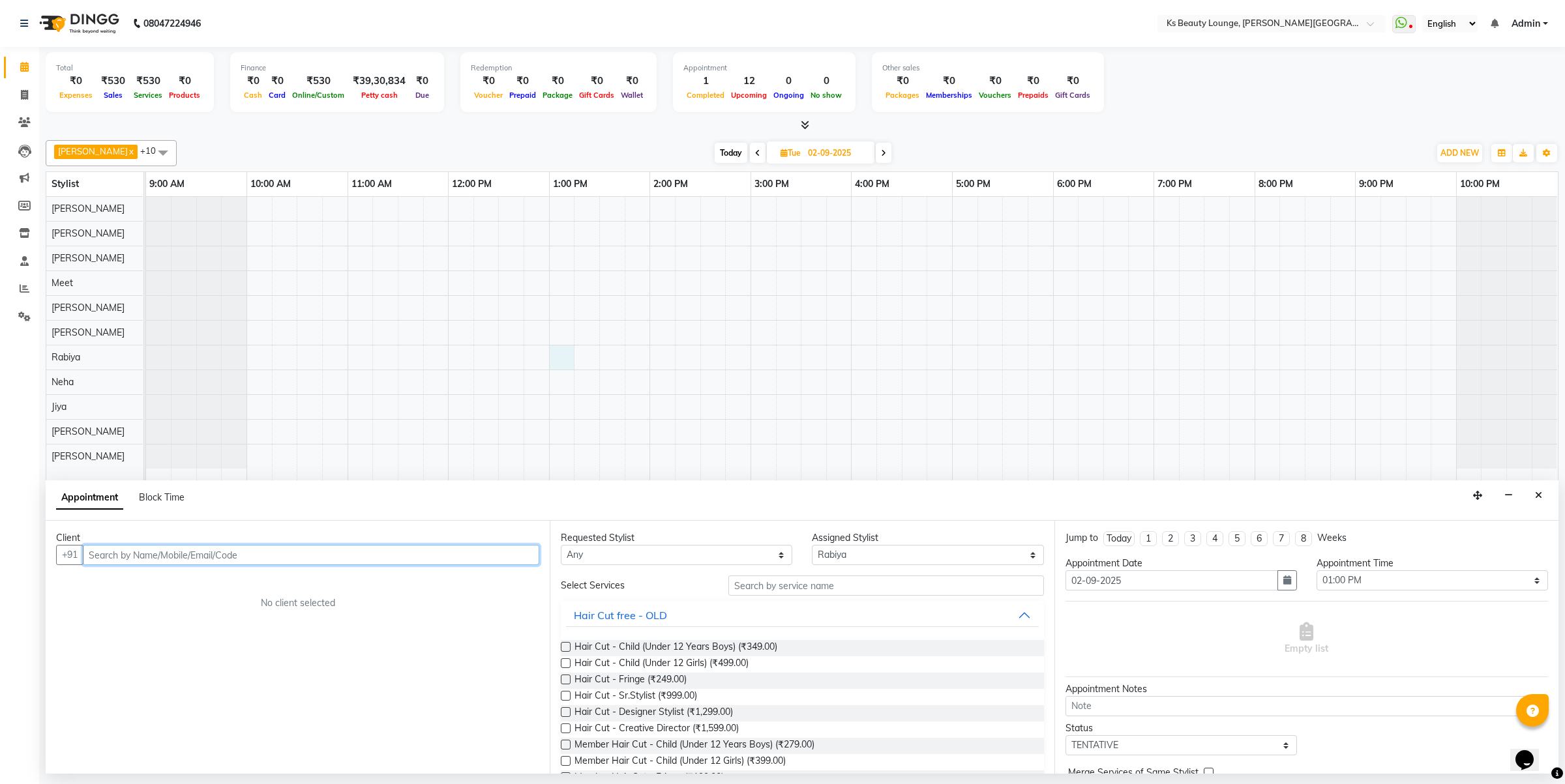
paste input "90293 20969"
click at [119, 554] on input "90293 20969" at bounding box center [283, 555] width 402 height 20
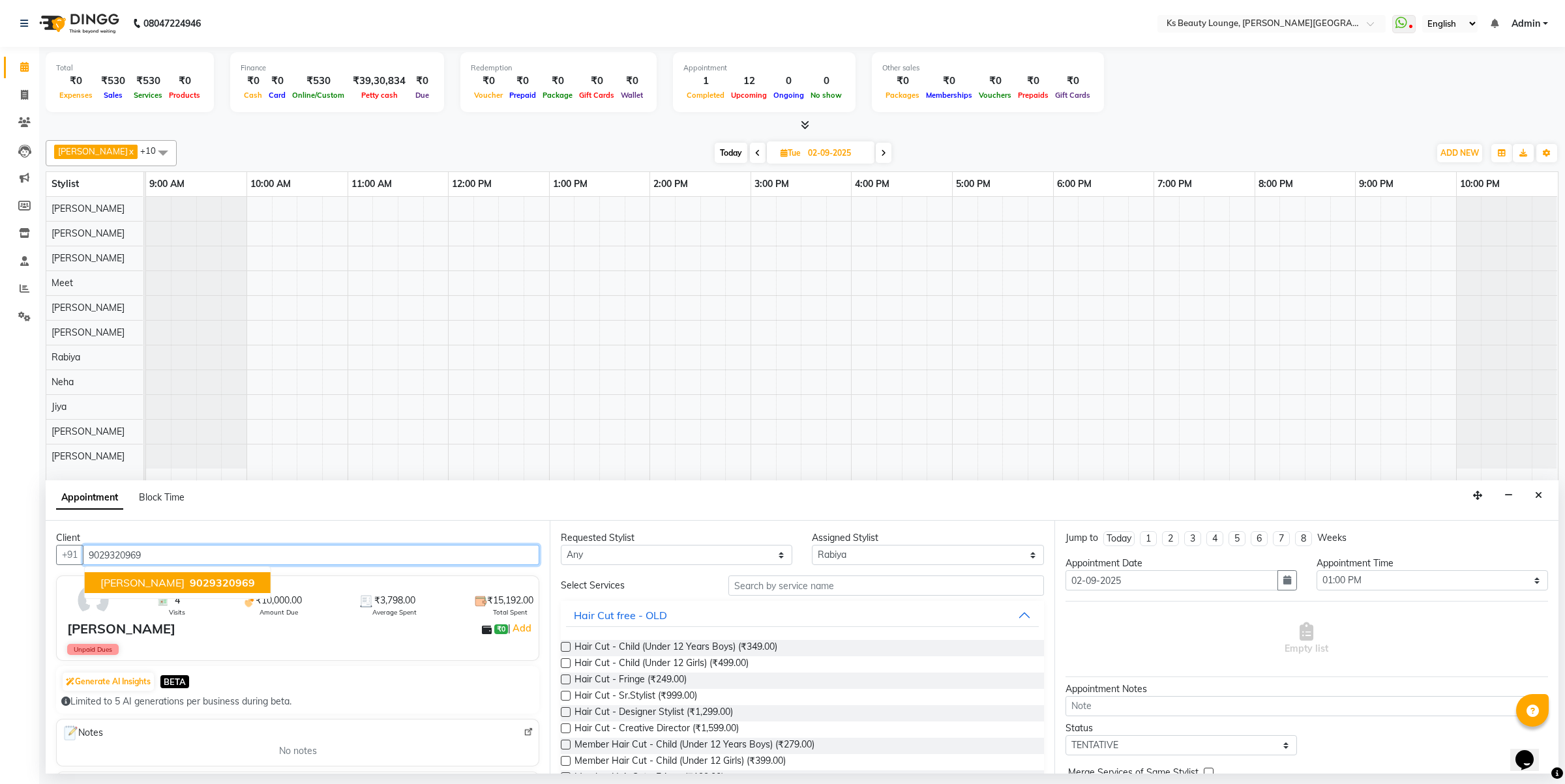
click at [193, 588] on span "9029320969" at bounding box center [222, 583] width 65 height 13
type input "9029320969"
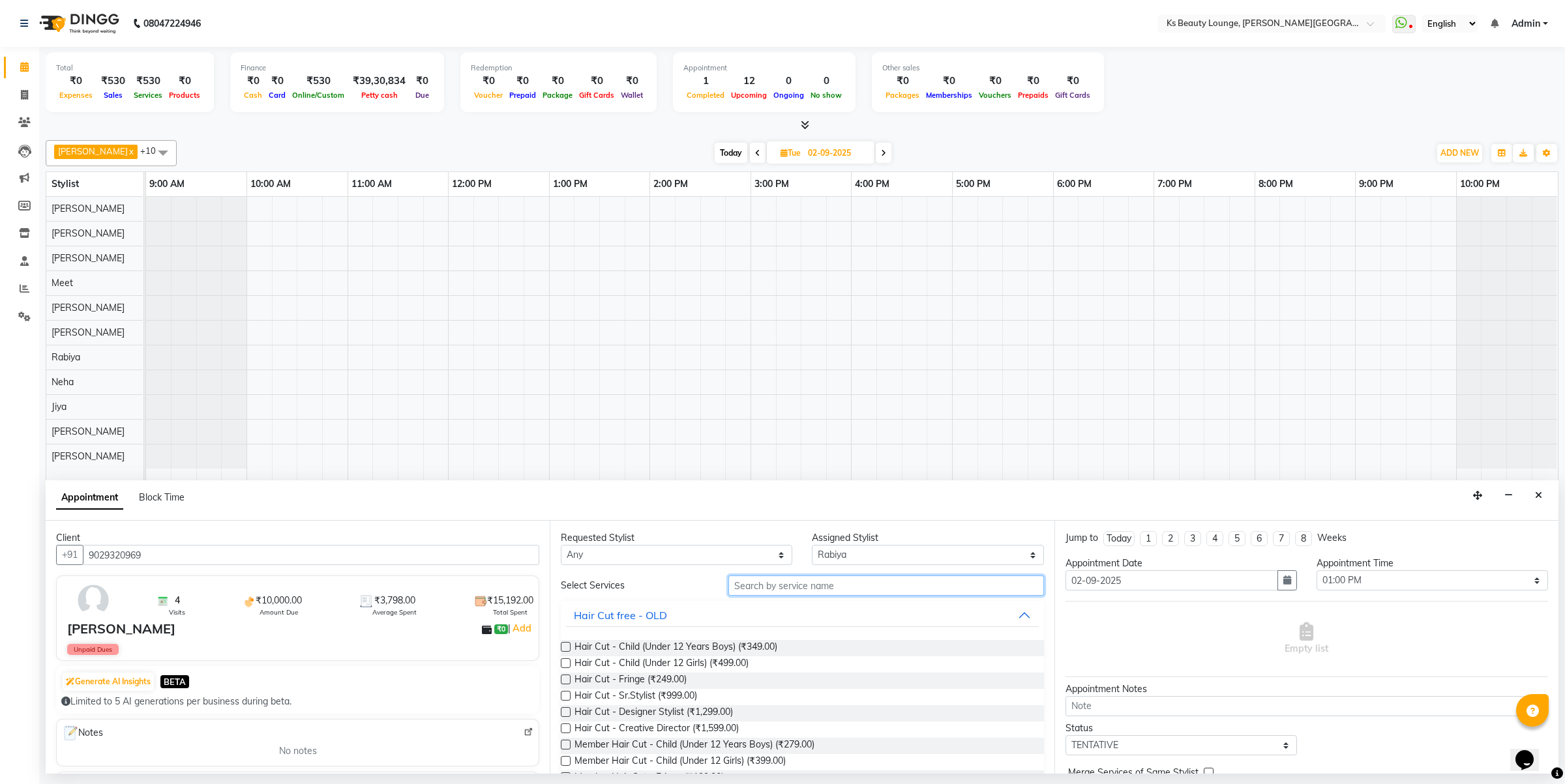
click at [761, 594] on input "text" at bounding box center [886, 585] width 315 height 20
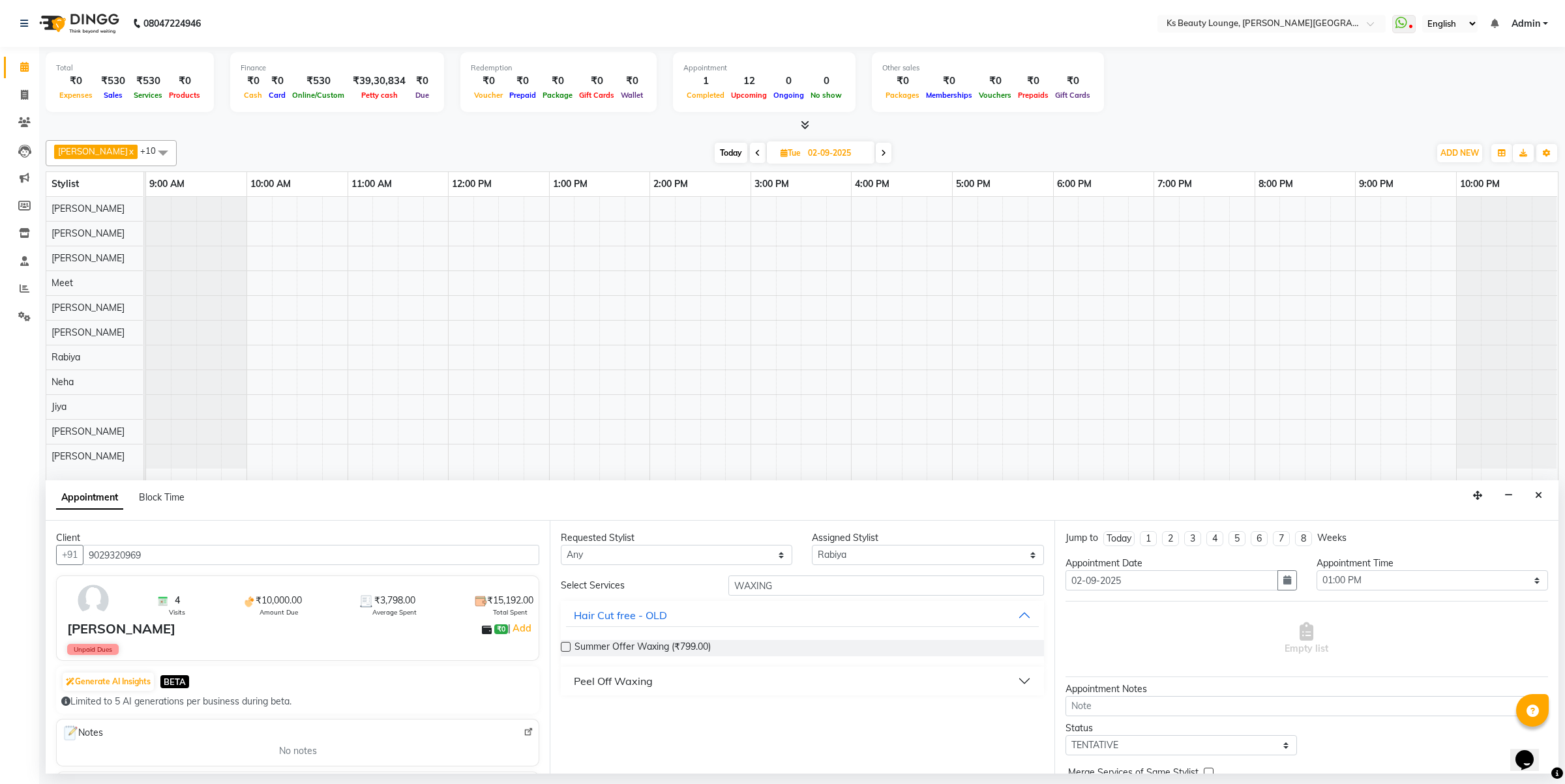
click at [689, 688] on button "Peel Off Waxing" at bounding box center [802, 681] width 472 height 23
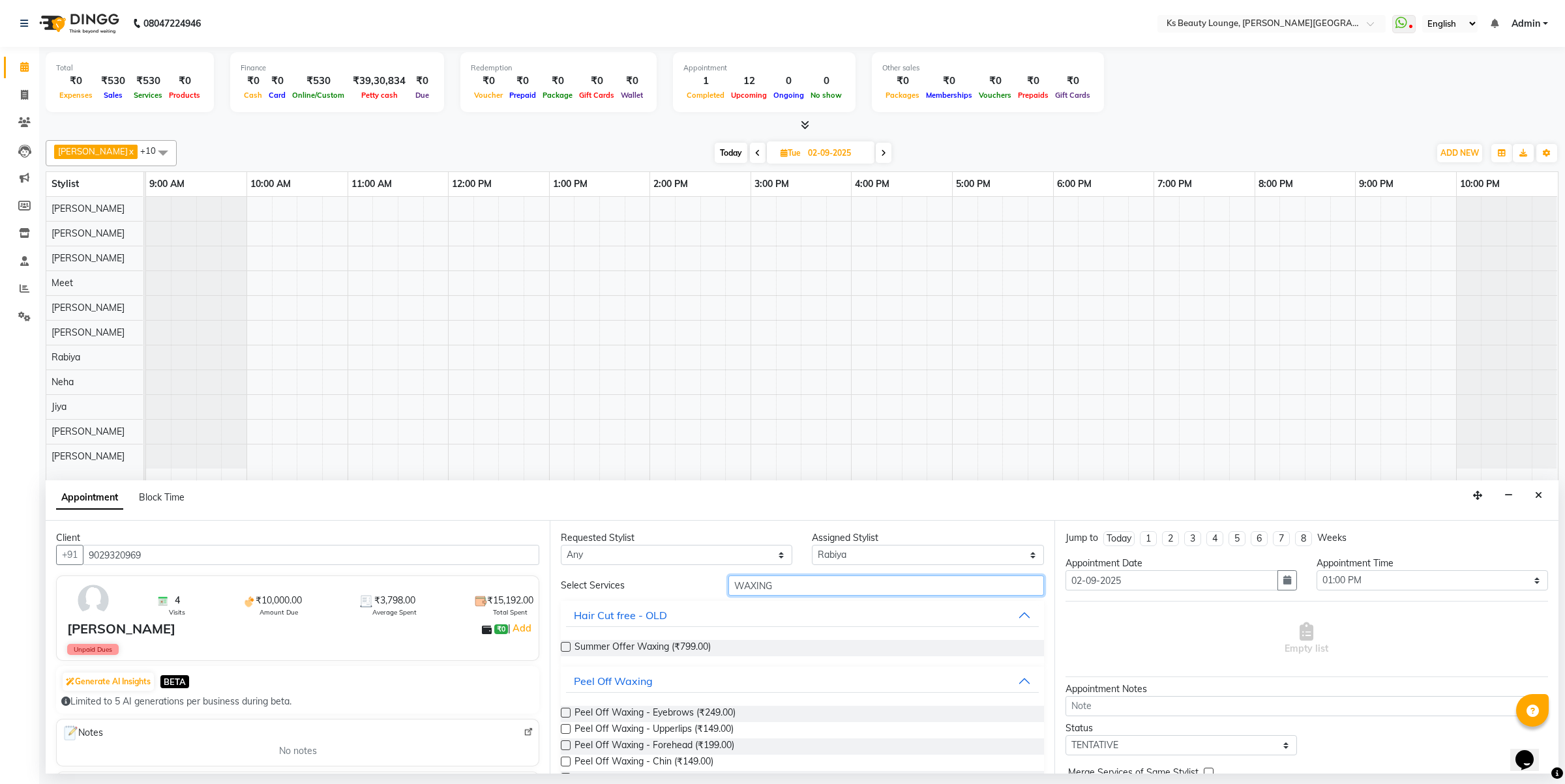
drag, startPoint x: 782, startPoint y: 585, endPoint x: 662, endPoint y: 600, distance: 120.9
click at [643, 595] on div "Select Services WAXING" at bounding box center [801, 585] width 502 height 20
type input "w"
type input "rica"
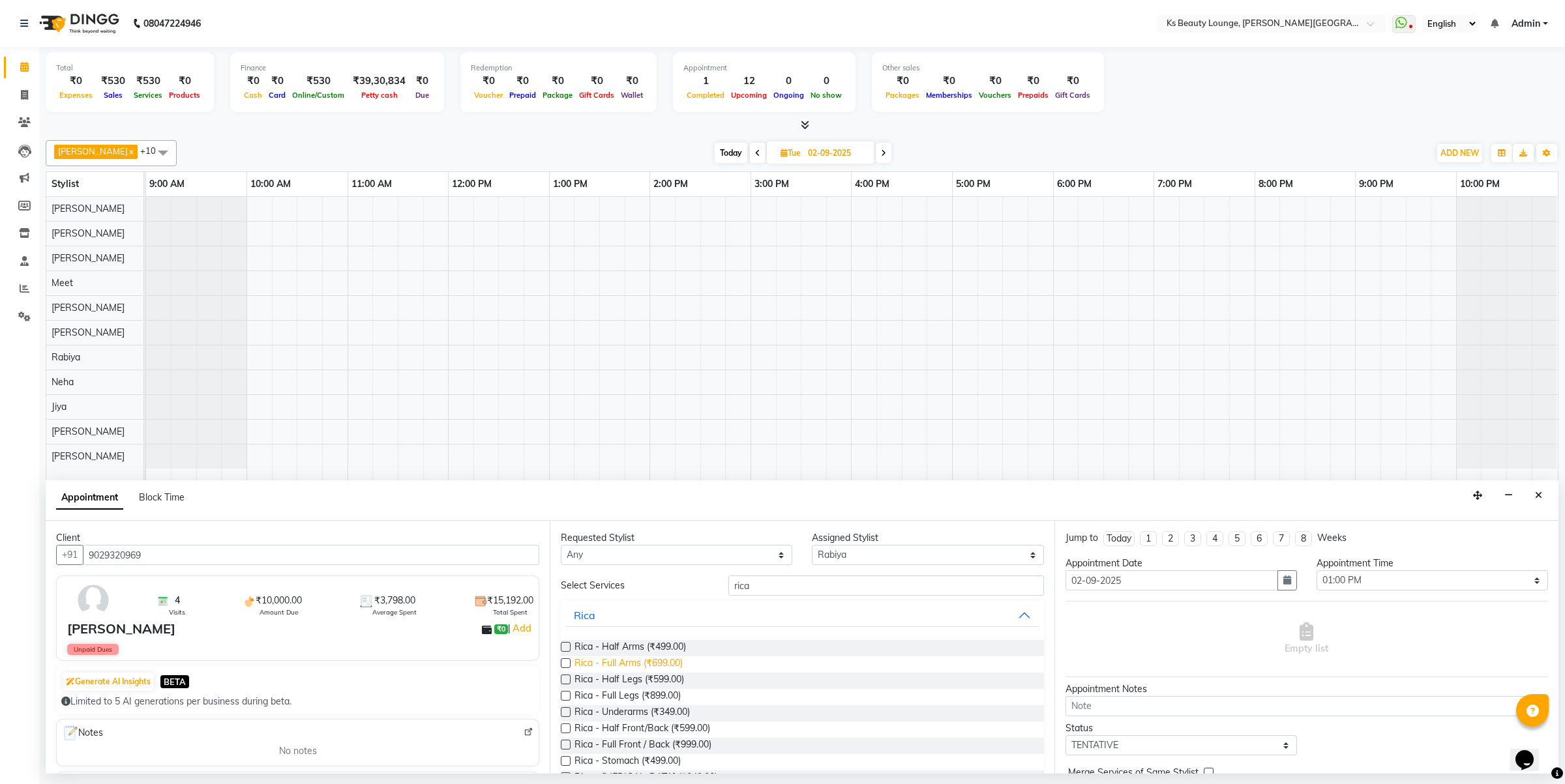
click at [644, 663] on span "Rica - Full Arms (₹699.00)" at bounding box center [628, 665] width 108 height 16
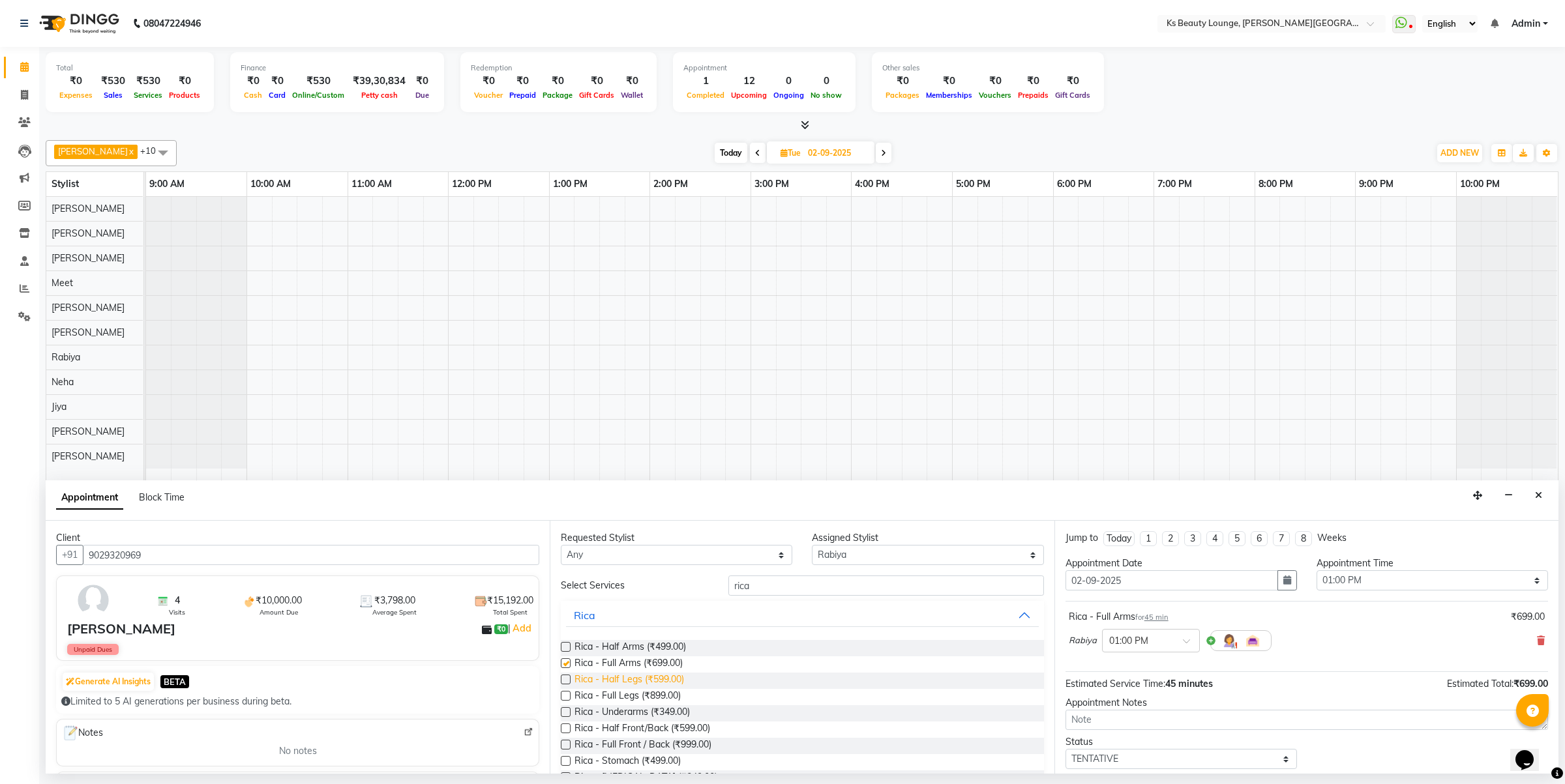
checkbox input "false"
click at [634, 693] on span "Rica - Full Legs (₹899.00)" at bounding box center [627, 697] width 106 height 16
checkbox input "false"
click at [633, 713] on span "Rica - Underarms (₹349.00)" at bounding box center [633, 714] width 116 height 16
checkbox input "false"
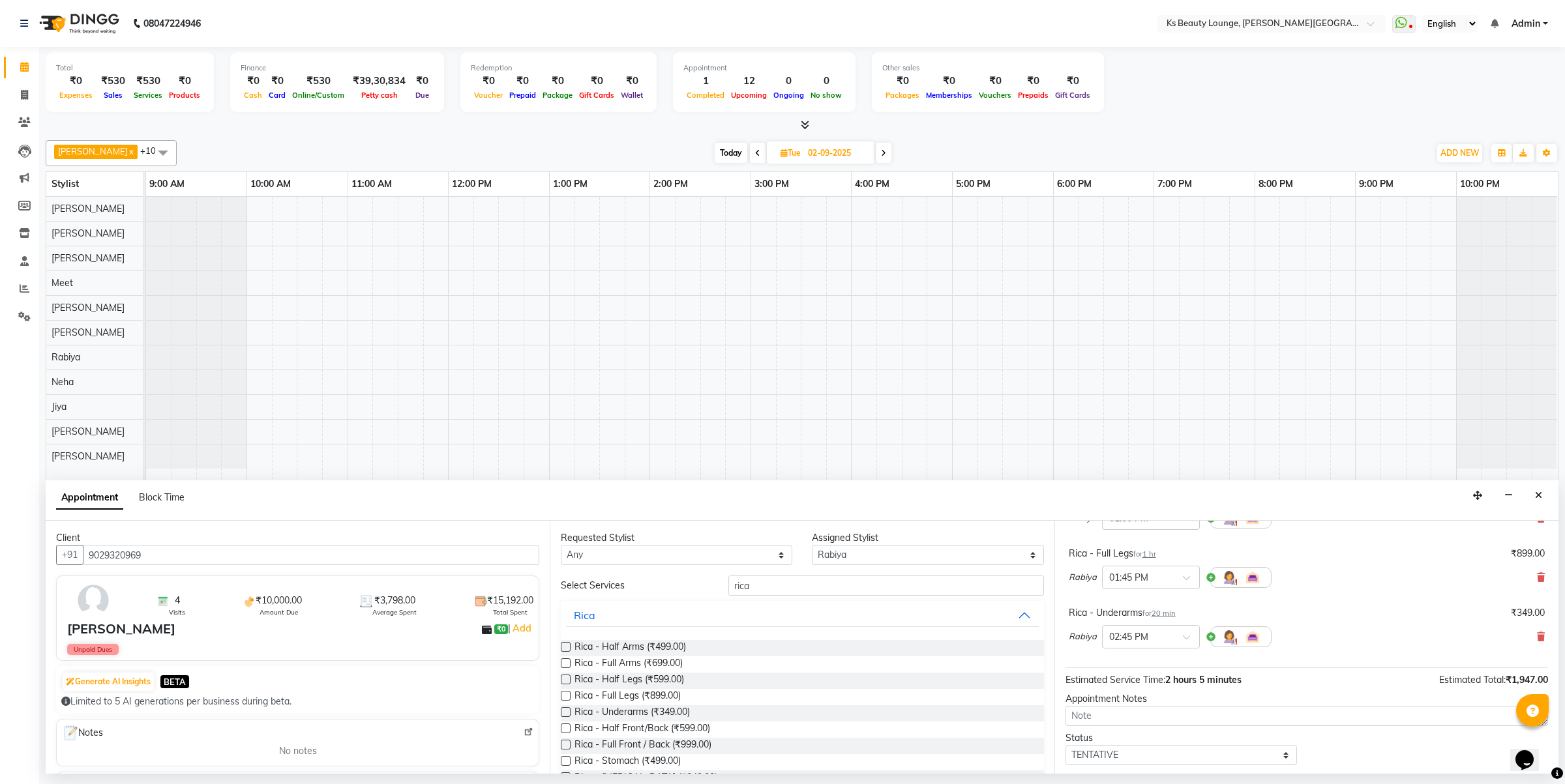
scroll to position [197, 0]
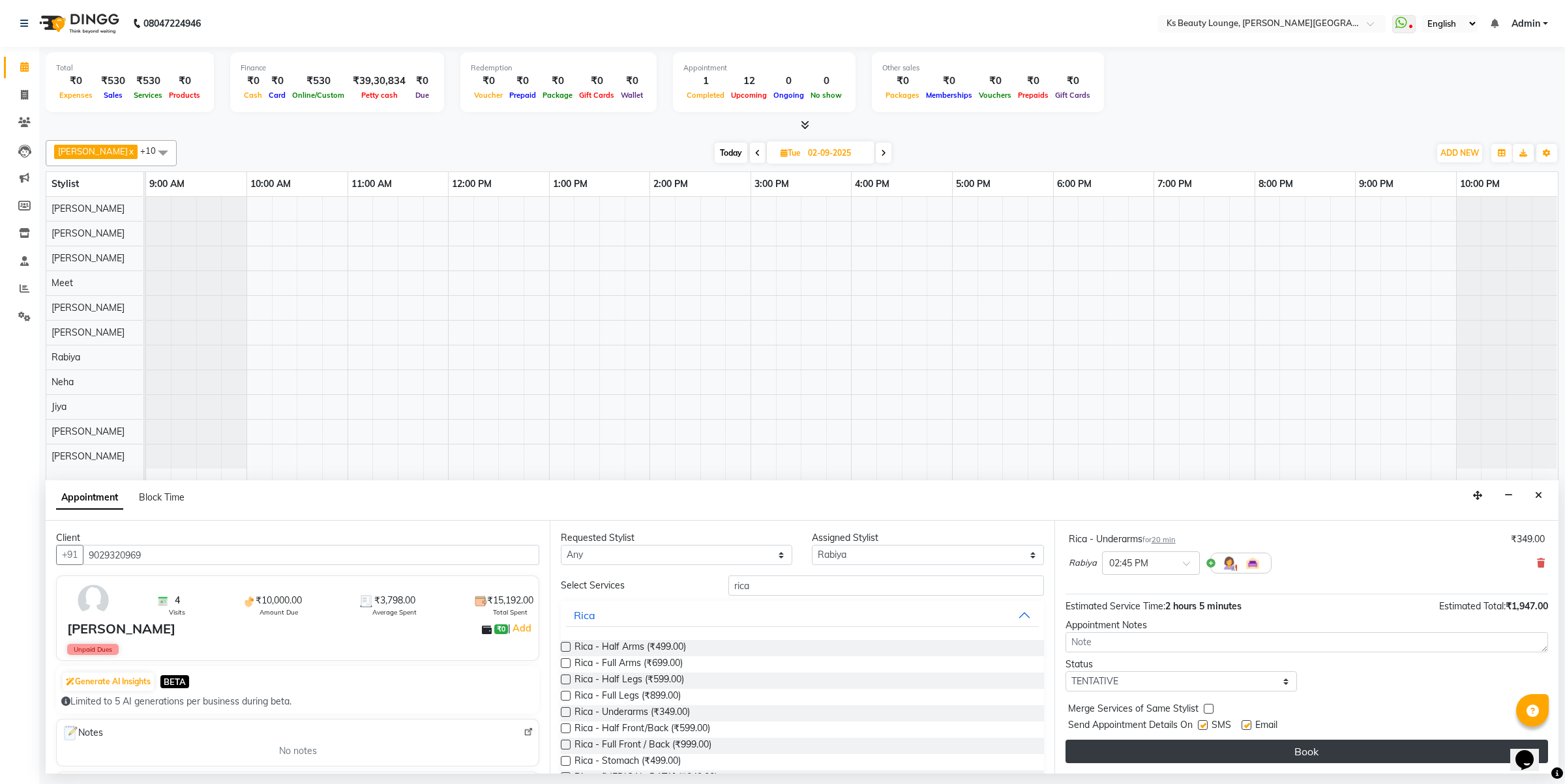
click at [1303, 759] on button "Book" at bounding box center [1307, 751] width 482 height 23
